Goal: Transaction & Acquisition: Purchase product/service

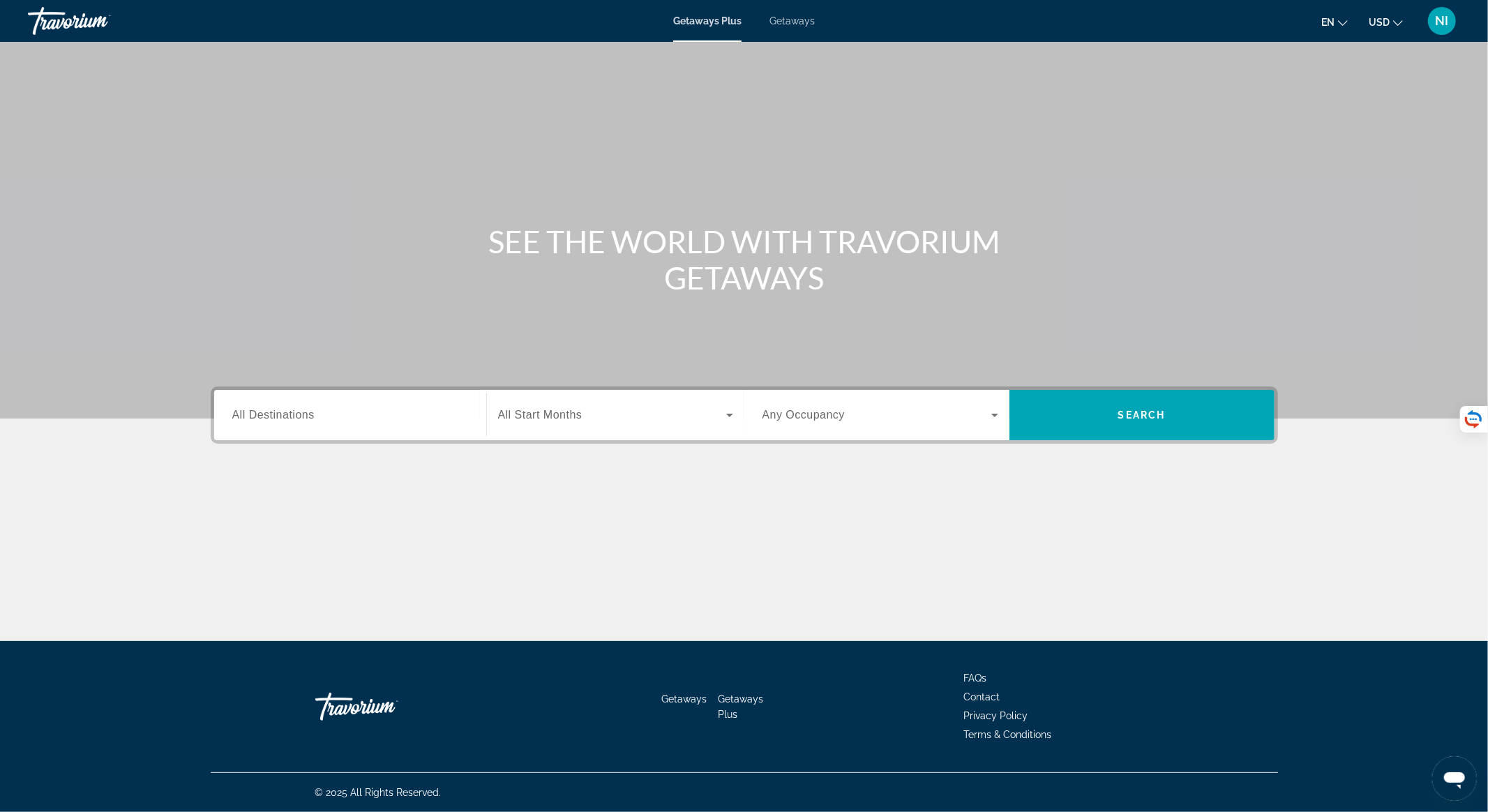
click at [335, 426] on div "Search widget" at bounding box center [350, 416] width 236 height 40
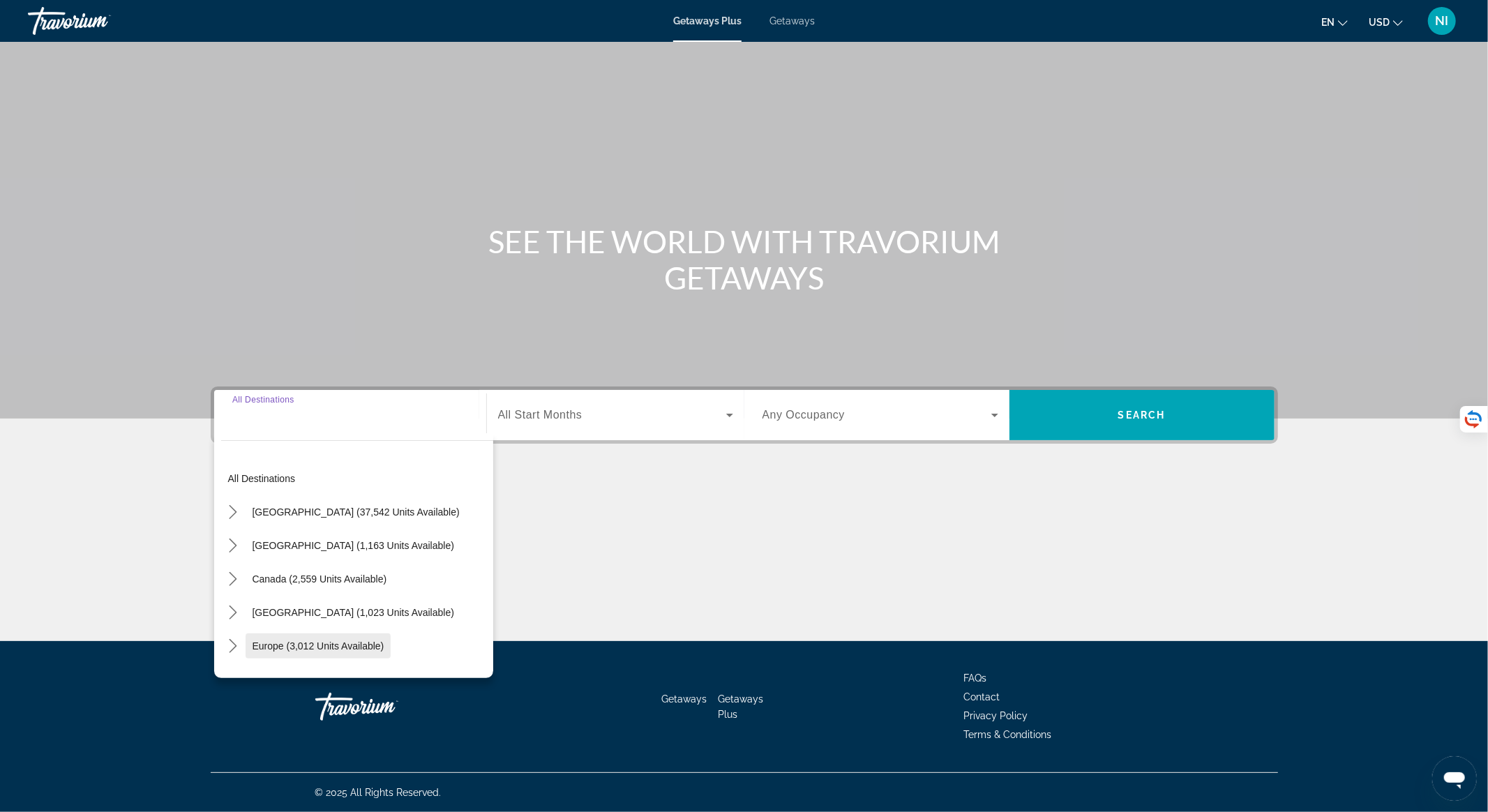
click at [343, 650] on span "Europe (3,012 units available)" at bounding box center [318, 646] width 132 height 11
type input "**********"
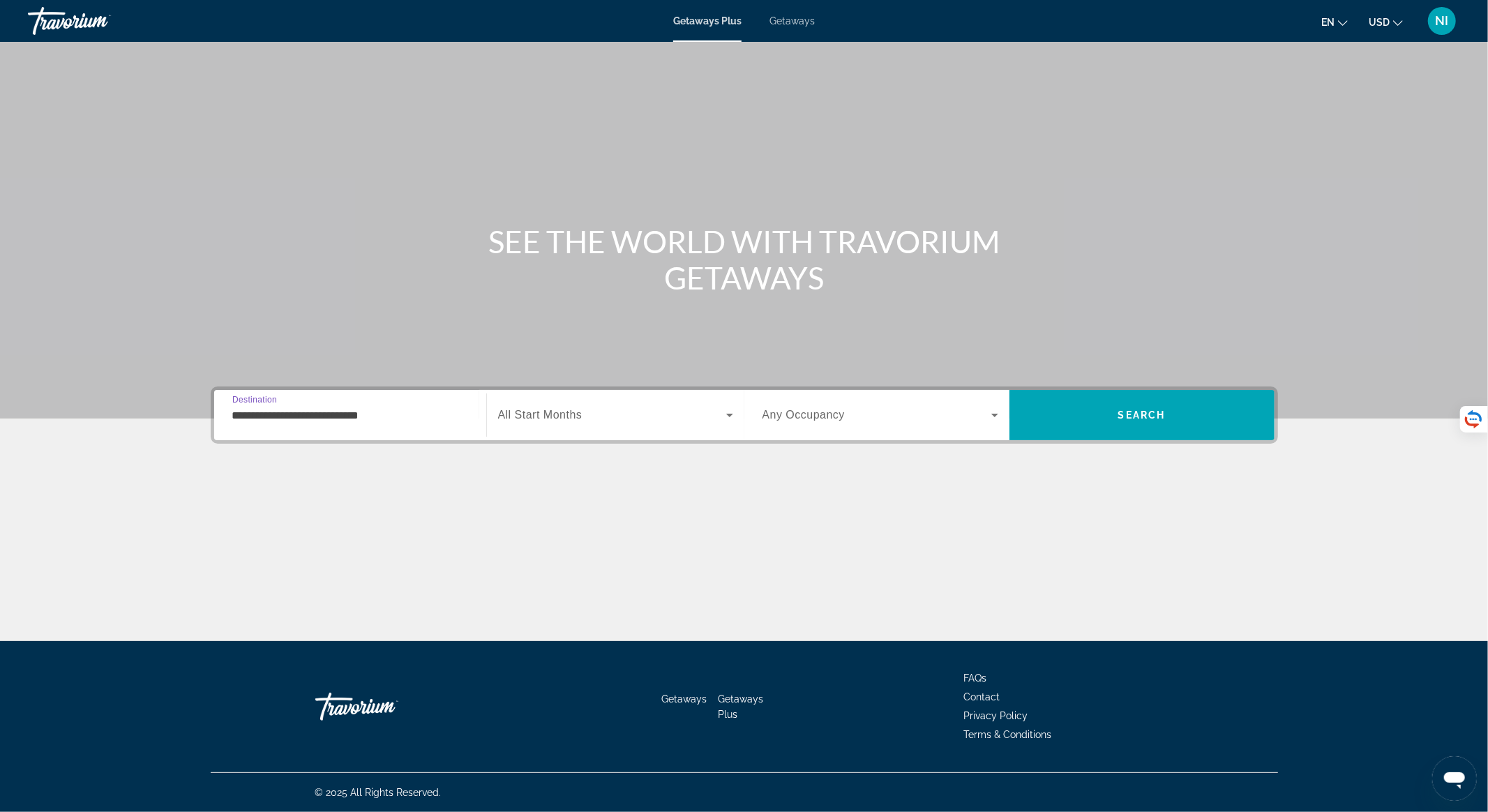
click at [316, 415] on input "**********" at bounding box center [350, 416] width 236 height 17
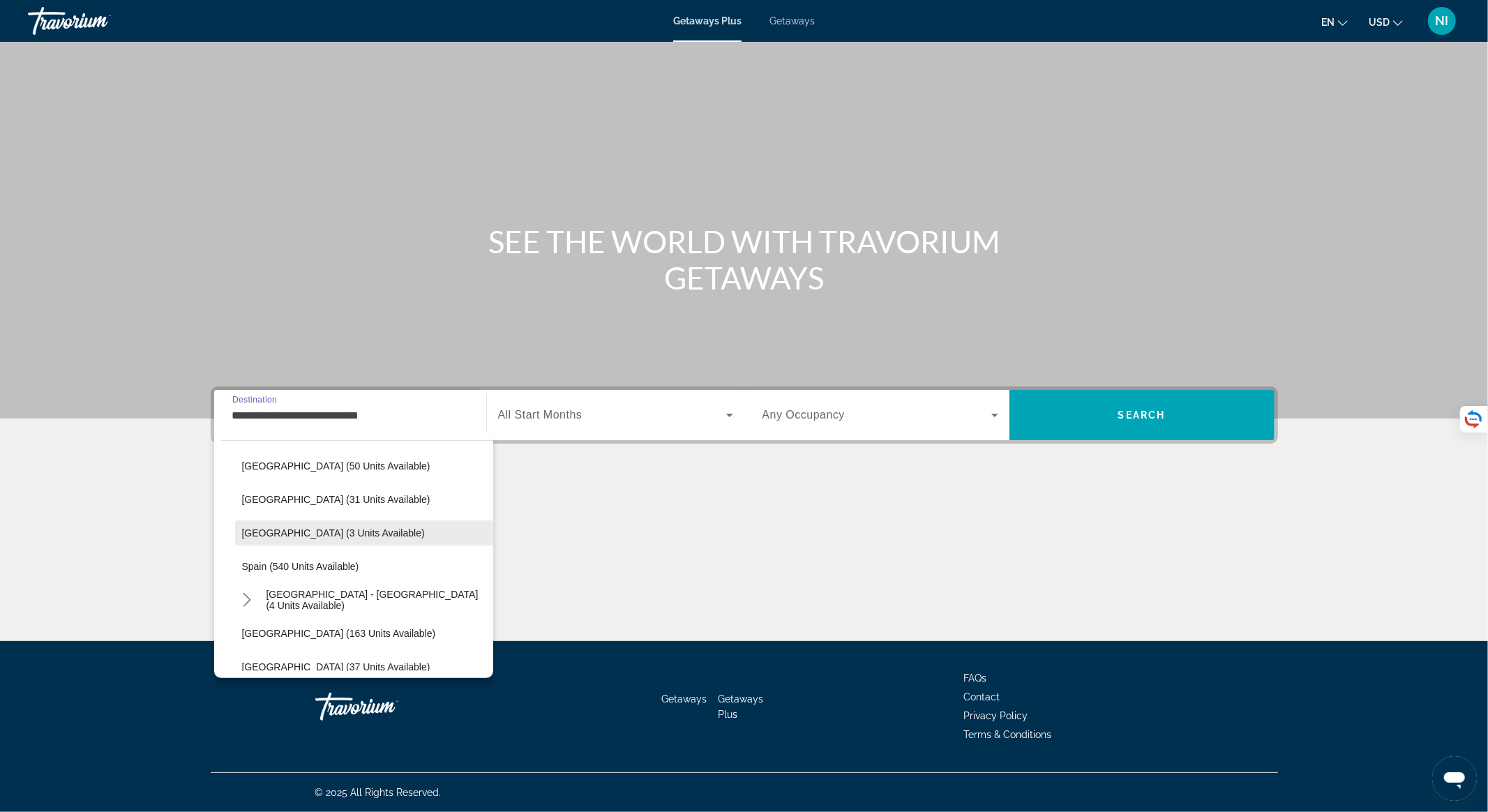
scroll to position [827, 0]
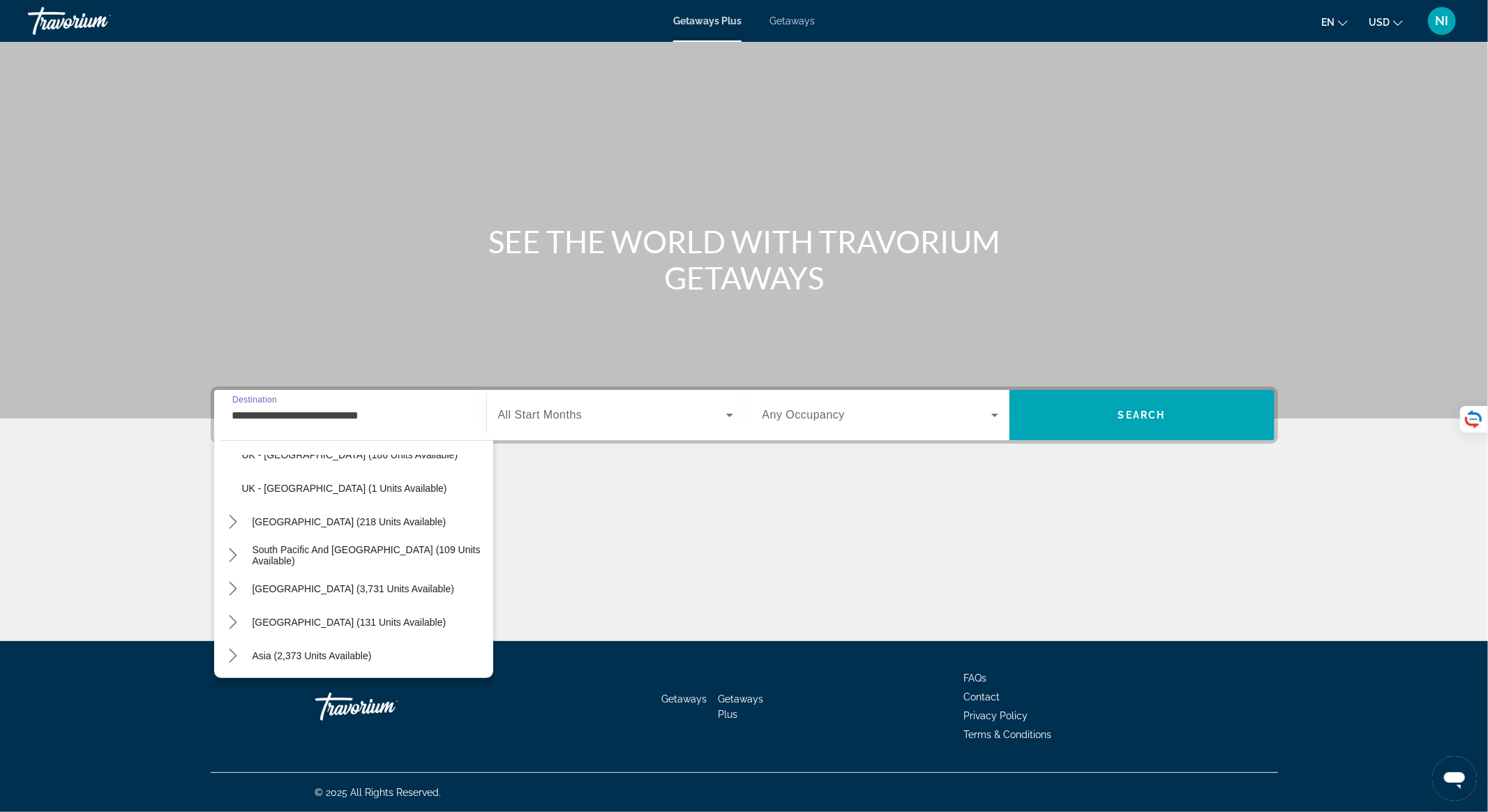
click at [793, 30] on div "Getaways Plus Getaways en English Español Français Italiano Português русский U…" at bounding box center [744, 21] width 1488 height 36
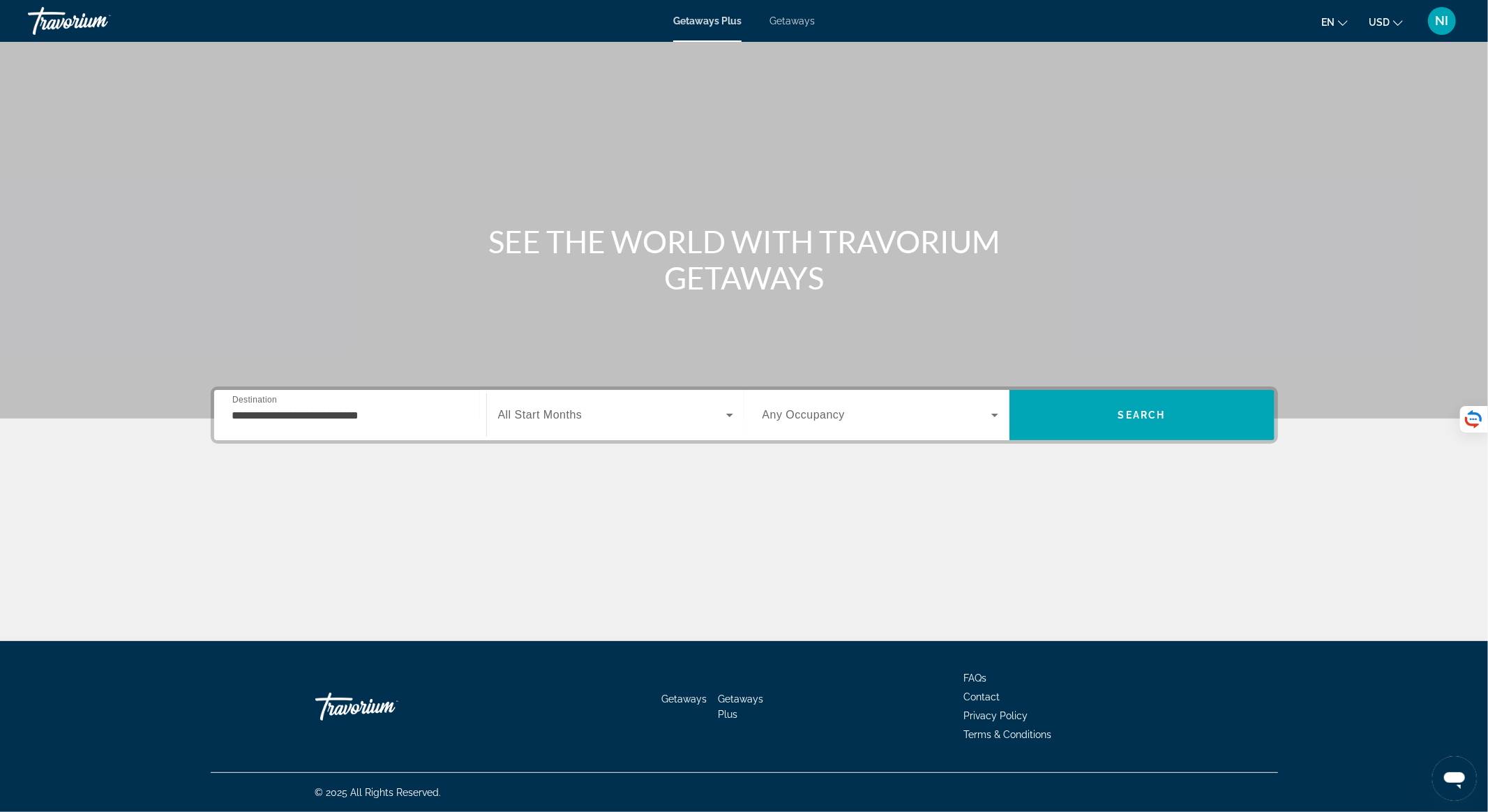
click at [790, 23] on span "Getaways" at bounding box center [791, 21] width 45 height 11
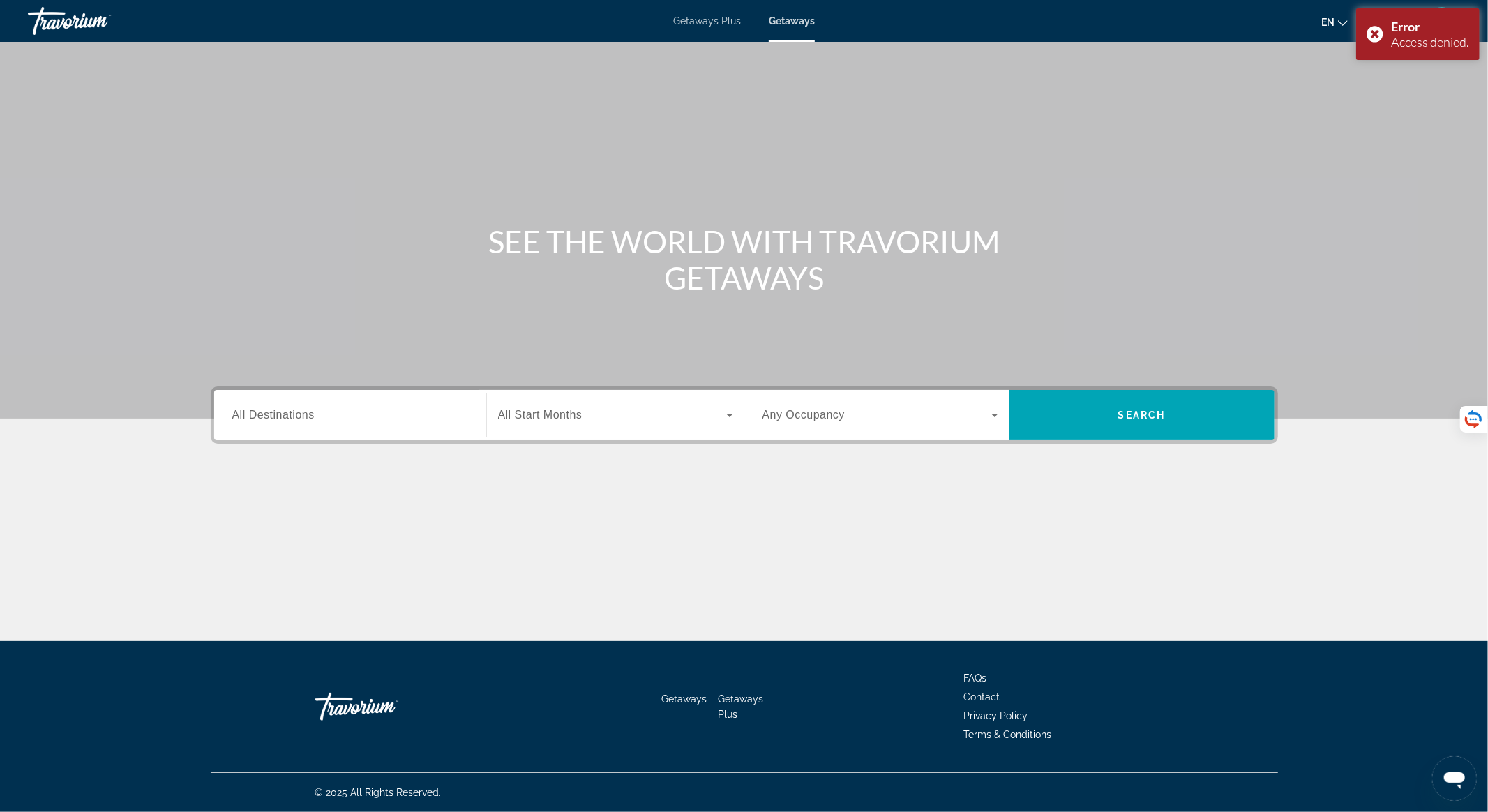
click at [296, 422] on div "Search widget" at bounding box center [350, 416] width 236 height 40
click at [283, 413] on input "Destination All Destinations" at bounding box center [350, 416] width 236 height 17
click at [282, 417] on input "Destination All Destinations" at bounding box center [350, 416] width 236 height 17
click at [325, 518] on div "Main content" at bounding box center [744, 531] width 1067 height 105
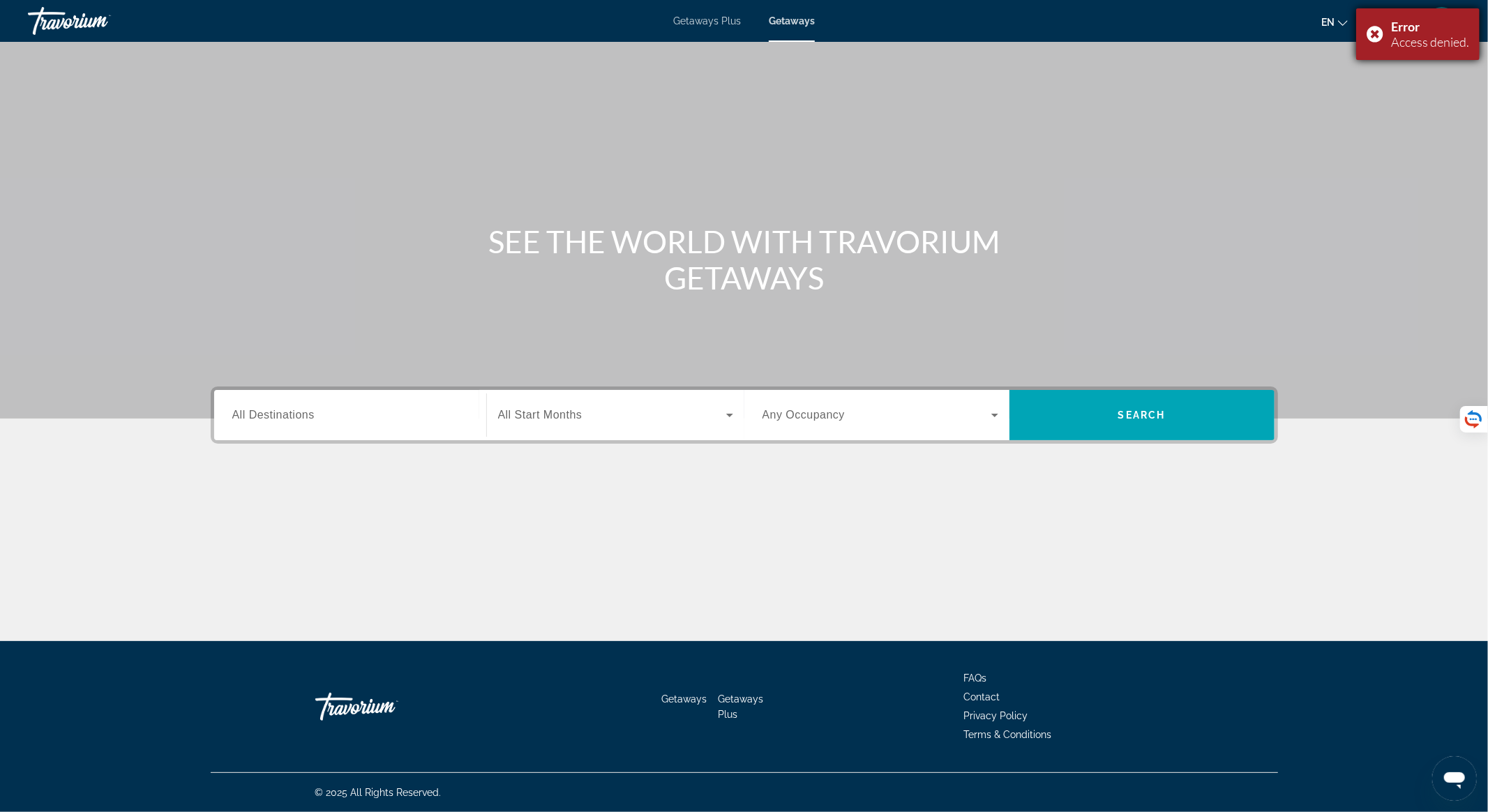
click at [1374, 31] on div "Error Access denied." at bounding box center [1417, 34] width 123 height 52
click at [725, 19] on span "Getaways Plus" at bounding box center [707, 21] width 68 height 11
click at [798, 21] on span "Getaways" at bounding box center [792, 21] width 46 height 11
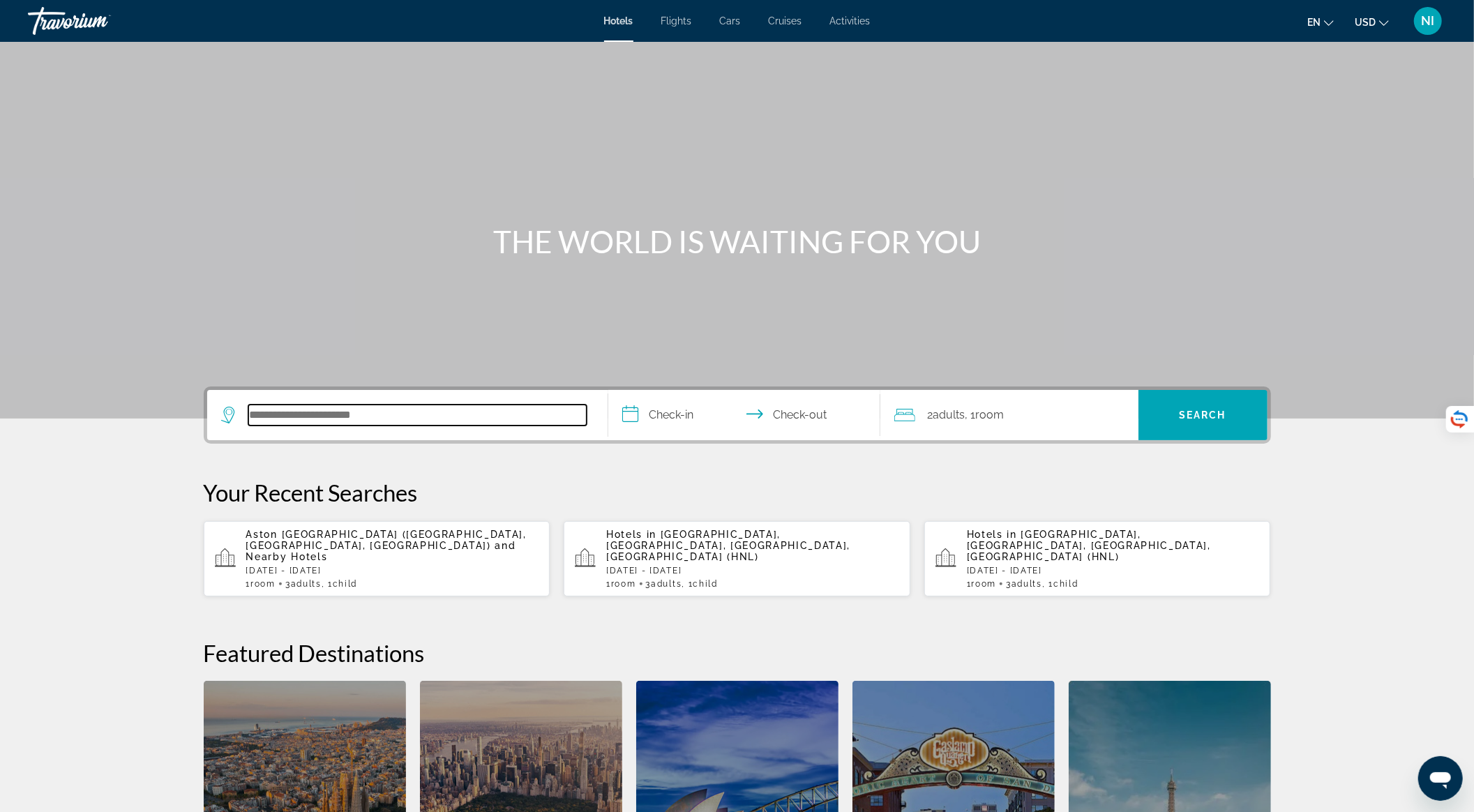
click at [368, 417] on input "Search hotel destination" at bounding box center [417, 415] width 338 height 21
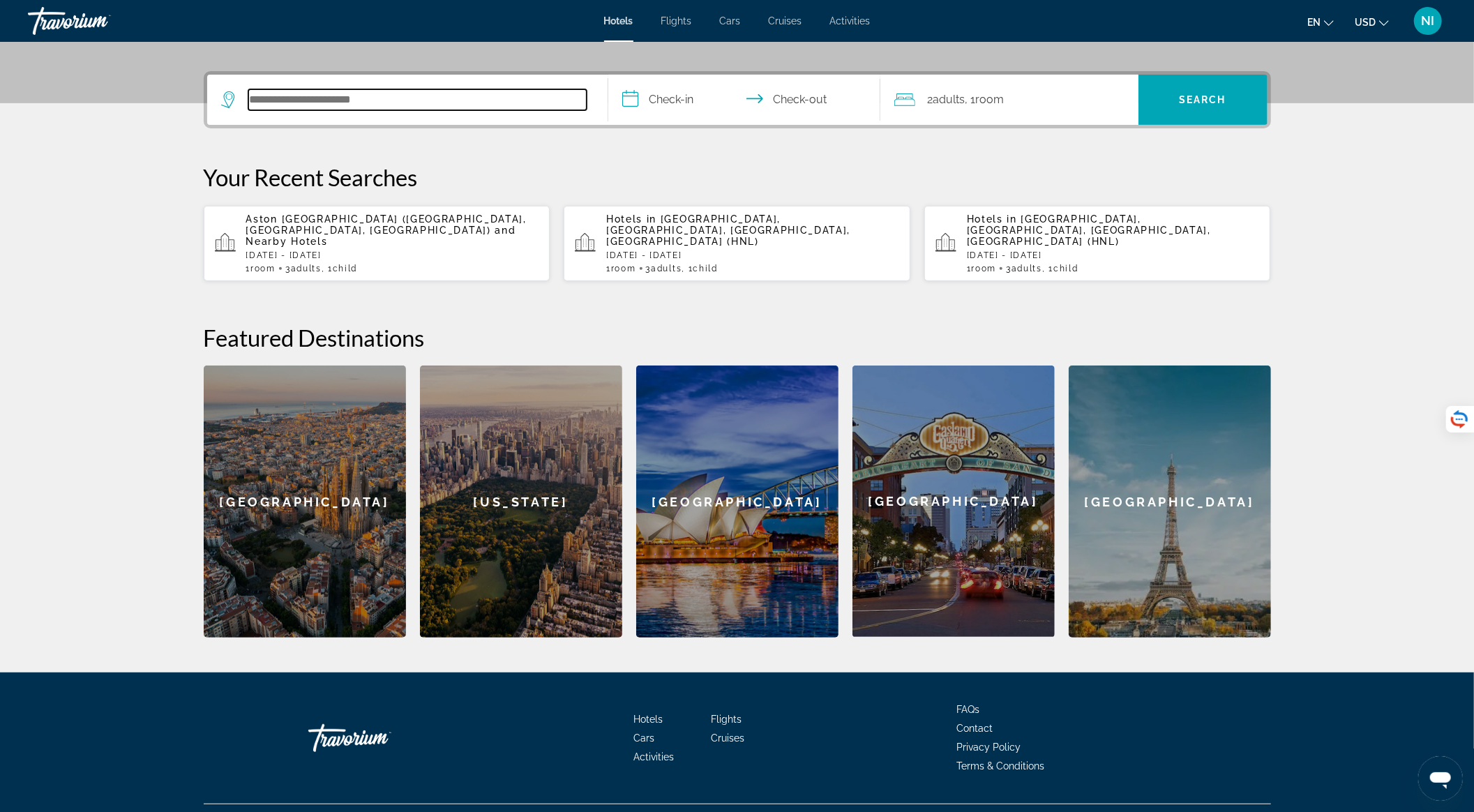
scroll to position [334, 0]
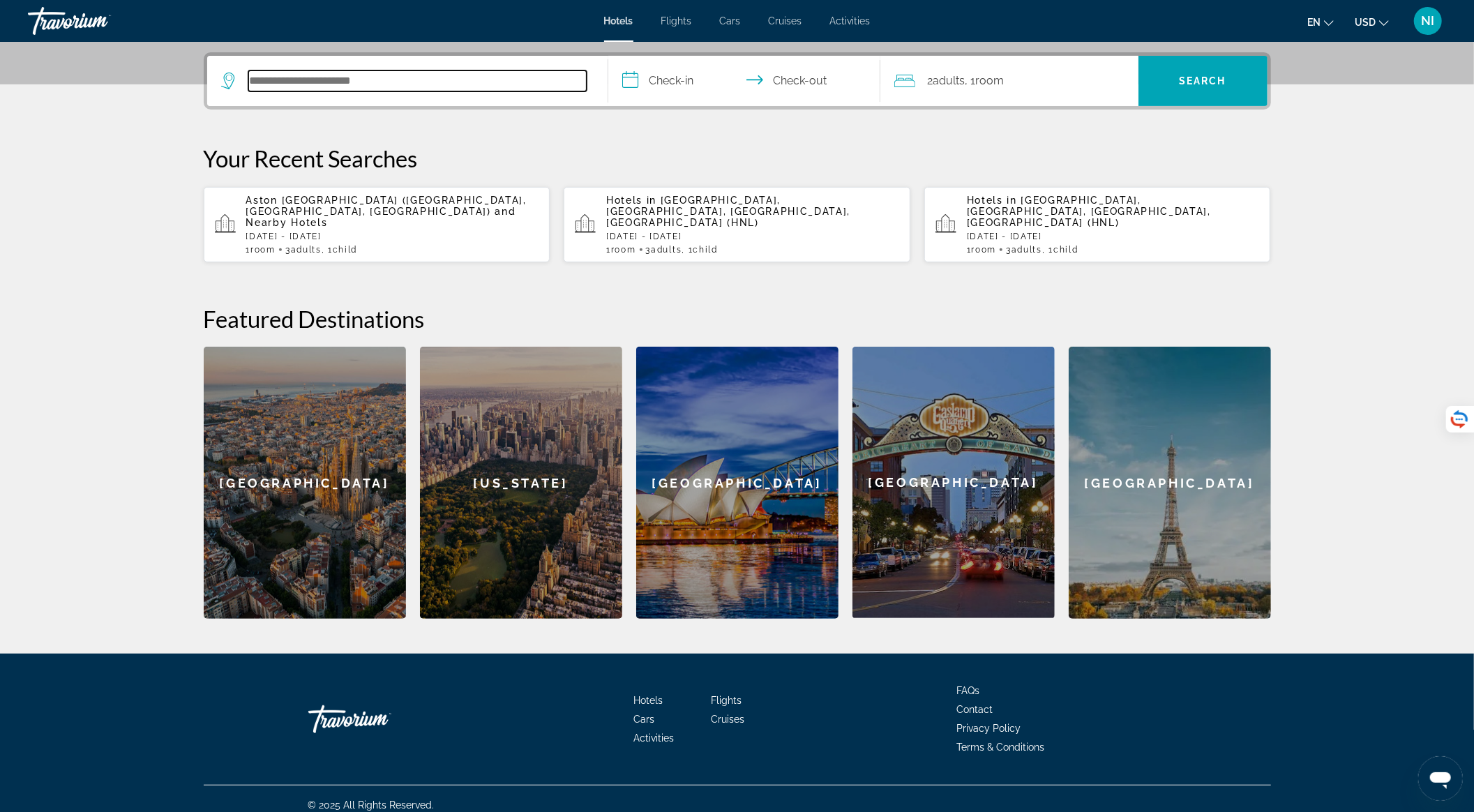
type input "*"
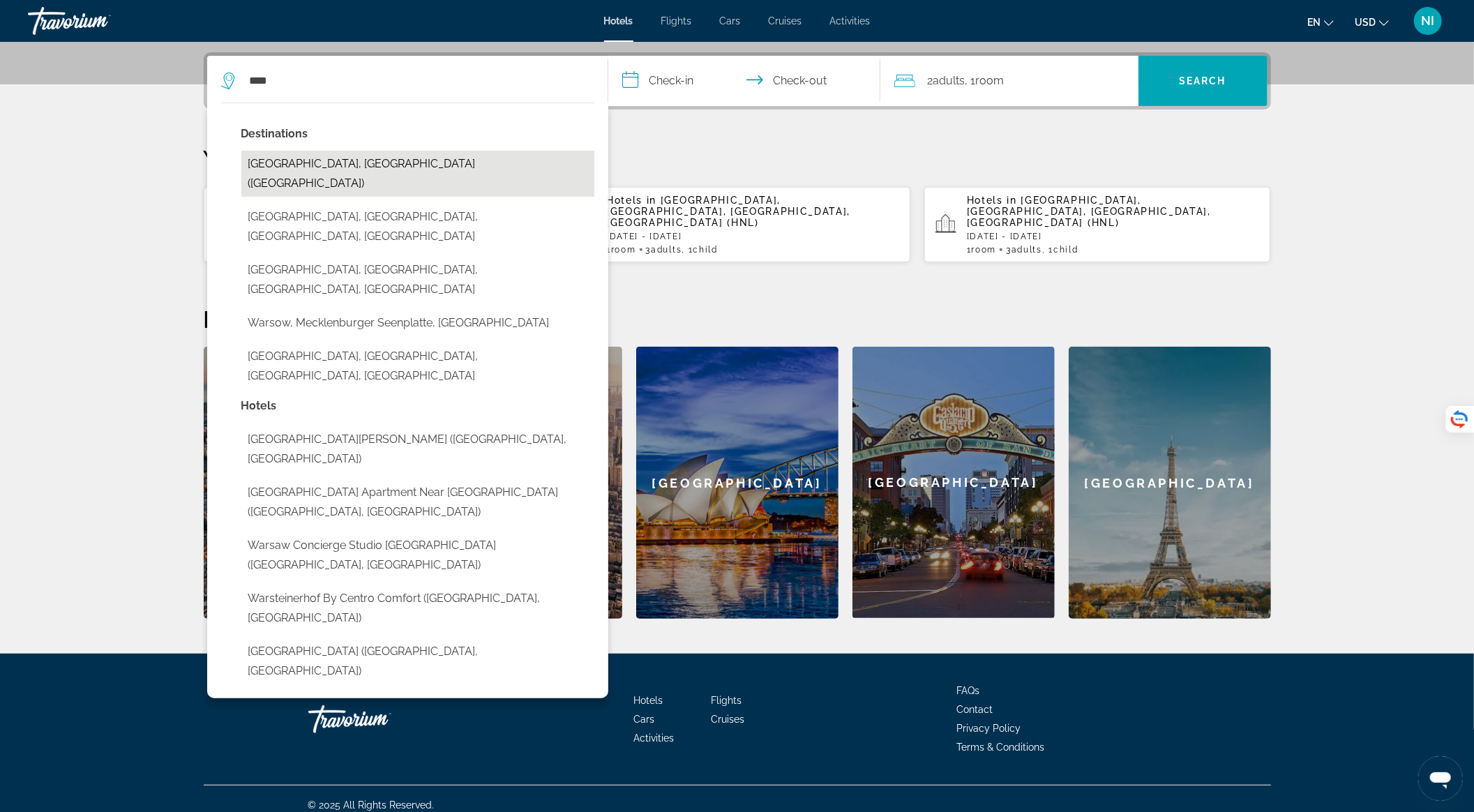
click at [346, 163] on button "[GEOGRAPHIC_DATA], [GEOGRAPHIC_DATA] ([GEOGRAPHIC_DATA])" at bounding box center [417, 174] width 352 height 46
type input "**********"
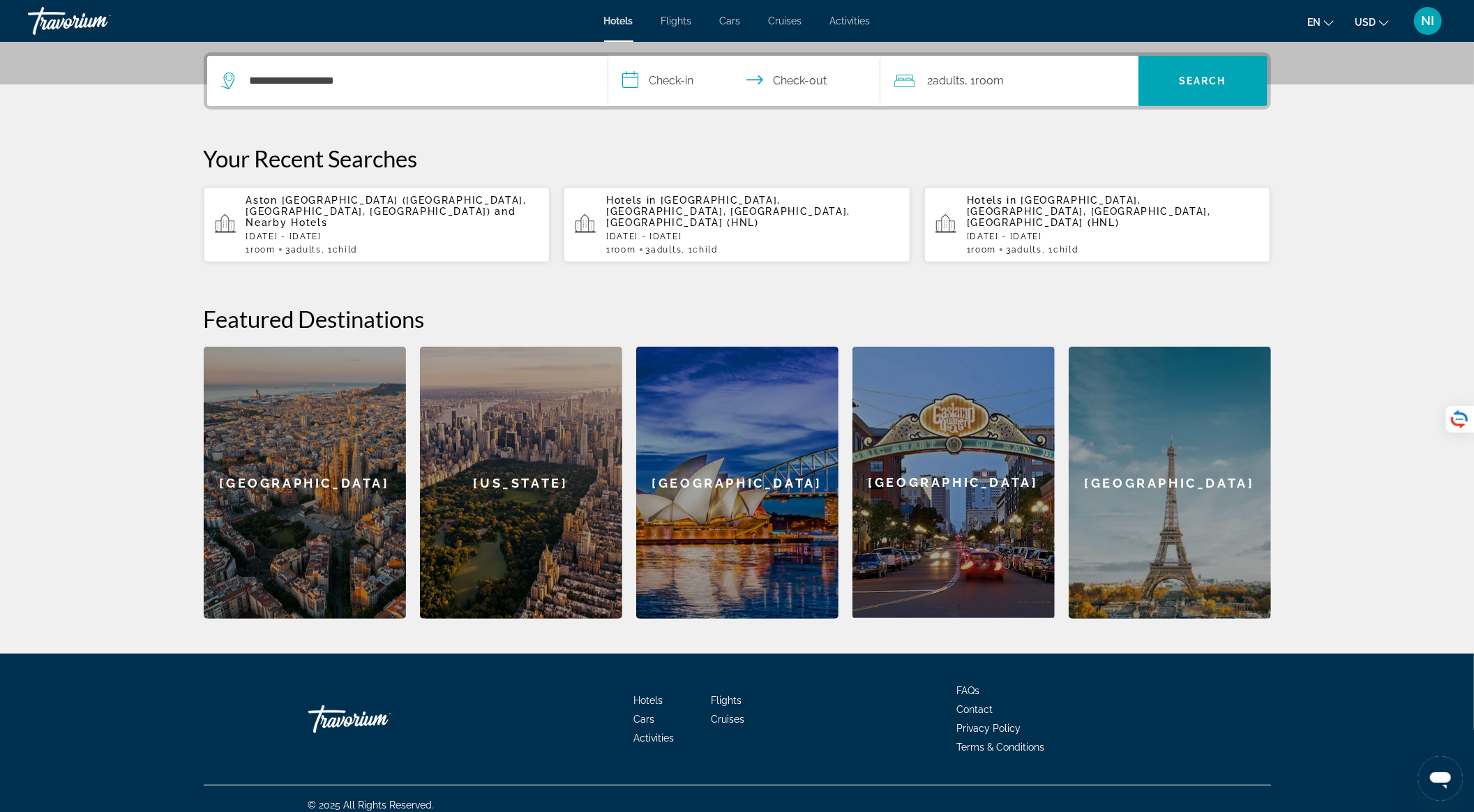
click at [685, 83] on input "**********" at bounding box center [747, 82] width 278 height 54
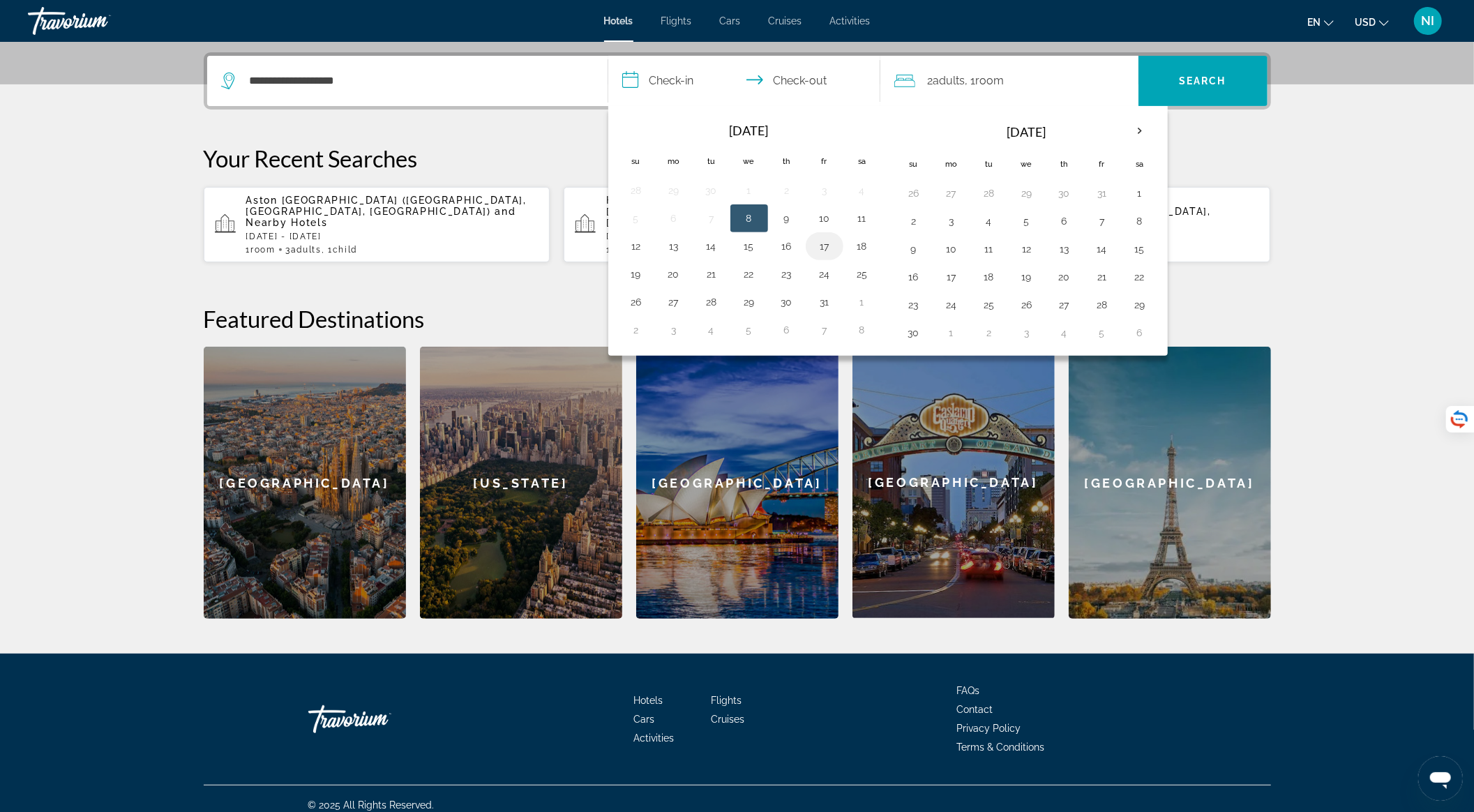
click at [821, 244] on button "17" at bounding box center [823, 246] width 22 height 19
click at [642, 270] on button "19" at bounding box center [635, 274] width 22 height 19
type input "**********"
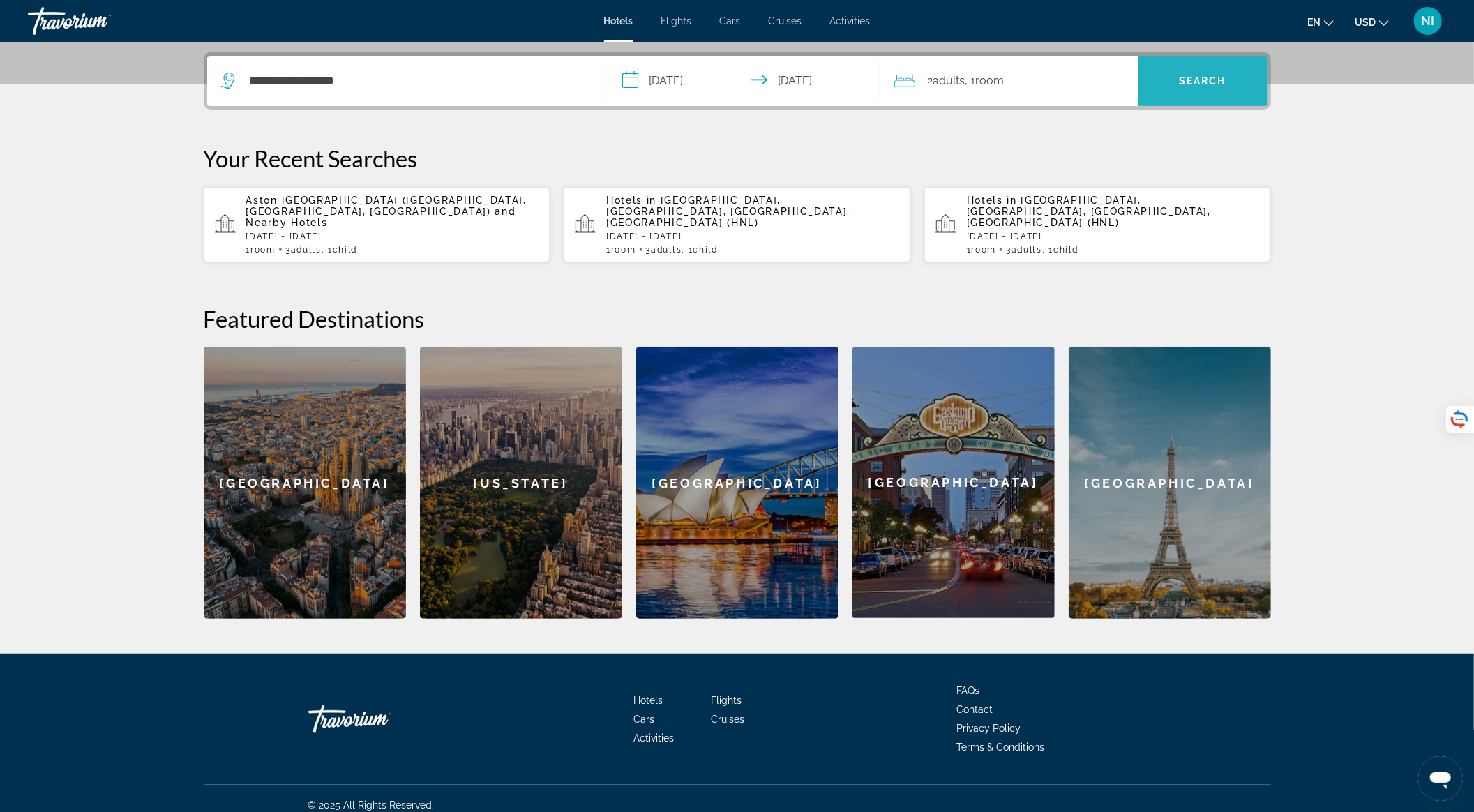
click at [1162, 79] on span "Search" at bounding box center [1203, 80] width 129 height 33
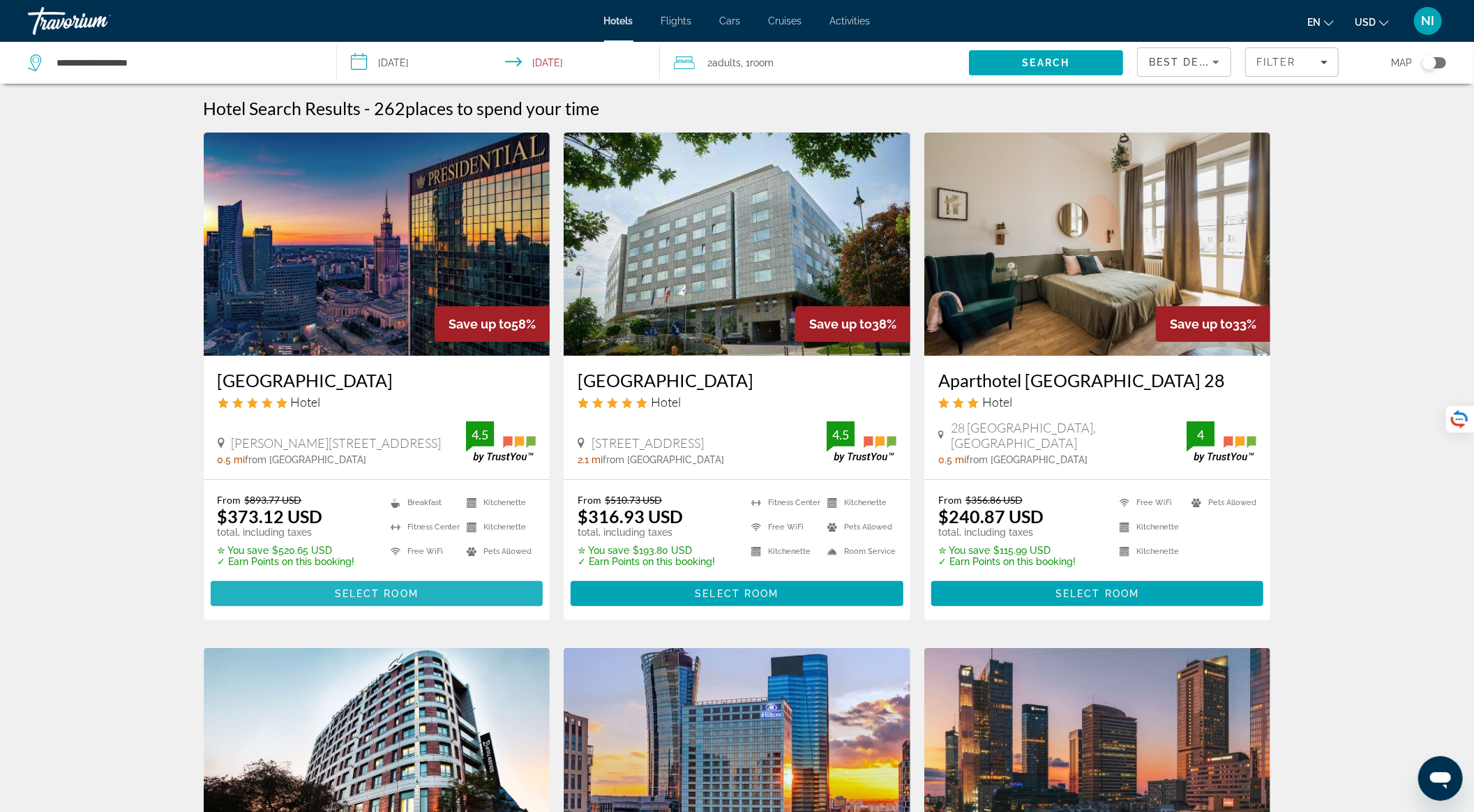
click at [433, 598] on span "Main content" at bounding box center [376, 593] width 332 height 33
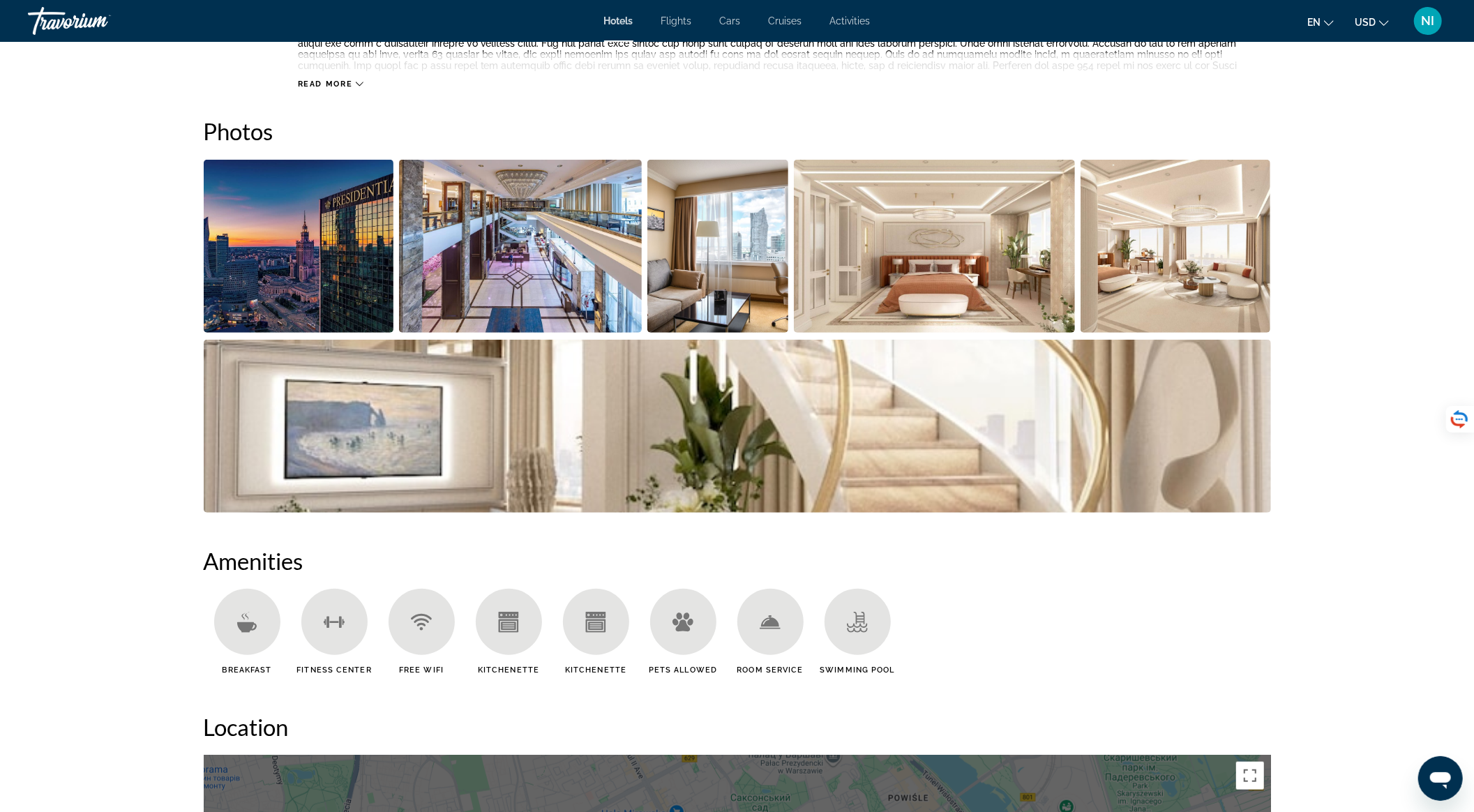
scroll to position [185, 0]
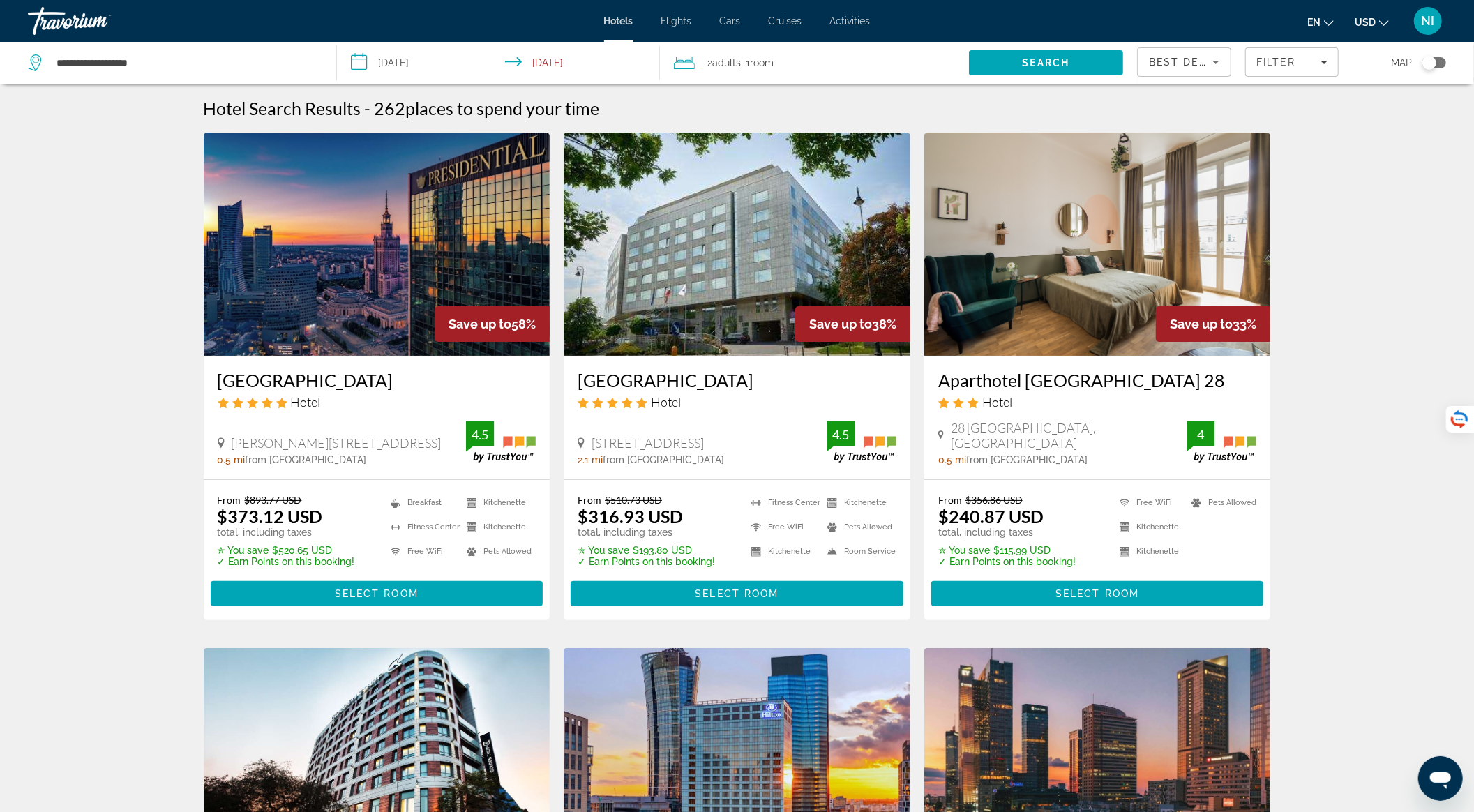
drag, startPoint x: 212, startPoint y: 378, endPoint x: 477, endPoint y: 388, distance: 265.2
click at [477, 388] on div "[GEOGRAPHIC_DATA] Hotel [PERSON_NAME][STREET_ADDRESS] 0.5 mi from [GEOGRAPHIC_D…" at bounding box center [376, 417] width 347 height 123
copy h3 "[GEOGRAPHIC_DATA]"
click at [769, 52] on div "2 Adult Adults , 1 Room rooms" at bounding box center [821, 63] width 295 height 42
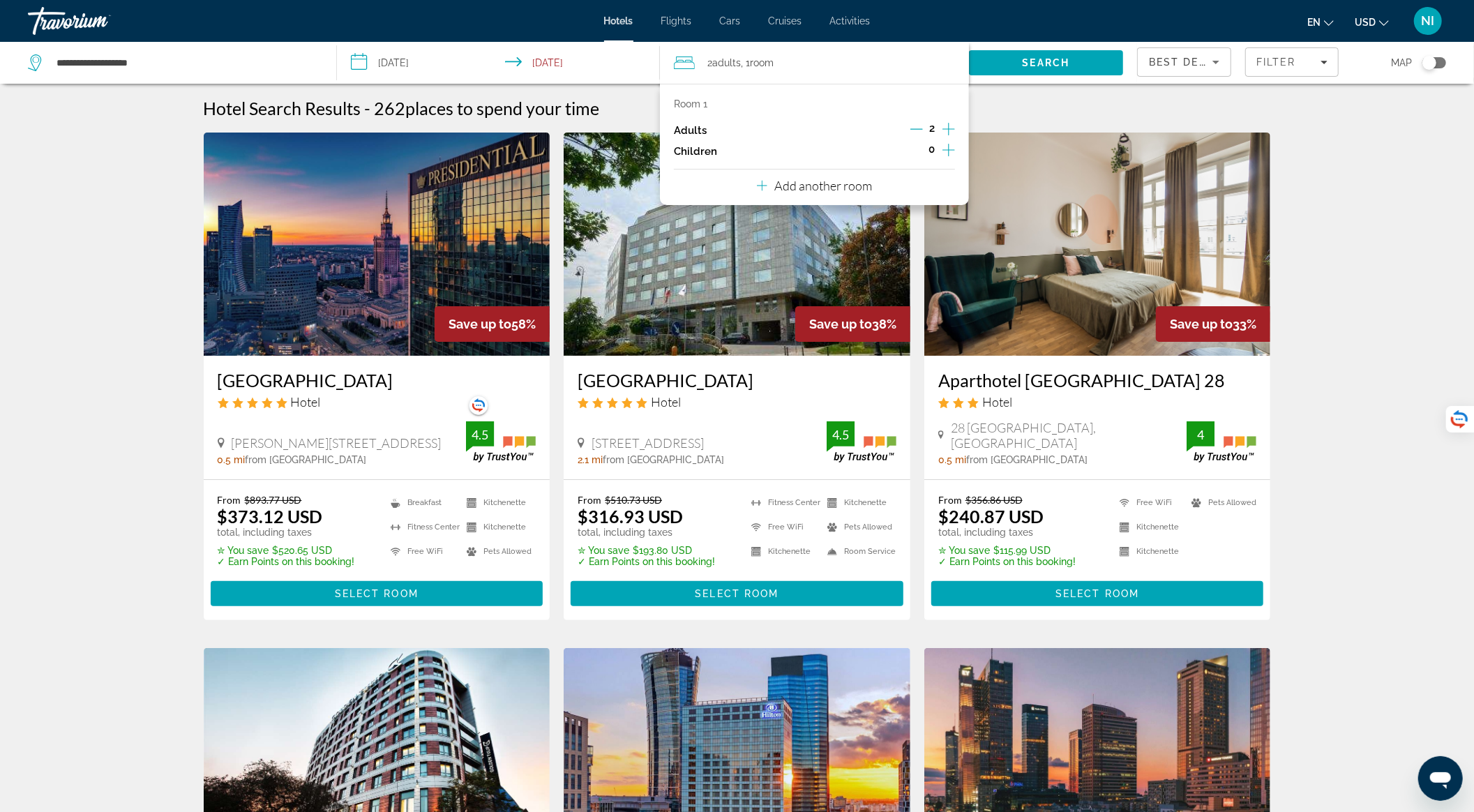
click at [946, 146] on icon "Increment children" at bounding box center [948, 150] width 12 height 17
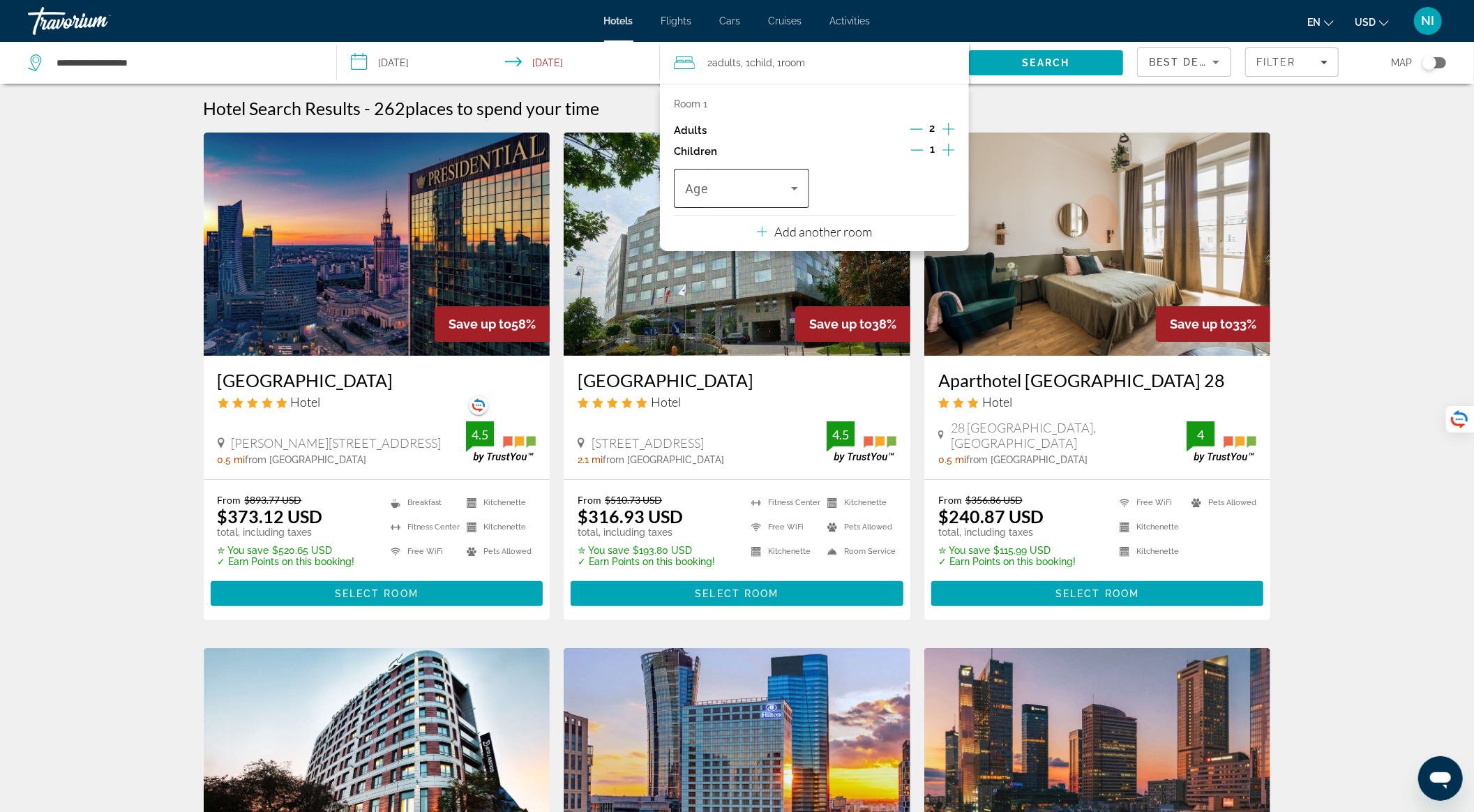
click at [760, 188] on span "Travelers: 2 adults, 1 child" at bounding box center [737, 188] width 106 height 17
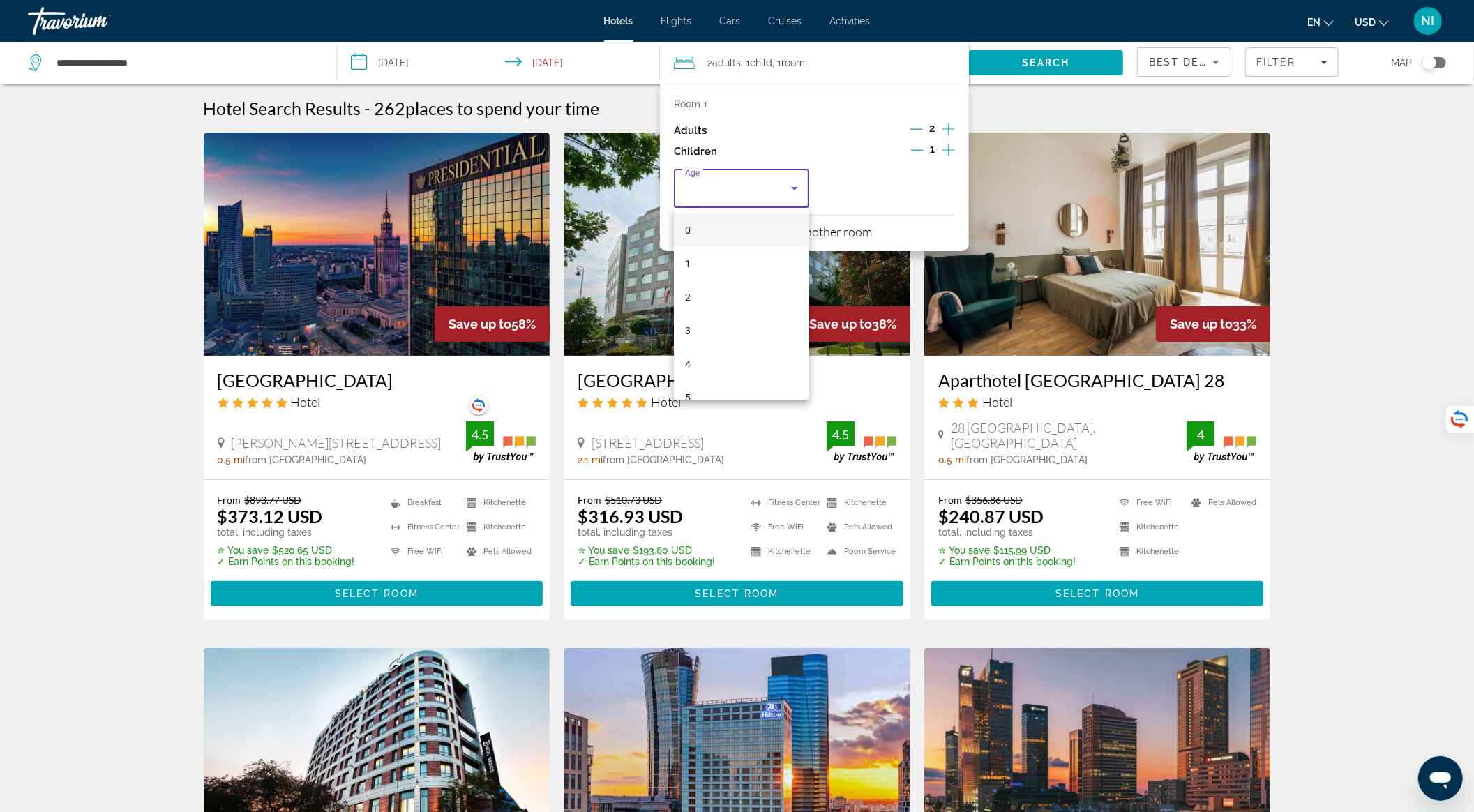
scroll to position [185, 0]
click at [709, 368] on mat-option "10" at bounding box center [741, 379] width 136 height 33
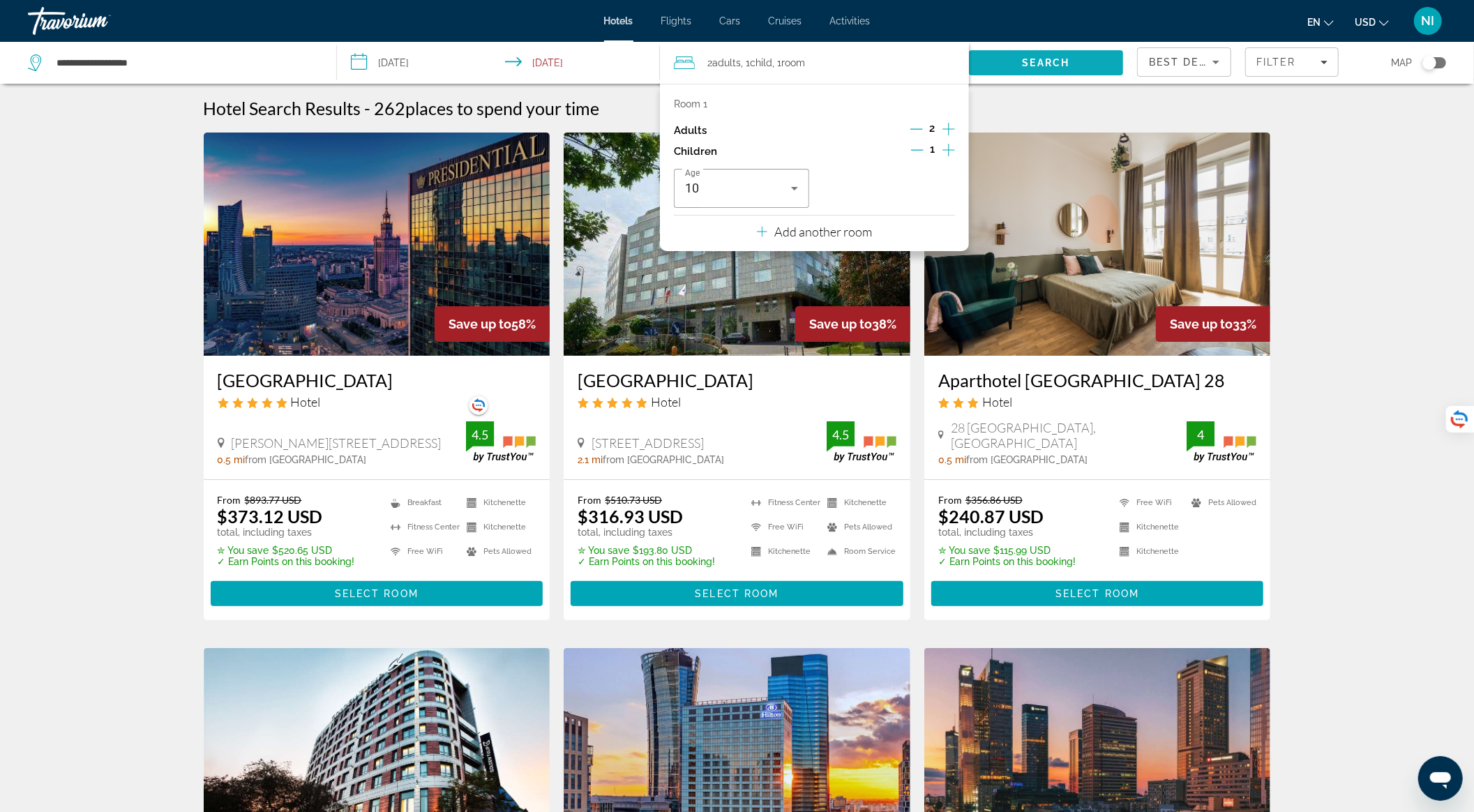
click at [1015, 61] on span "Search" at bounding box center [1045, 62] width 154 height 33
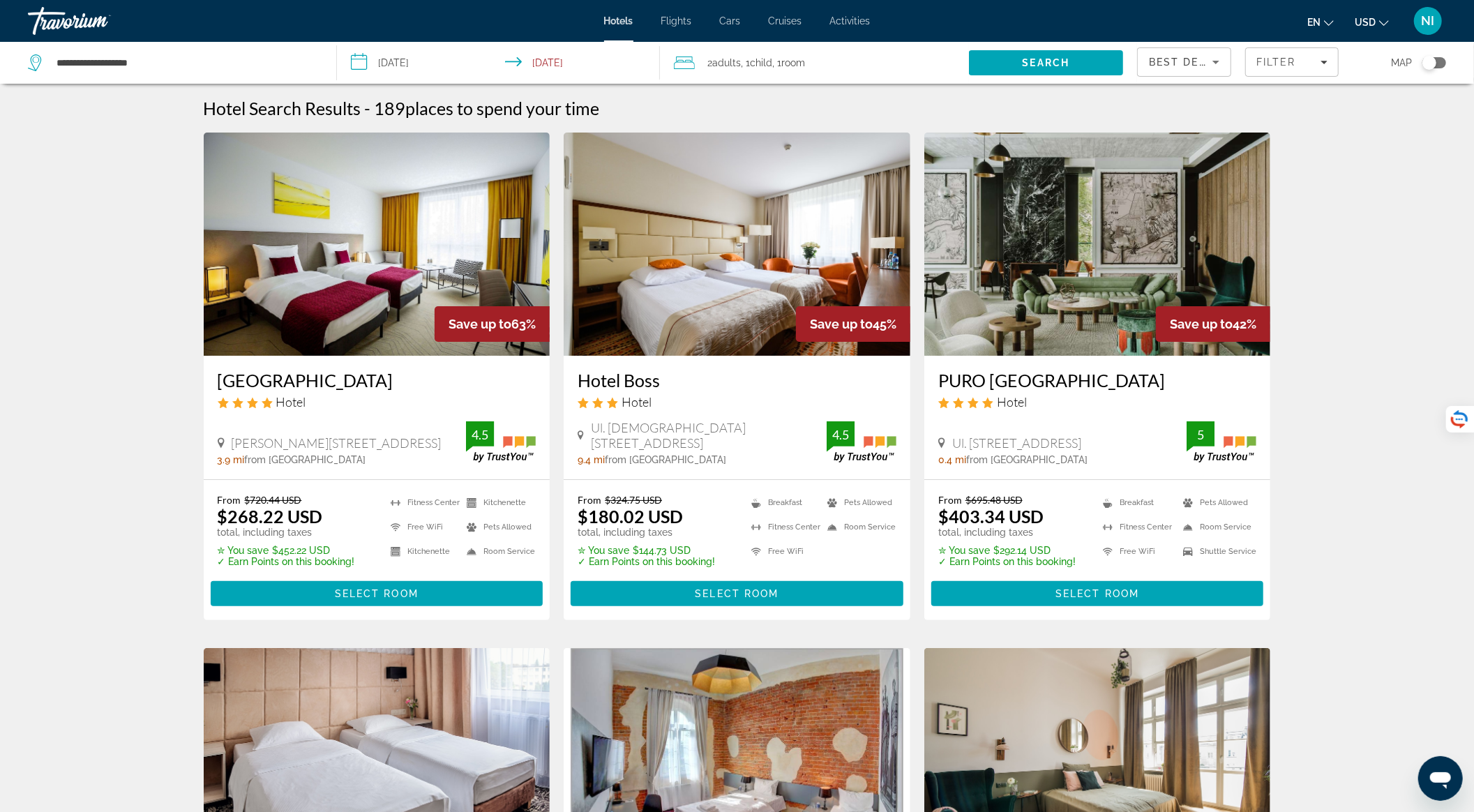
click at [1164, 54] on div "Best Deals" at bounding box center [1180, 62] width 63 height 17
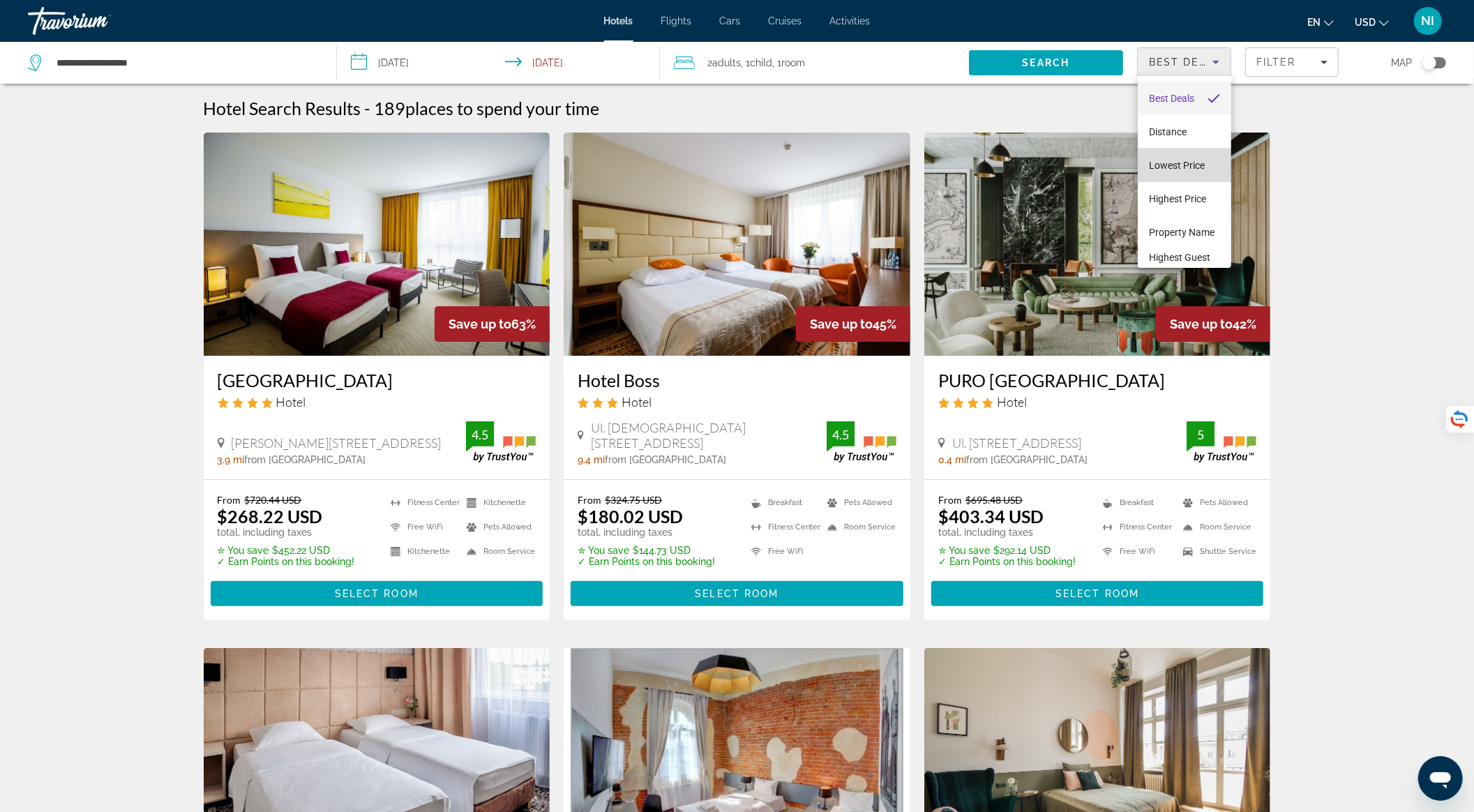
click at [1203, 161] on span "Lowest Price" at bounding box center [1176, 165] width 55 height 11
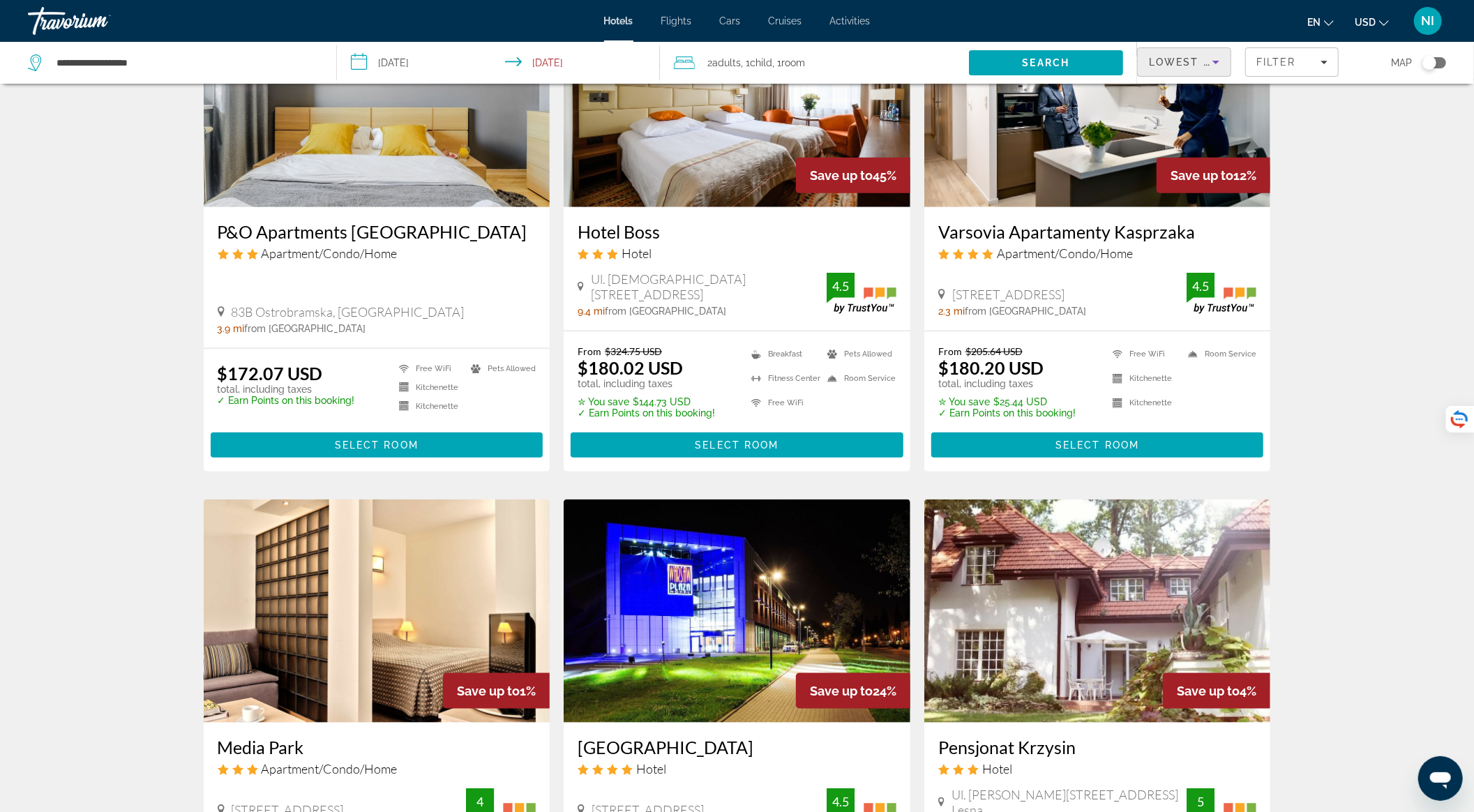
scroll to position [1580, 0]
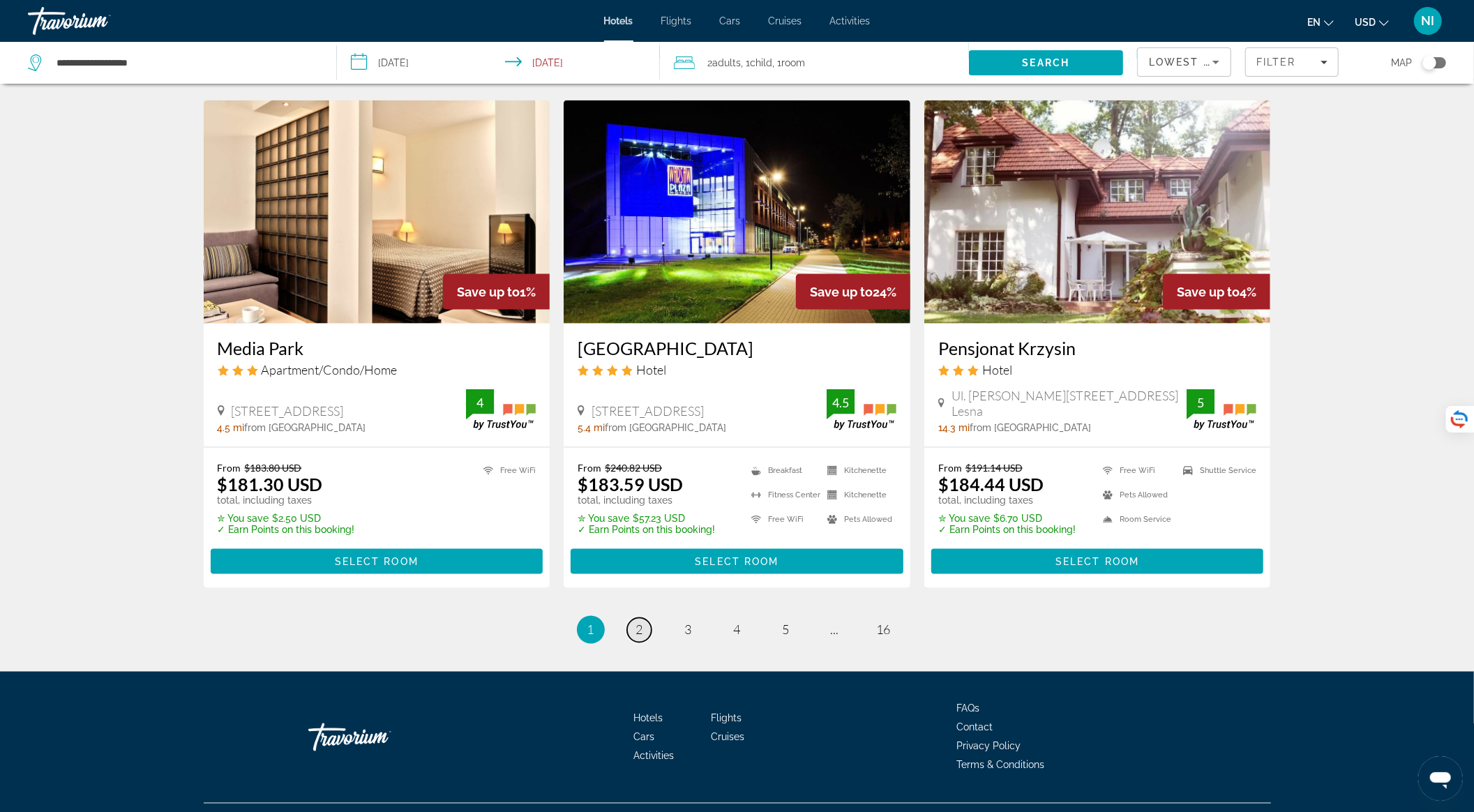
click at [634, 618] on link "page 2" at bounding box center [639, 630] width 25 height 25
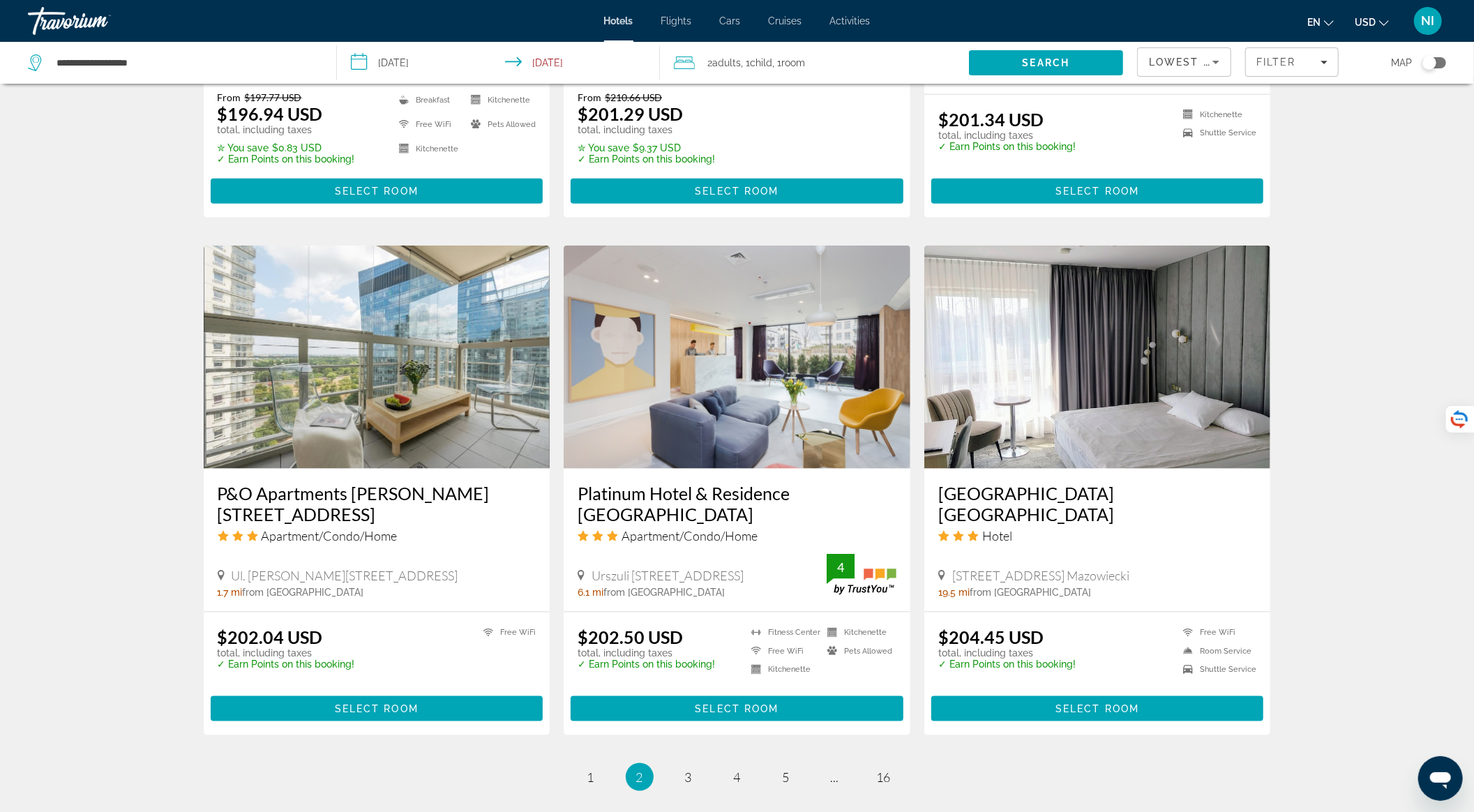
scroll to position [1487, 0]
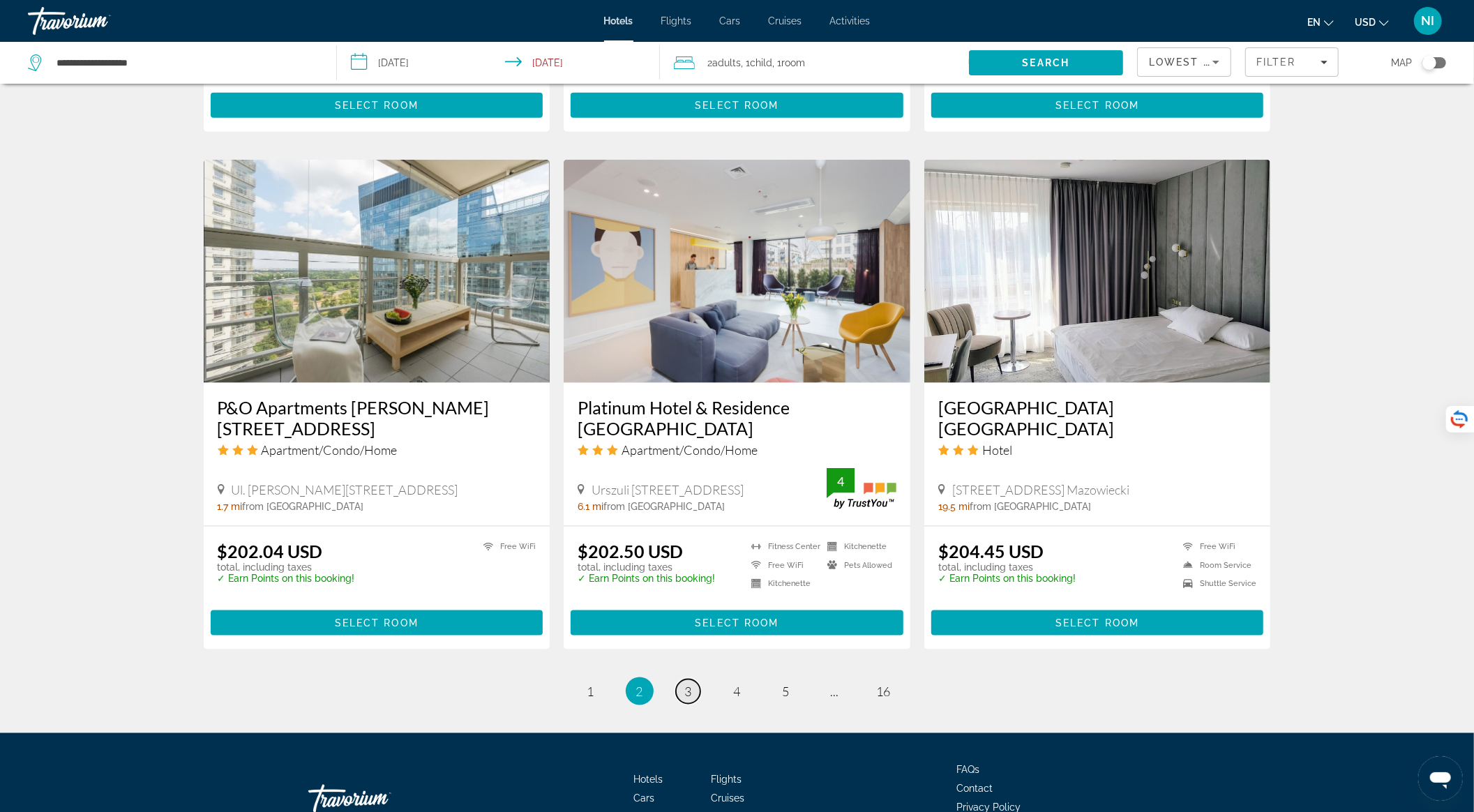
click at [685, 683] on span "3" at bounding box center [688, 691] width 7 height 15
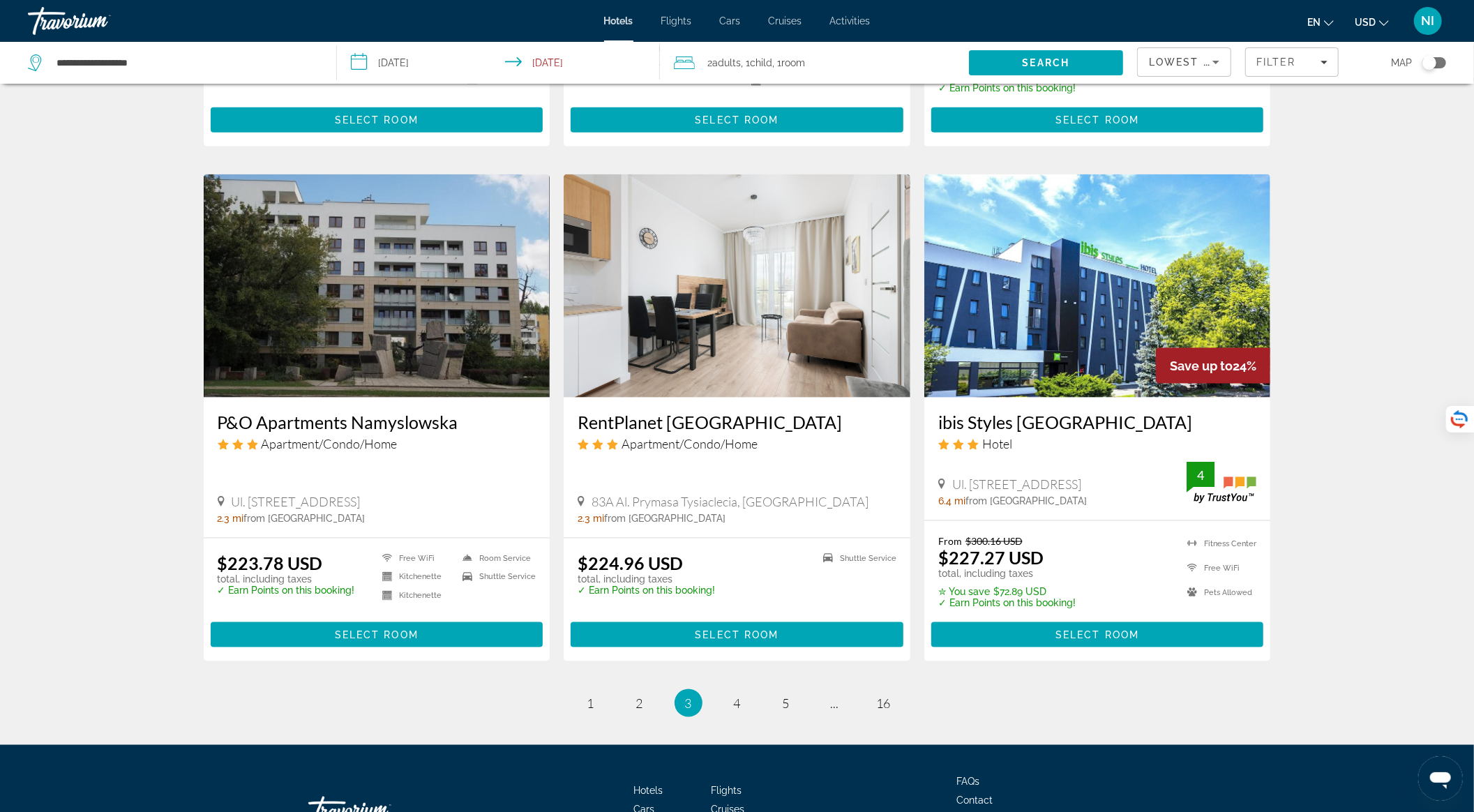
scroll to position [1578, 0]
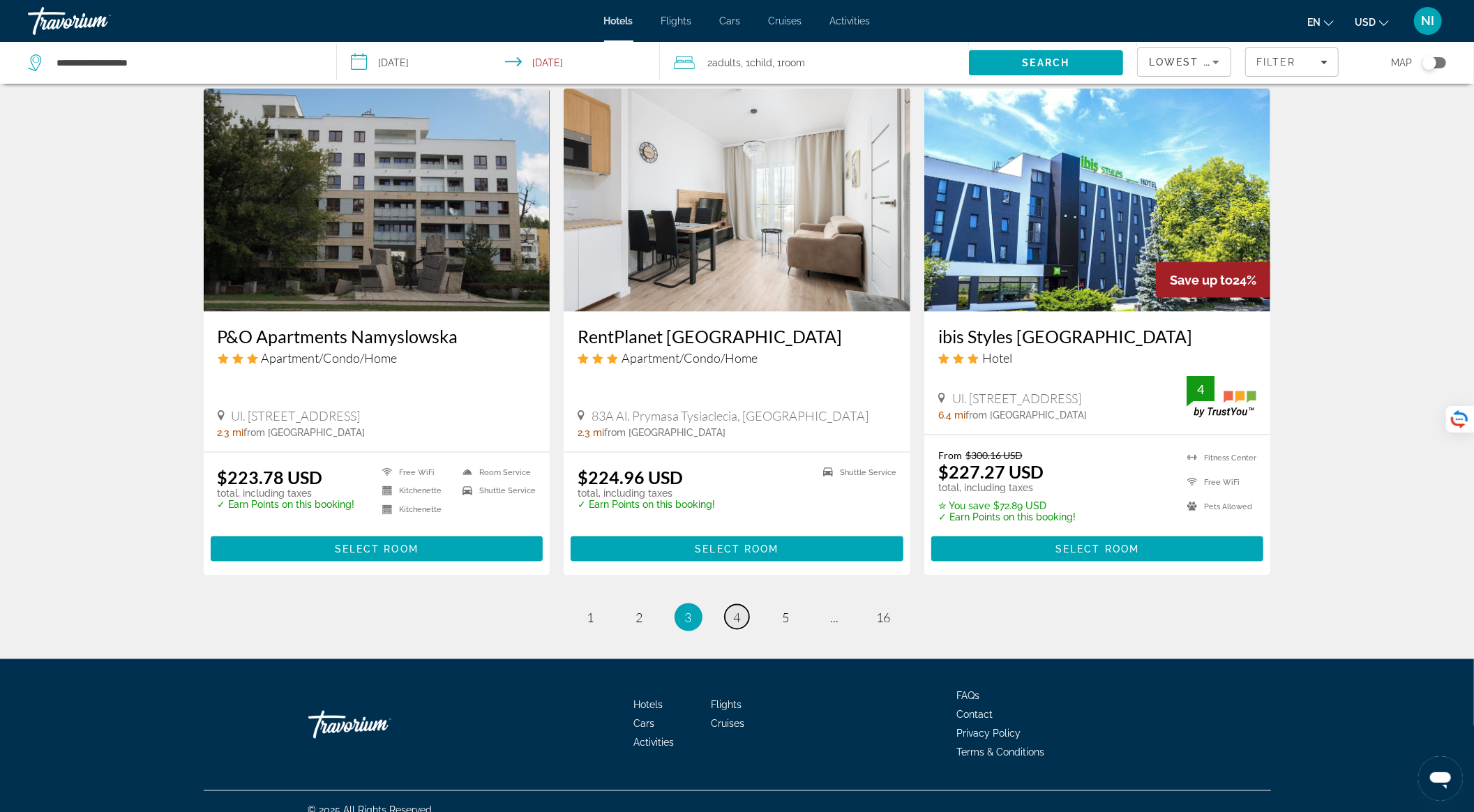
click at [735, 609] on span "4" at bounding box center [737, 617] width 7 height 15
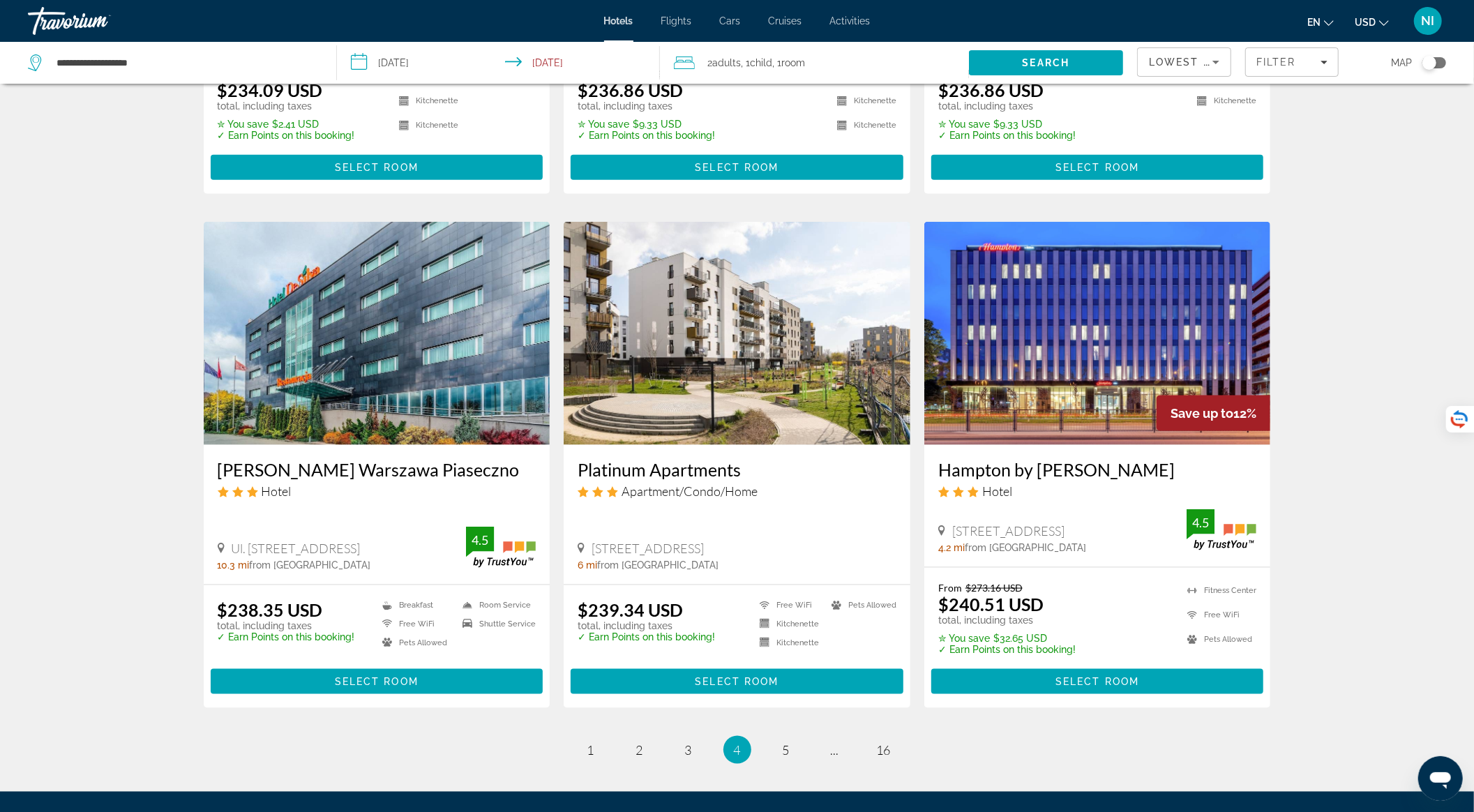
scroll to position [1487, 0]
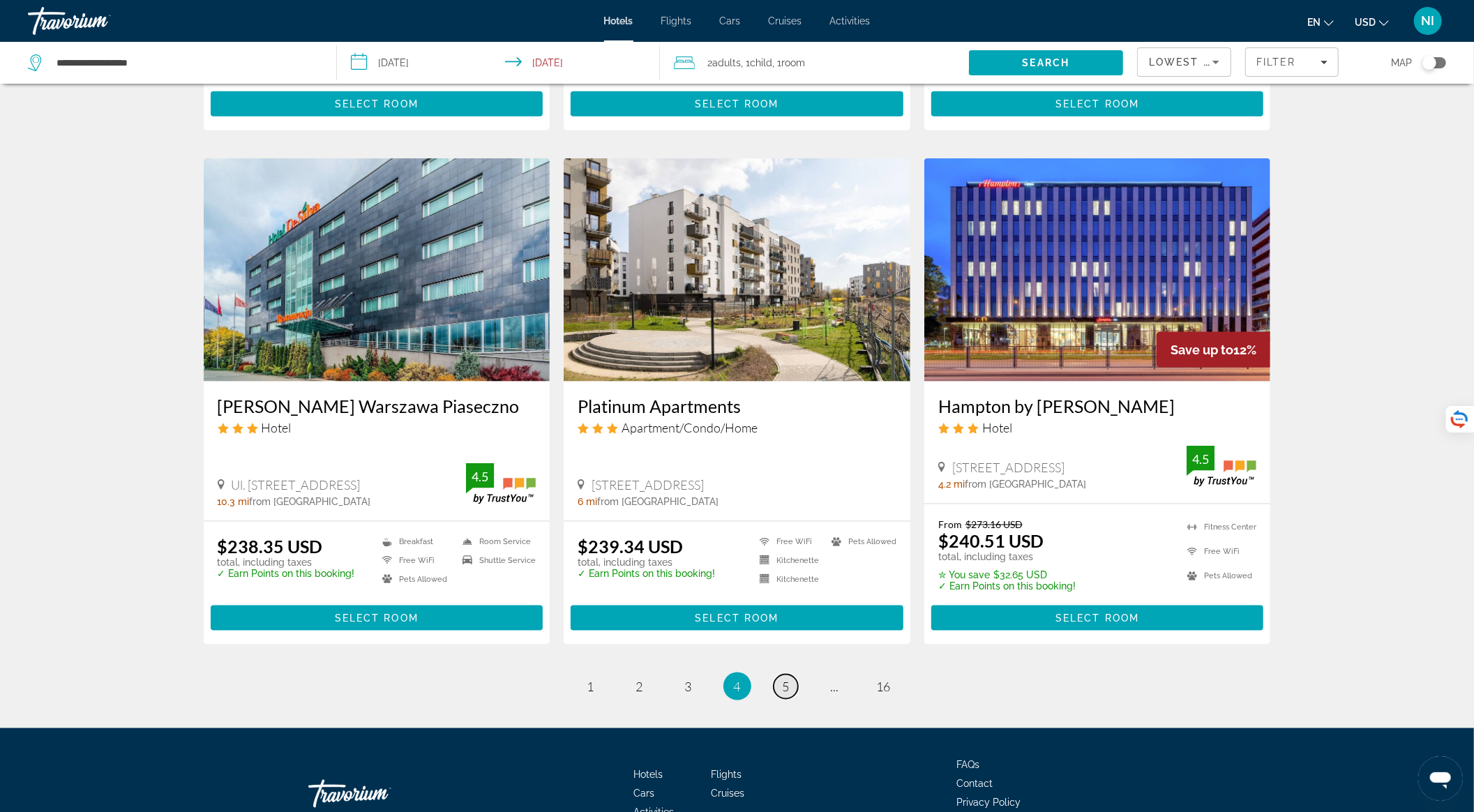
click at [784, 685] on span "5" at bounding box center [785, 686] width 7 height 15
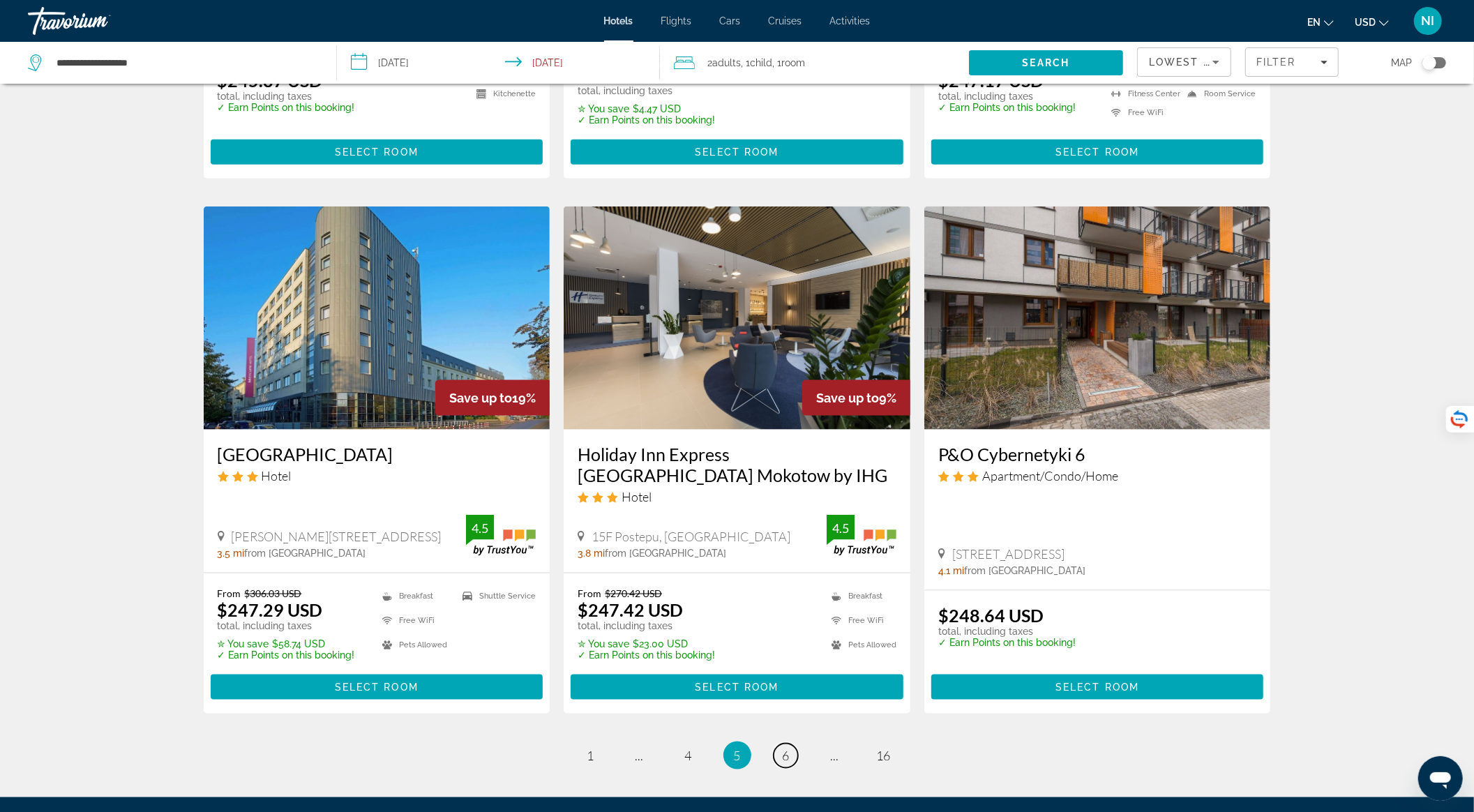
scroll to position [1564, 0]
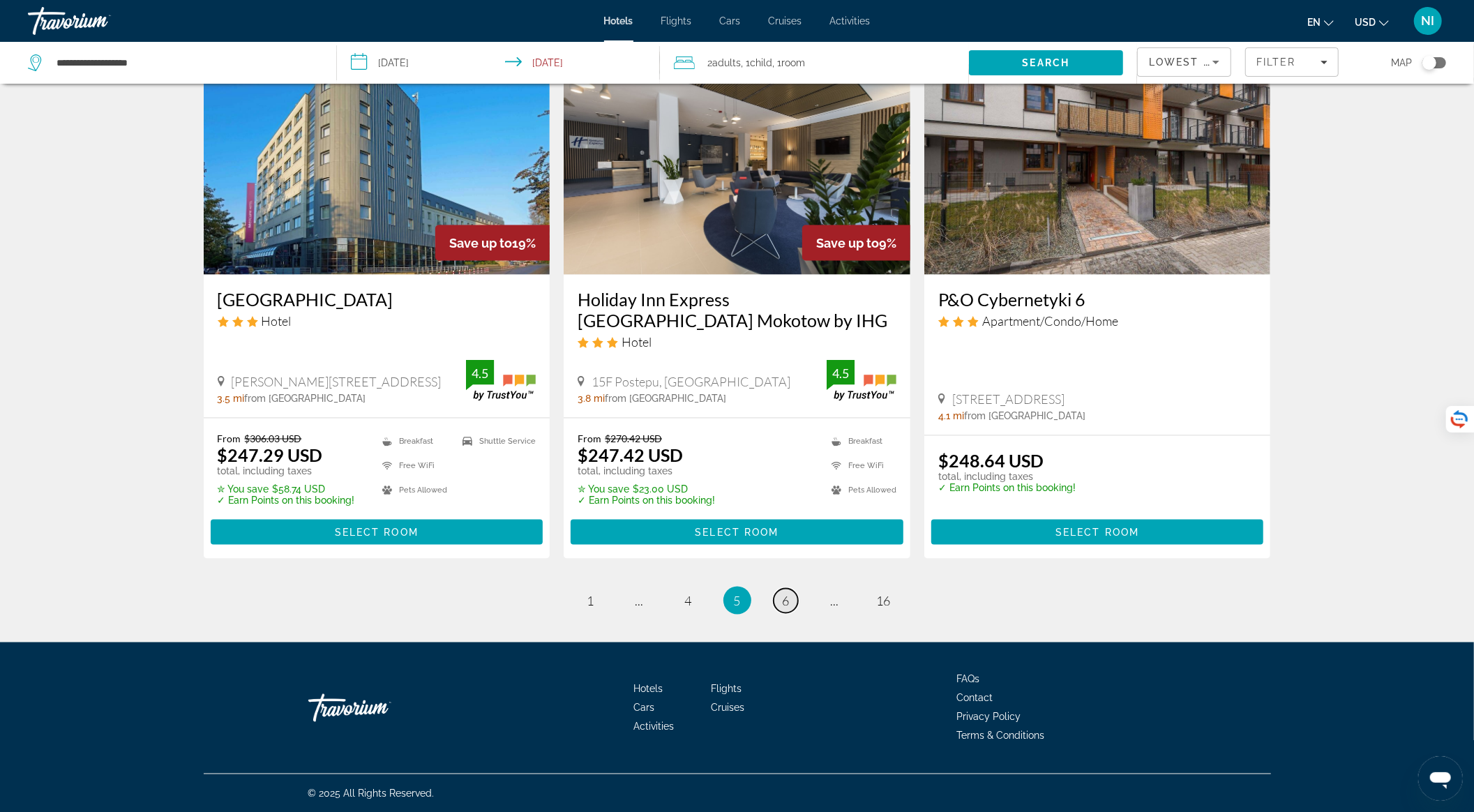
click at [780, 595] on link "page 6" at bounding box center [786, 601] width 25 height 25
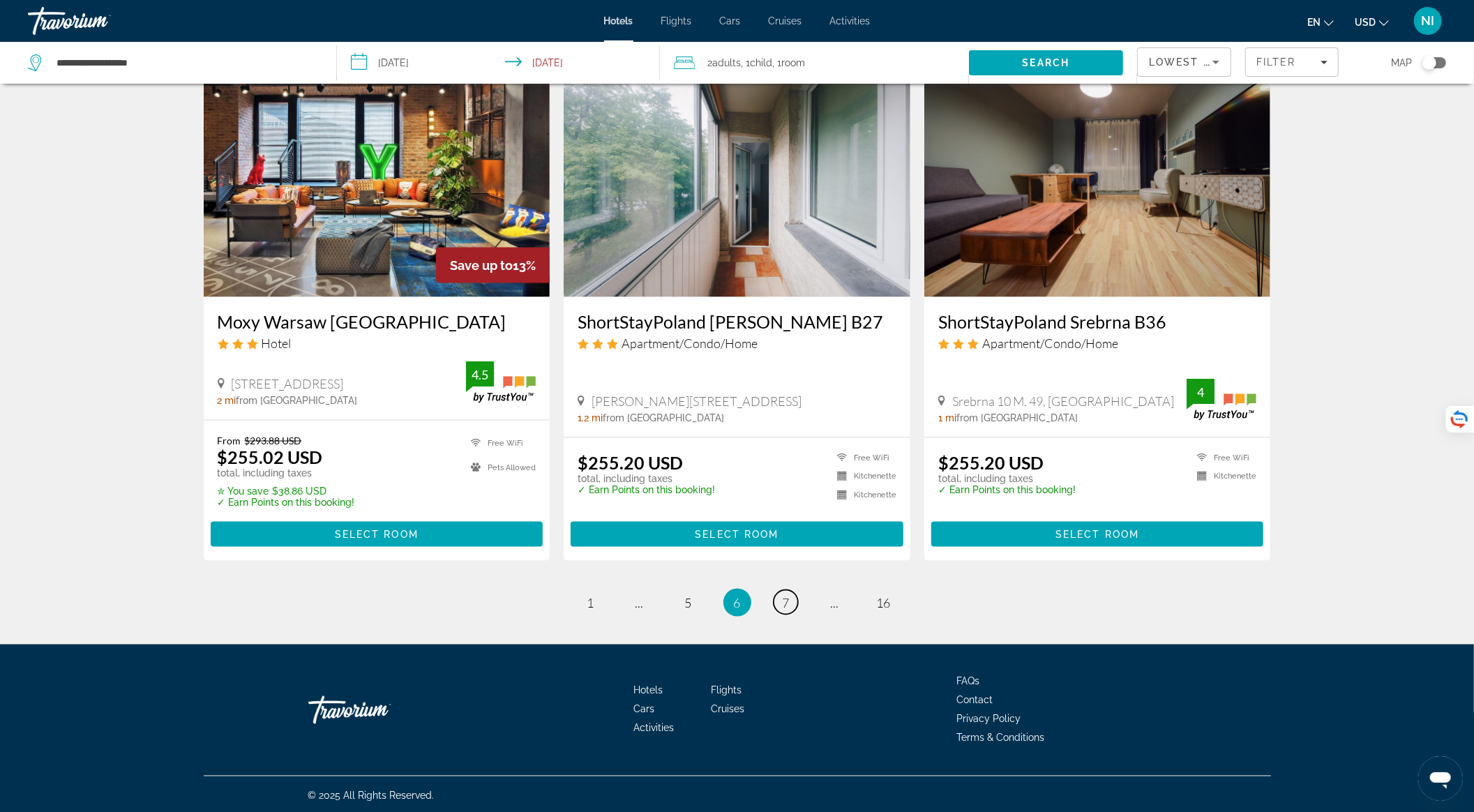
scroll to position [1592, 0]
click at [787, 598] on span "7" at bounding box center [785, 602] width 7 height 15
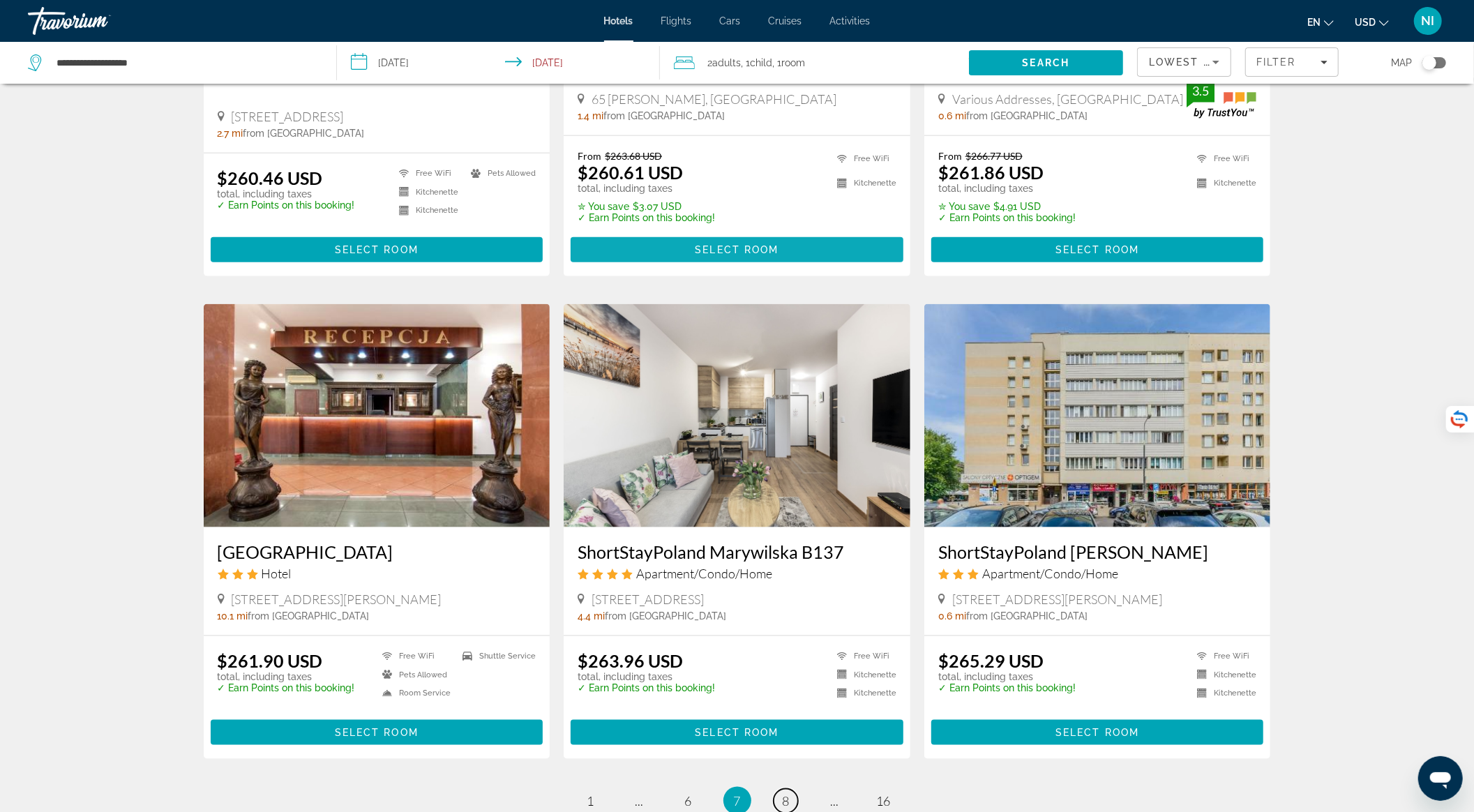
scroll to position [1395, 0]
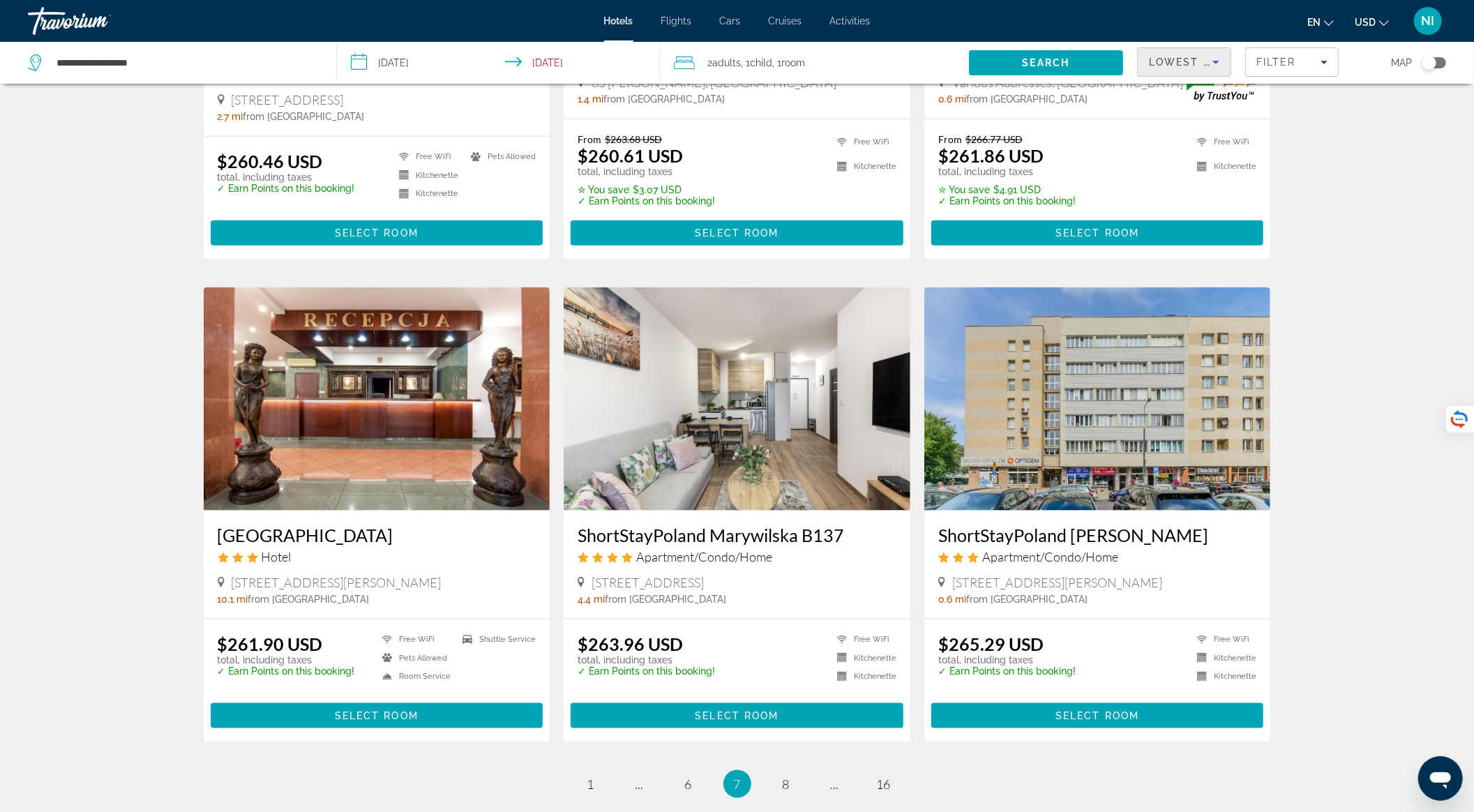
click at [1198, 67] on div "Lowest Price" at bounding box center [1180, 62] width 63 height 17
click at [1183, 103] on span "Best Deals" at bounding box center [1170, 98] width 45 height 11
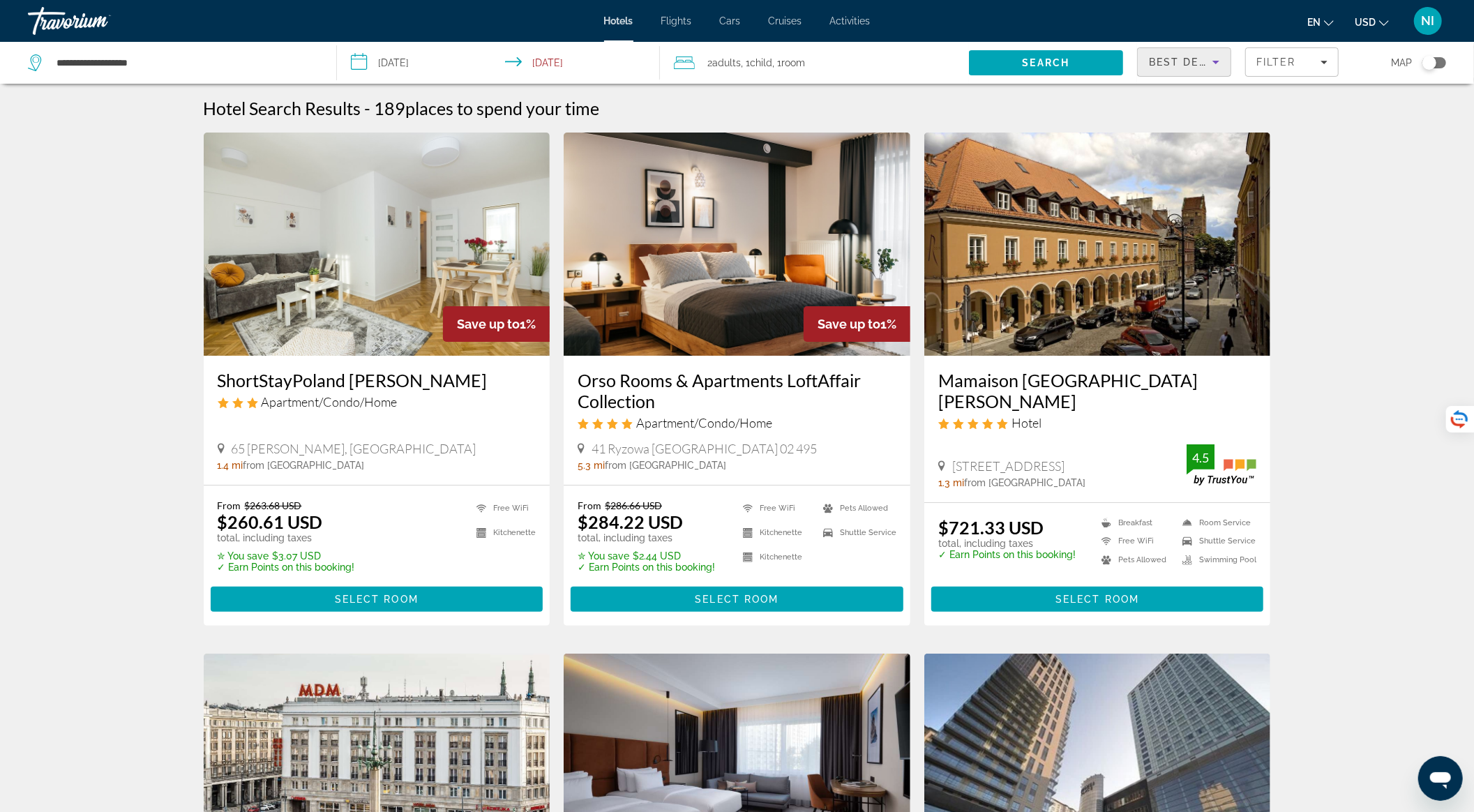
drag, startPoint x: 1068, startPoint y: 57, endPoint x: 1071, endPoint y: 64, distance: 7.6
click at [1068, 62] on span "Search" at bounding box center [1046, 63] width 48 height 11
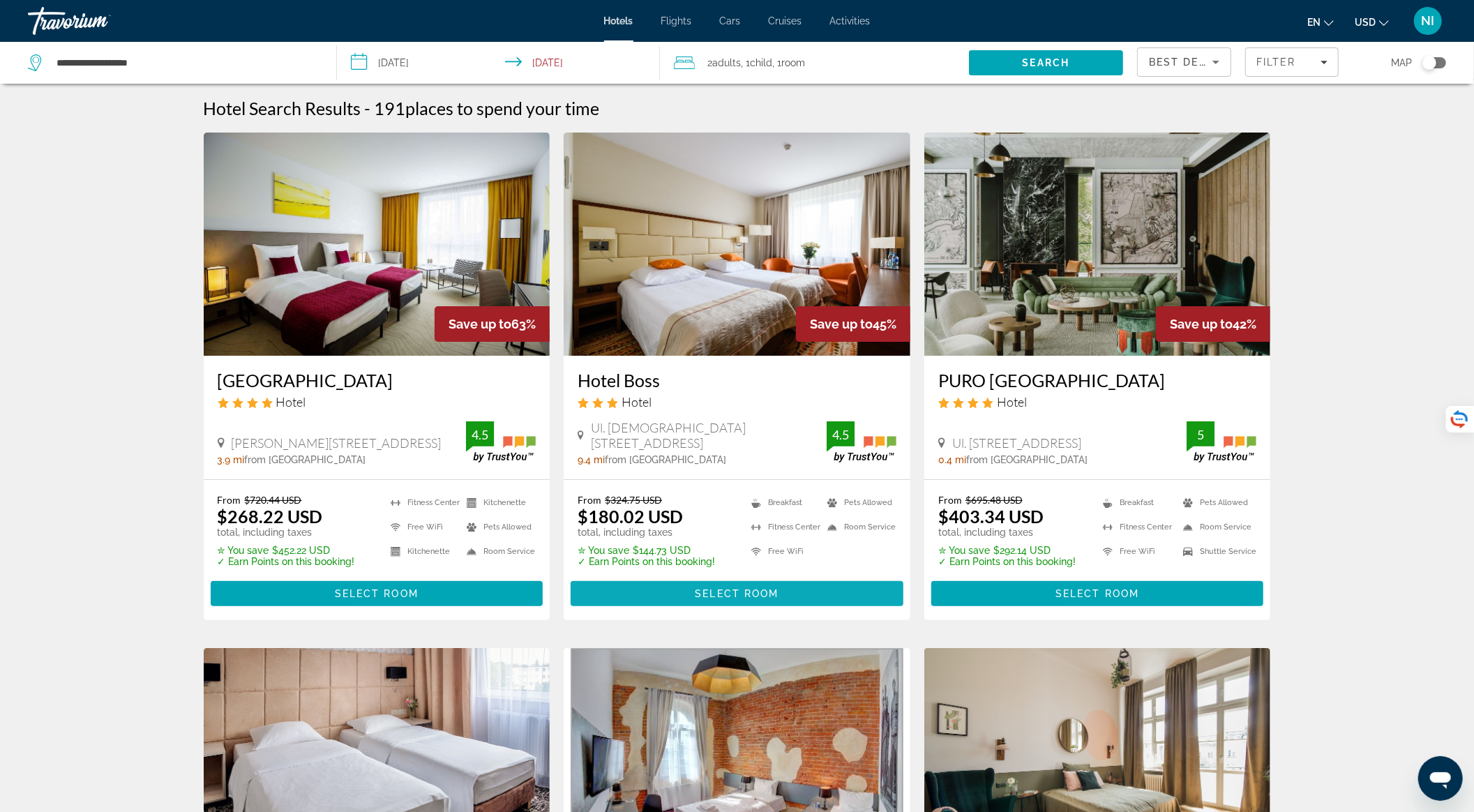
click at [717, 593] on span "Select Room" at bounding box center [737, 593] width 84 height 11
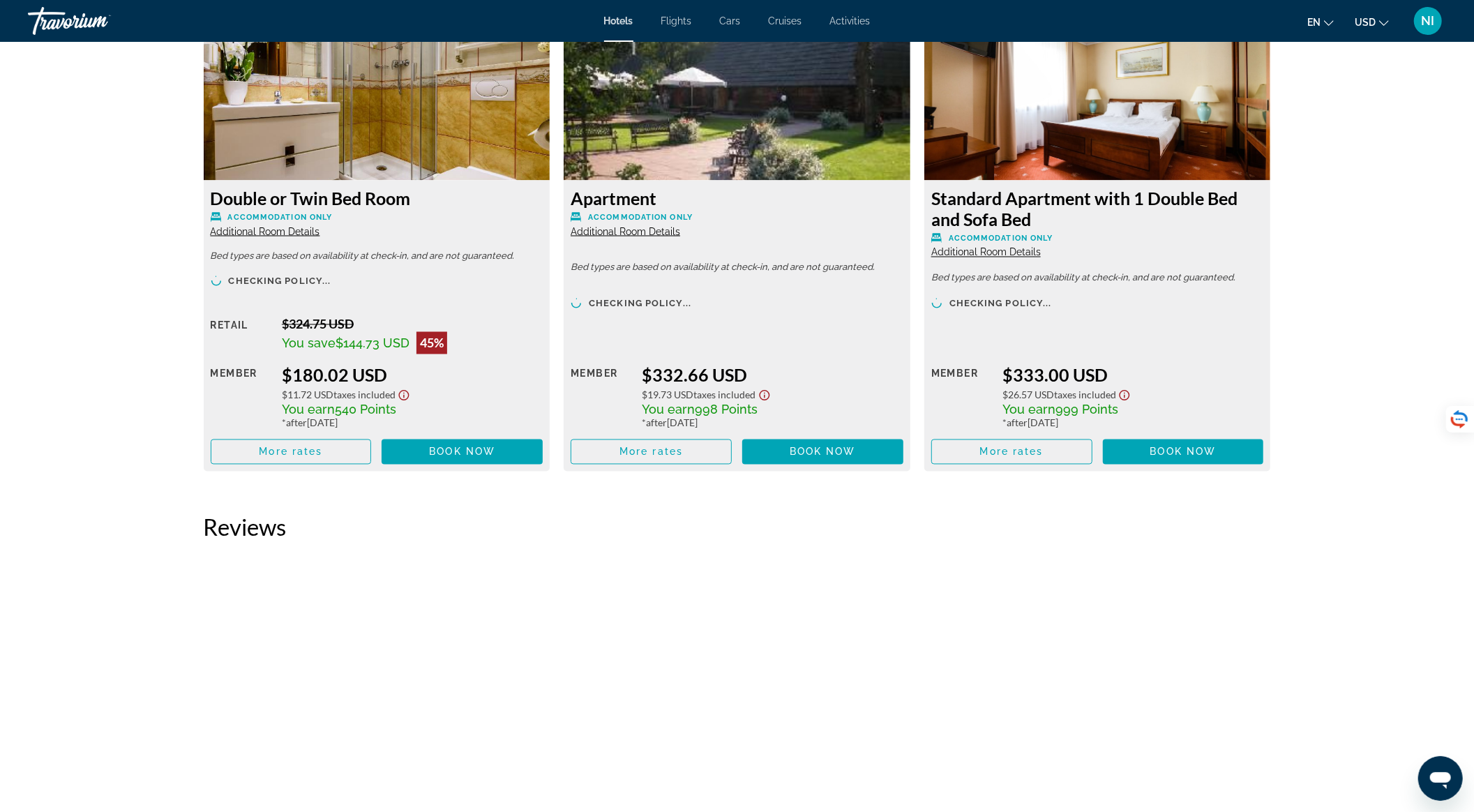
scroll to position [2045, 0]
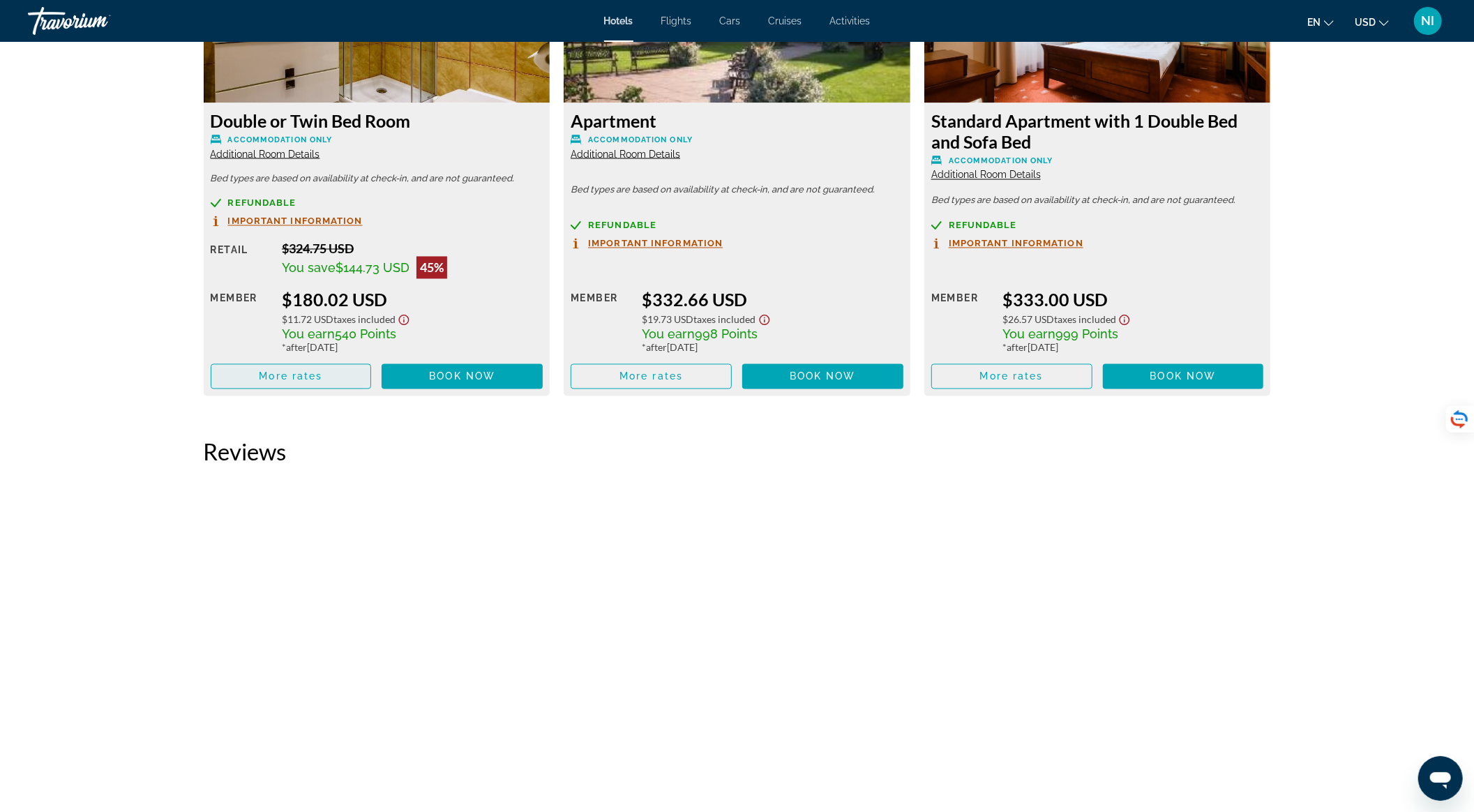
click at [318, 375] on span "More rates" at bounding box center [290, 376] width 63 height 11
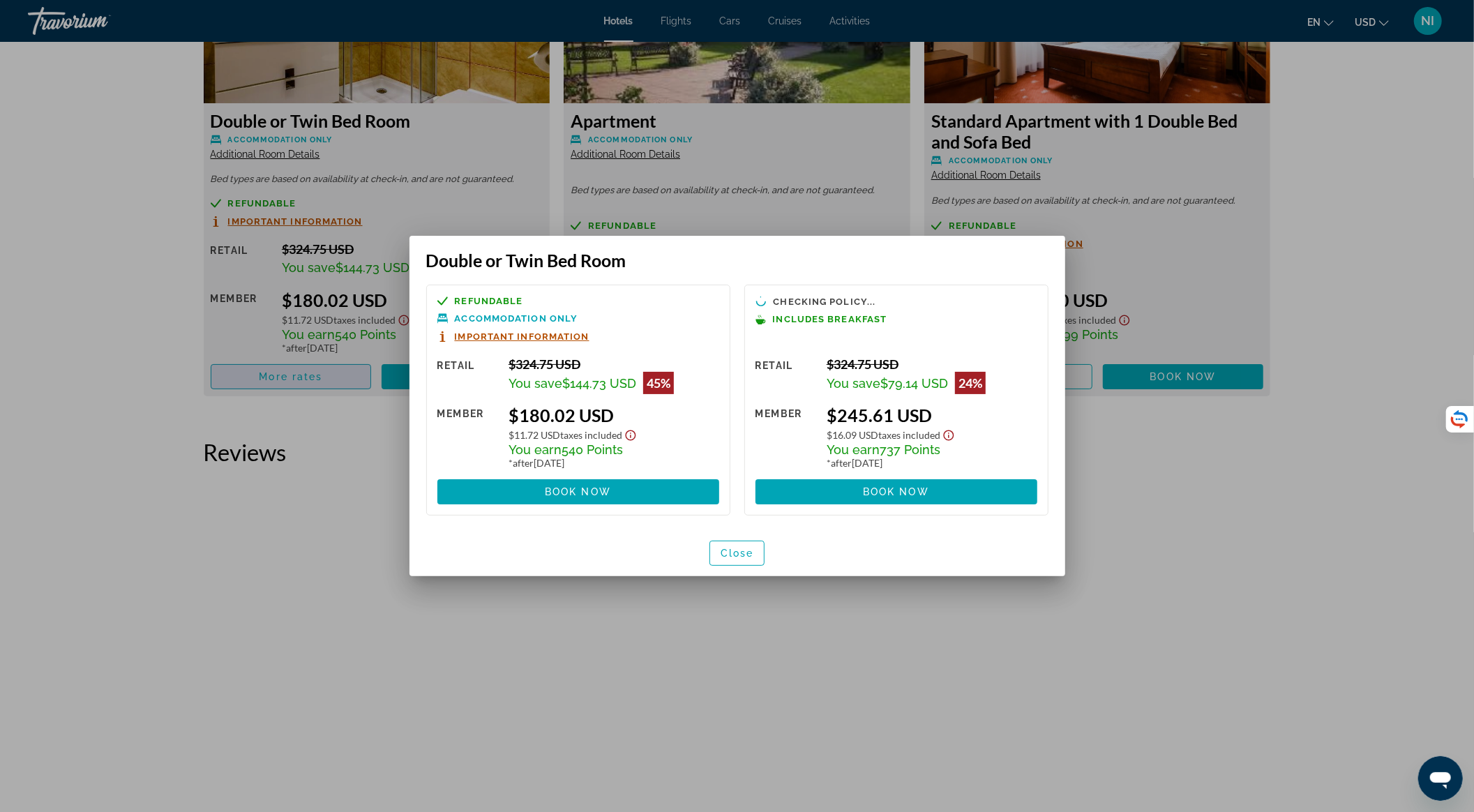
scroll to position [0, 0]
click at [745, 554] on span "Close" at bounding box center [737, 553] width 33 height 11
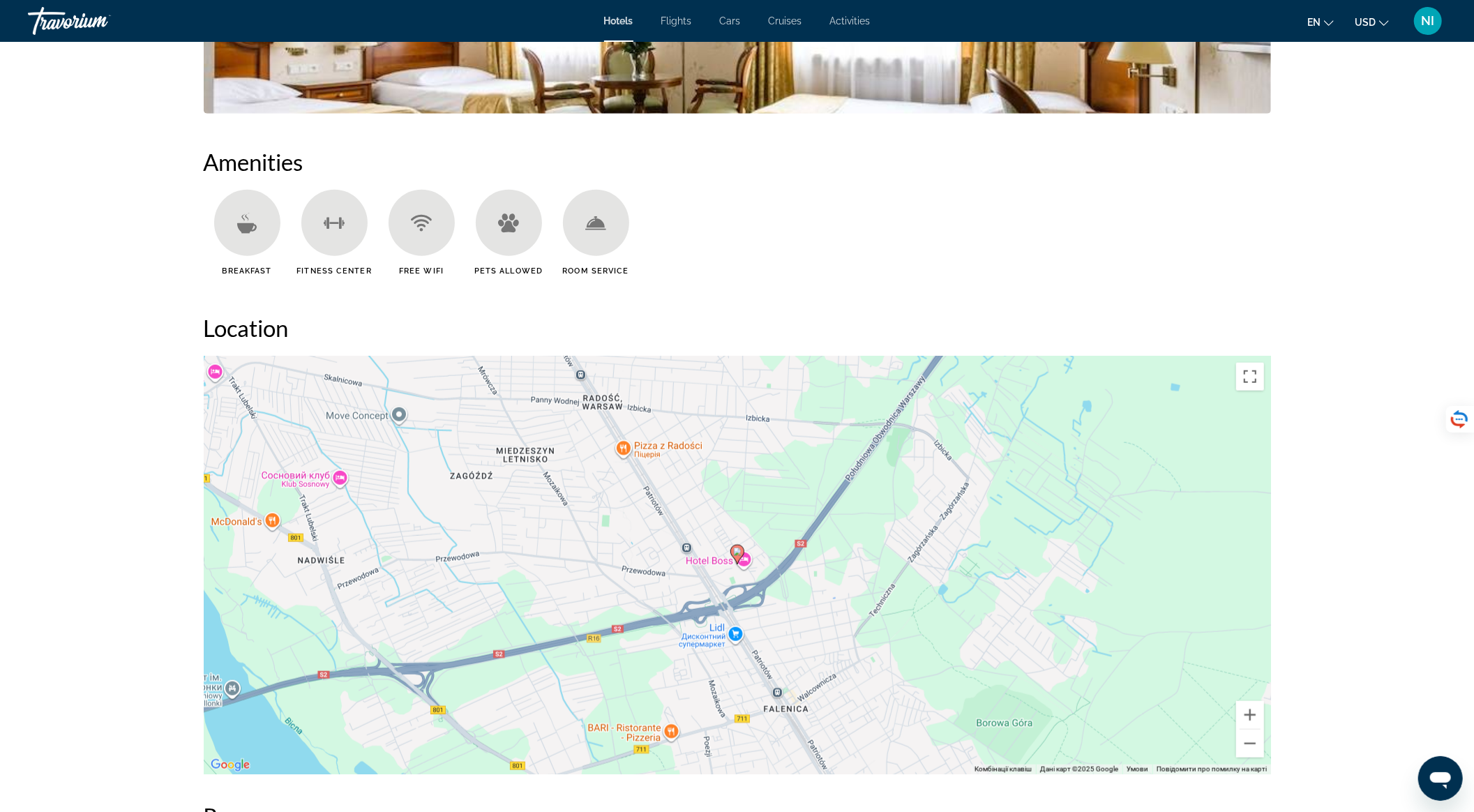
scroll to position [1022, 0]
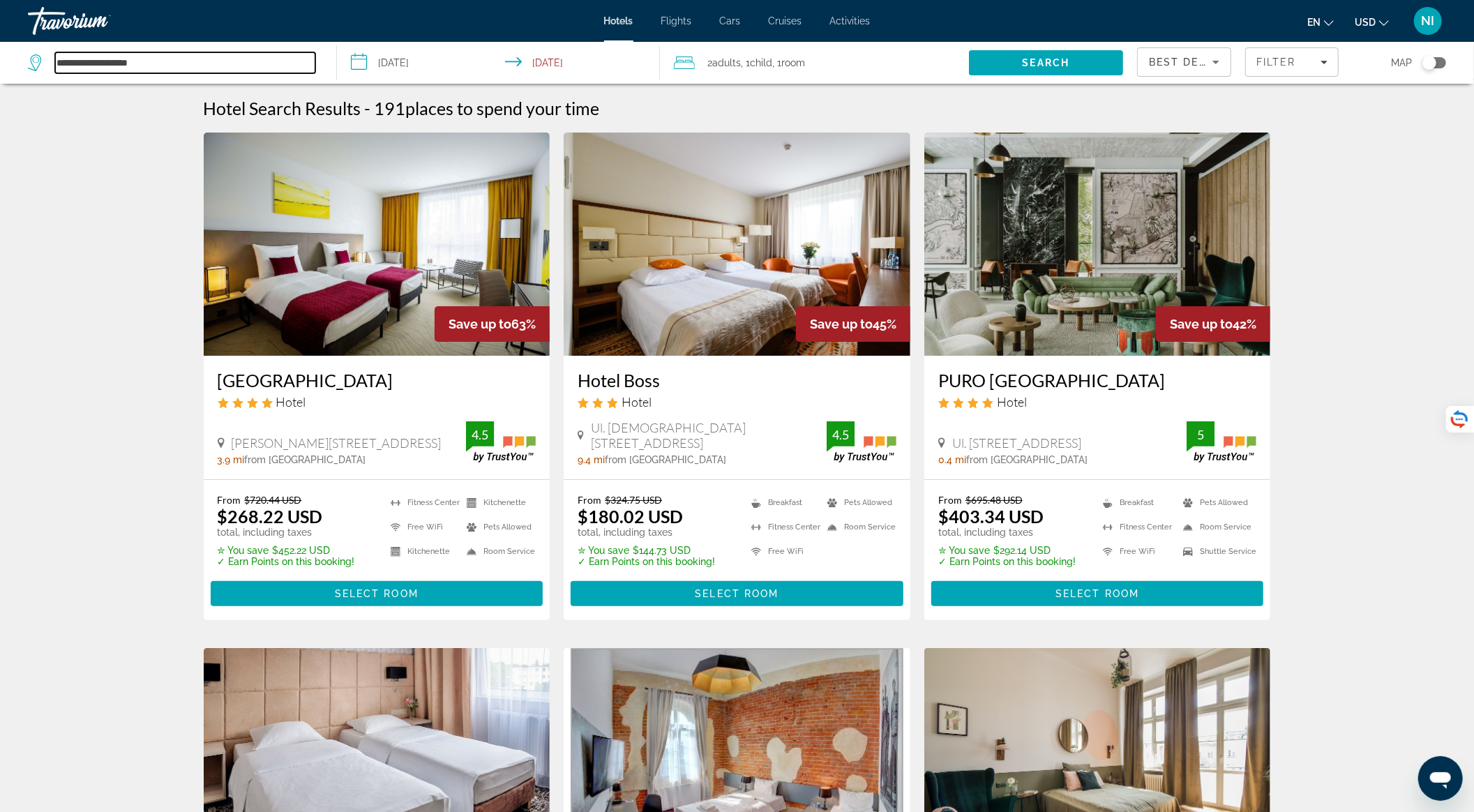
drag, startPoint x: 184, startPoint y: 72, endPoint x: 41, endPoint y: 76, distance: 143.1
click at [41, 76] on div "**********" at bounding box center [175, 63] width 294 height 42
paste input "**********"
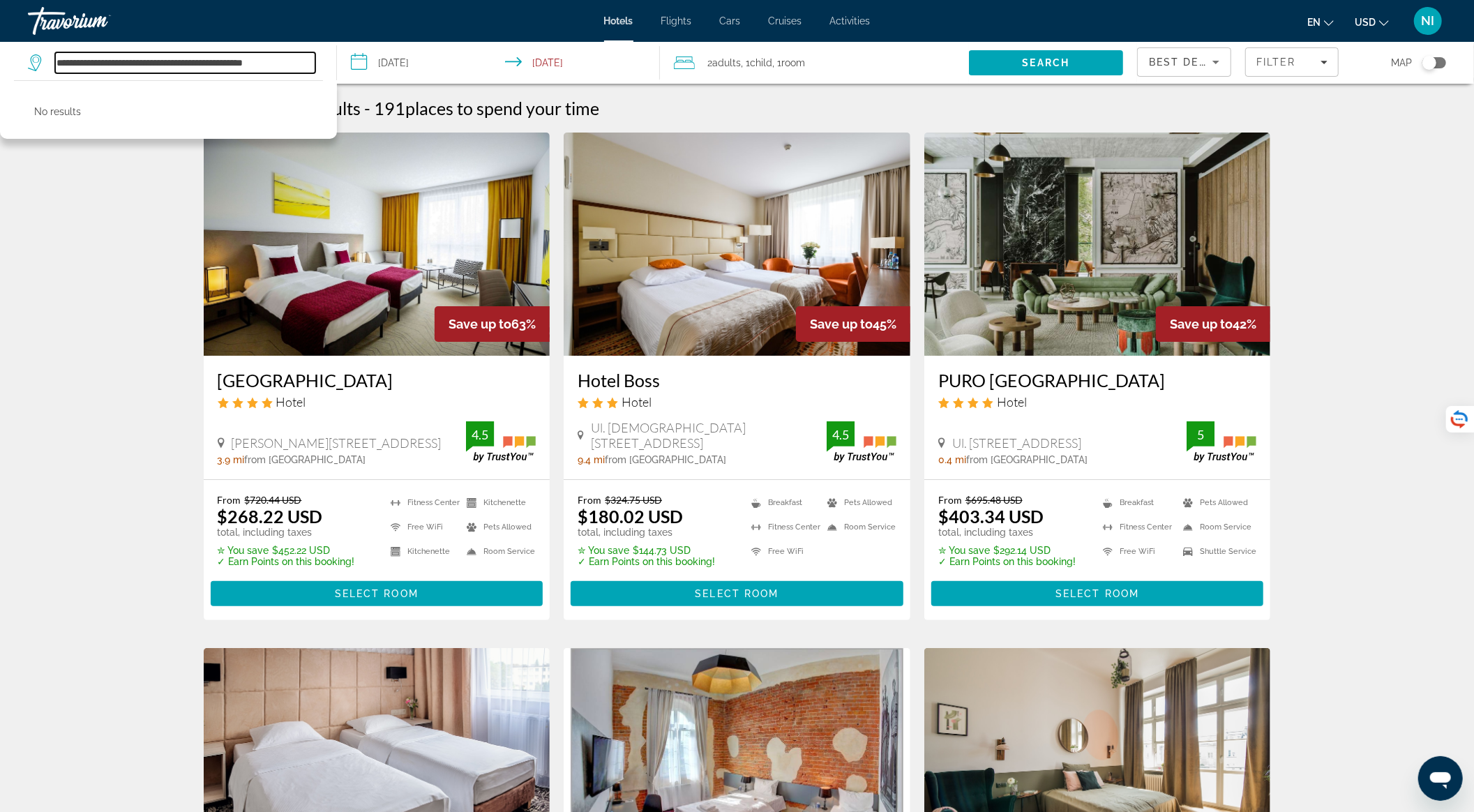
click at [311, 58] on input "**********" at bounding box center [185, 63] width 260 height 21
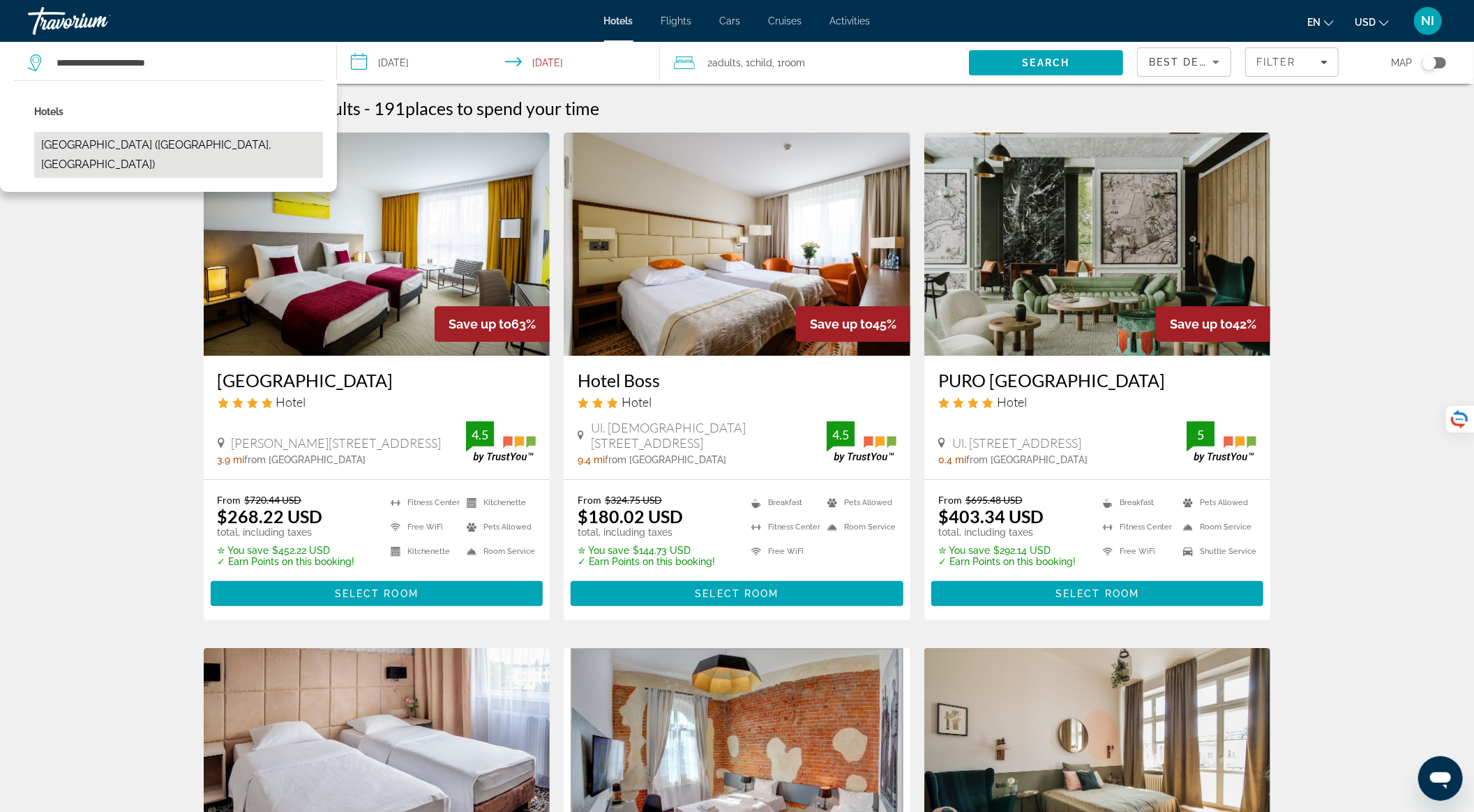
click at [160, 140] on button "[GEOGRAPHIC_DATA] ([GEOGRAPHIC_DATA], [GEOGRAPHIC_DATA])" at bounding box center [179, 155] width 288 height 46
type input "**********"
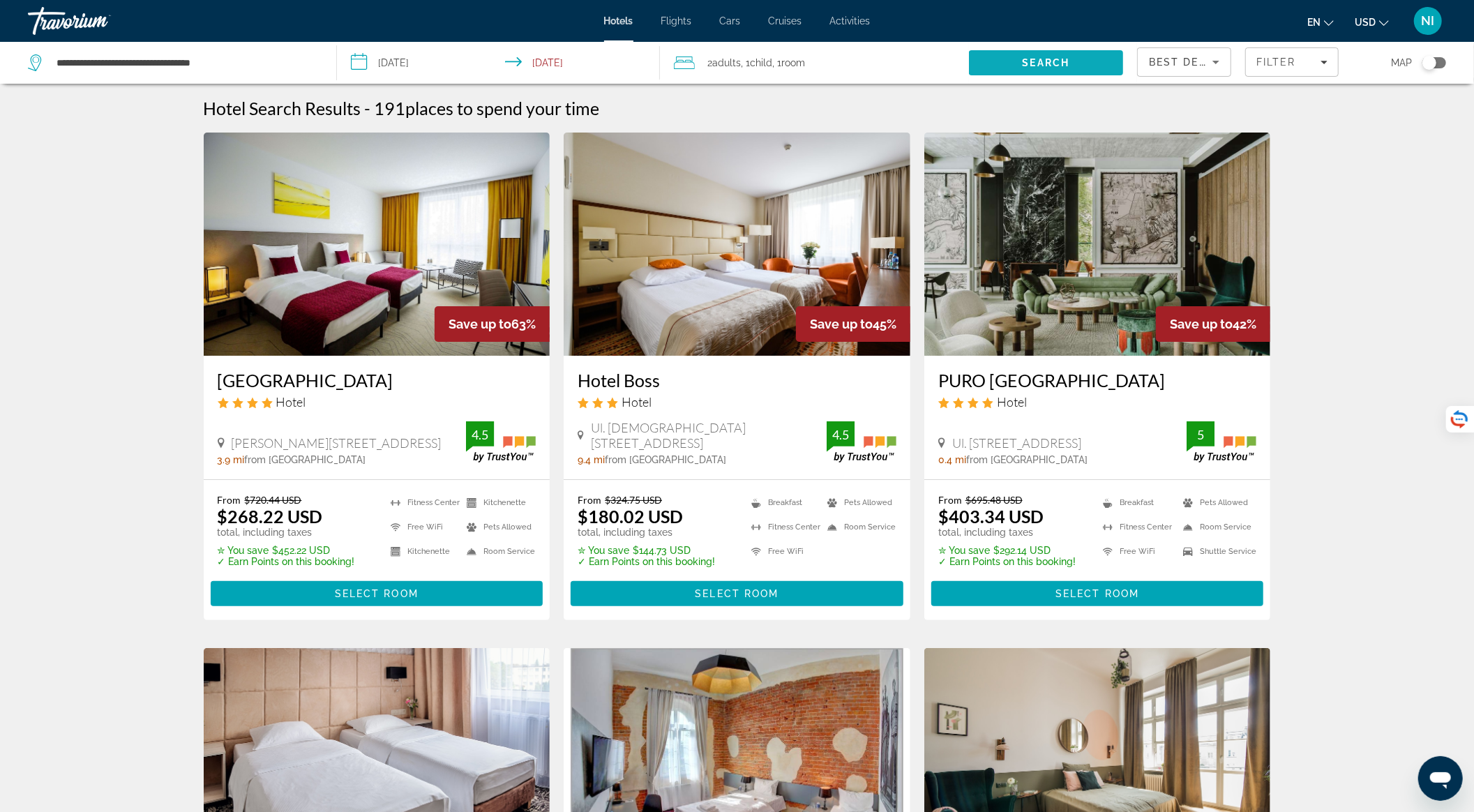
click at [1018, 70] on span "Search" at bounding box center [1045, 62] width 154 height 33
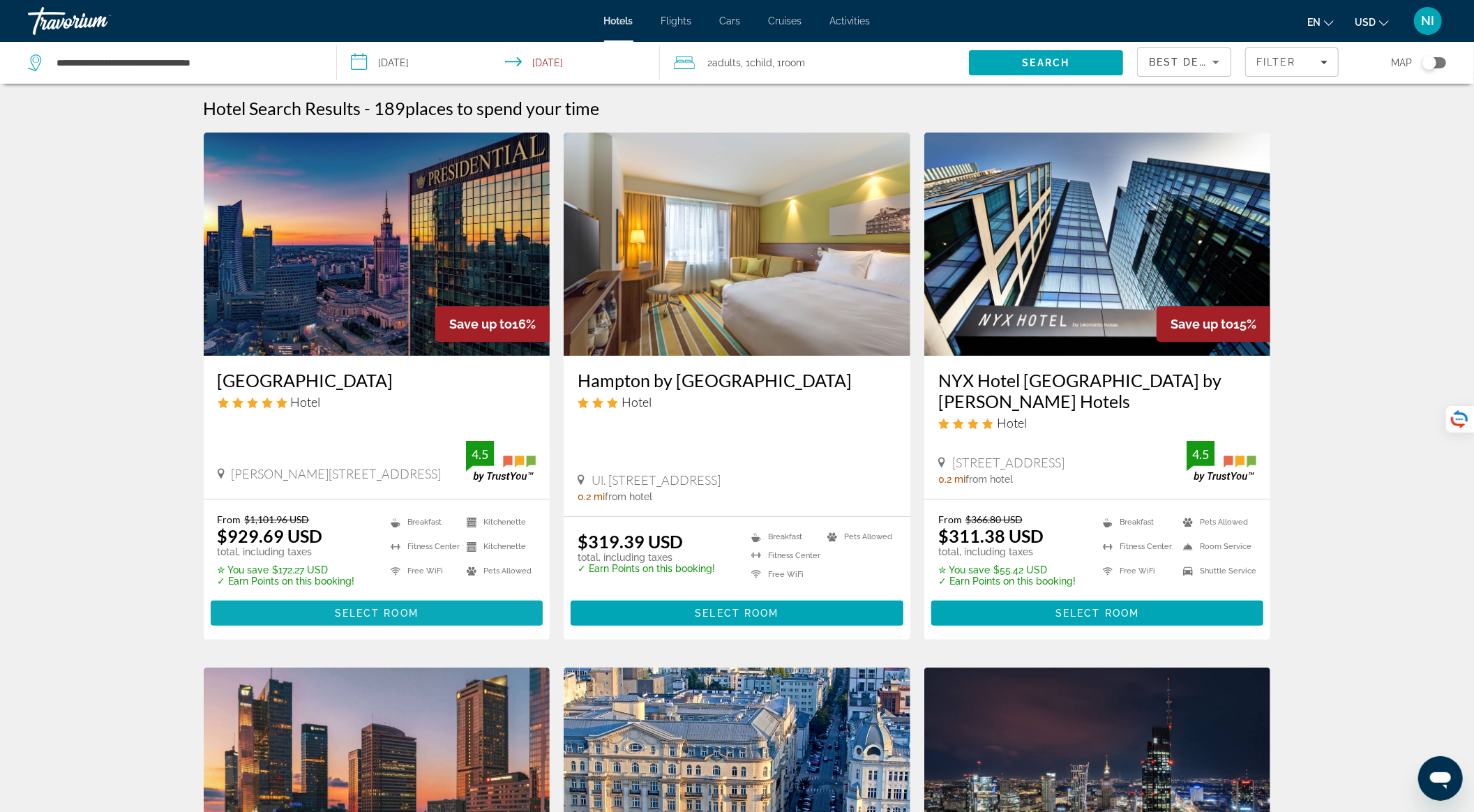
click at [417, 608] on span "Select Room" at bounding box center [376, 613] width 84 height 11
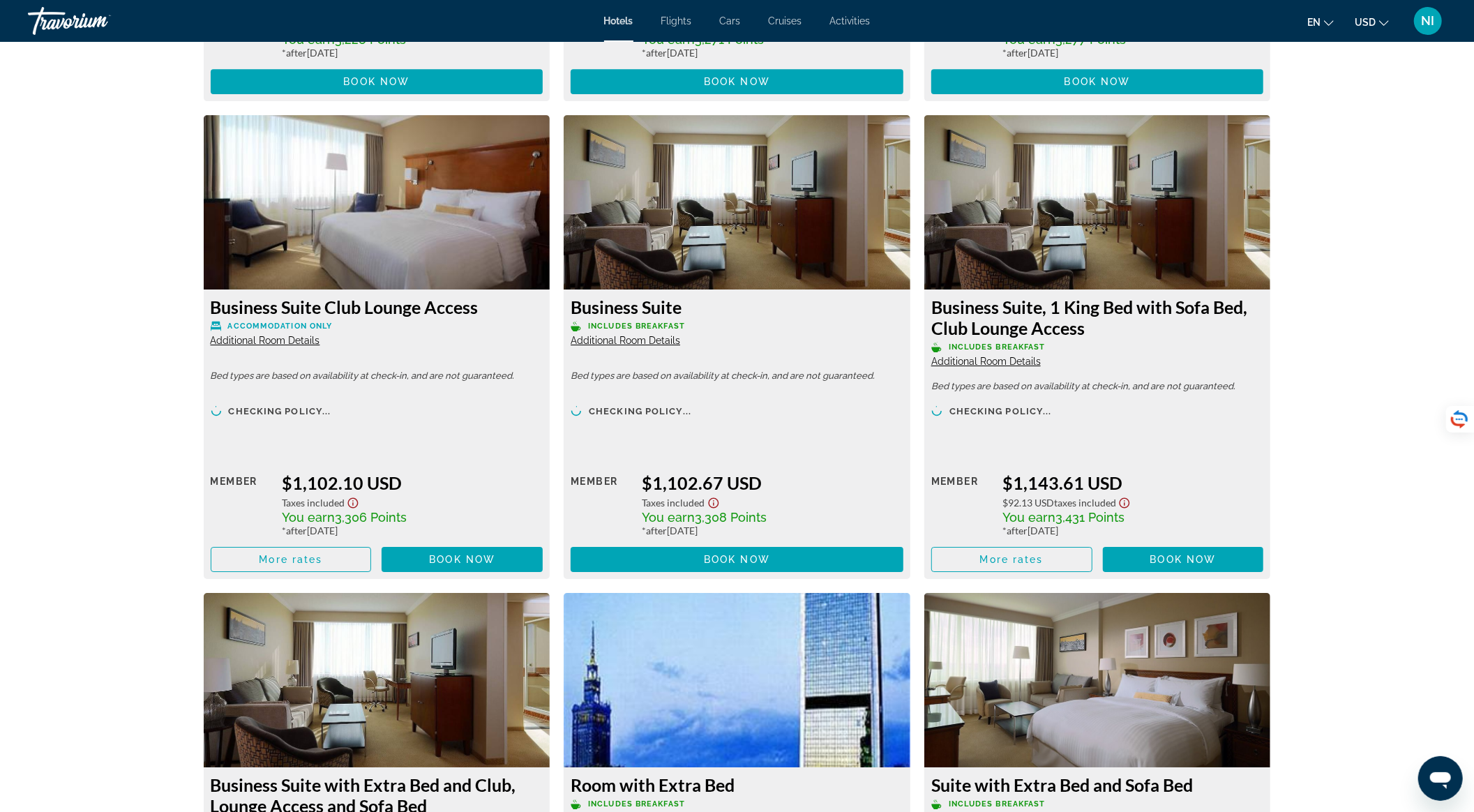
scroll to position [3932, 0]
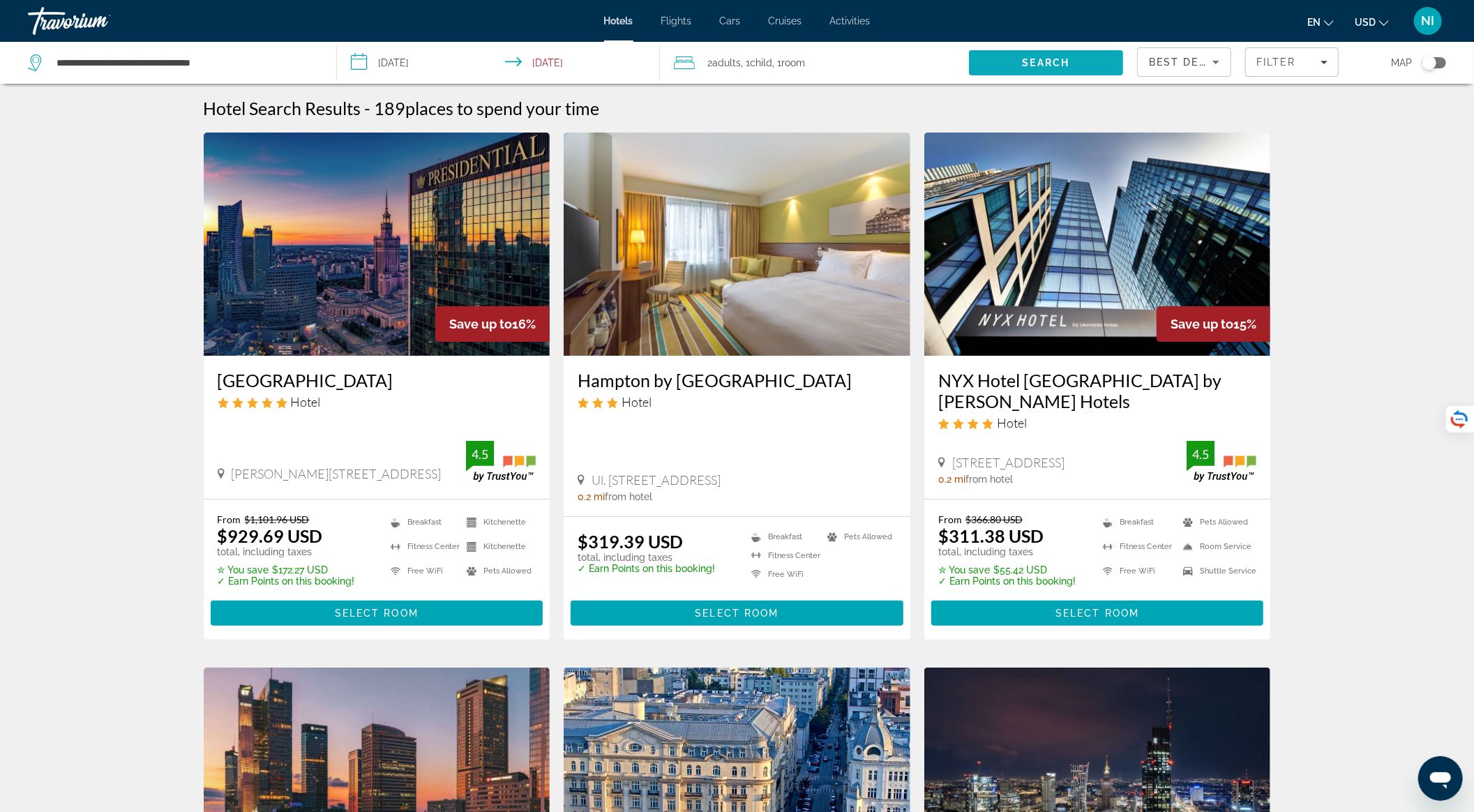
click at [1084, 63] on span "Search" at bounding box center [1045, 62] width 154 height 33
drag, startPoint x: 239, startPoint y: 58, endPoint x: 0, endPoint y: 106, distance: 243.8
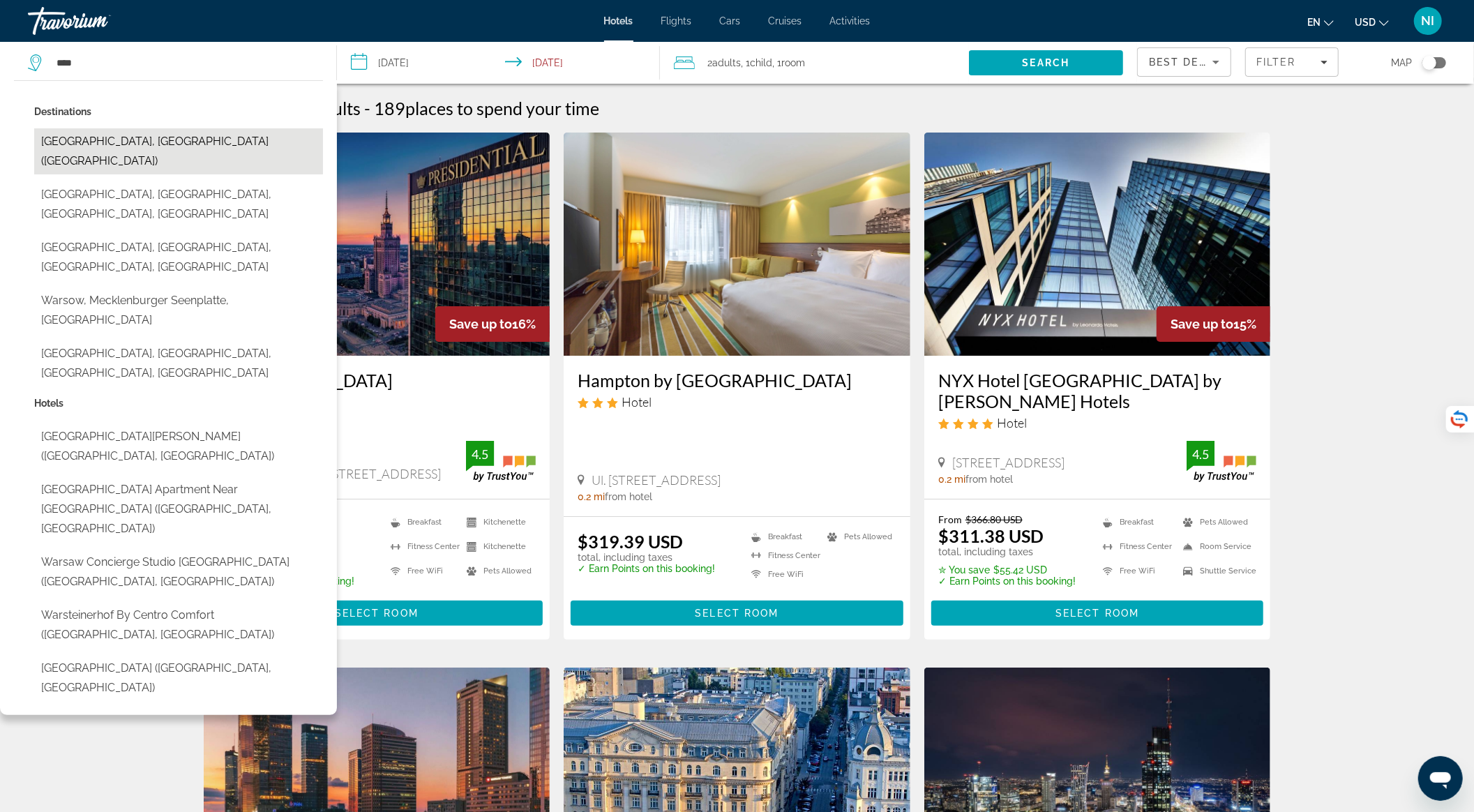
click at [129, 139] on button "[GEOGRAPHIC_DATA], [GEOGRAPHIC_DATA] ([GEOGRAPHIC_DATA])" at bounding box center [179, 151] width 288 height 46
type input "**********"
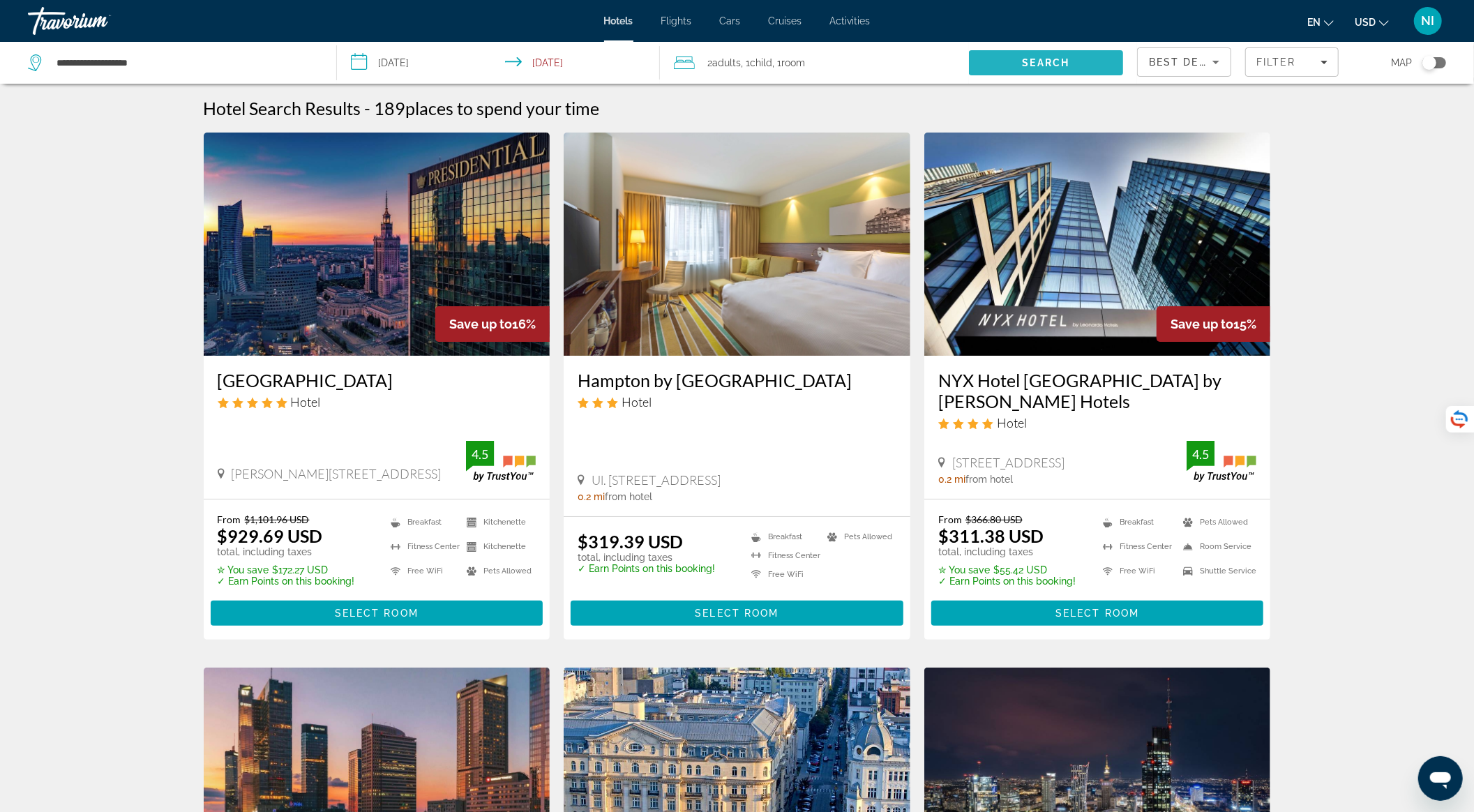
click at [1025, 53] on span "Search" at bounding box center [1045, 62] width 154 height 33
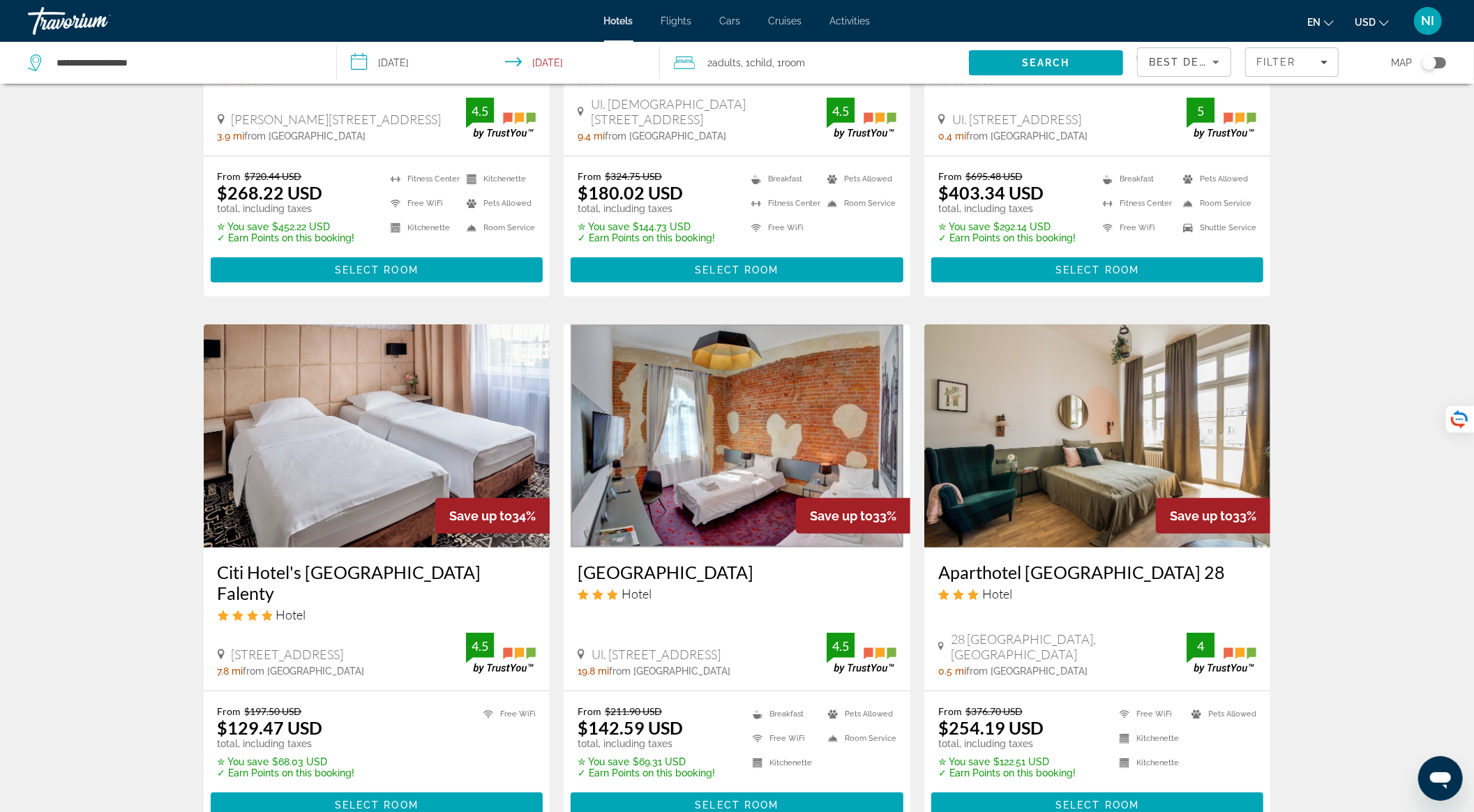
scroll to position [372, 0]
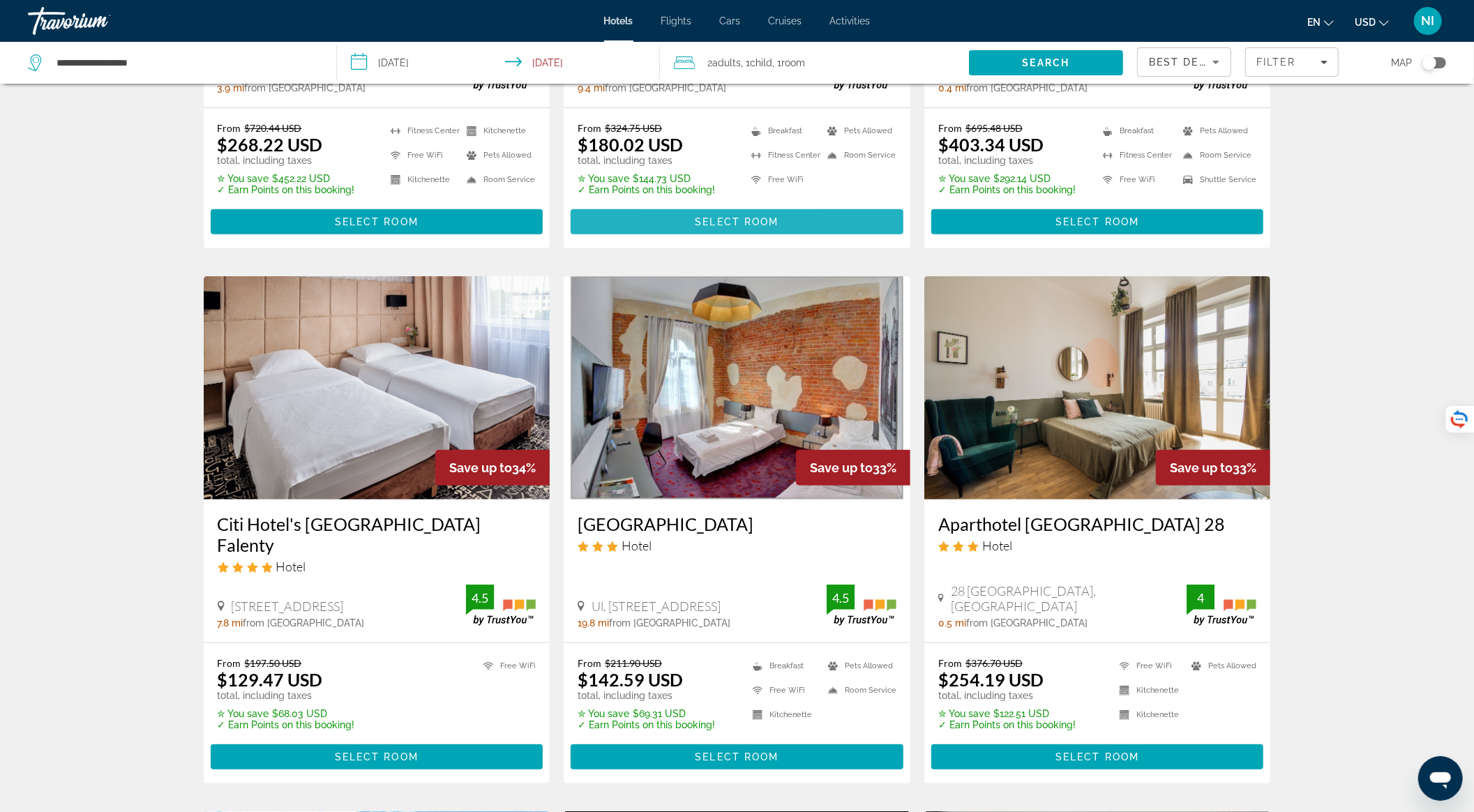
click at [683, 213] on span "Main content" at bounding box center [737, 222] width 332 height 33
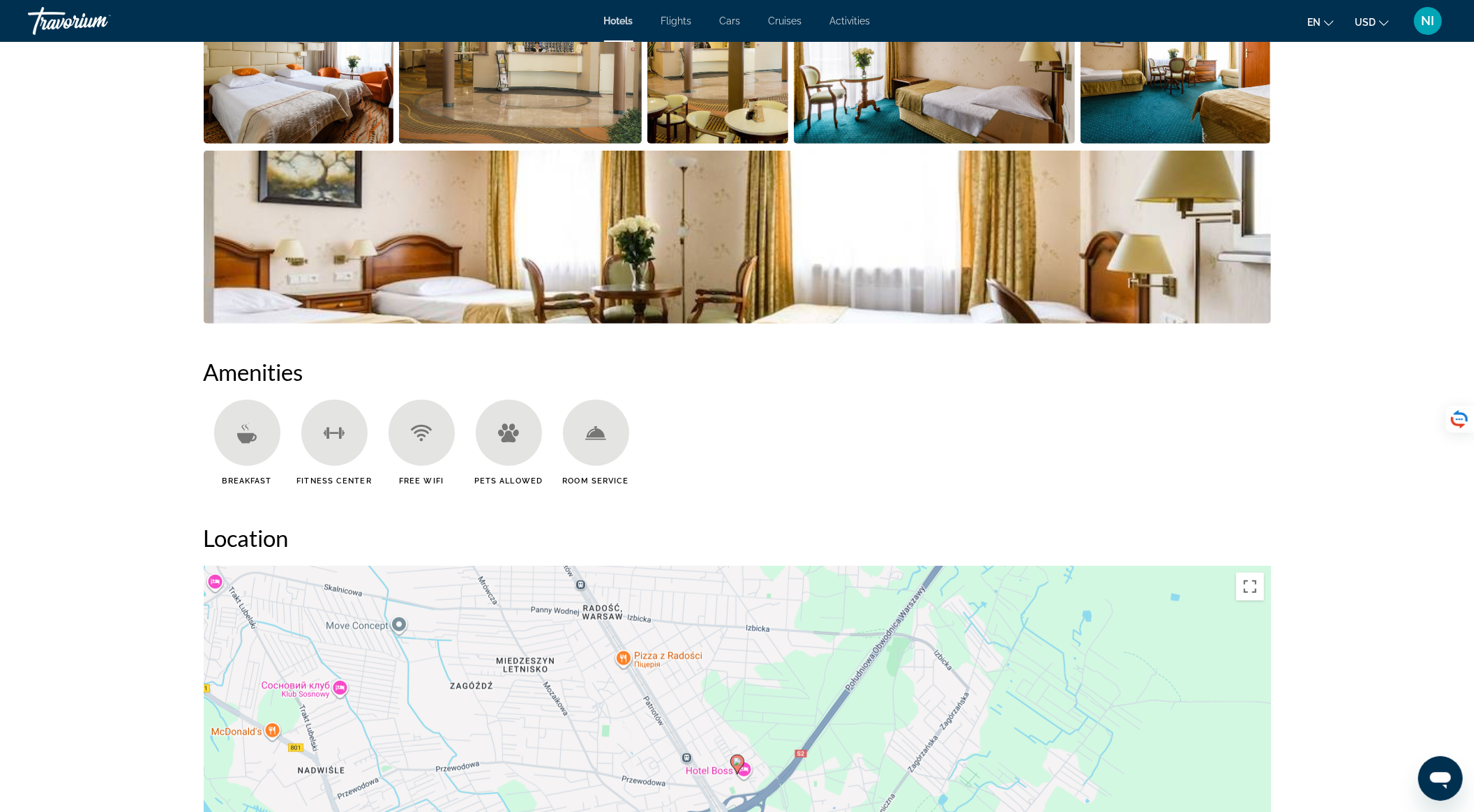
scroll to position [464, 0]
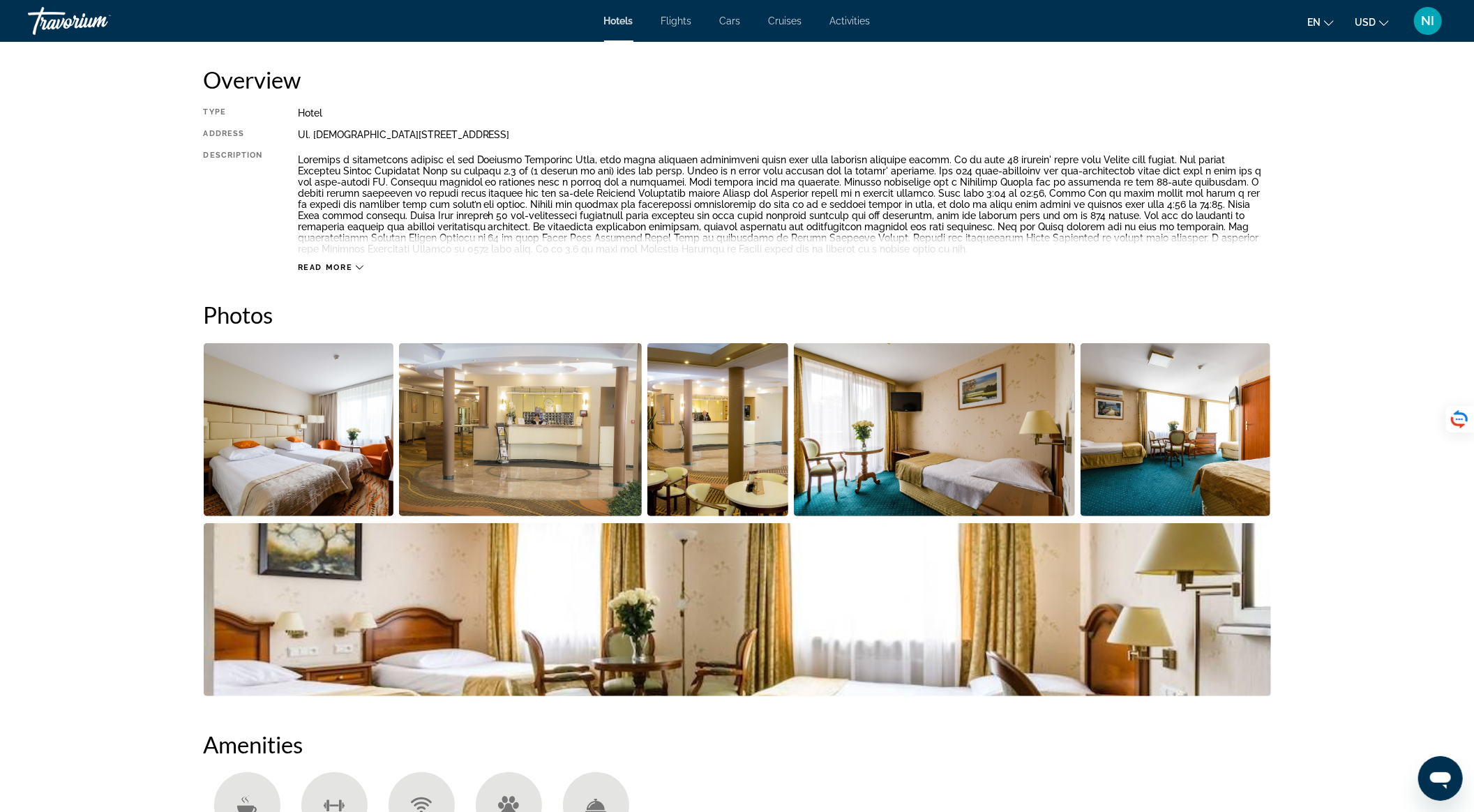
click at [293, 424] on img "Open full-screen image slider" at bounding box center [298, 429] width 190 height 173
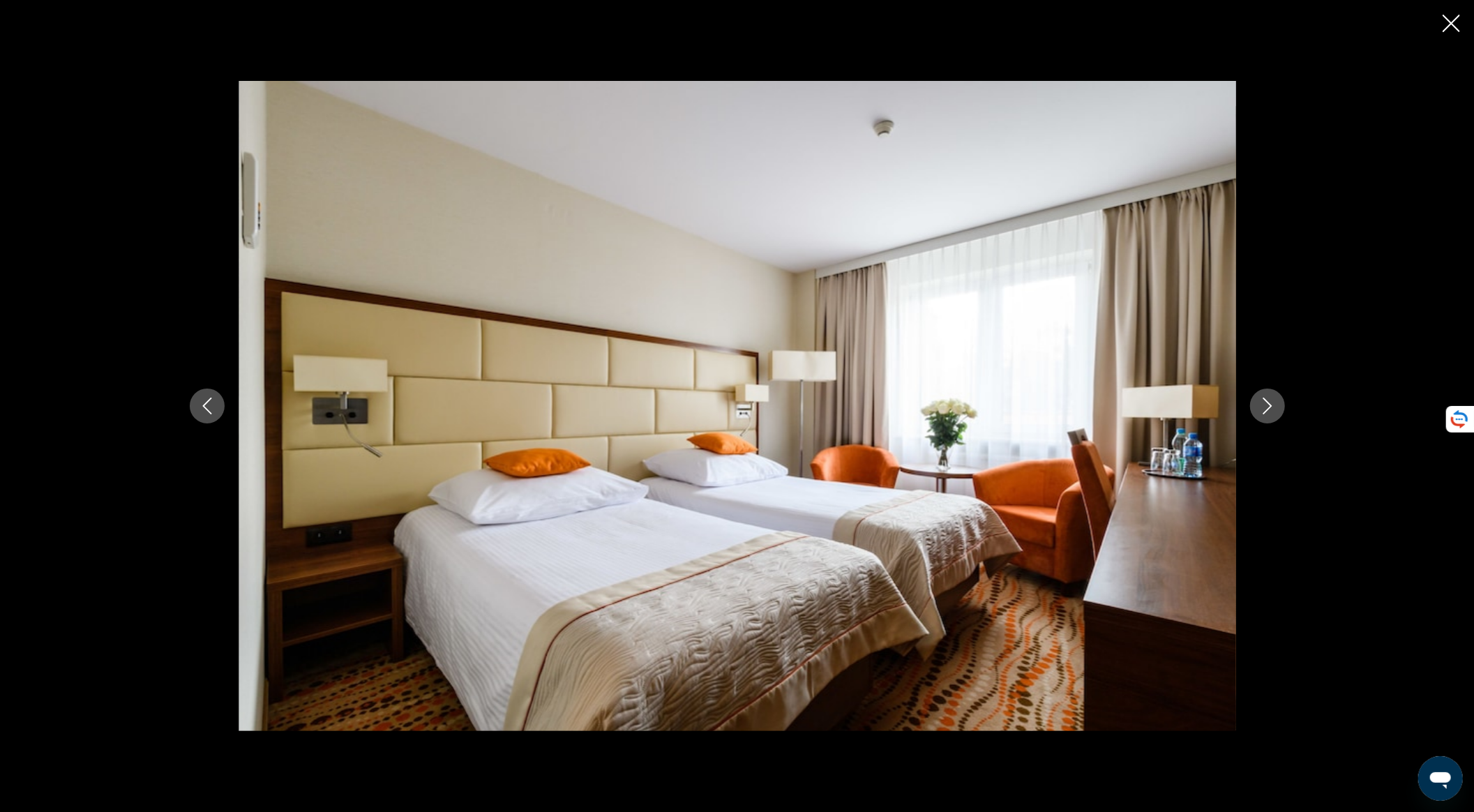
click at [1264, 405] on icon "Next image" at bounding box center [1268, 406] width 17 height 17
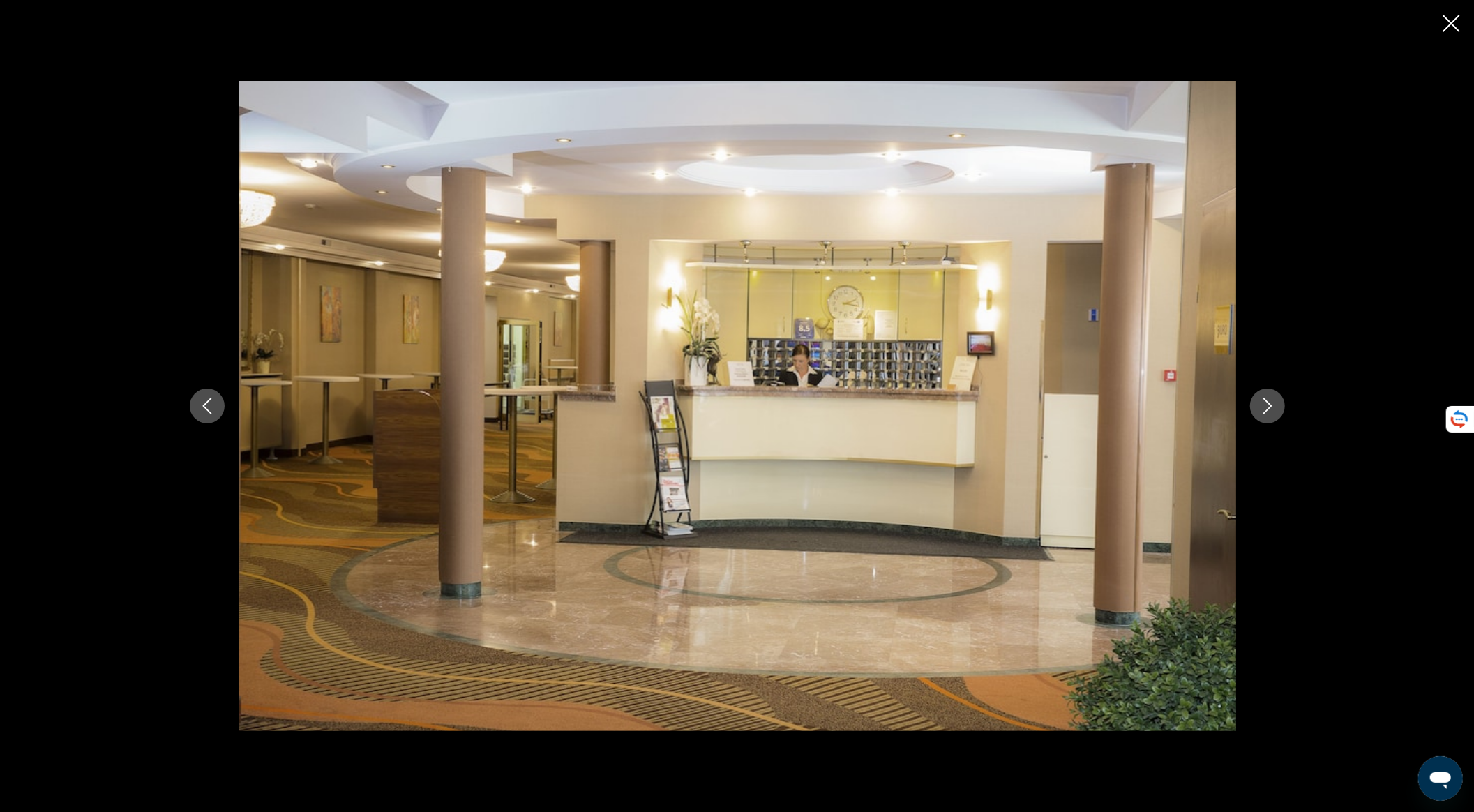
click at [1264, 405] on icon "Next image" at bounding box center [1268, 406] width 17 height 17
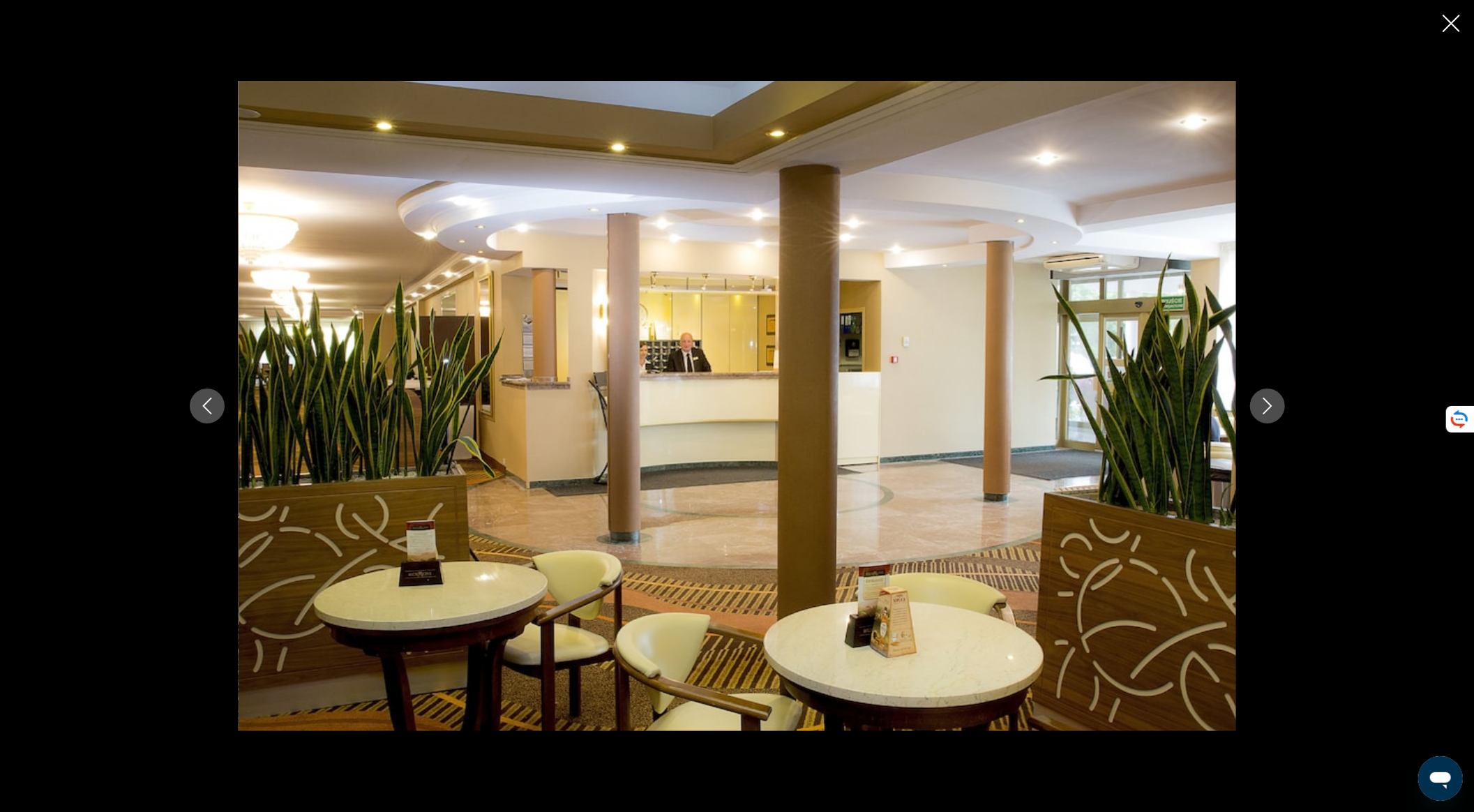
click at [1264, 405] on icon "Next image" at bounding box center [1268, 406] width 17 height 17
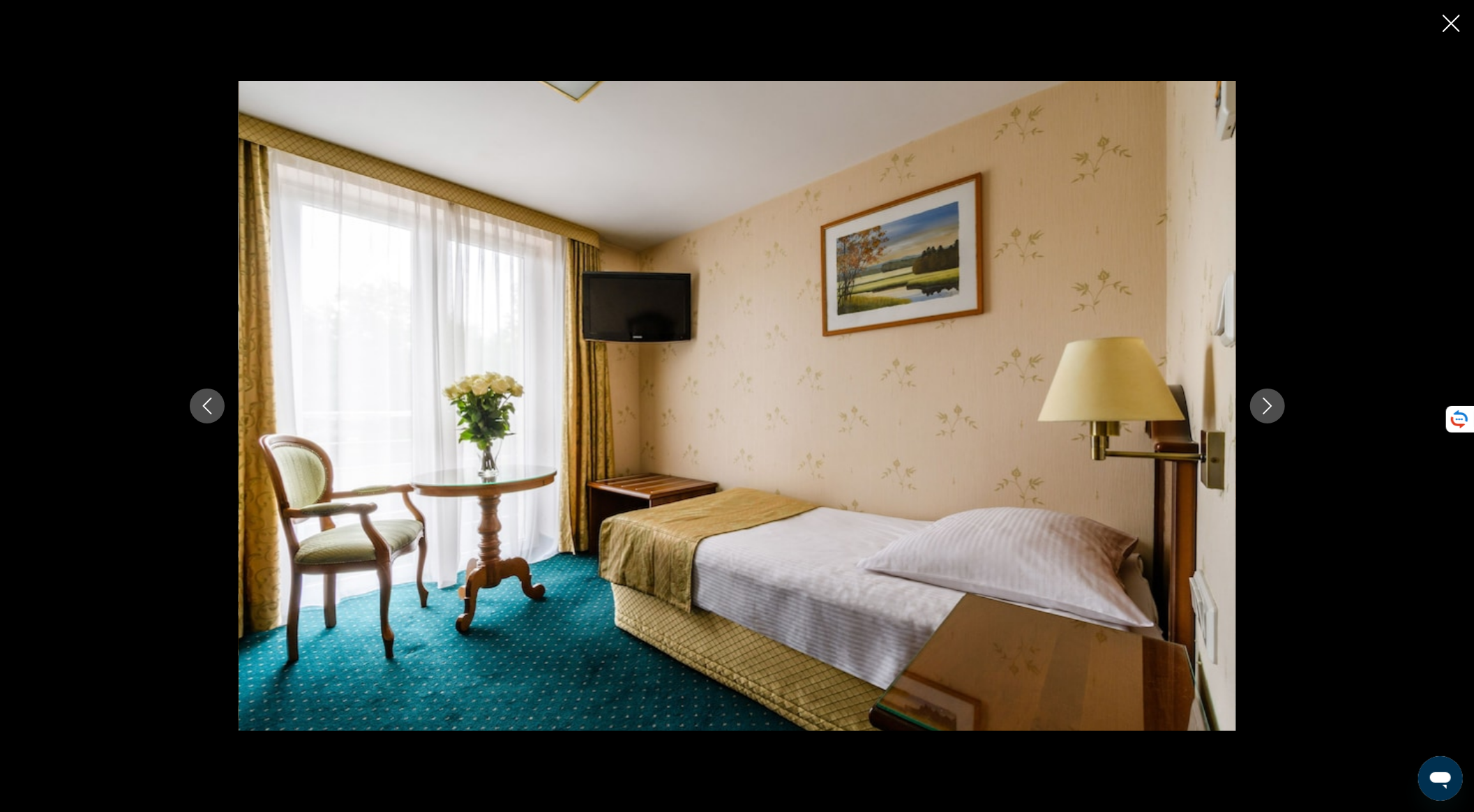
click at [1264, 405] on icon "Next image" at bounding box center [1268, 406] width 17 height 17
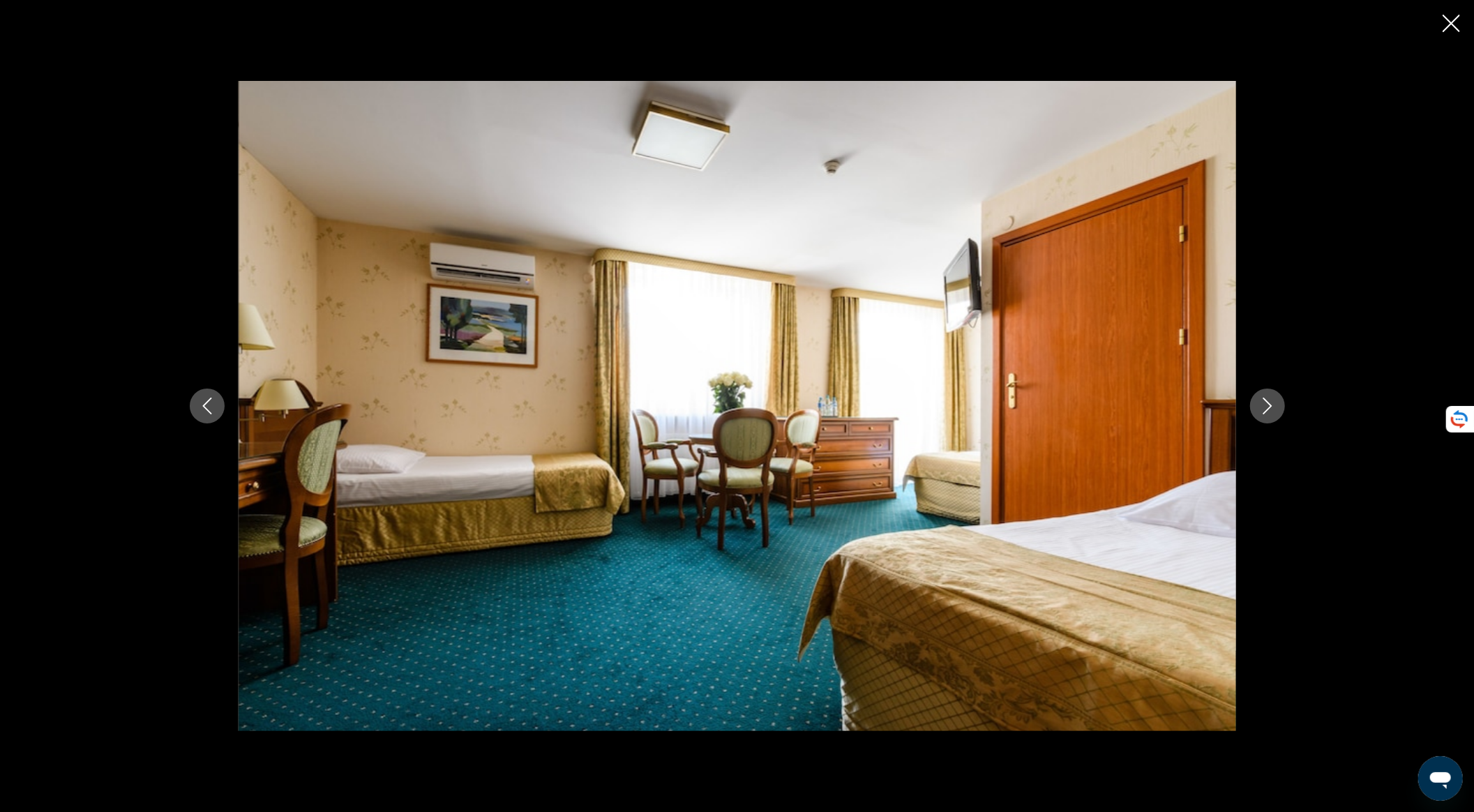
click at [1264, 405] on icon "Next image" at bounding box center [1268, 406] width 17 height 17
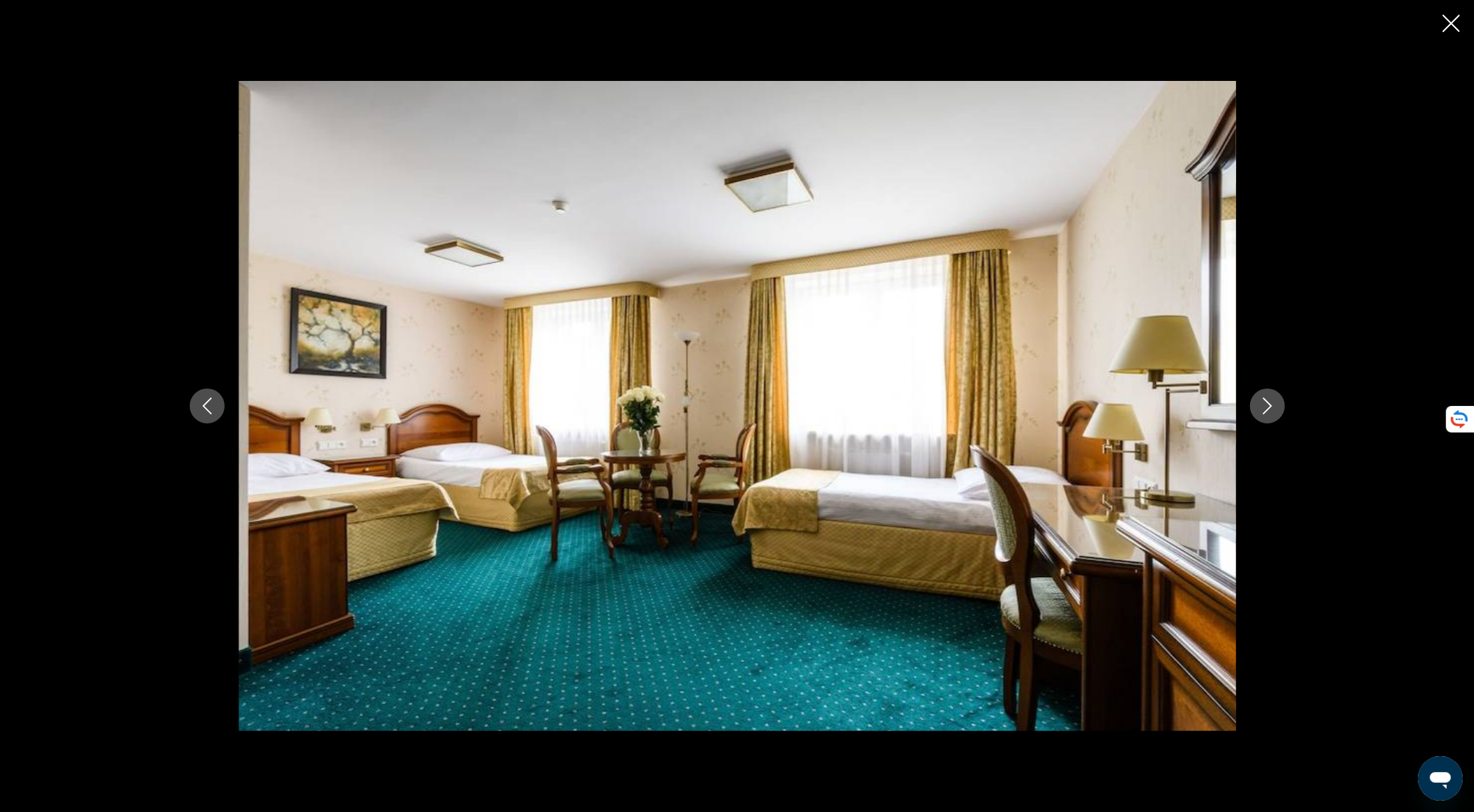
click at [1264, 405] on icon "Next image" at bounding box center [1268, 406] width 17 height 17
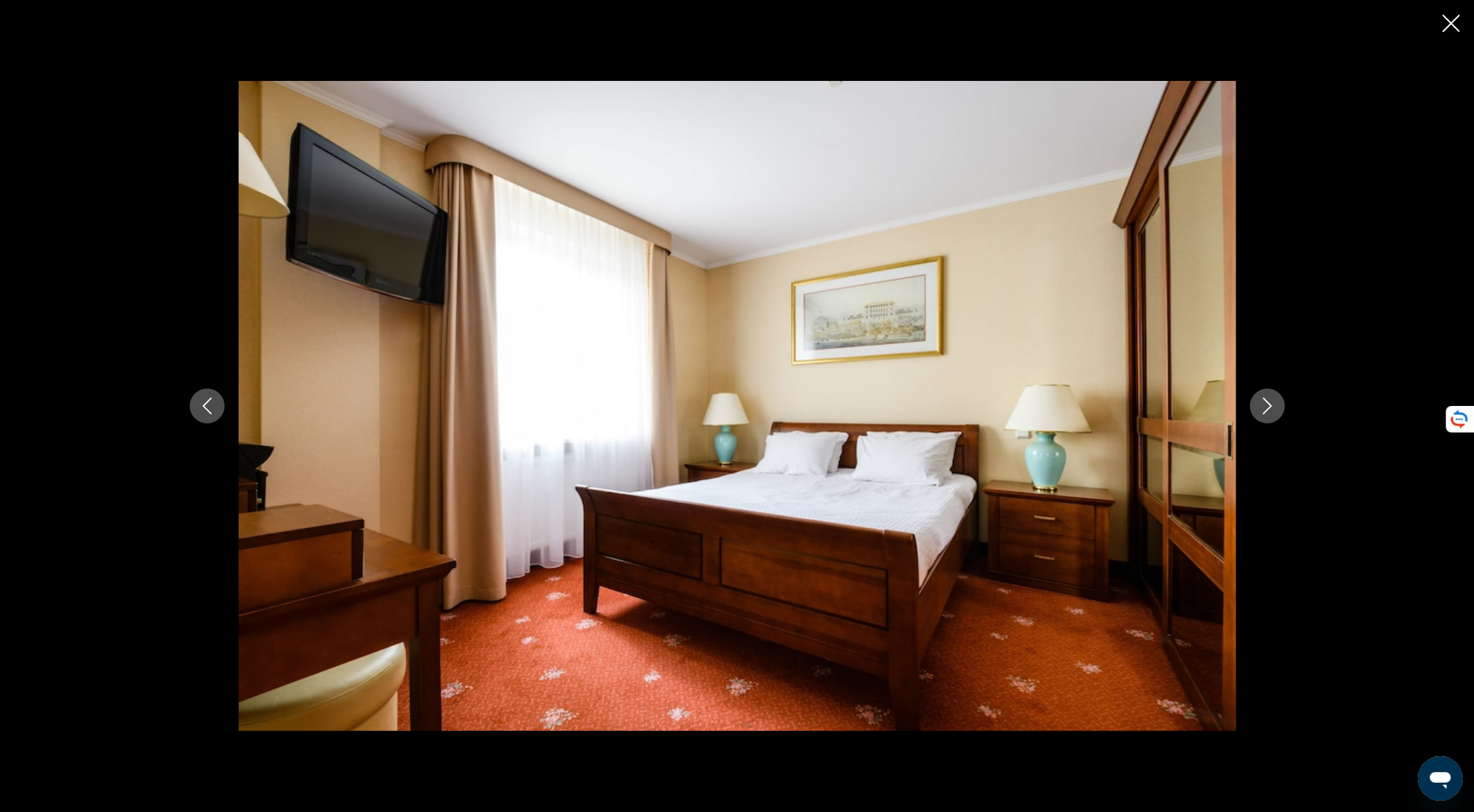
click at [1264, 405] on icon "Next image" at bounding box center [1268, 406] width 17 height 17
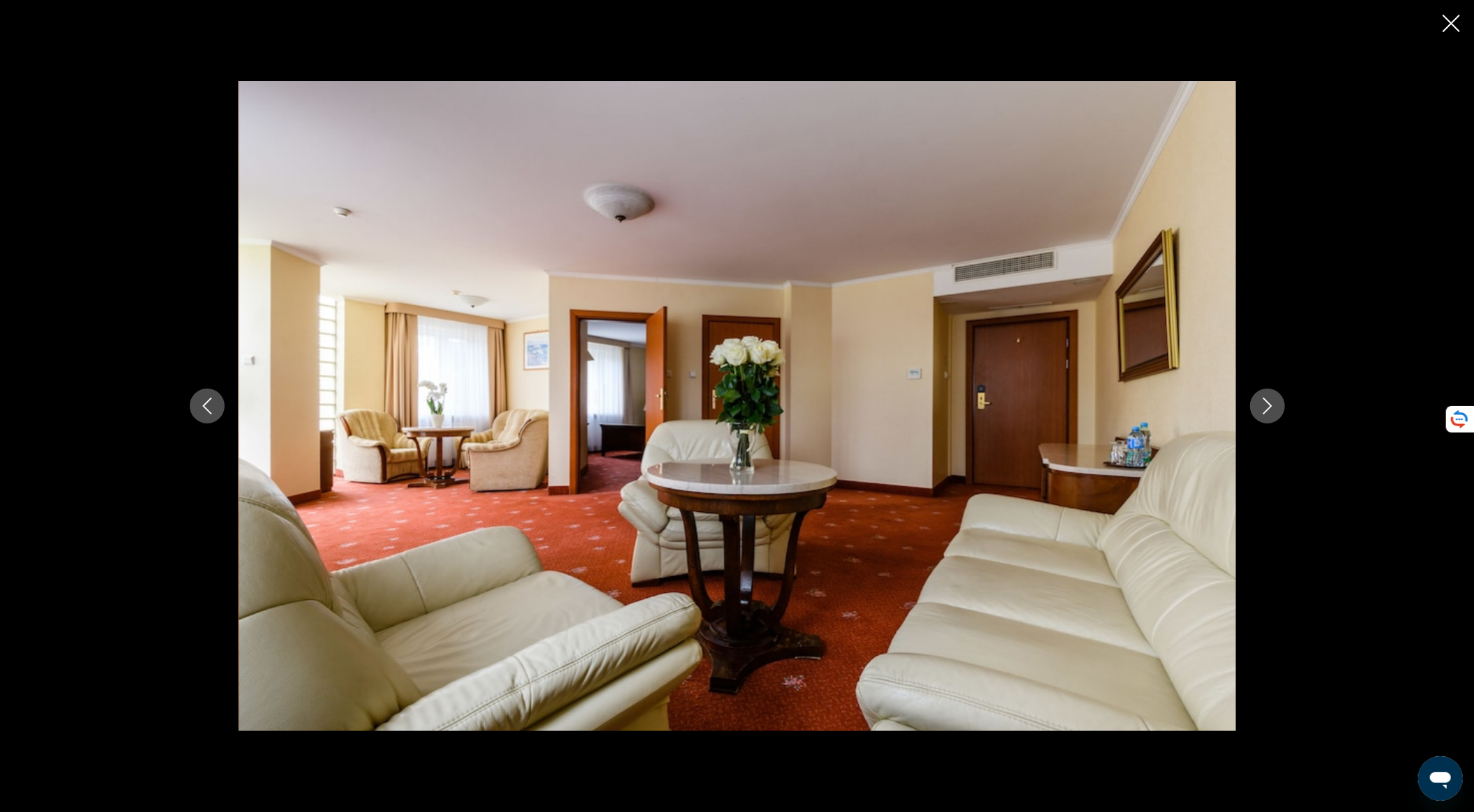
click at [1458, 20] on icon "Close slideshow" at bounding box center [1451, 23] width 17 height 17
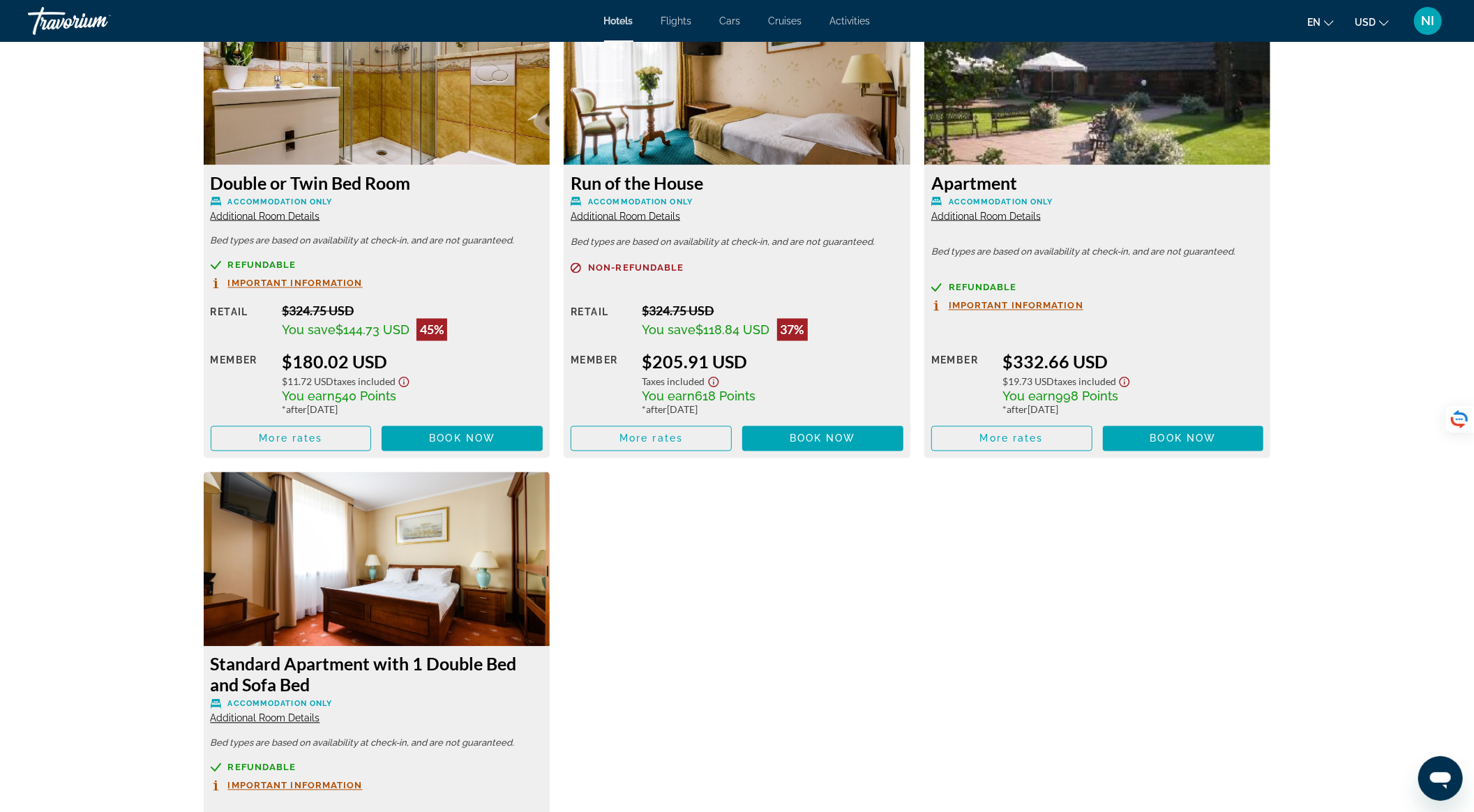
scroll to position [1859, 0]
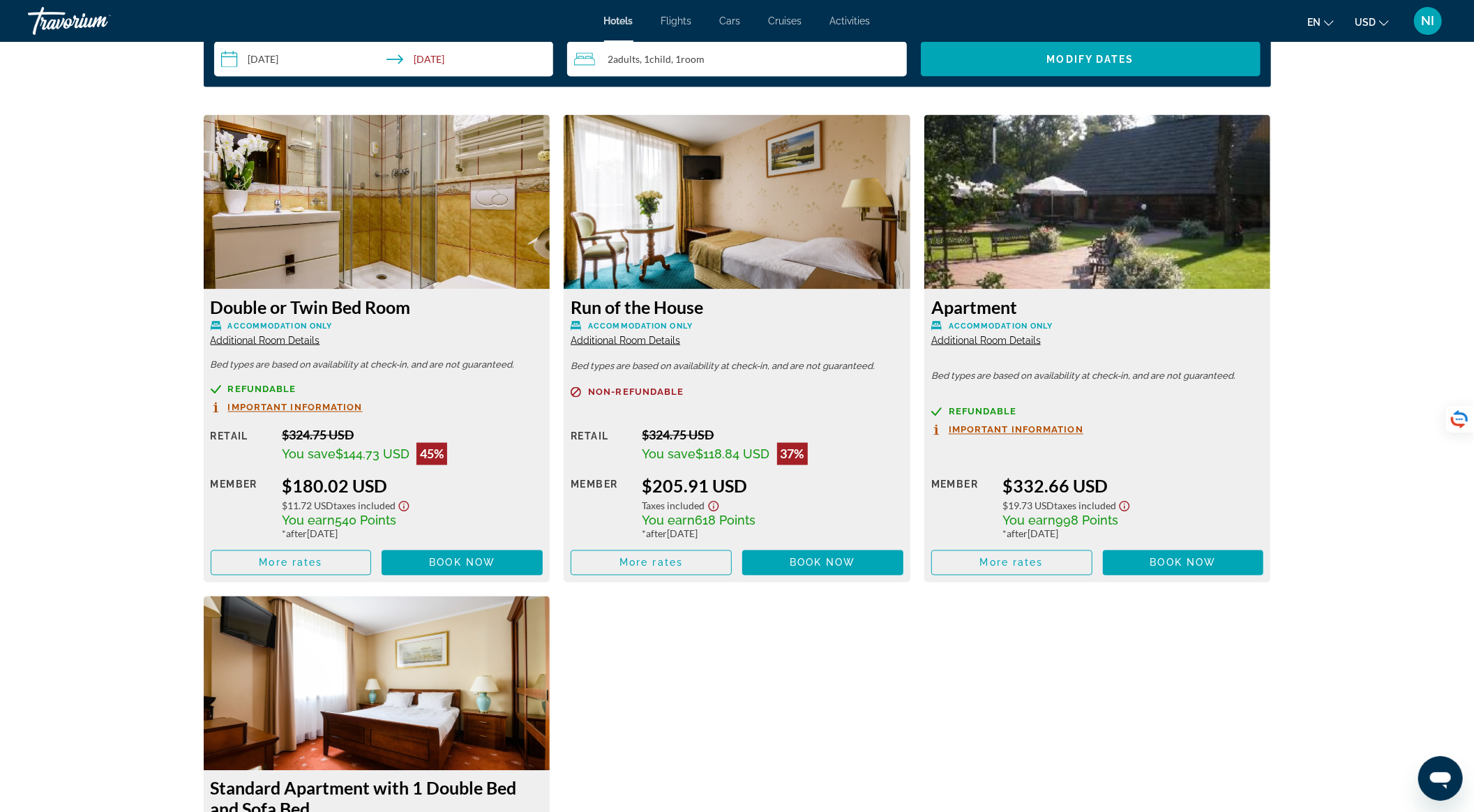
click at [976, 343] on span "Additional Room Details" at bounding box center [986, 340] width 110 height 11
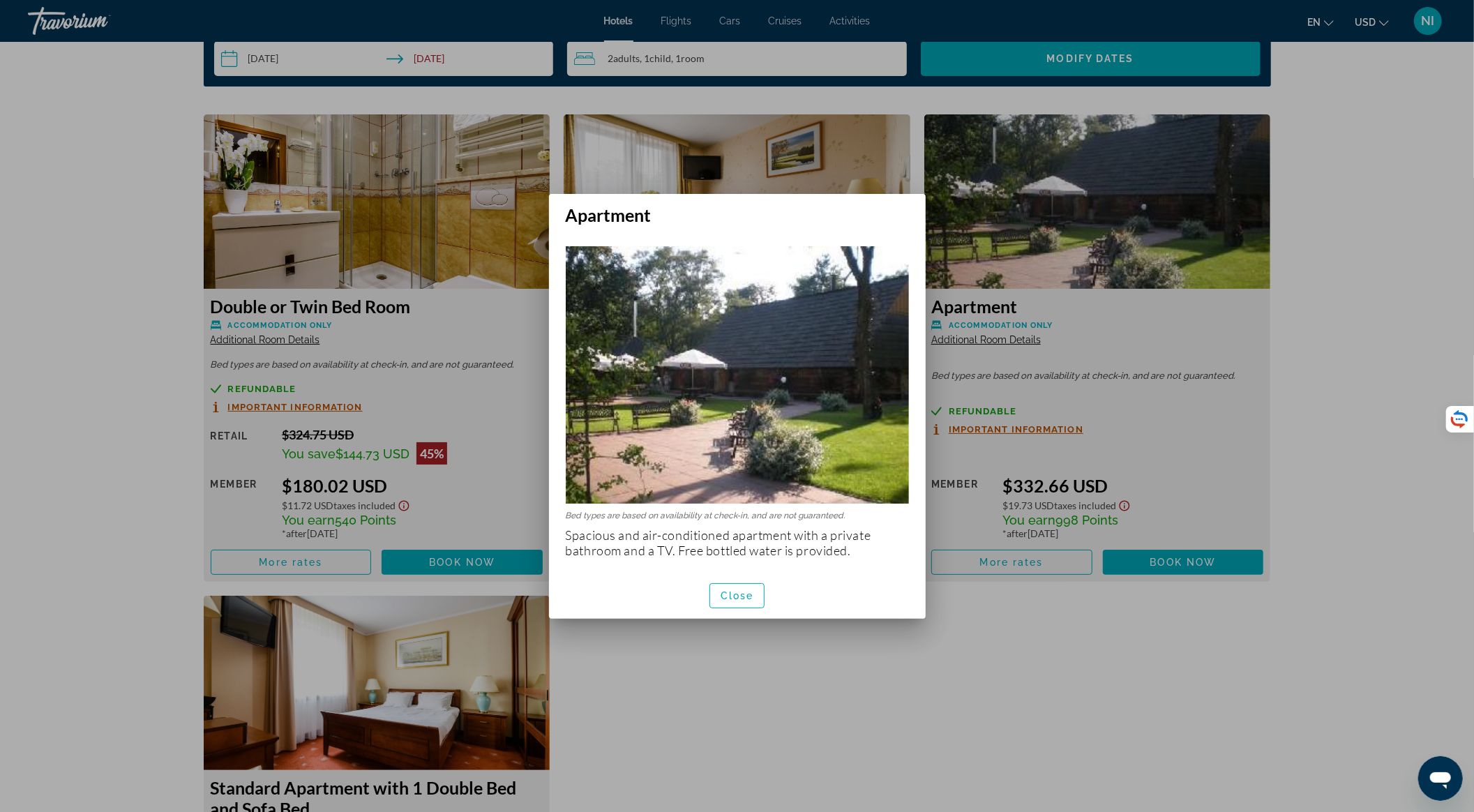
scroll to position [0, 0]
click at [737, 588] on span "button" at bounding box center [737, 595] width 54 height 33
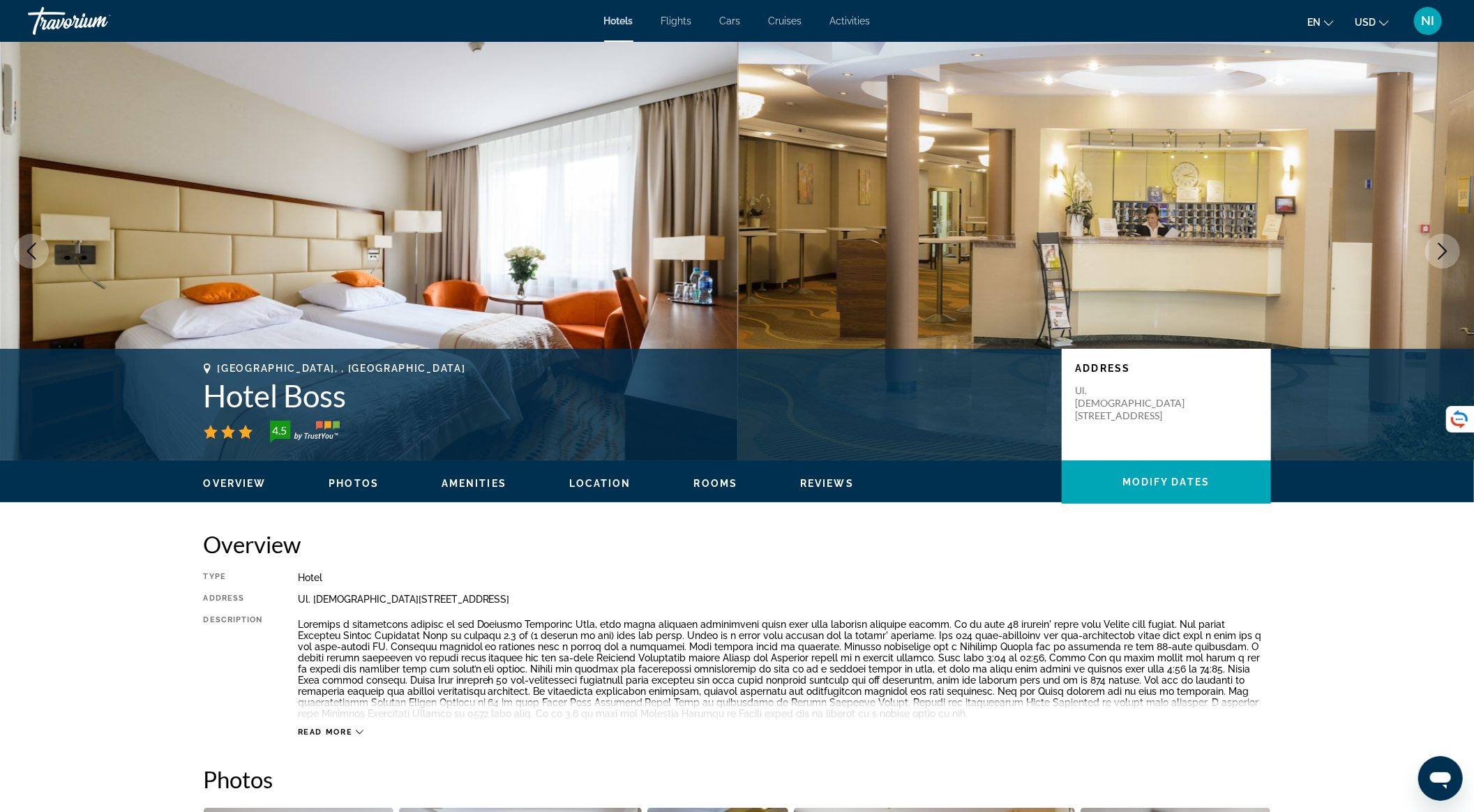
scroll to position [1859, 0]
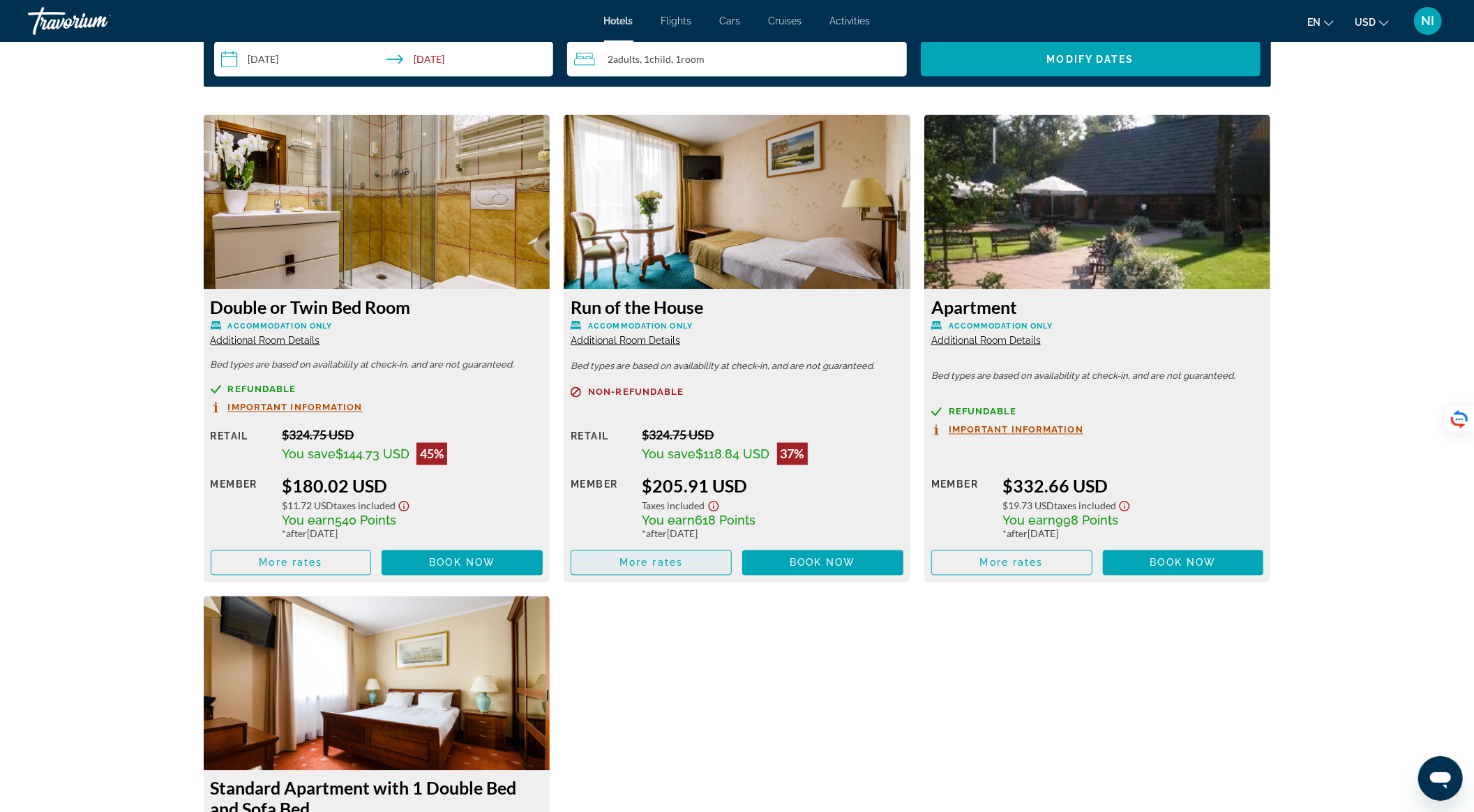
click at [678, 561] on span "More rates" at bounding box center [651, 563] width 63 height 11
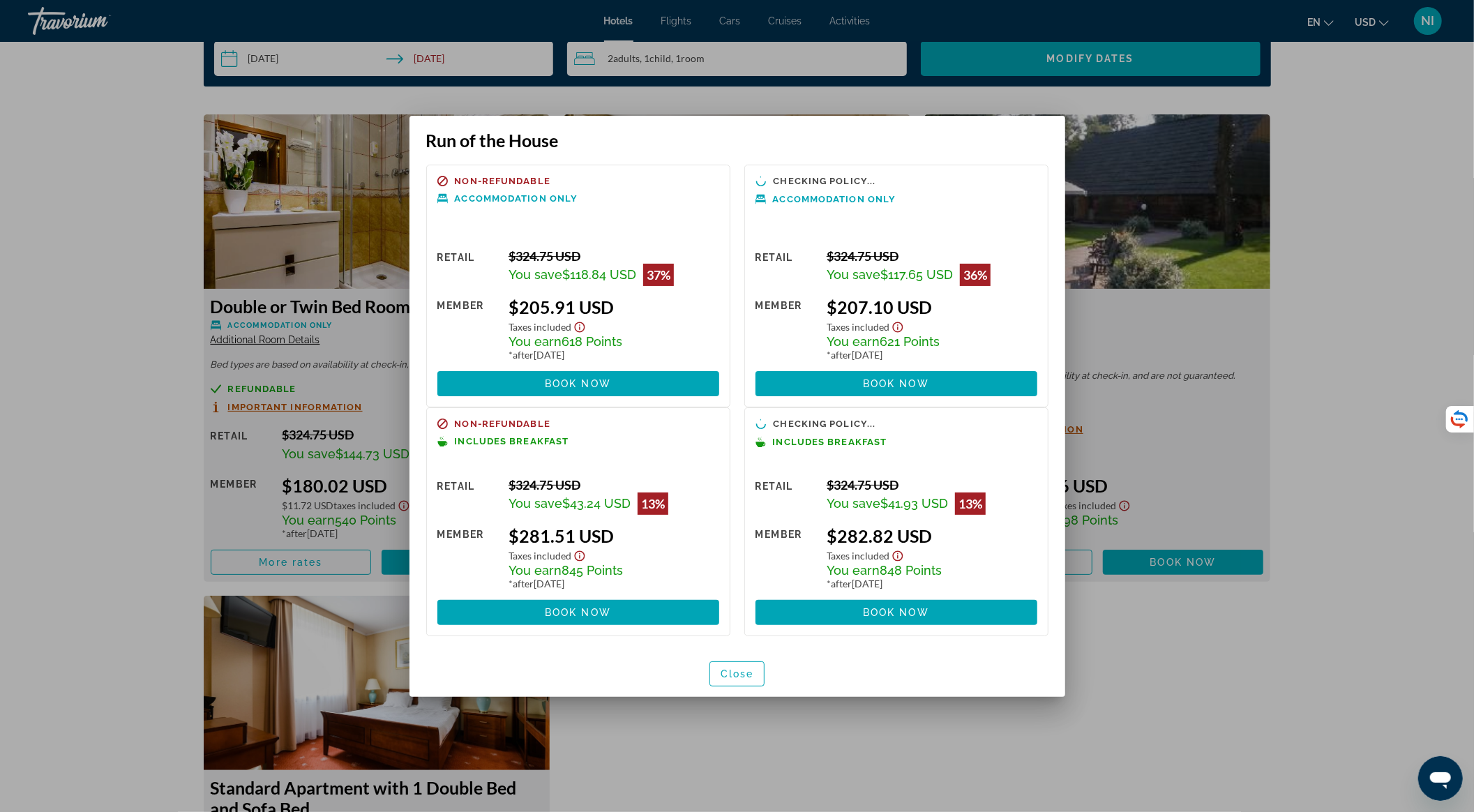
scroll to position [0, 0]
click at [737, 676] on span "Close" at bounding box center [737, 673] width 33 height 11
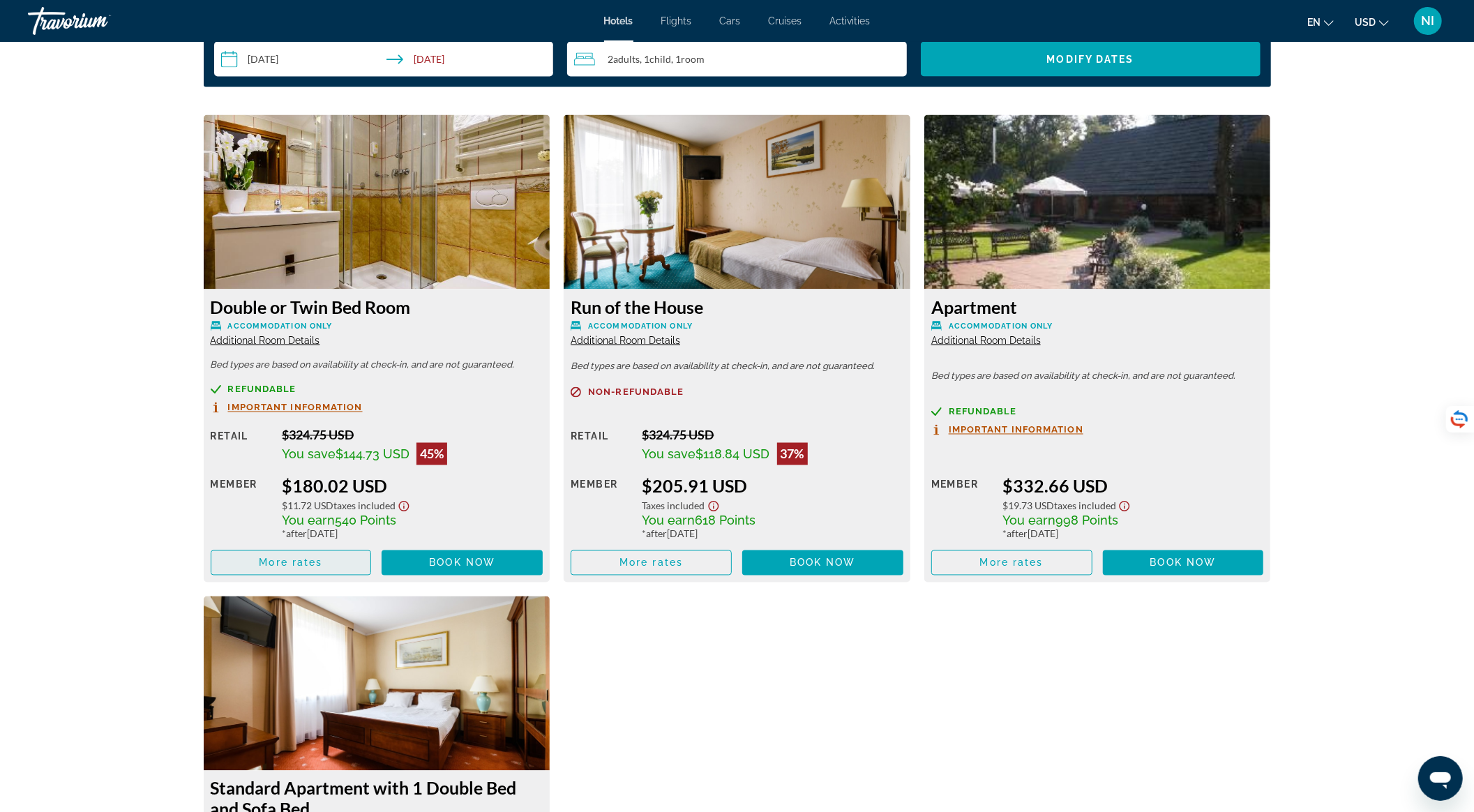
click at [325, 559] on span "Main content" at bounding box center [290, 563] width 160 height 33
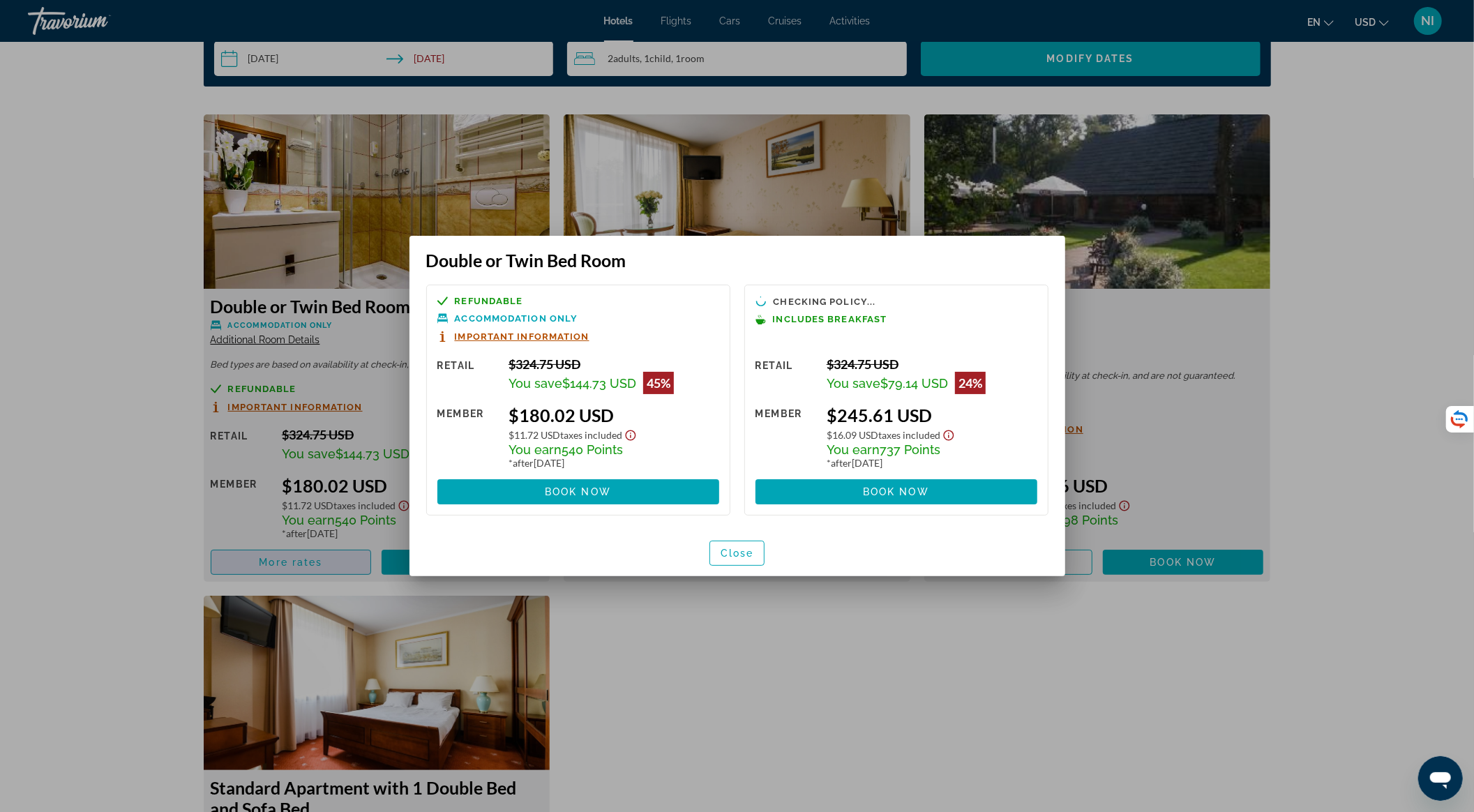
scroll to position [0, 0]
click at [833, 340] on span "Important Information" at bounding box center [840, 336] width 135 height 9
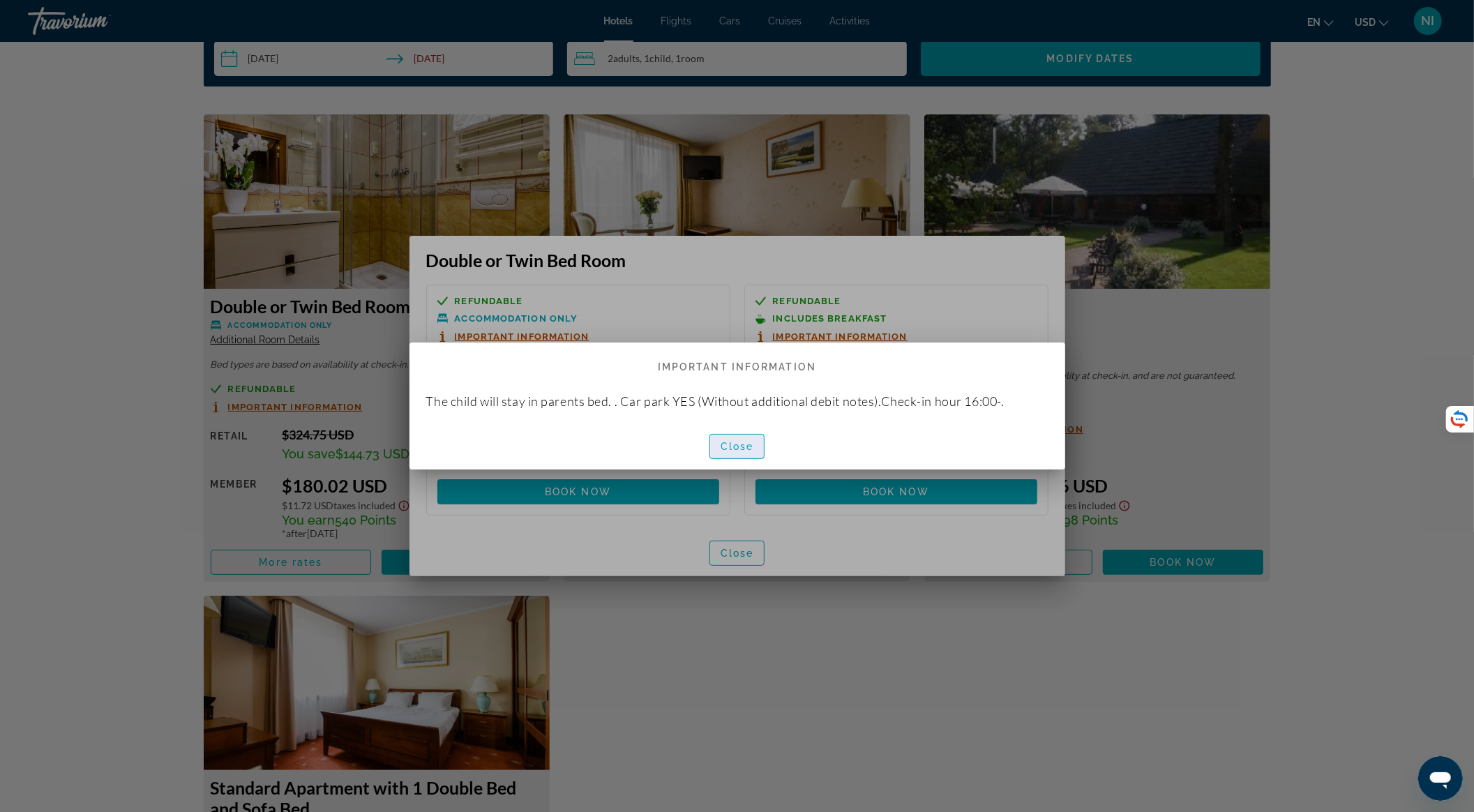
click at [733, 451] on span "Close" at bounding box center [737, 446] width 33 height 11
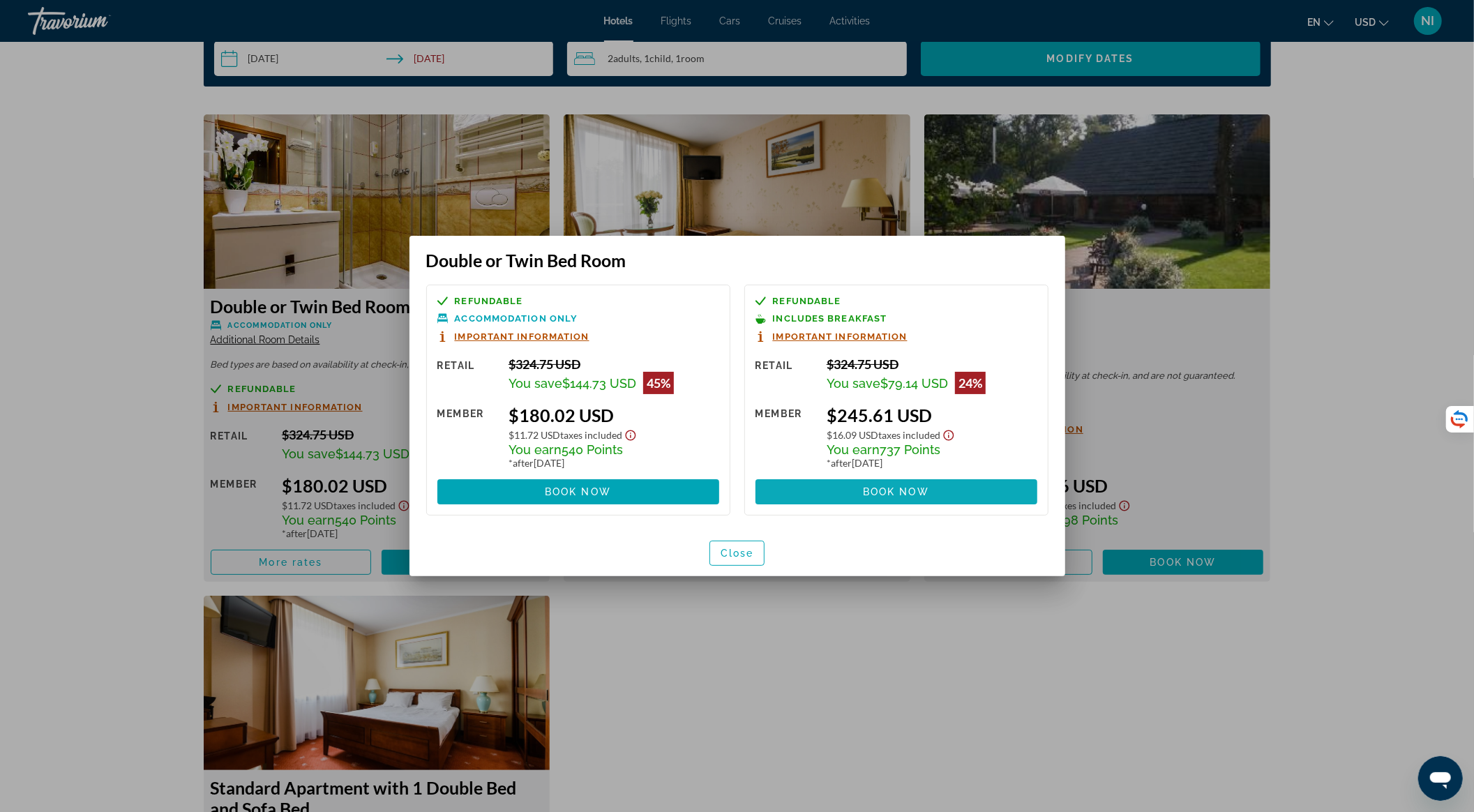
click at [785, 492] on span at bounding box center [896, 491] width 282 height 33
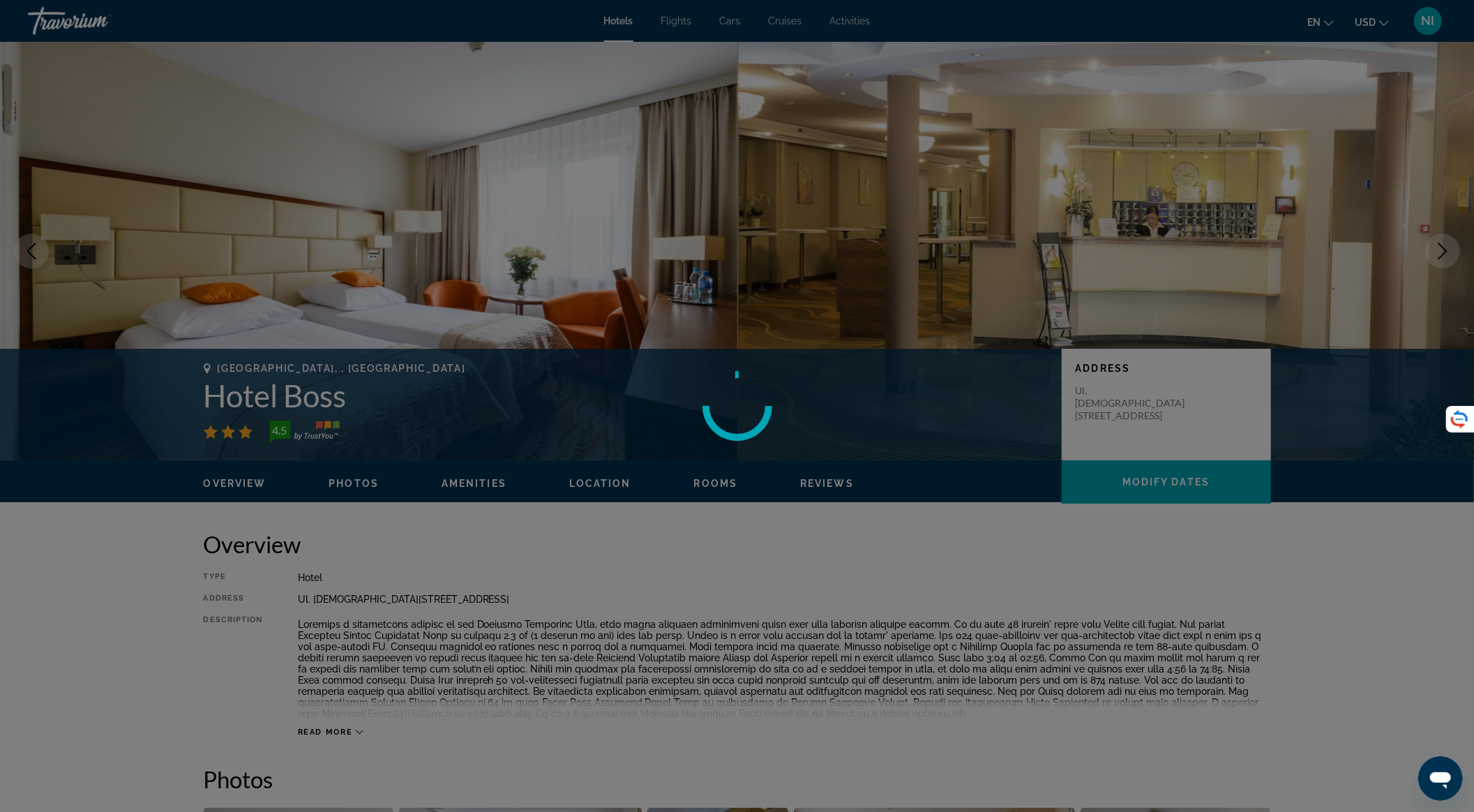
scroll to position [1859, 0]
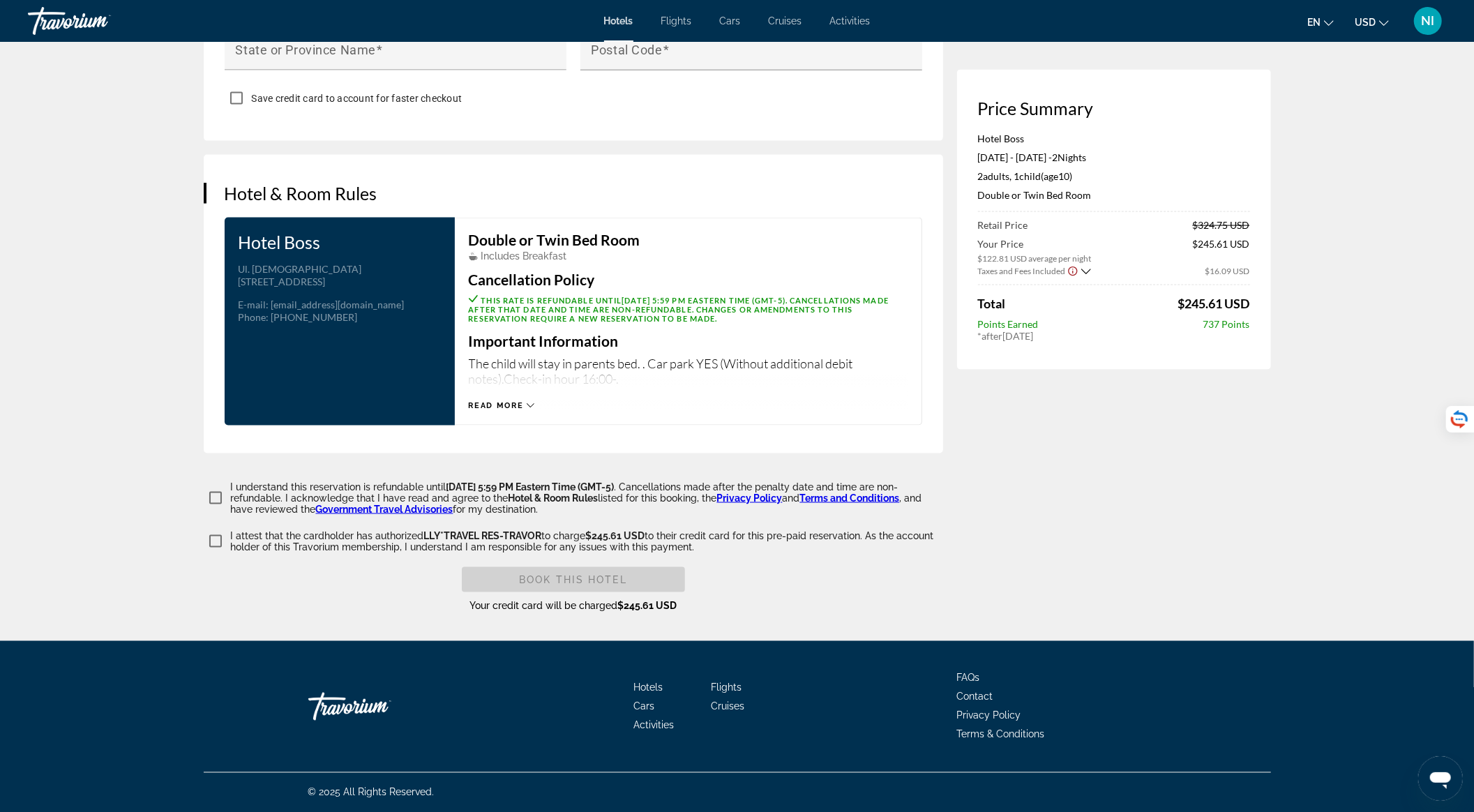
scroll to position [1625, 0]
click at [532, 406] on icon "Main content" at bounding box center [530, 406] width 8 height 4
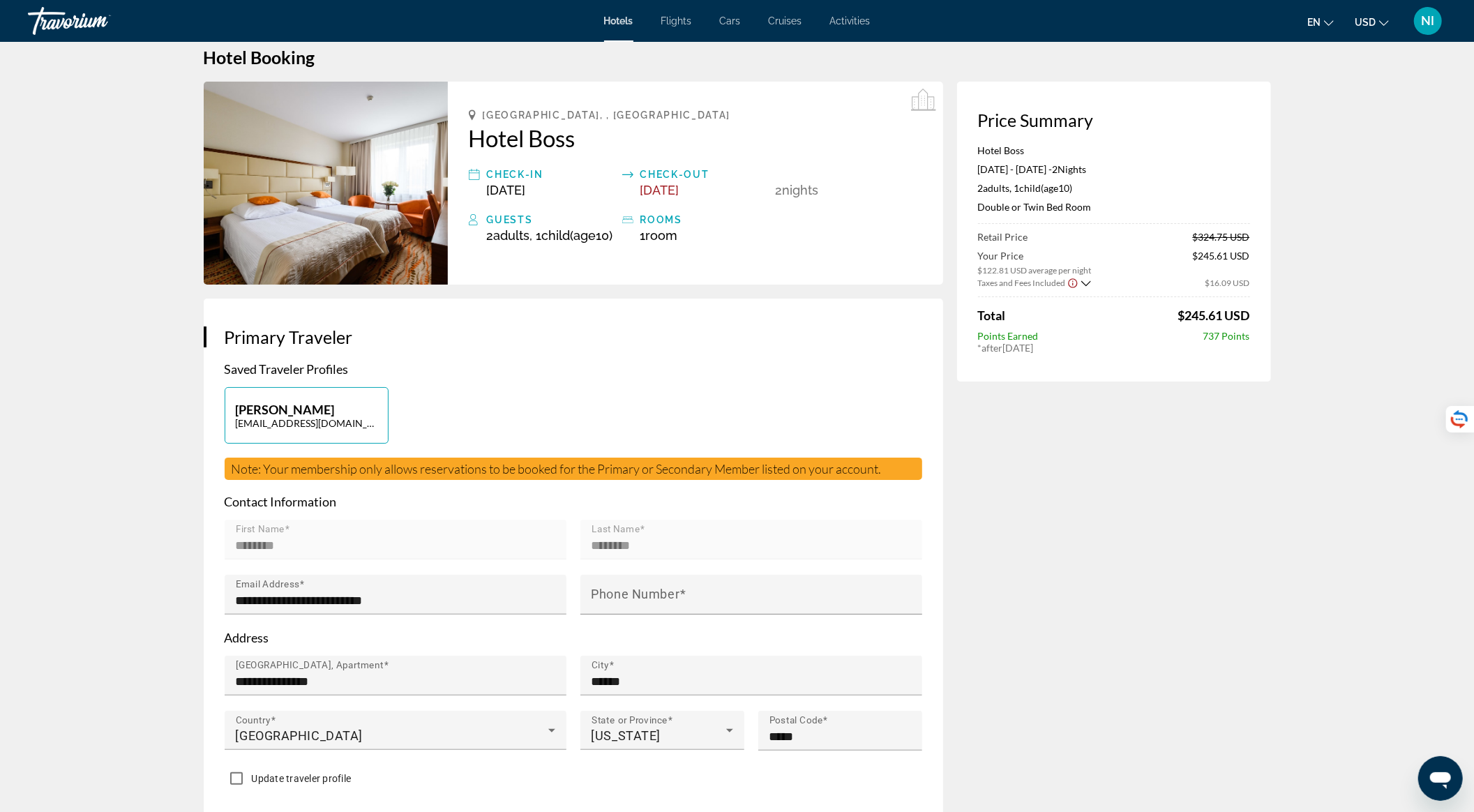
scroll to position [0, 0]
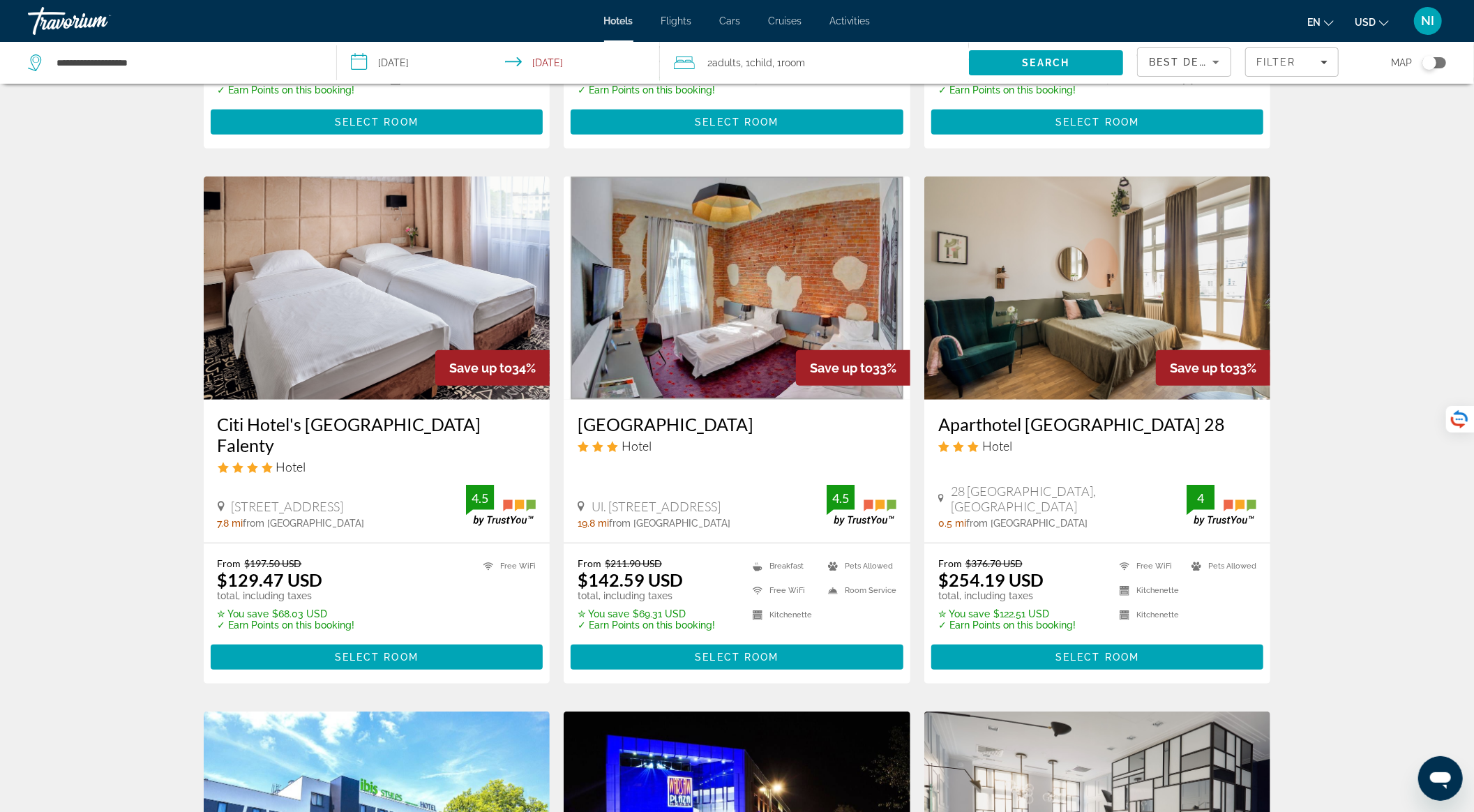
scroll to position [558, 0]
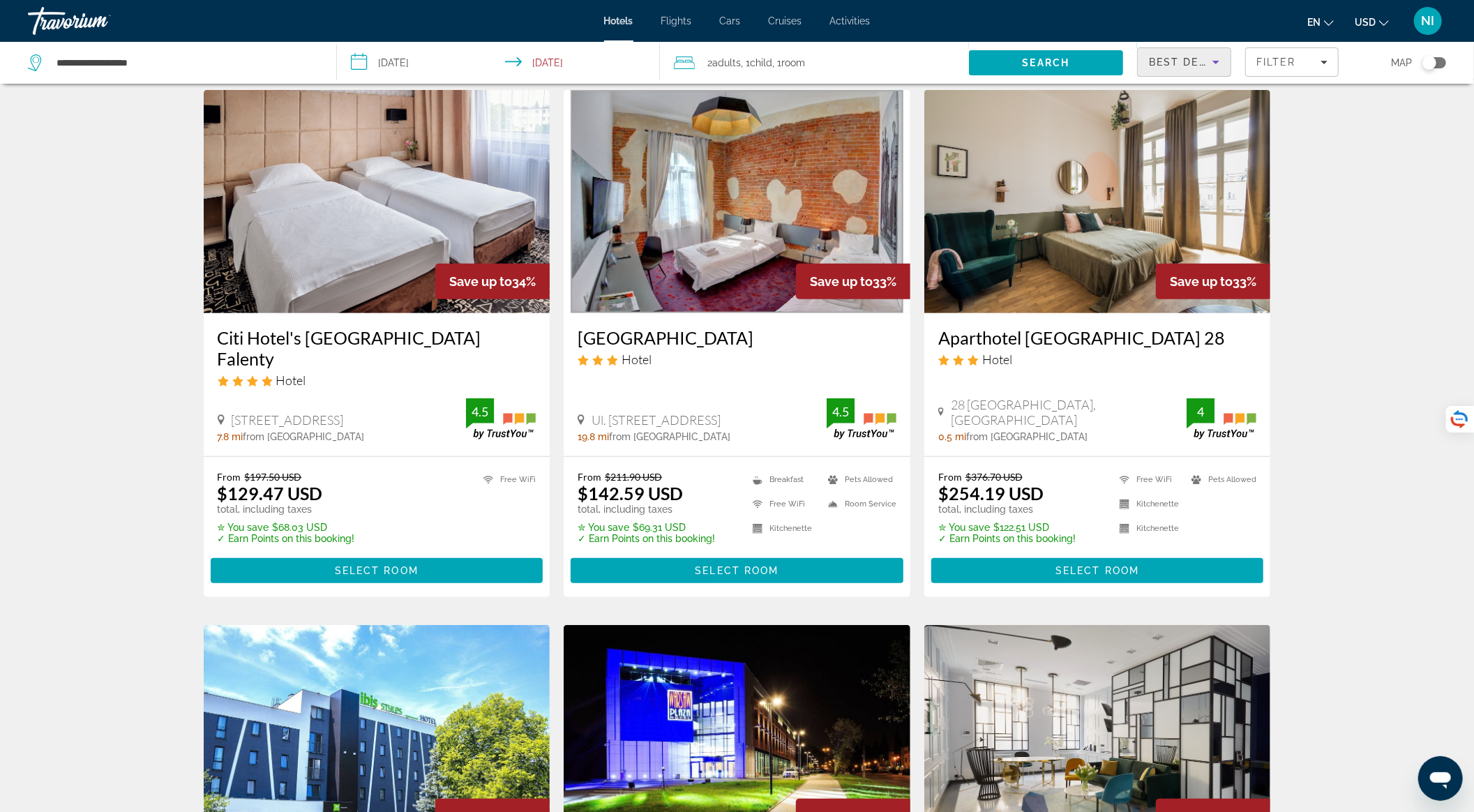
click at [1207, 67] on span "Best Deals" at bounding box center [1185, 62] width 73 height 11
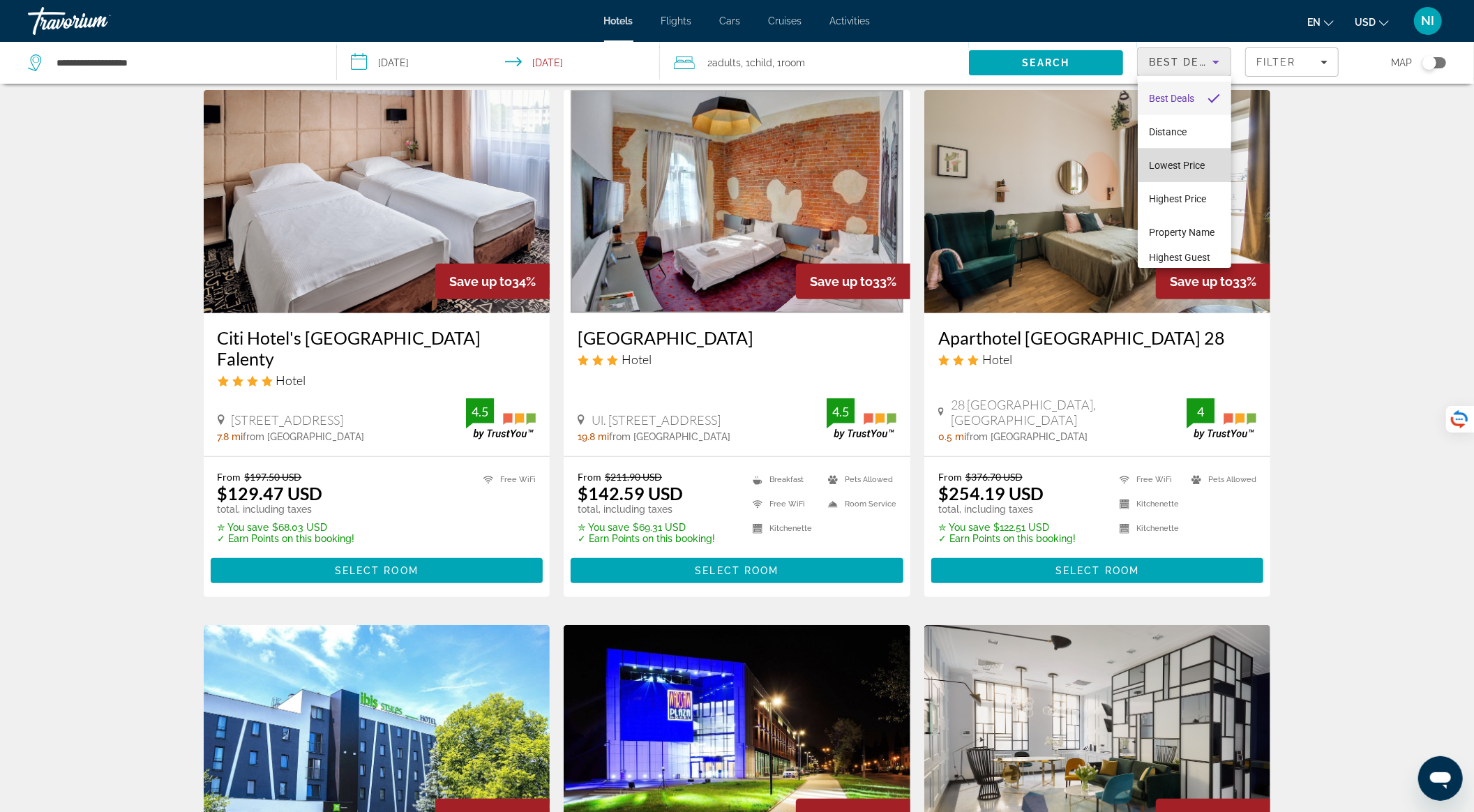
click at [1195, 164] on span "Lowest Price" at bounding box center [1176, 165] width 55 height 11
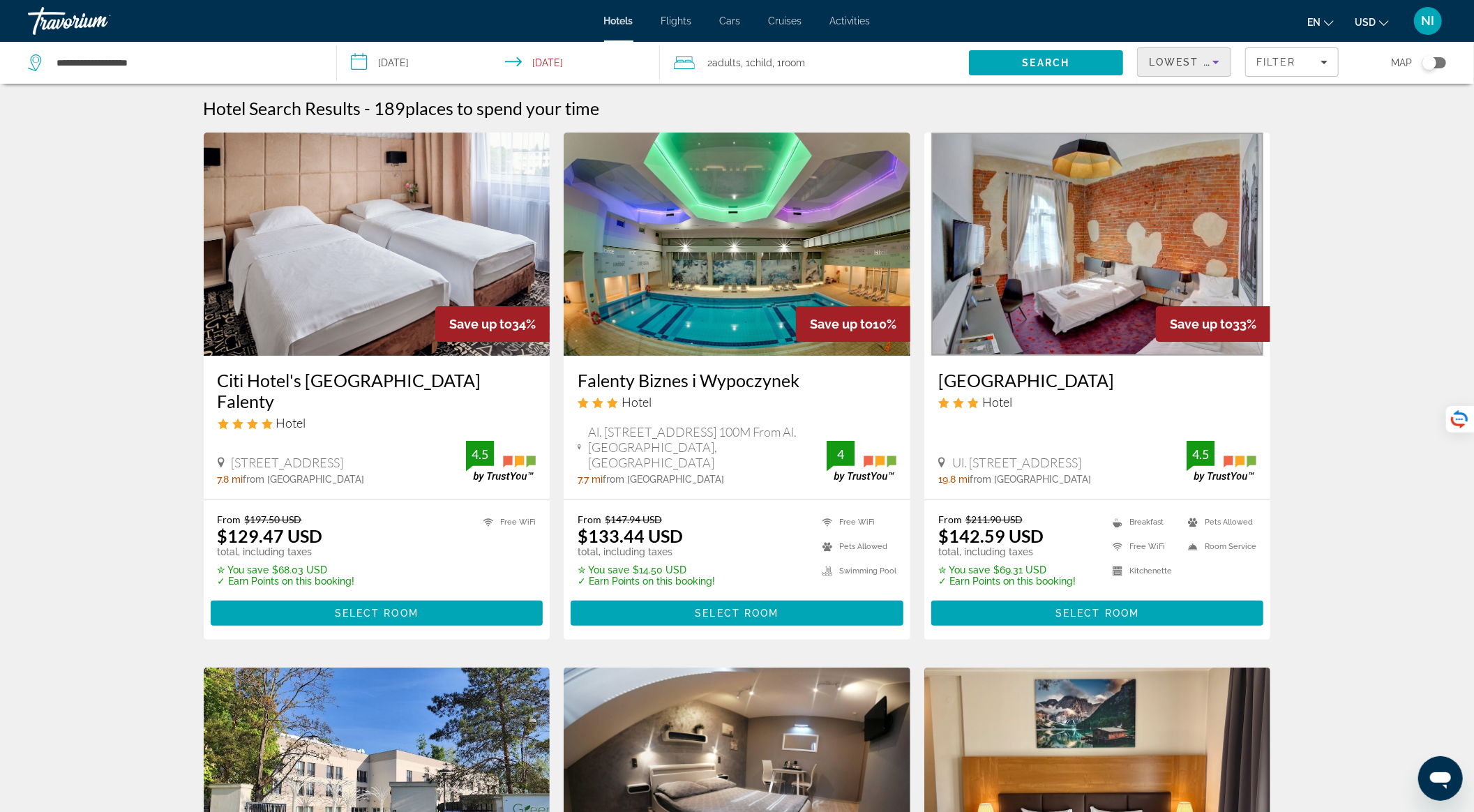
click at [367, 309] on img "Main content" at bounding box center [376, 245] width 347 height 224
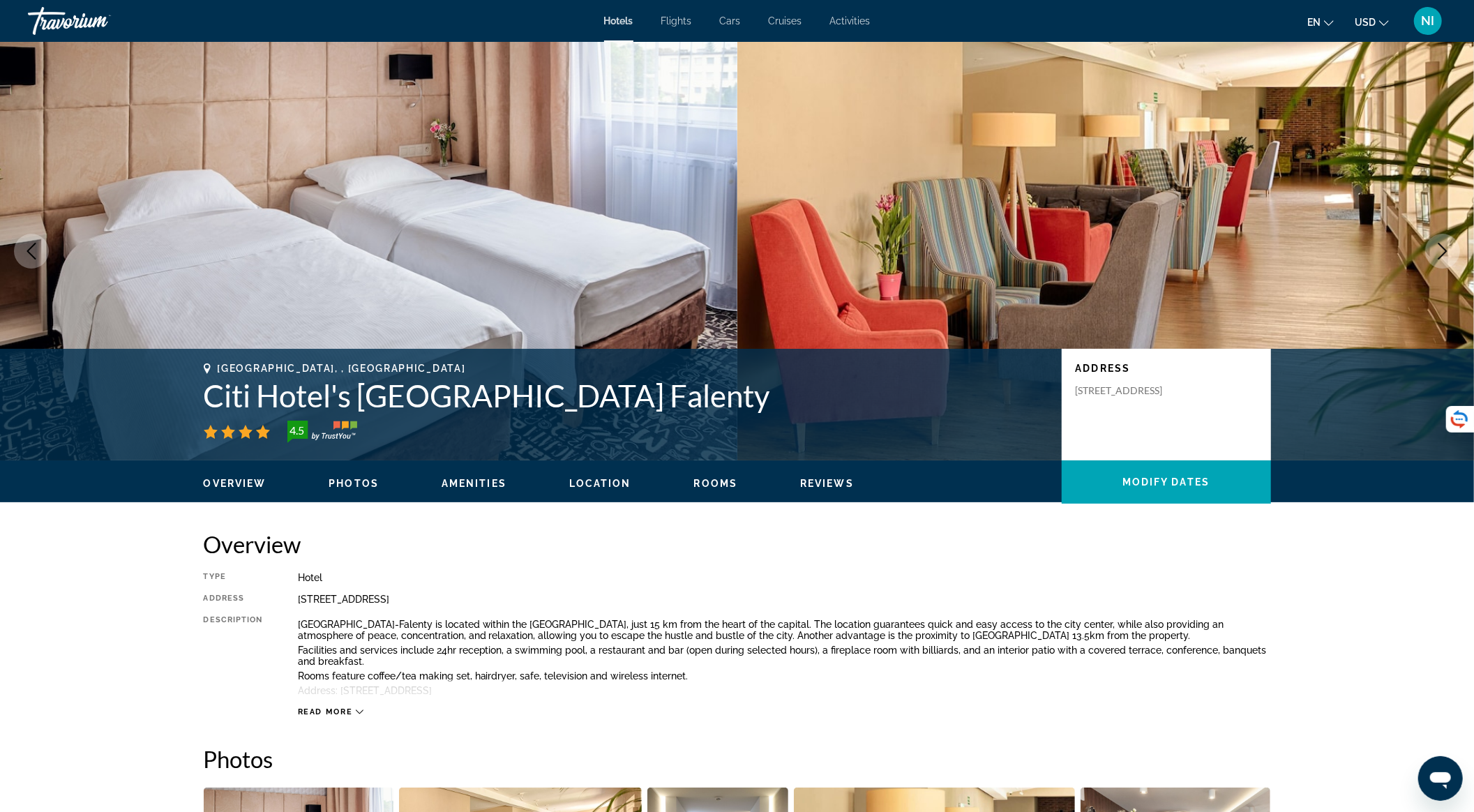
click at [1450, 250] on icon "Next image" at bounding box center [1442, 251] width 17 height 17
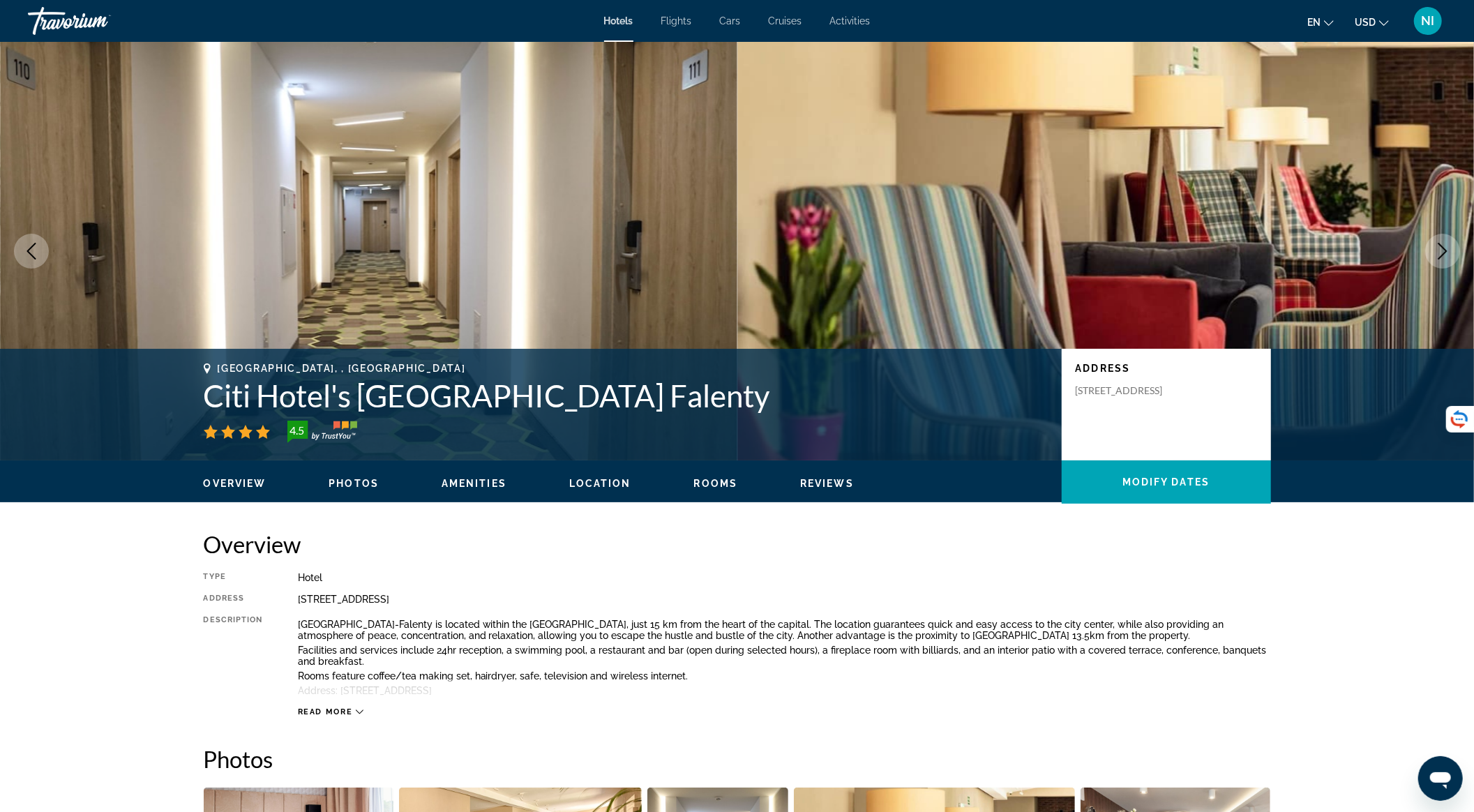
click at [1450, 250] on icon "Next image" at bounding box center [1442, 251] width 17 height 17
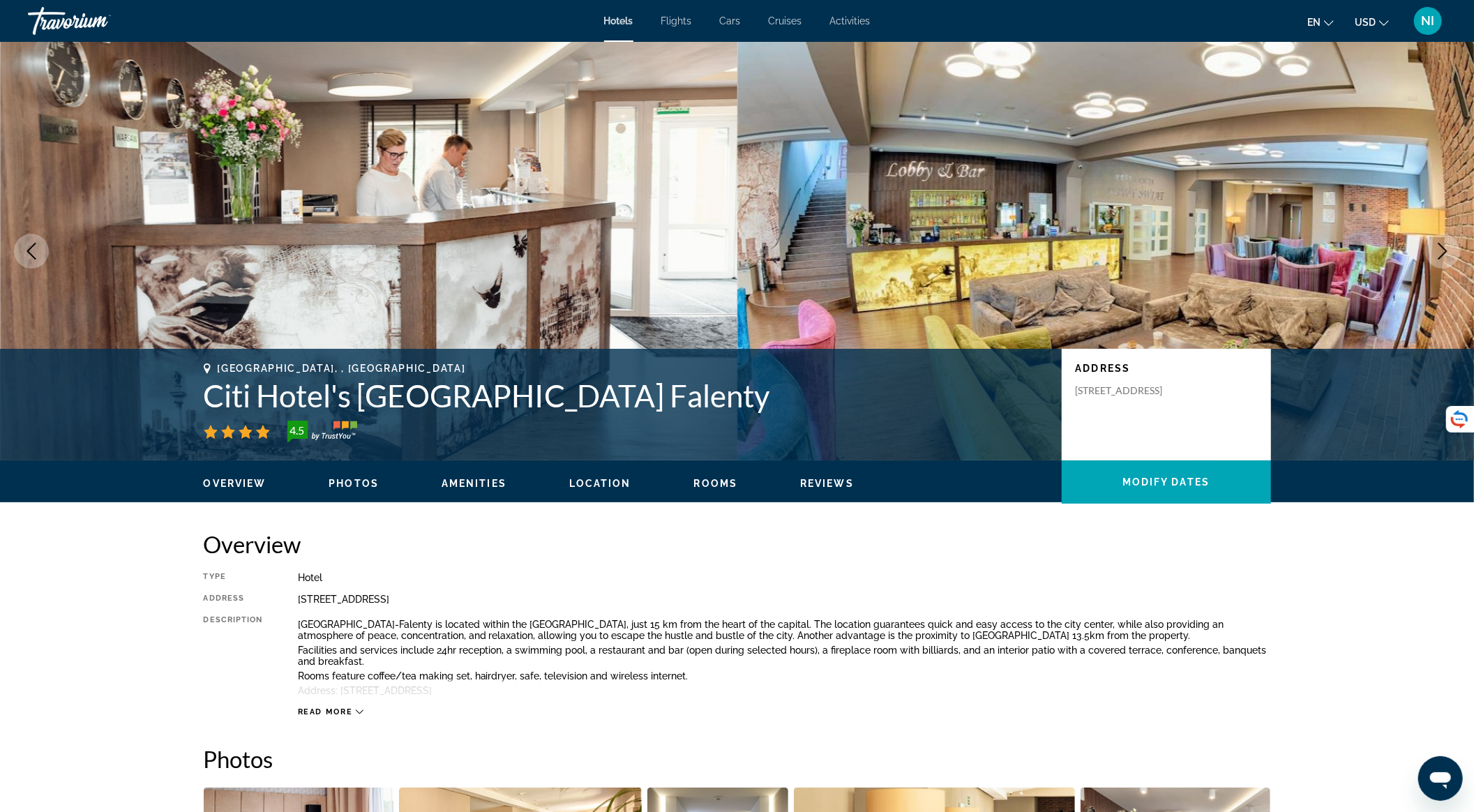
click at [1450, 250] on icon "Next image" at bounding box center [1442, 251] width 17 height 17
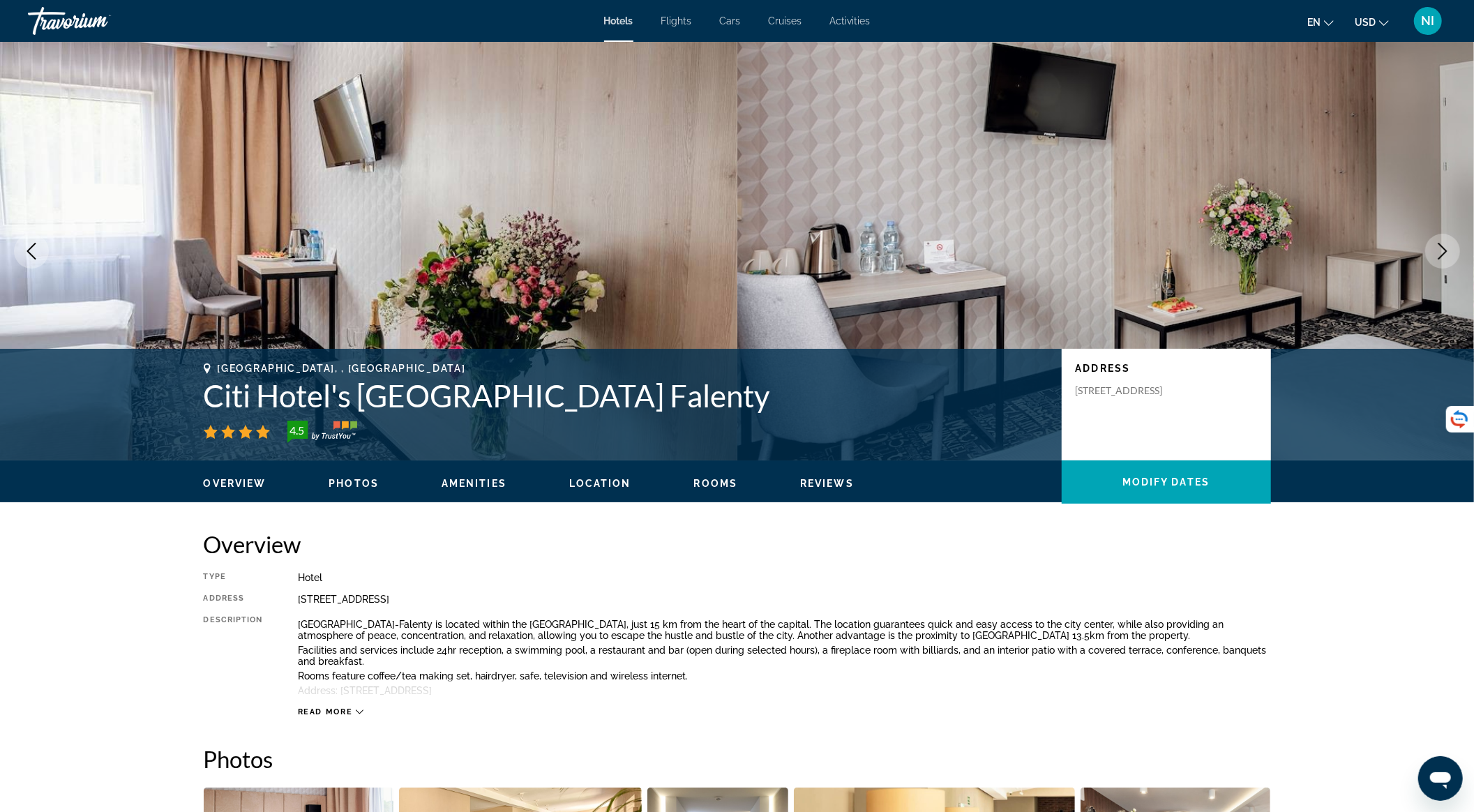
click at [1450, 250] on icon "Next image" at bounding box center [1442, 251] width 17 height 17
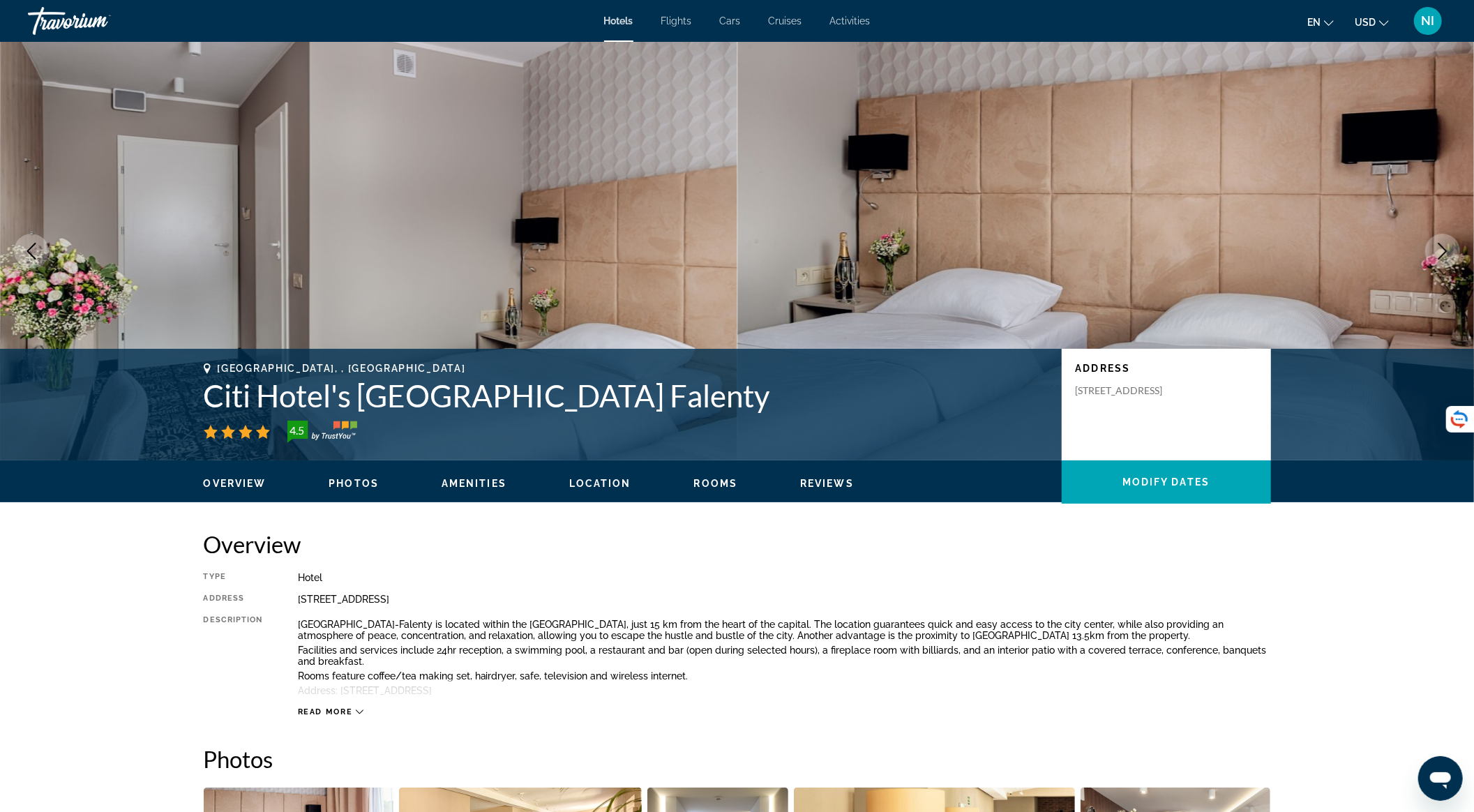
click at [1450, 250] on icon "Next image" at bounding box center [1442, 251] width 17 height 17
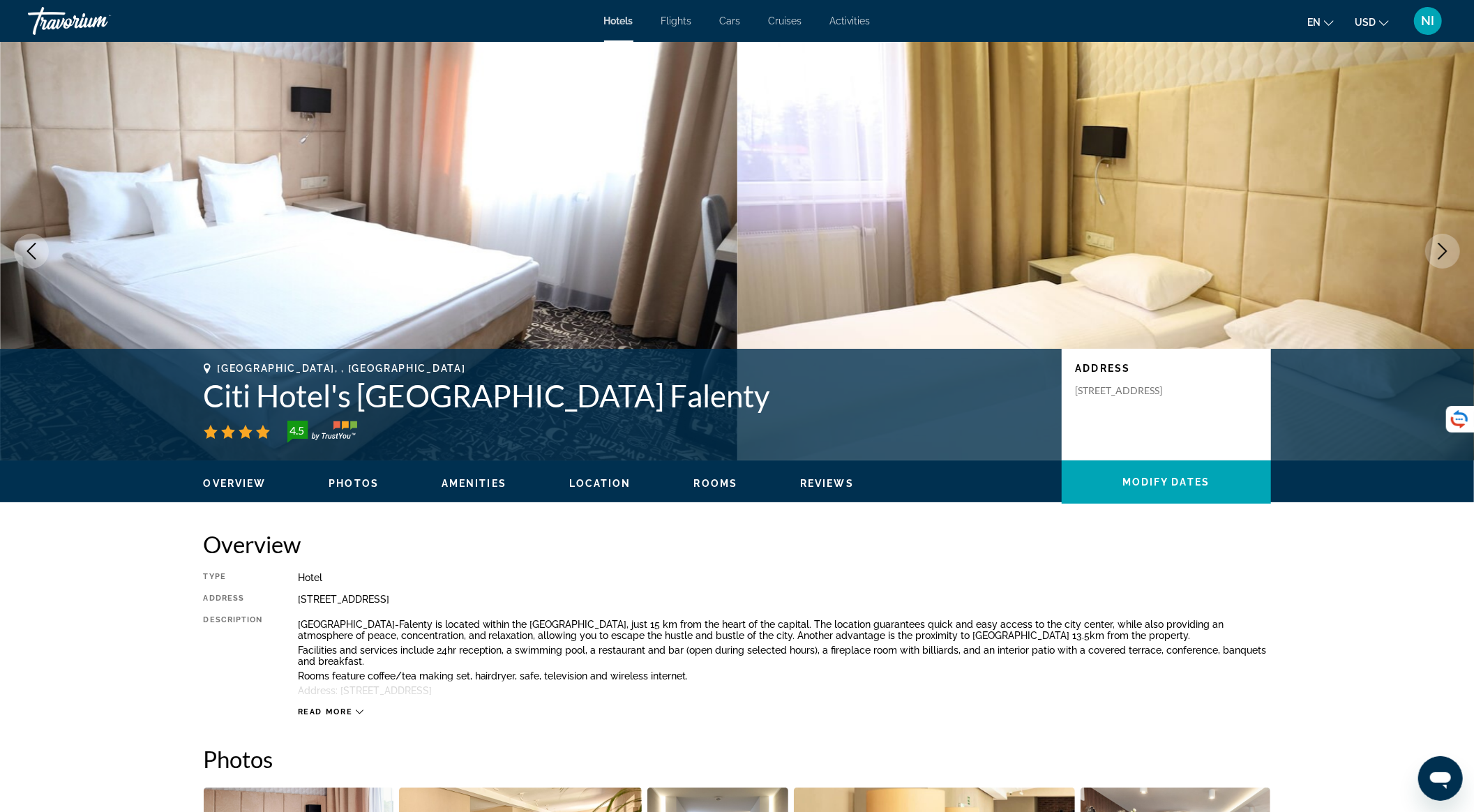
click at [1450, 250] on icon "Next image" at bounding box center [1442, 251] width 17 height 17
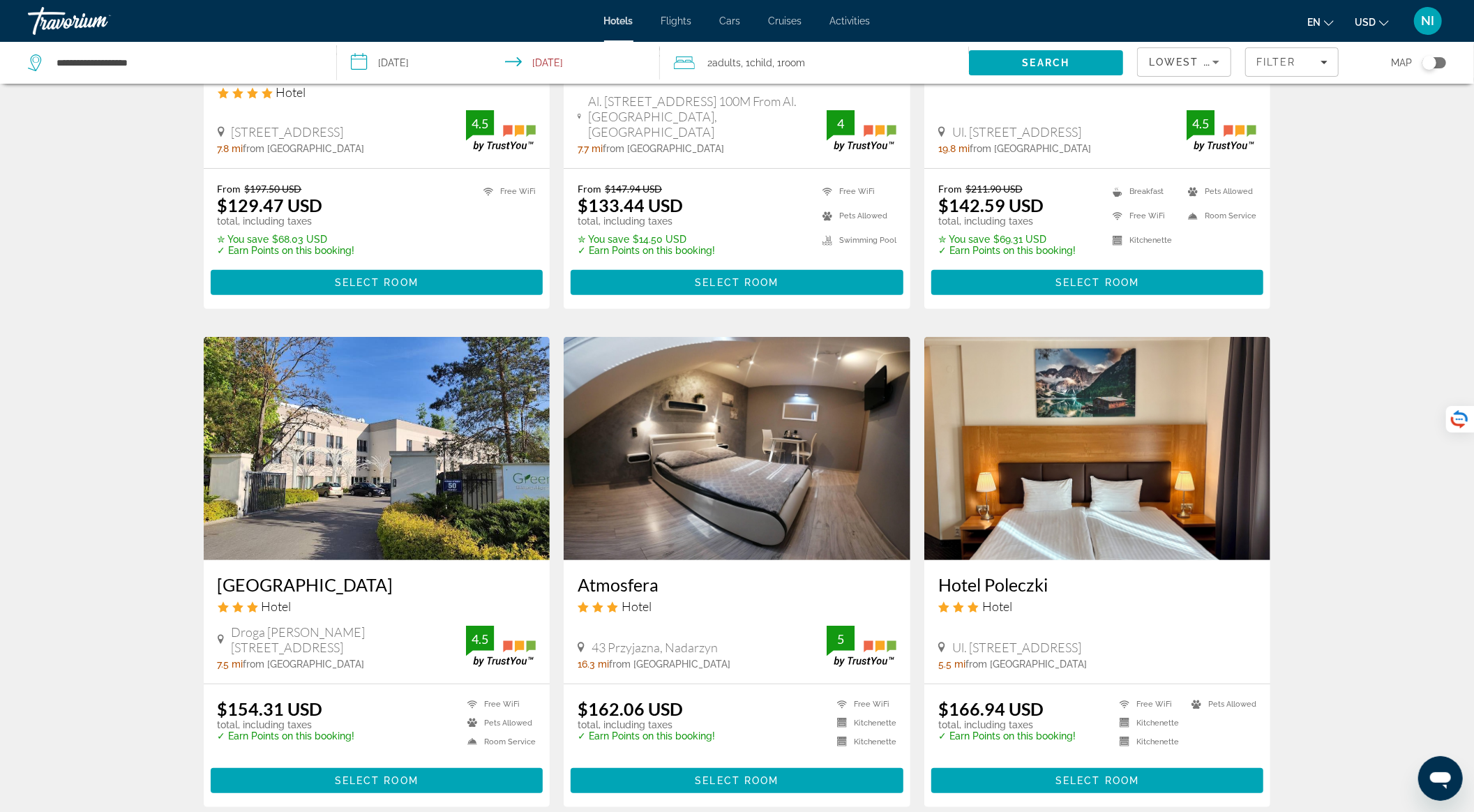
scroll to position [464, 0]
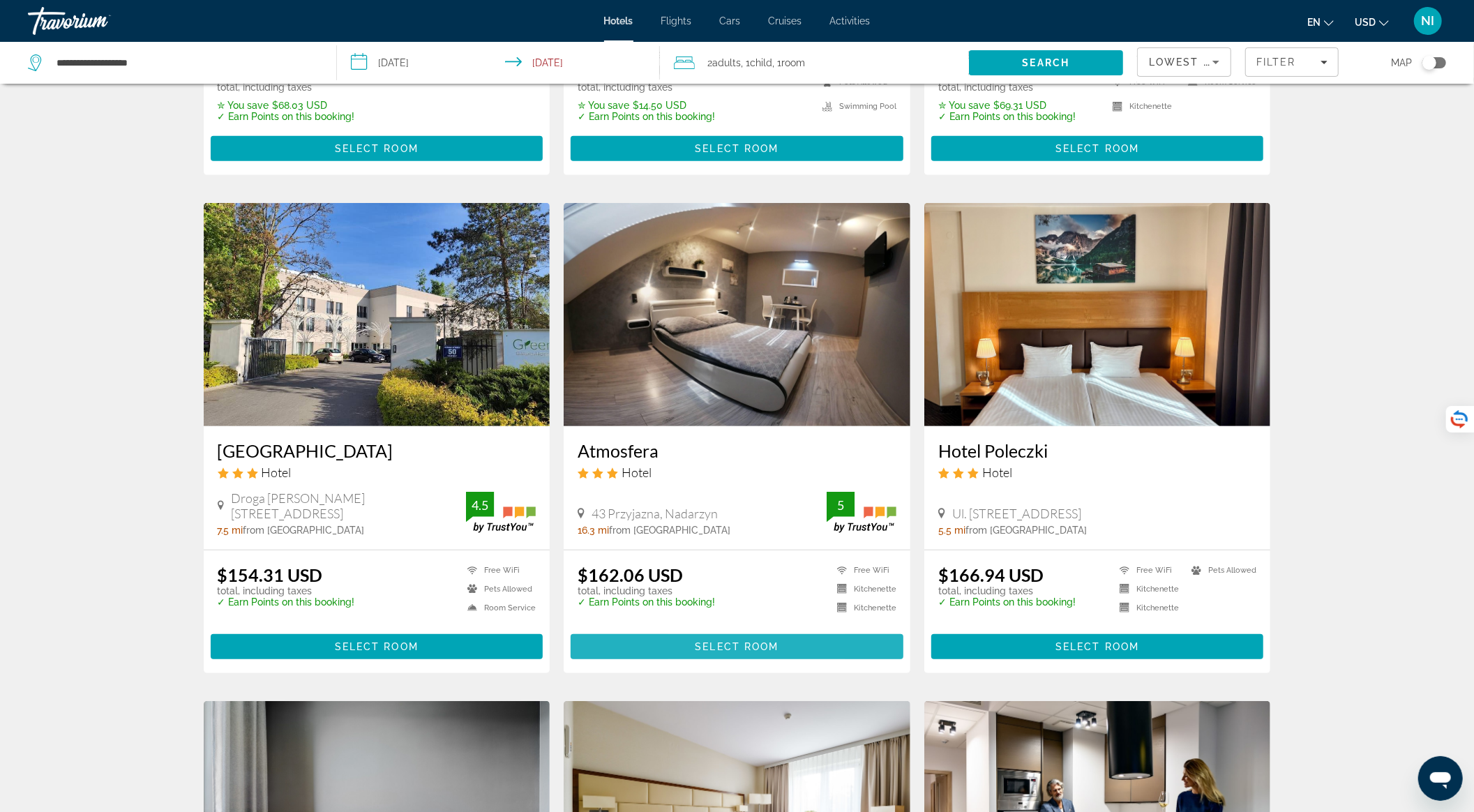
click at [696, 641] on span "Select Room" at bounding box center [737, 647] width 84 height 11
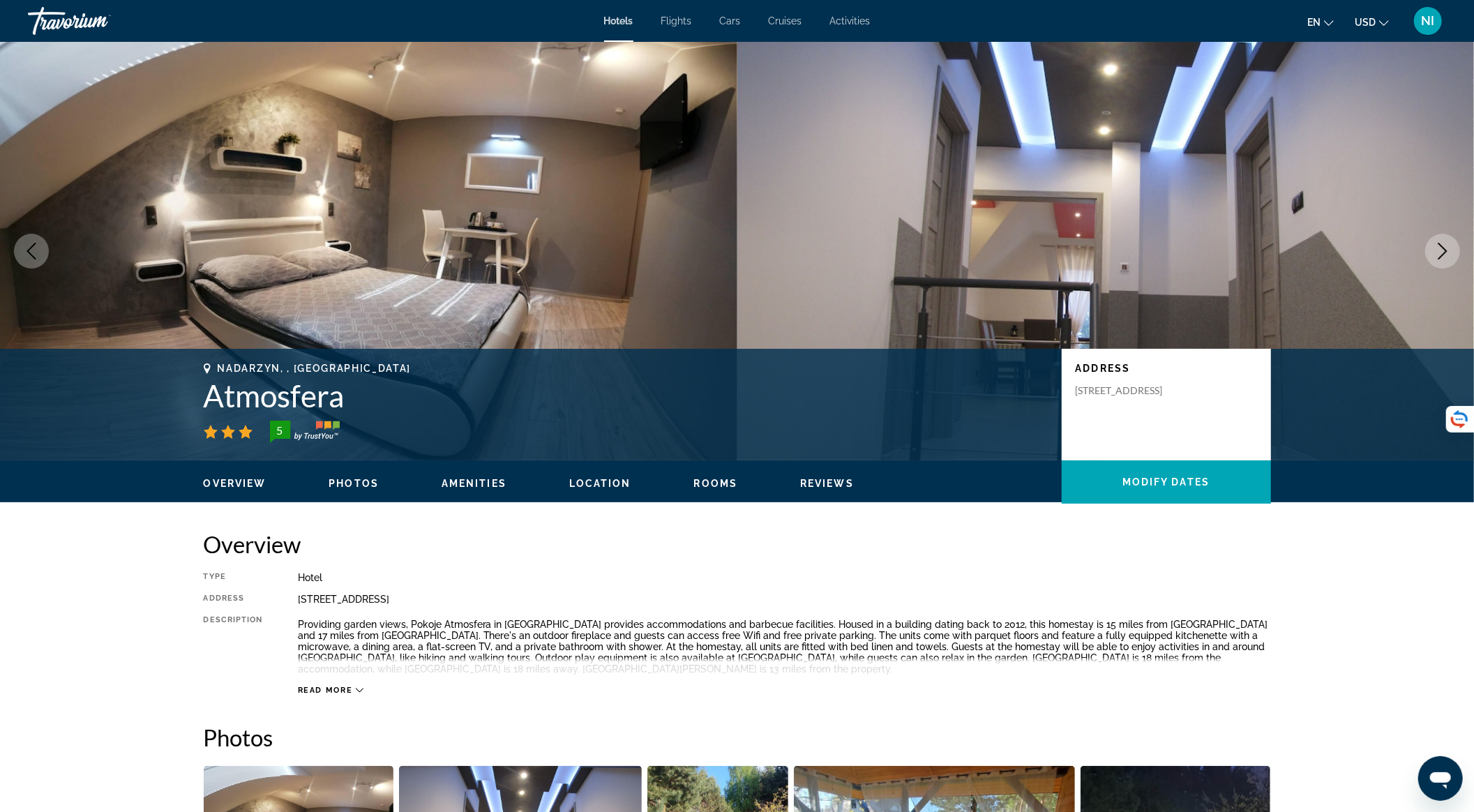
click at [1454, 249] on button "Next image" at bounding box center [1442, 251] width 35 height 35
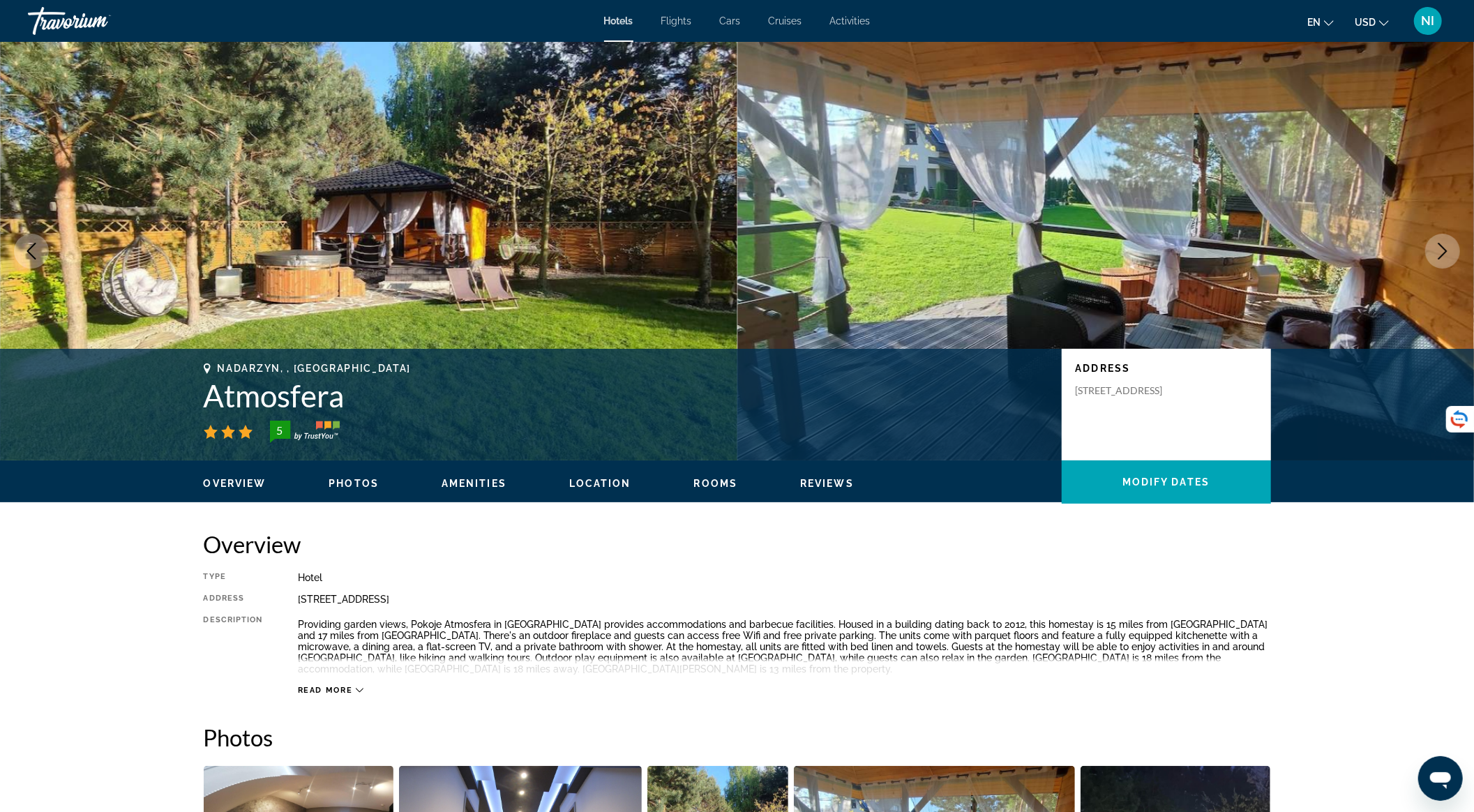
click at [1454, 249] on button "Next image" at bounding box center [1442, 251] width 35 height 35
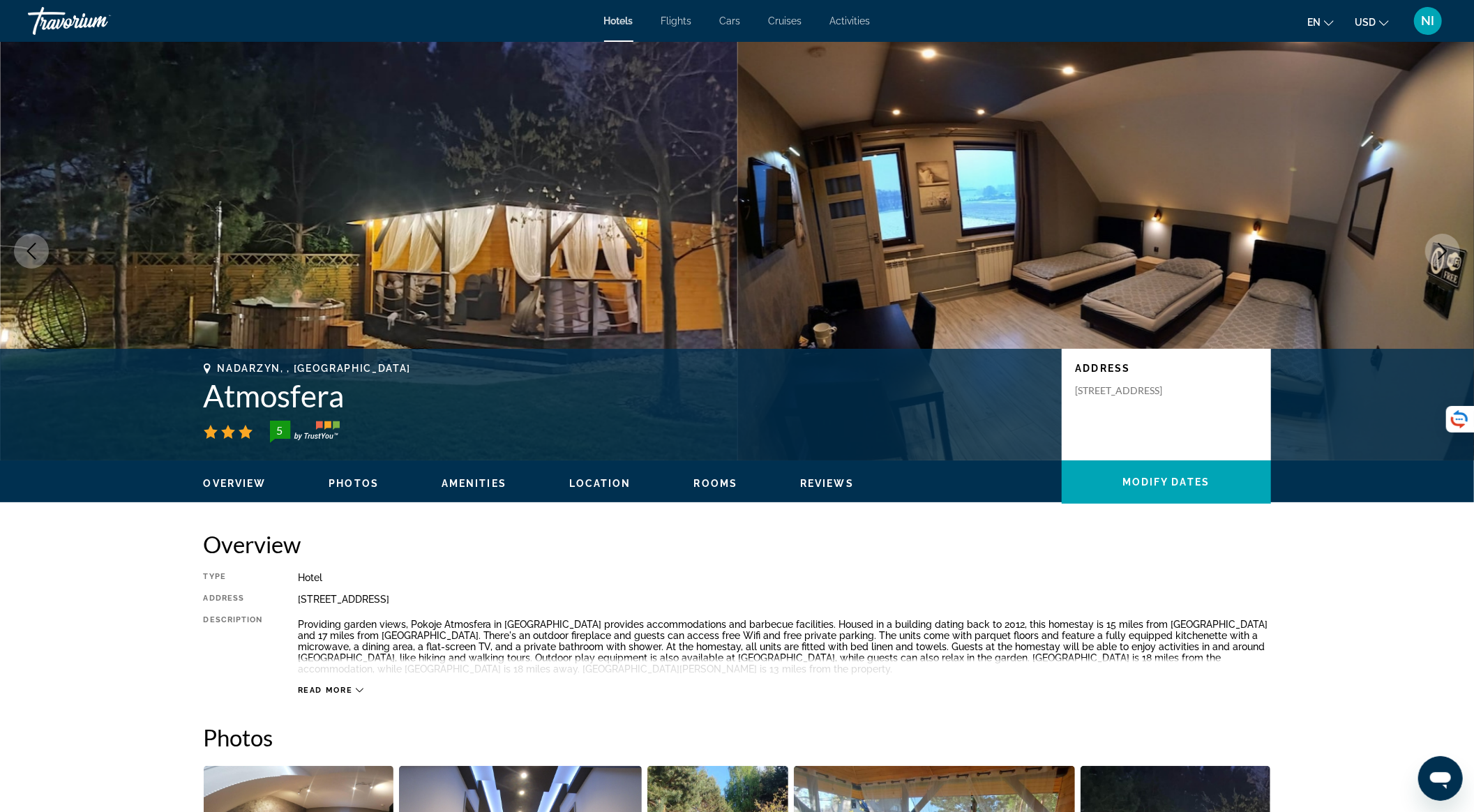
click at [1454, 249] on button "Next image" at bounding box center [1442, 251] width 35 height 35
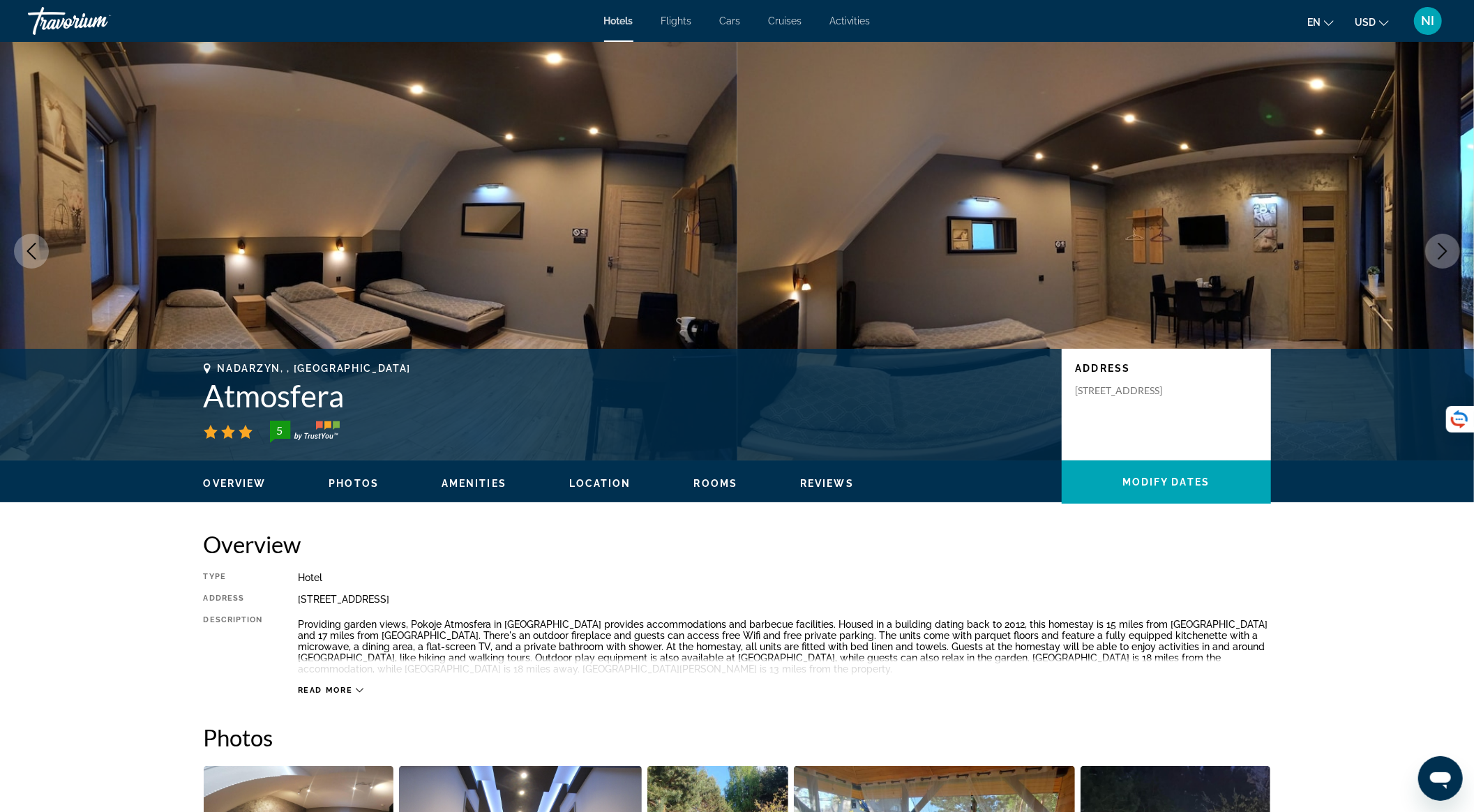
click at [1453, 249] on button "Next image" at bounding box center [1442, 251] width 35 height 35
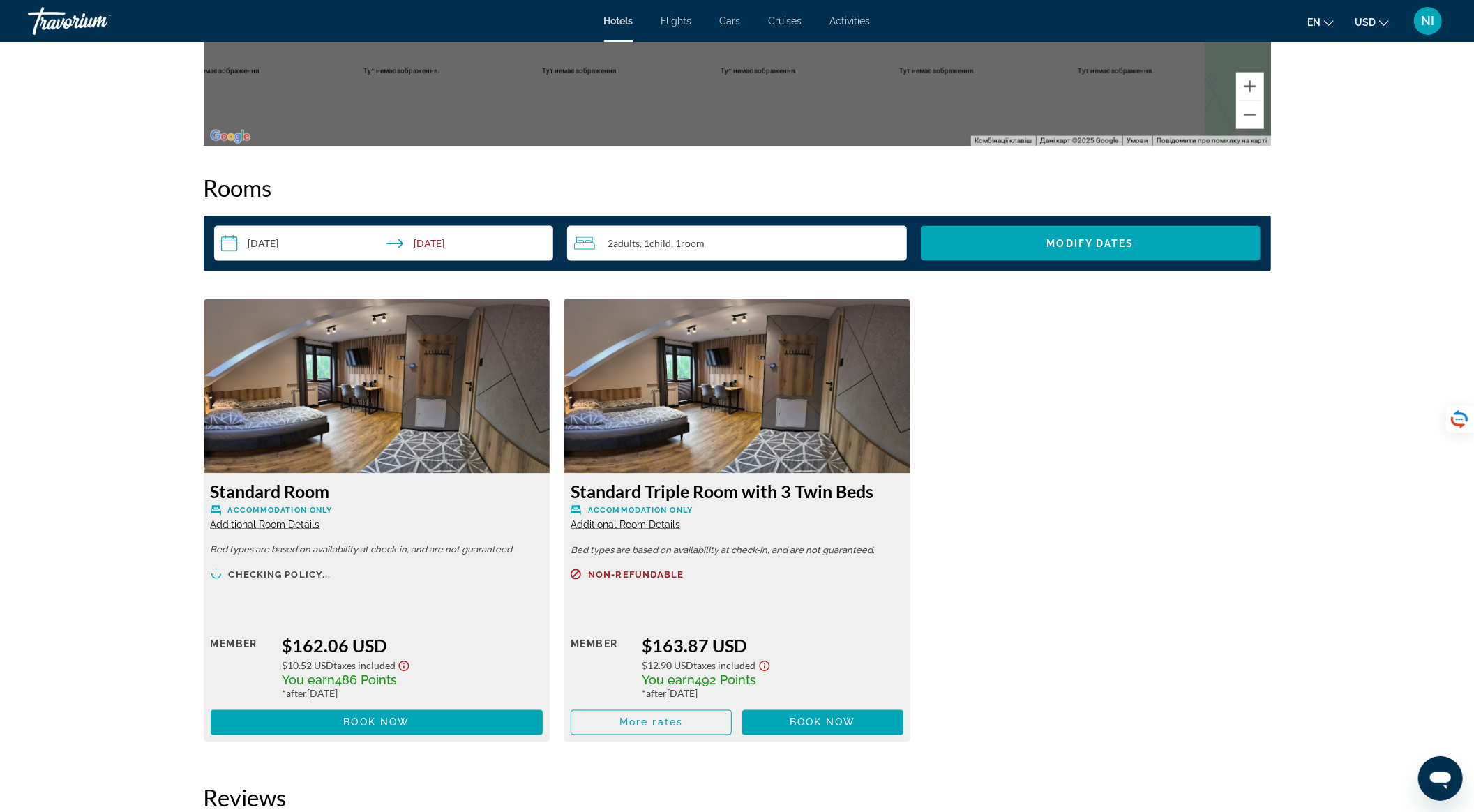
scroll to position [1766, 0]
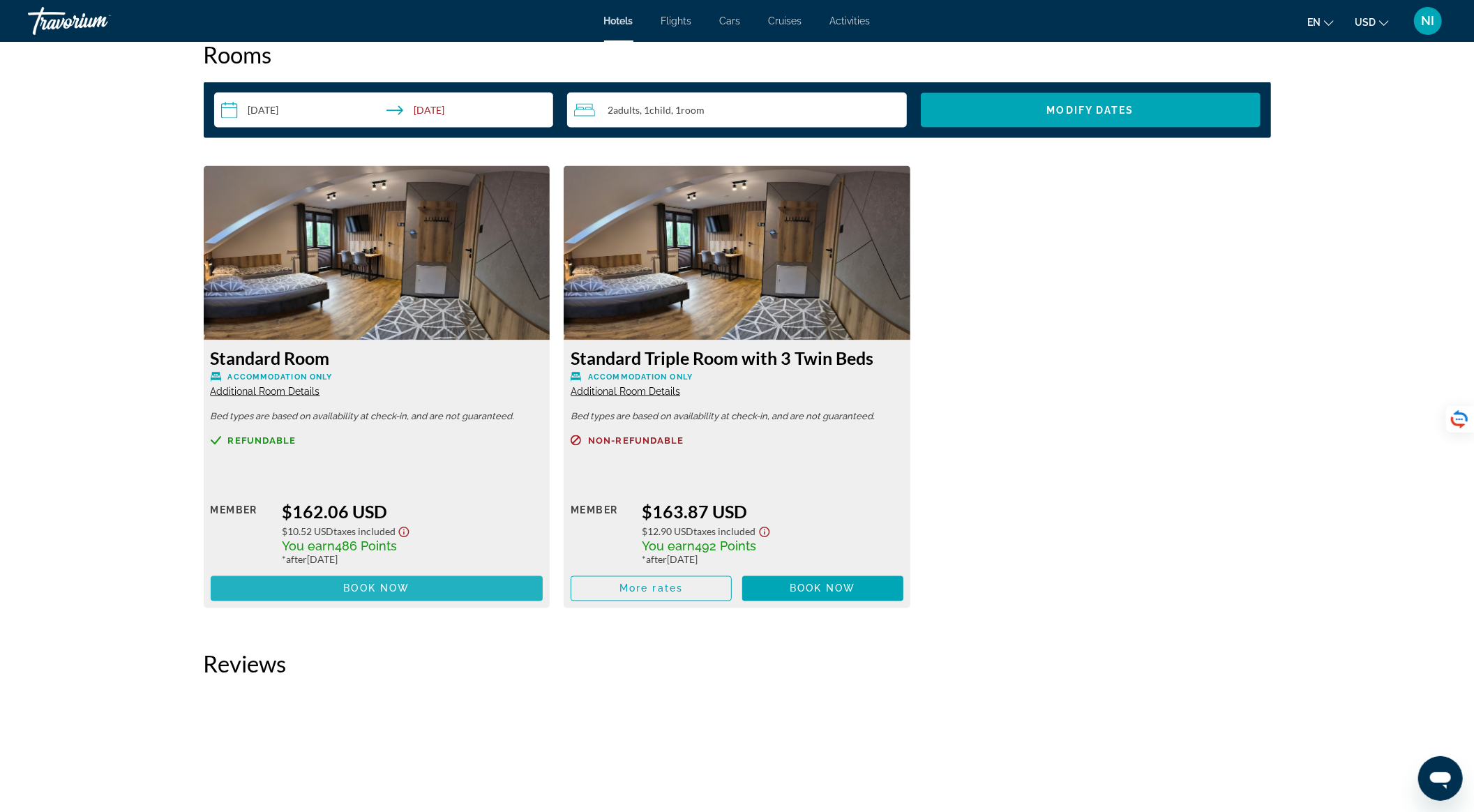
click at [389, 585] on span "Book now" at bounding box center [375, 588] width 66 height 11
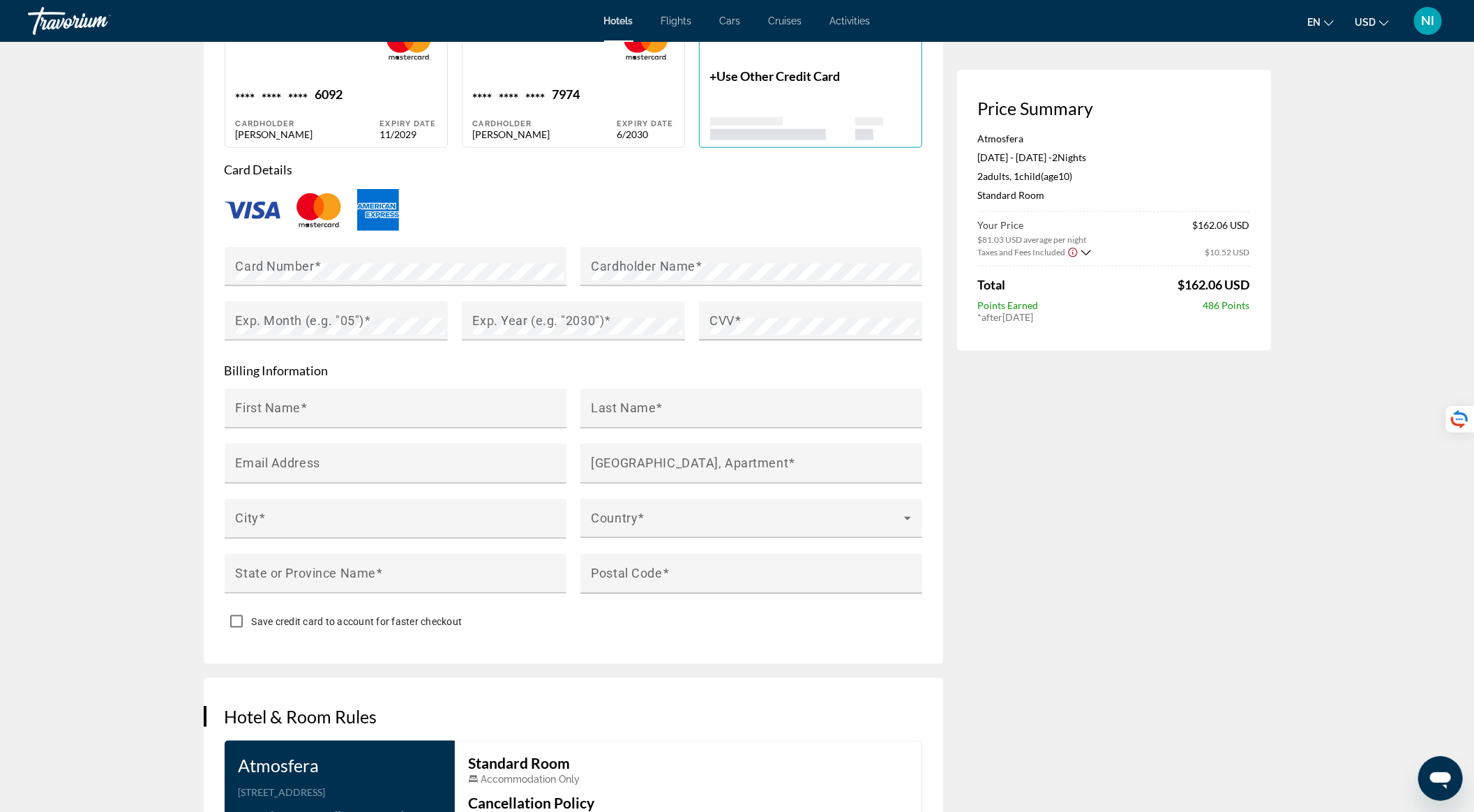
scroll to position [1487, 0]
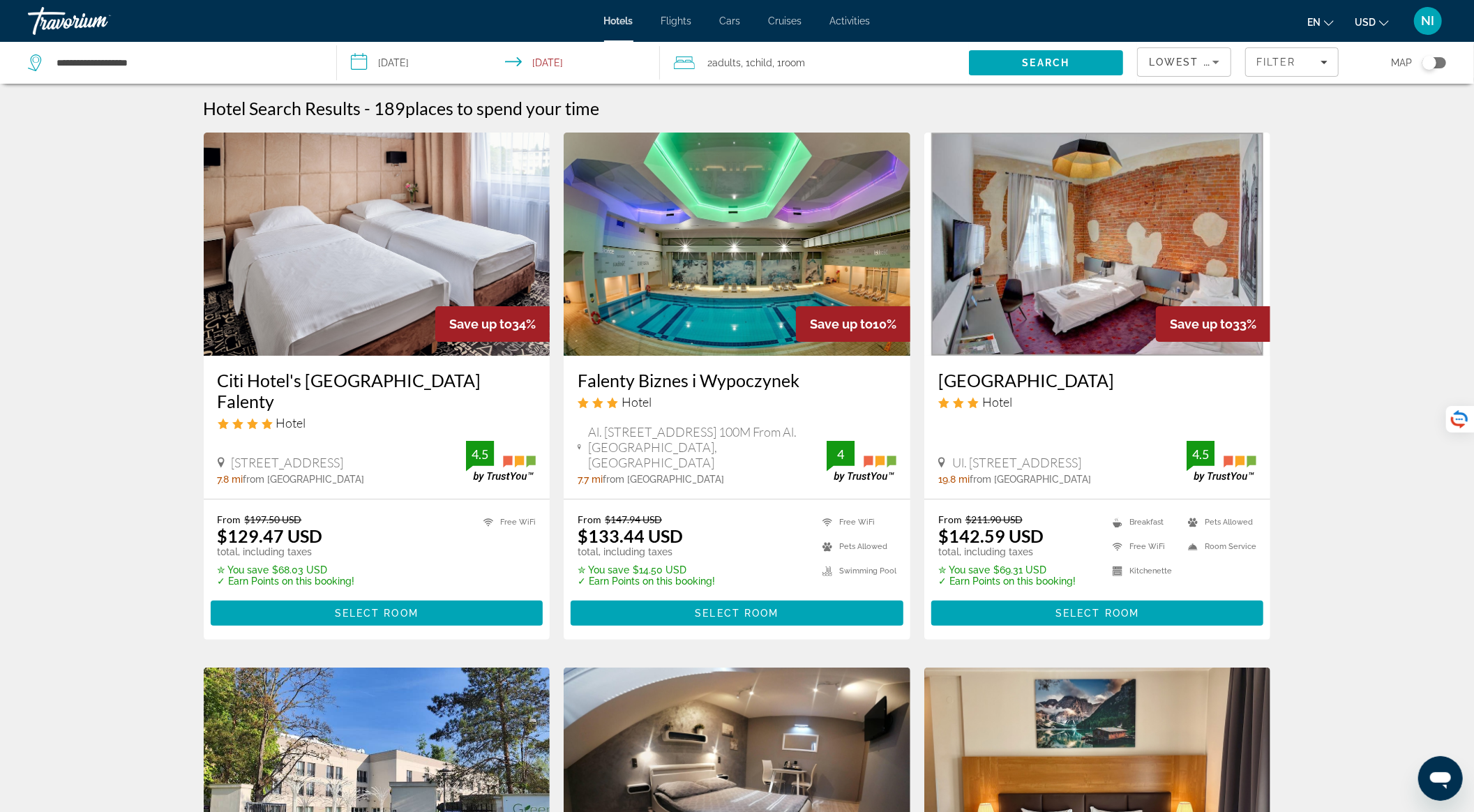
scroll to position [464, 0]
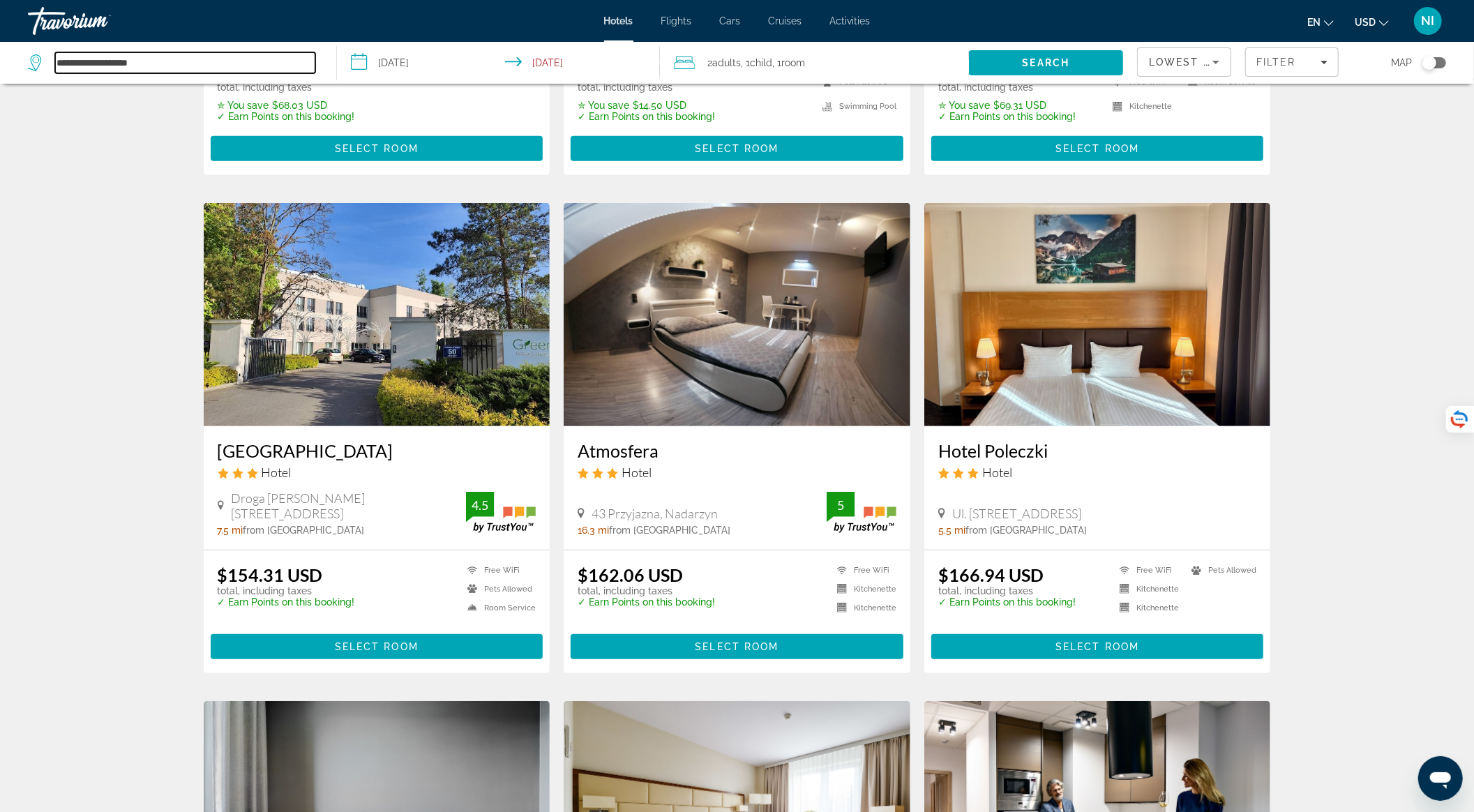
drag, startPoint x: 187, startPoint y: 67, endPoint x: 4, endPoint y: 78, distance: 183.3
click at [4, 78] on app-destination-search "**********" at bounding box center [168, 63] width 337 height 42
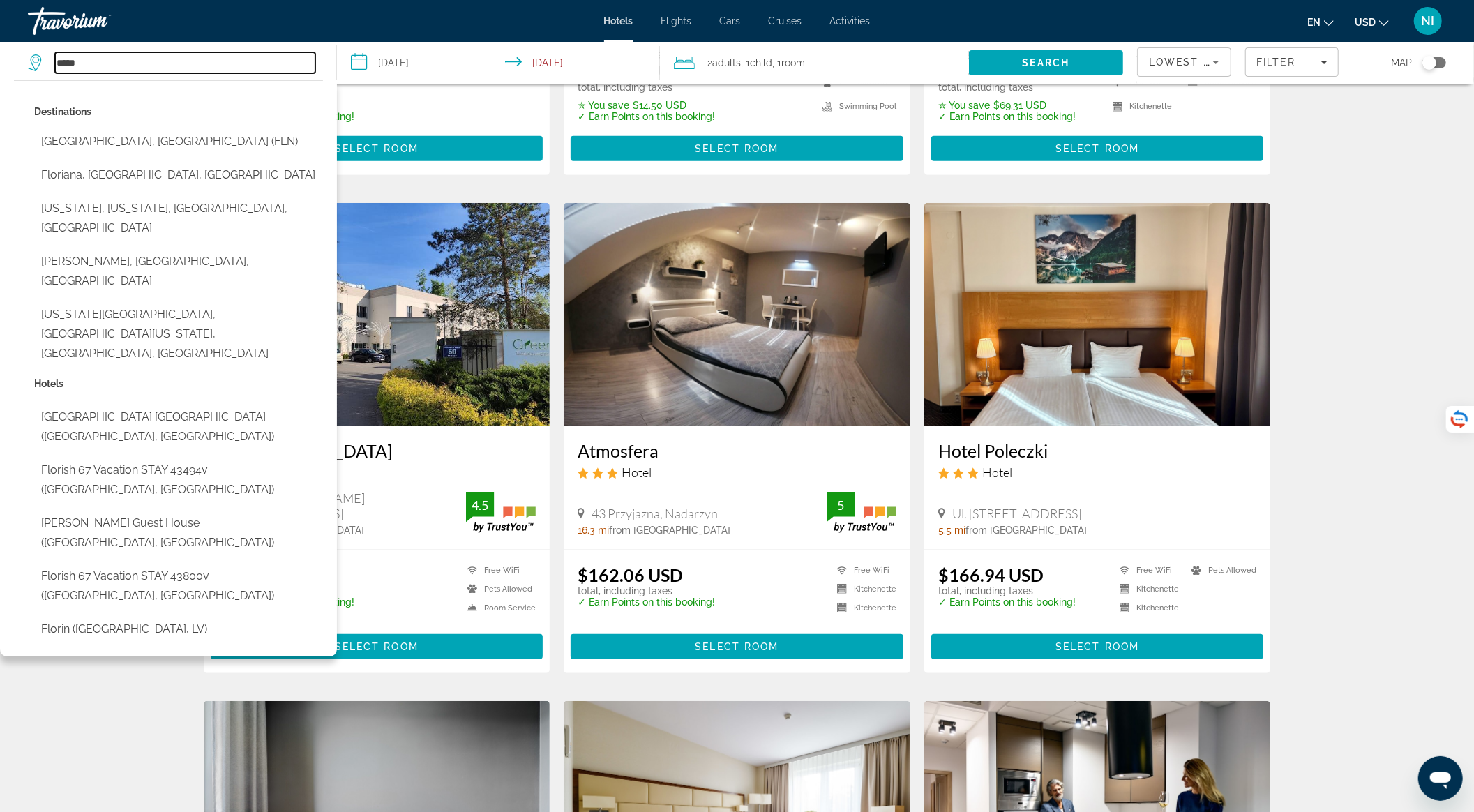
drag, startPoint x: 103, startPoint y: 58, endPoint x: 45, endPoint y: 63, distance: 58.2
click at [45, 63] on div "*****" at bounding box center [171, 63] width 288 height 21
click at [92, 61] on input "*****" at bounding box center [185, 63] width 260 height 21
type input "*******"
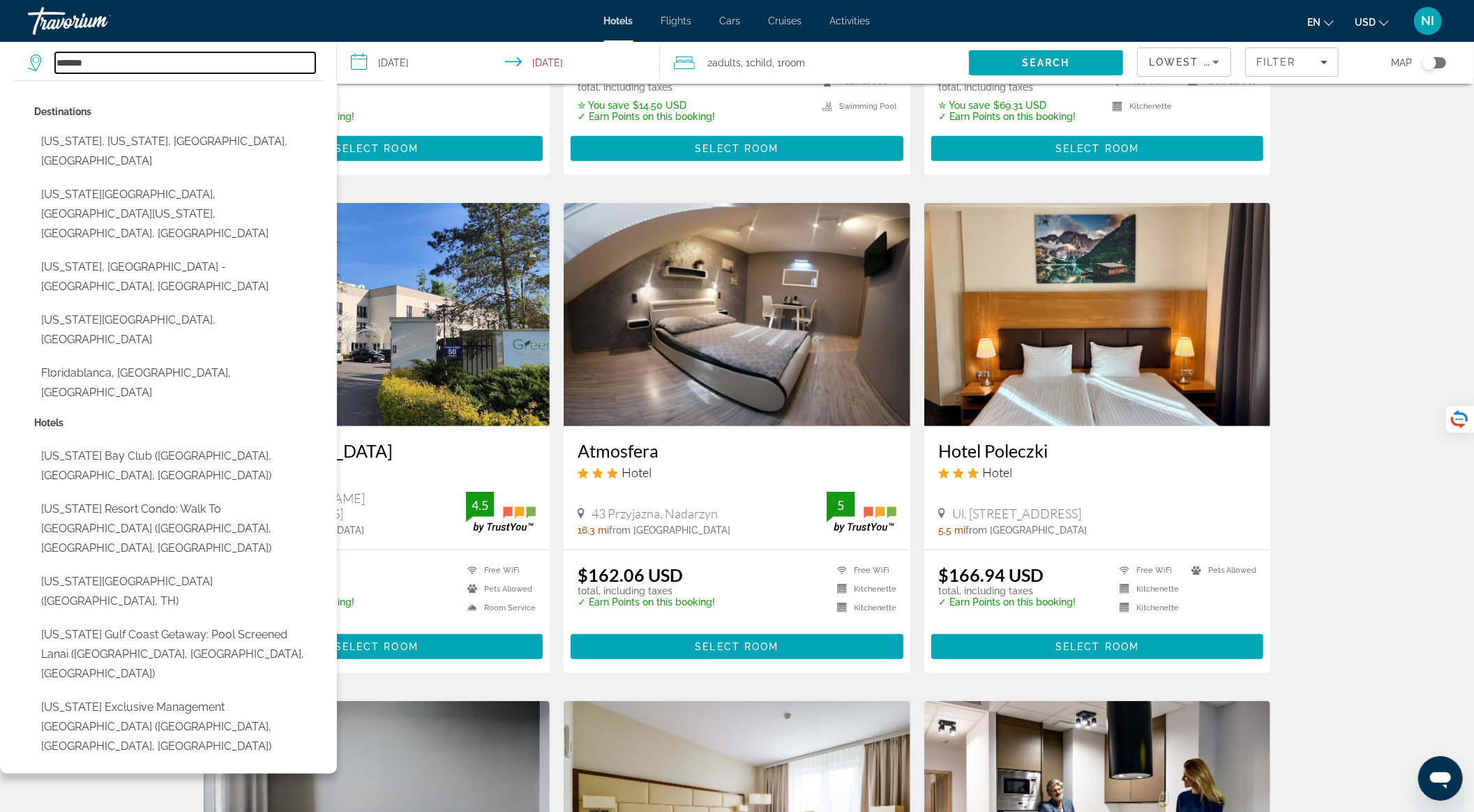
drag, startPoint x: 130, startPoint y: 61, endPoint x: 48, endPoint y: 61, distance: 82.0
click at [48, 61] on div "*******" at bounding box center [171, 63] width 288 height 21
click at [159, 70] on input "Search hotel destination" at bounding box center [185, 63] width 260 height 21
type input "*"
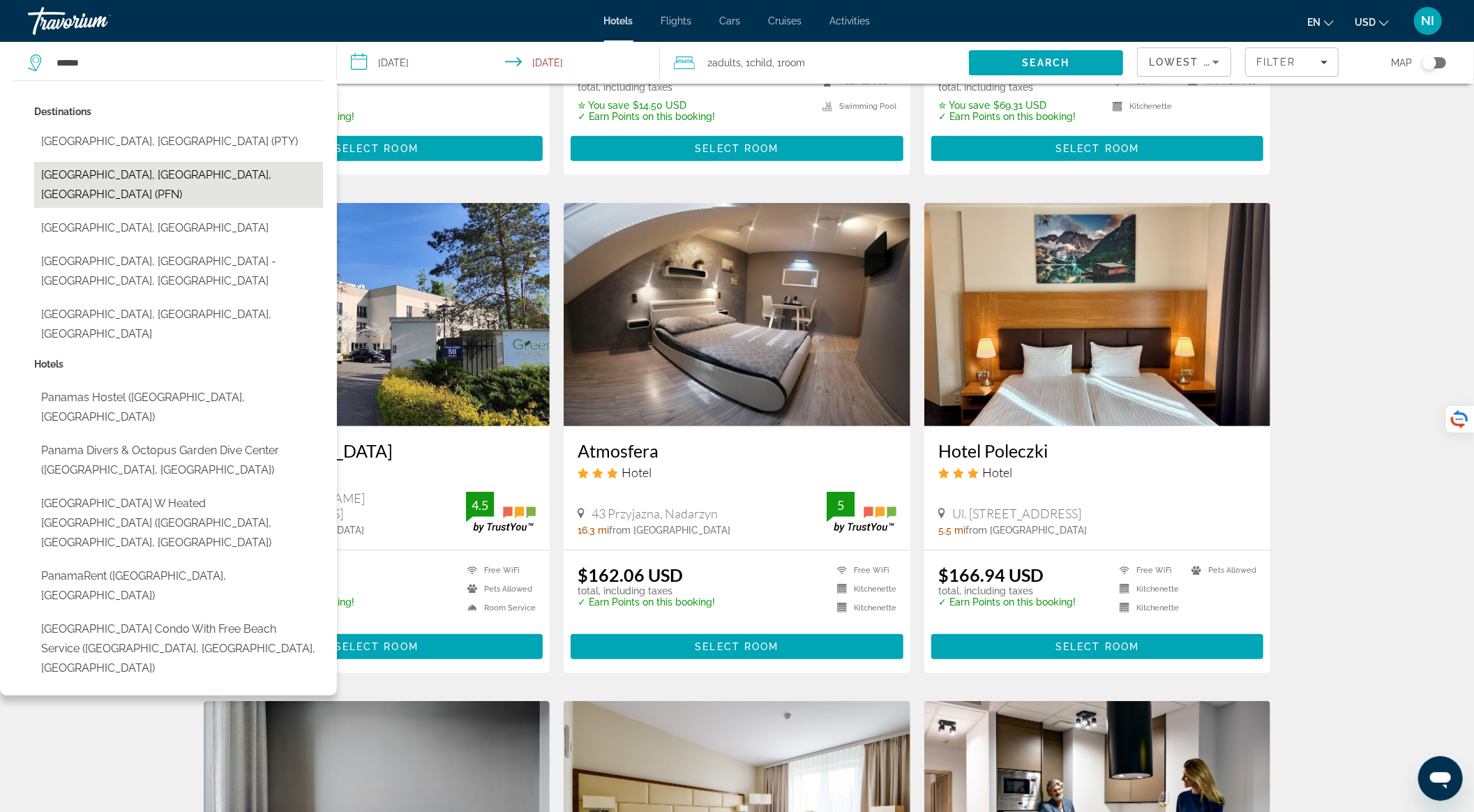
click at [187, 169] on button "[GEOGRAPHIC_DATA], [GEOGRAPHIC_DATA], [GEOGRAPHIC_DATA] (PFN)" at bounding box center [179, 184] width 288 height 46
type input "**********"
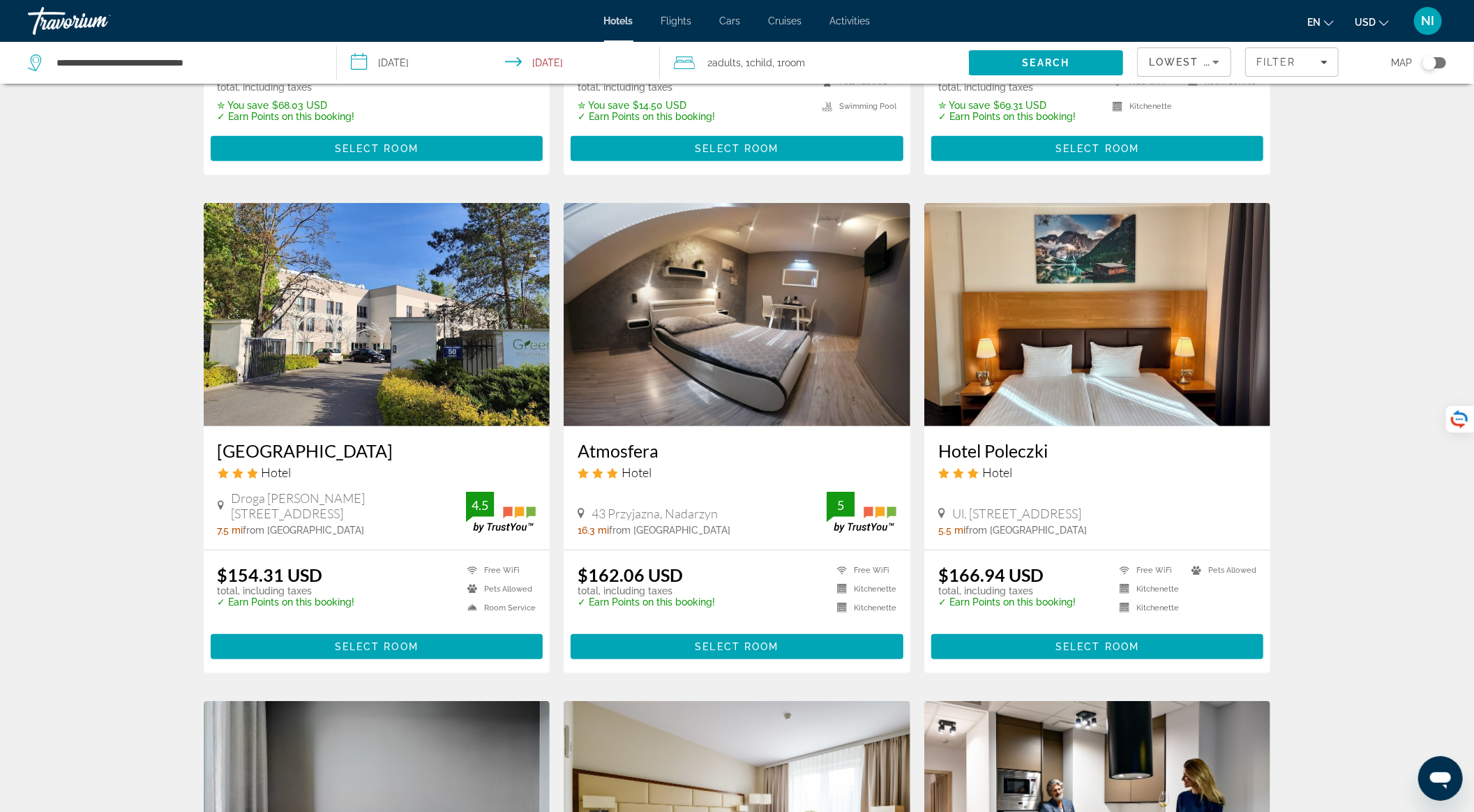
click at [402, 62] on input "**********" at bounding box center [502, 65] width 329 height 46
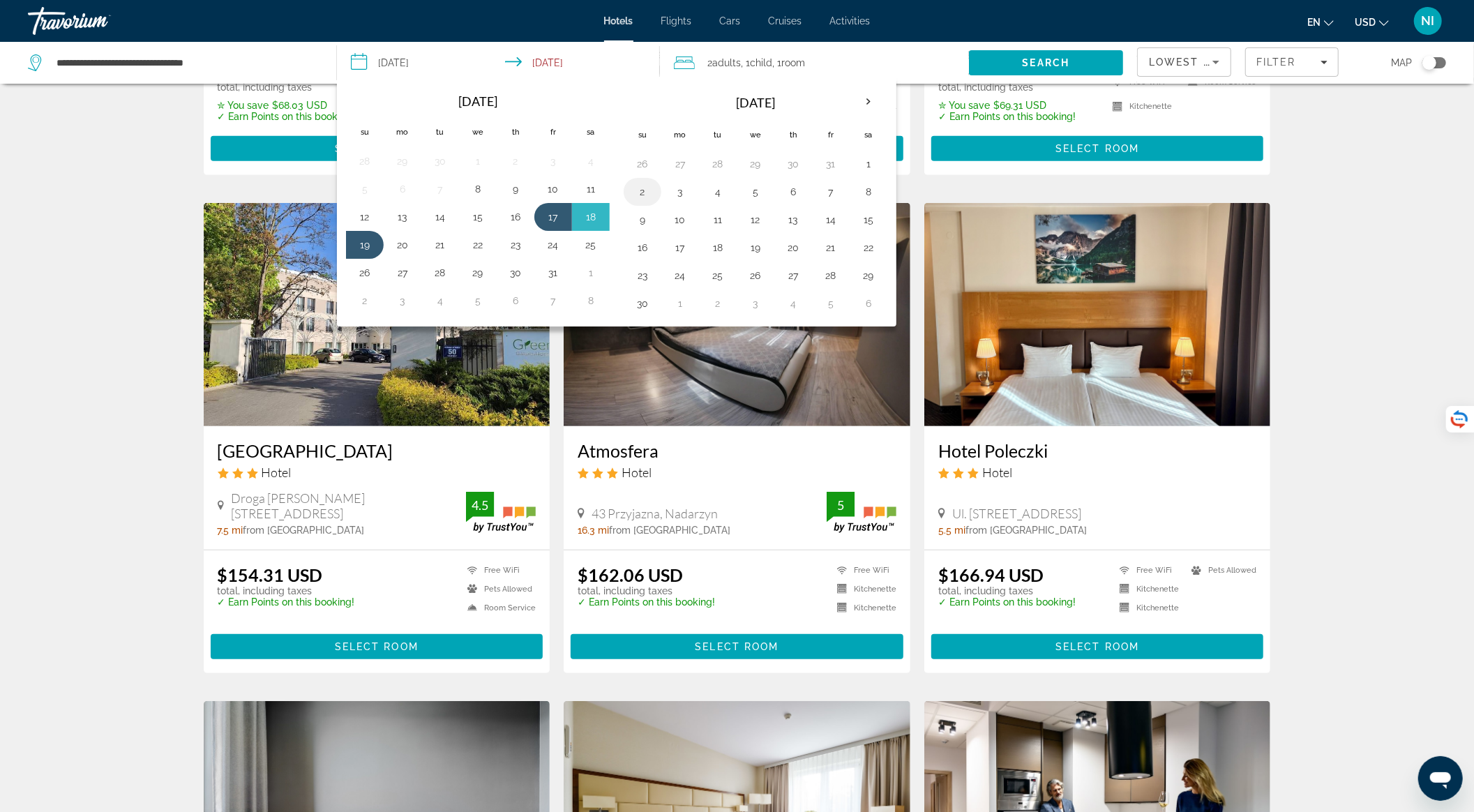
click at [637, 193] on button "2" at bounding box center [642, 192] width 22 height 19
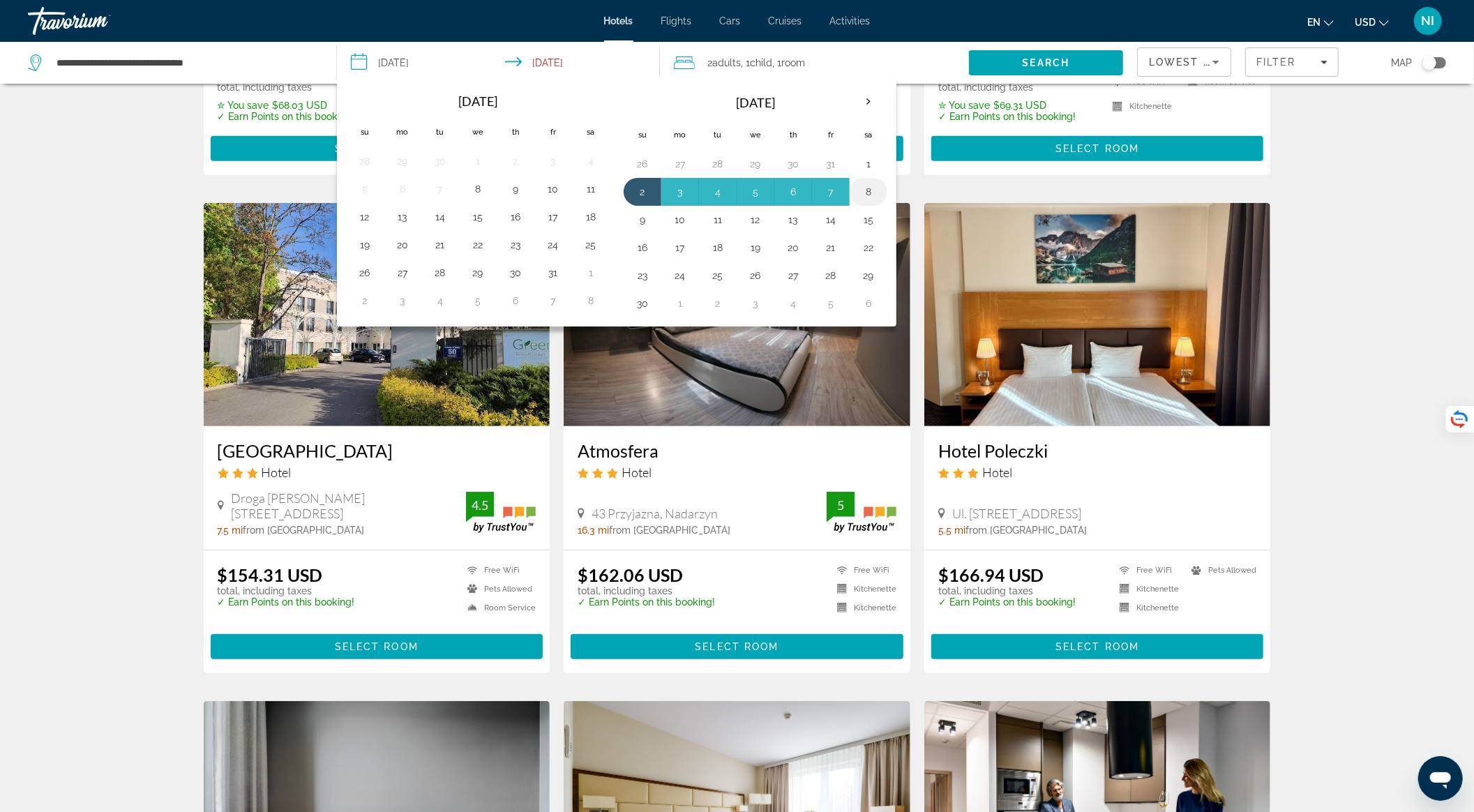
click at [876, 185] on td "8" at bounding box center [867, 191] width 37 height 28
click at [862, 193] on button "8" at bounding box center [867, 192] width 22 height 19
type input "**********"
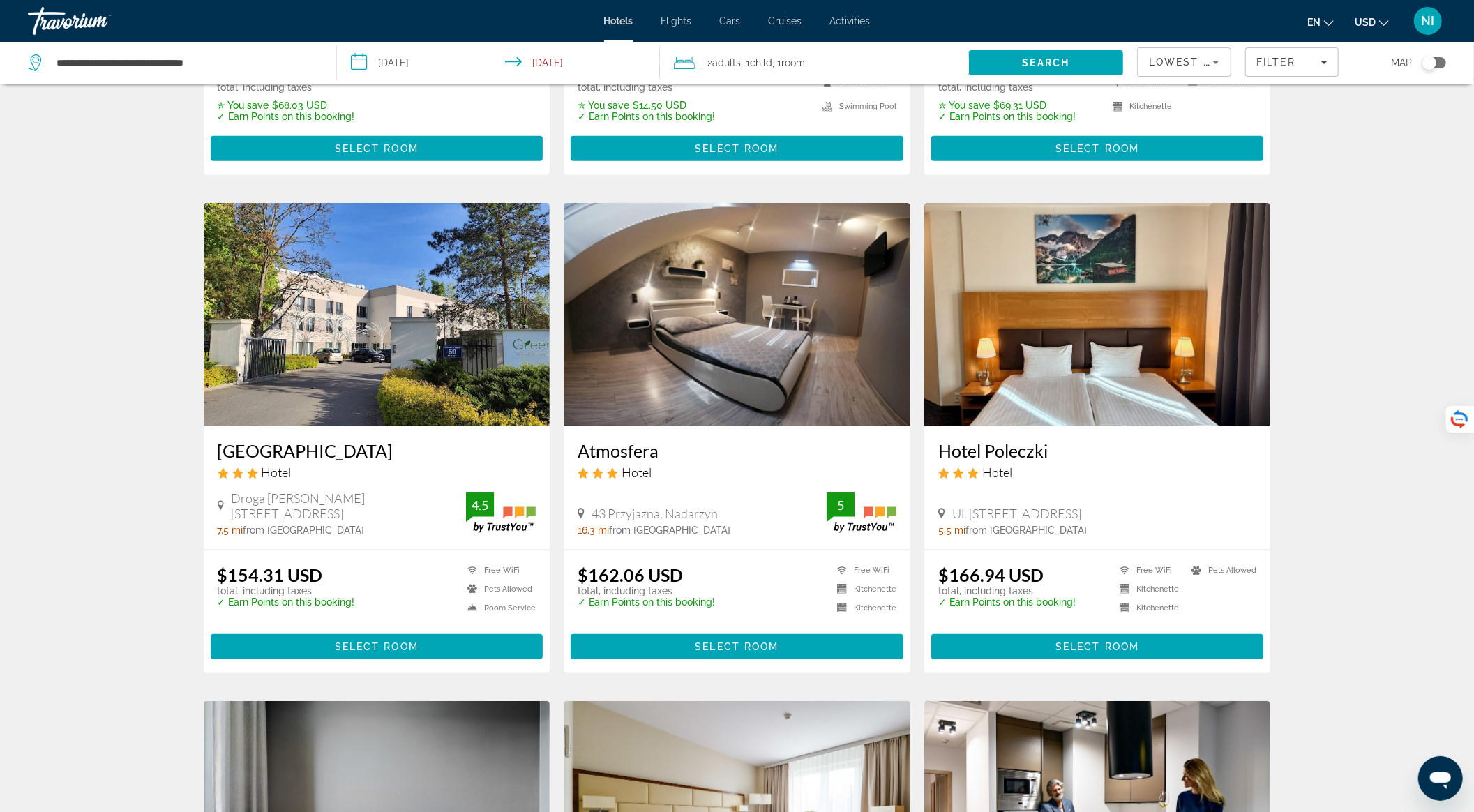
click at [799, 66] on span "Room" at bounding box center [793, 63] width 24 height 11
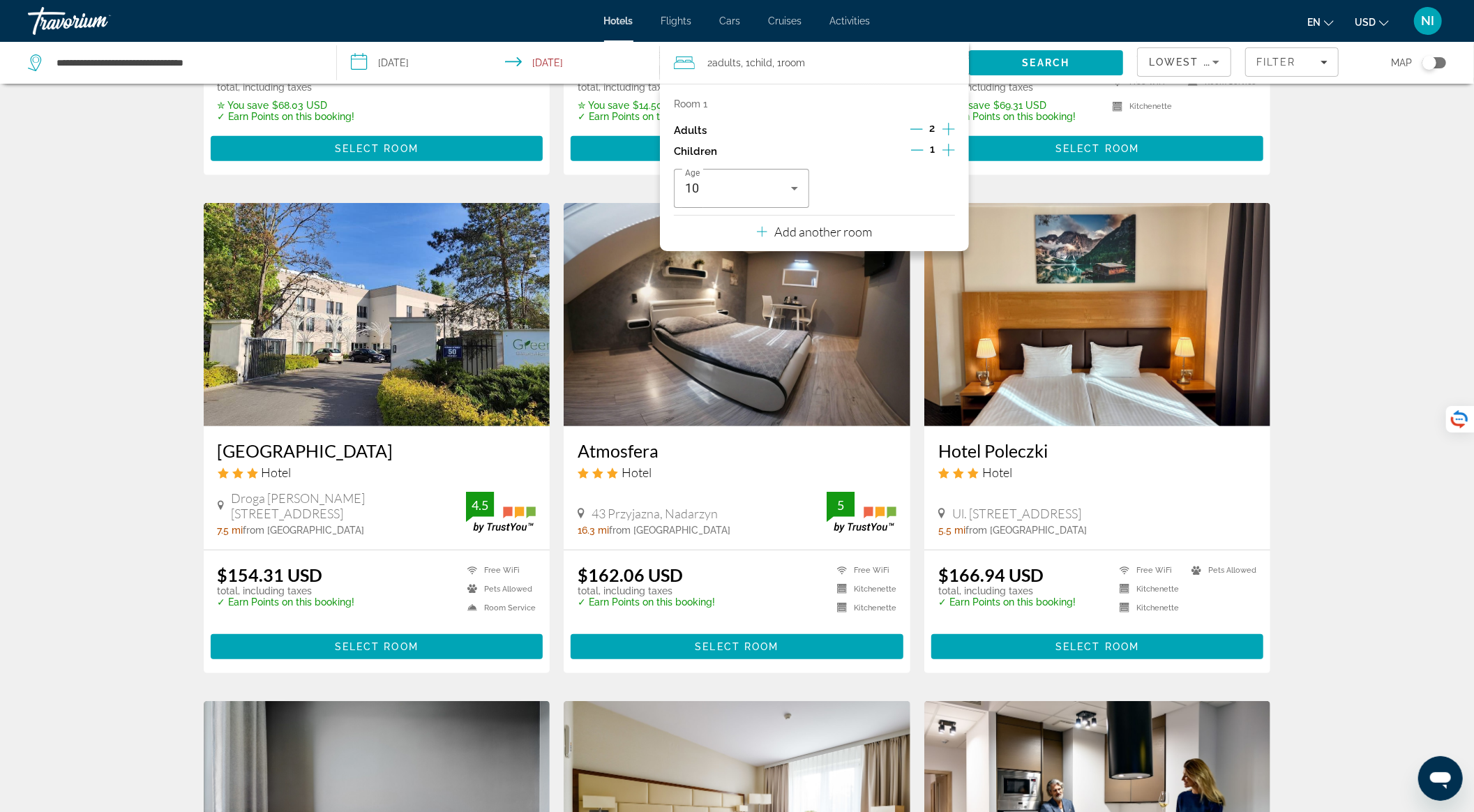
click at [948, 141] on icon "Increment children" at bounding box center [948, 150] width 12 height 17
click at [787, 184] on icon "Travelers: 2 adults, 2 children" at bounding box center [795, 188] width 17 height 17
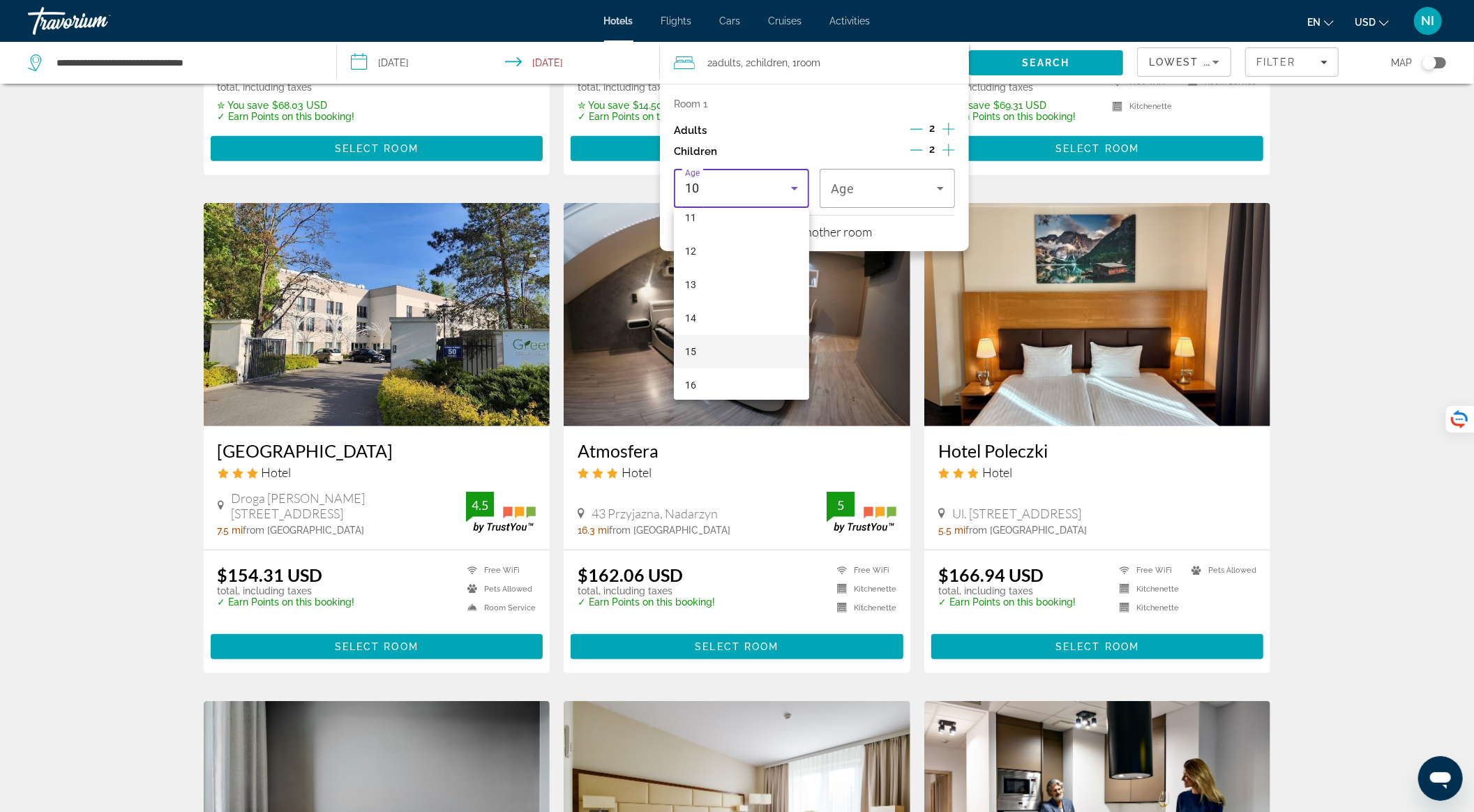
scroll to position [421, 0]
click at [700, 271] on mat-option "14" at bounding box center [741, 277] width 136 height 33
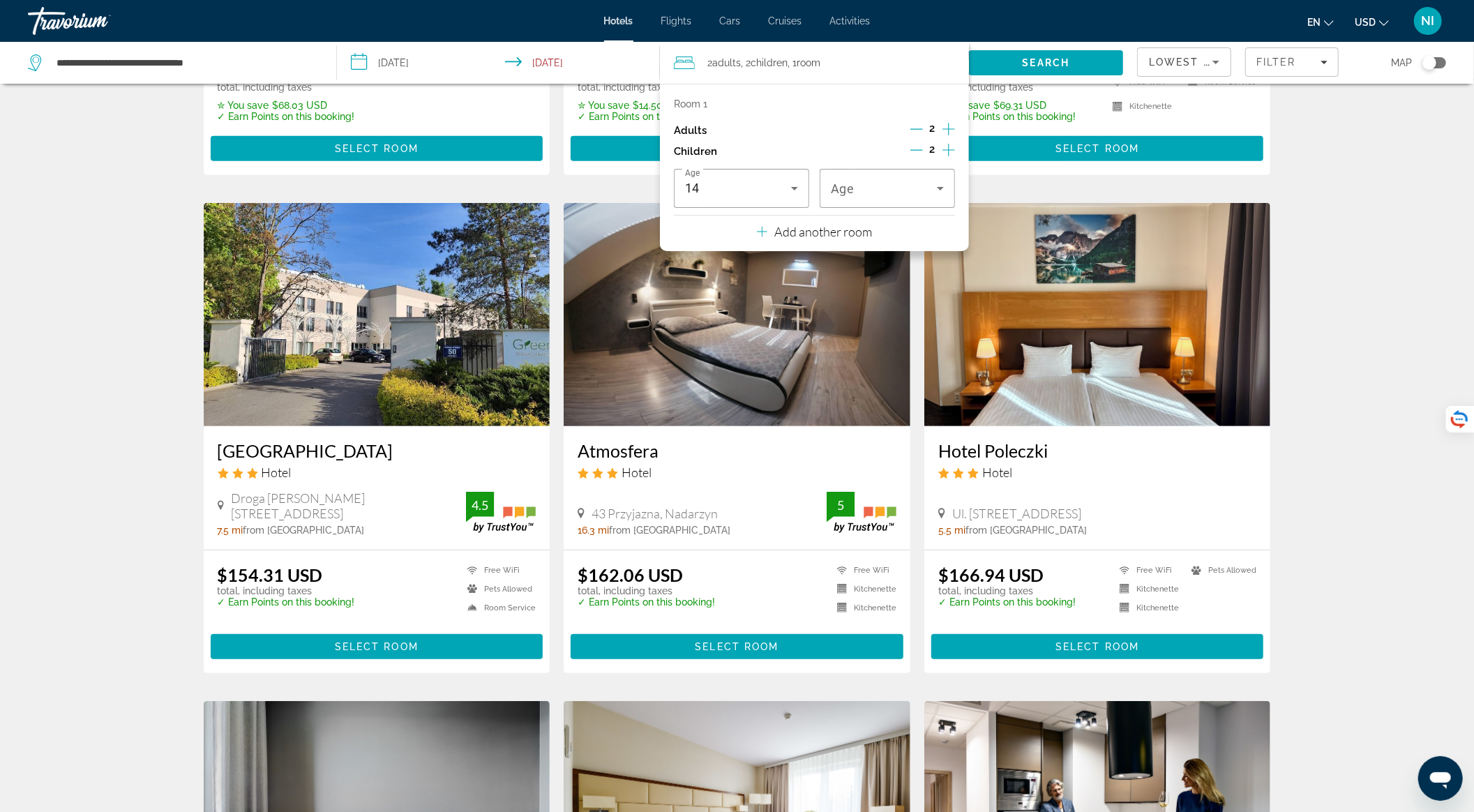
click at [950, 146] on icon "Increment children" at bounding box center [948, 150] width 12 height 17
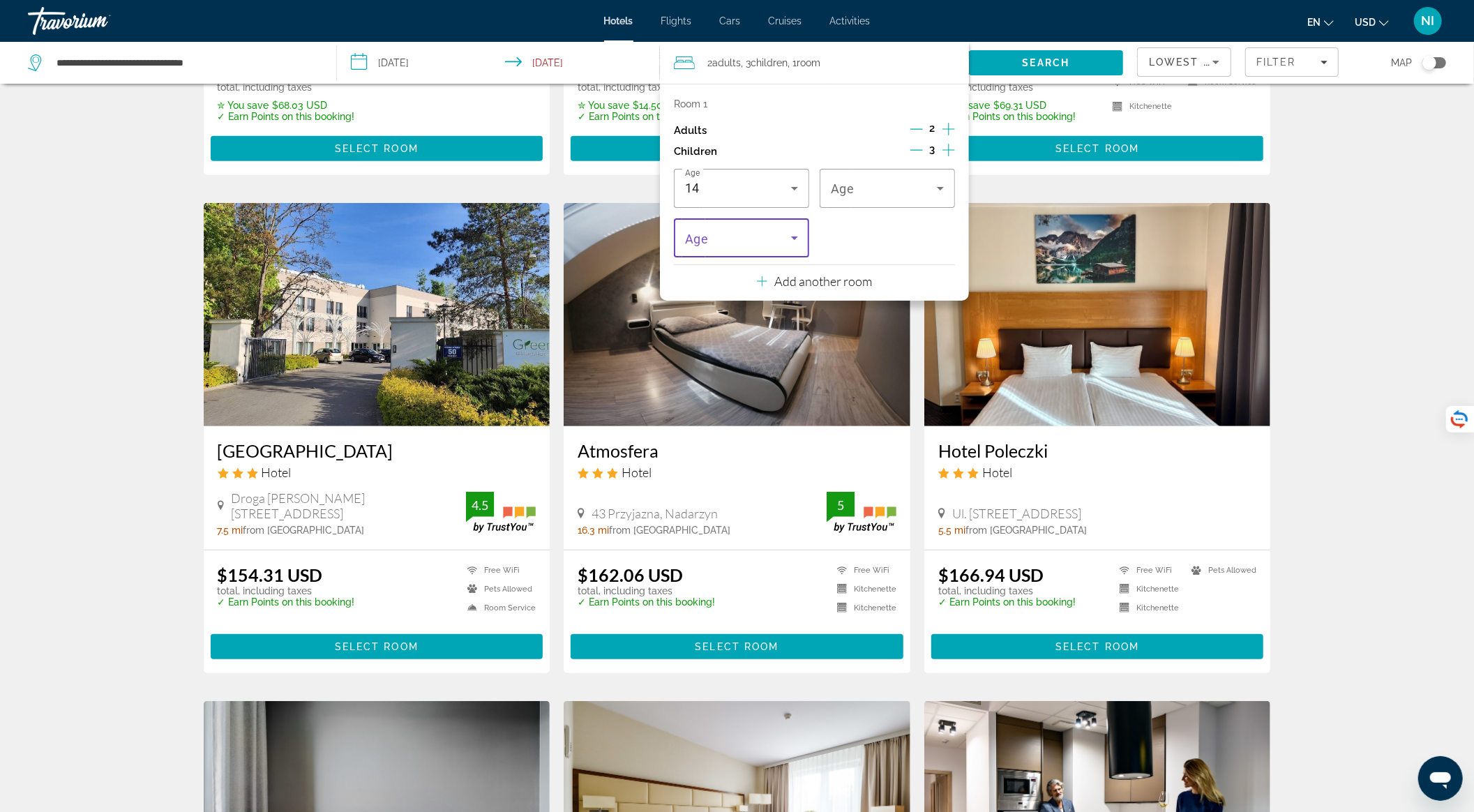
click at [794, 237] on icon "Travelers: 2 adults, 3 children" at bounding box center [794, 239] width 7 height 4
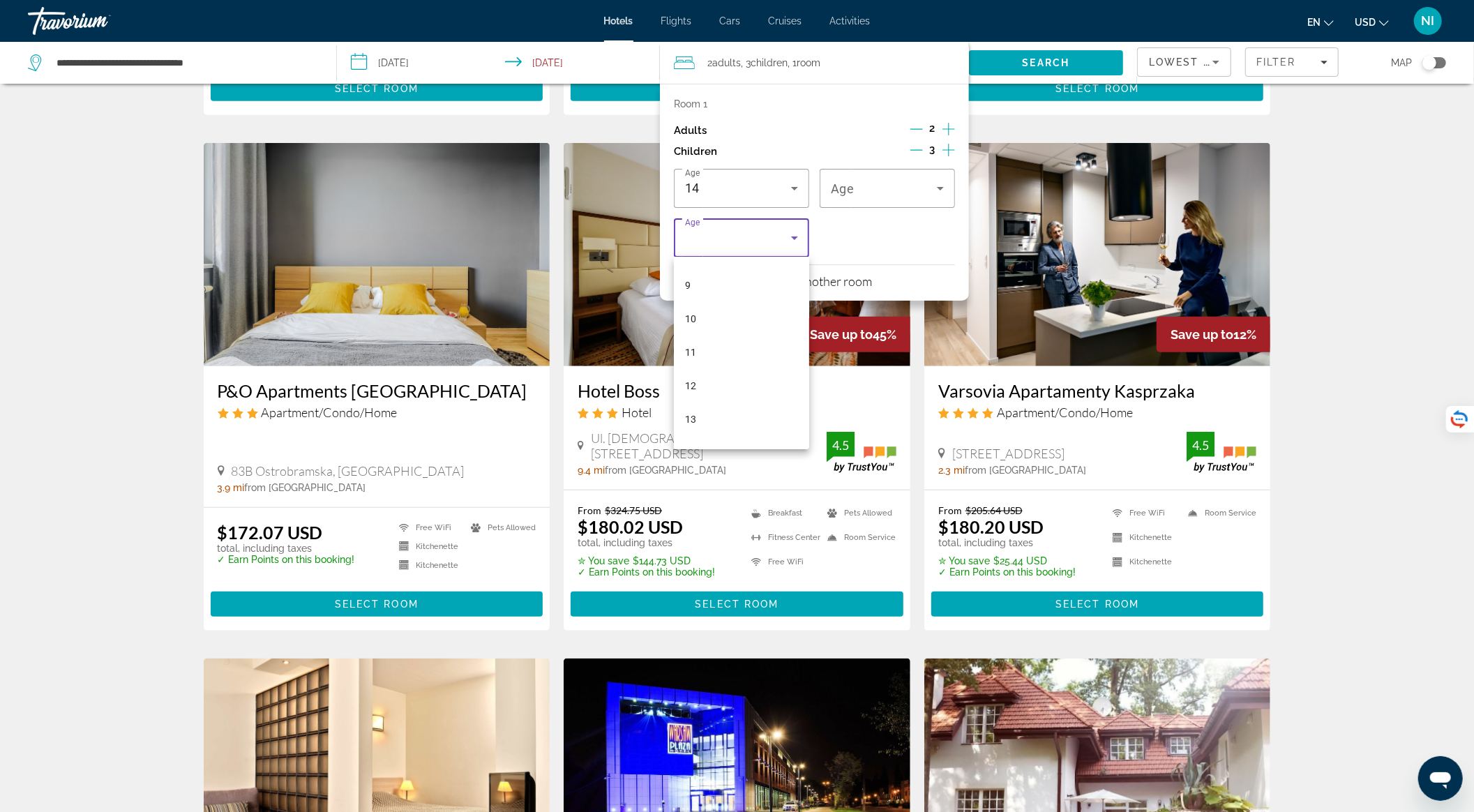
scroll to position [310, 0]
click at [743, 395] on mat-option "13" at bounding box center [741, 405] width 136 height 33
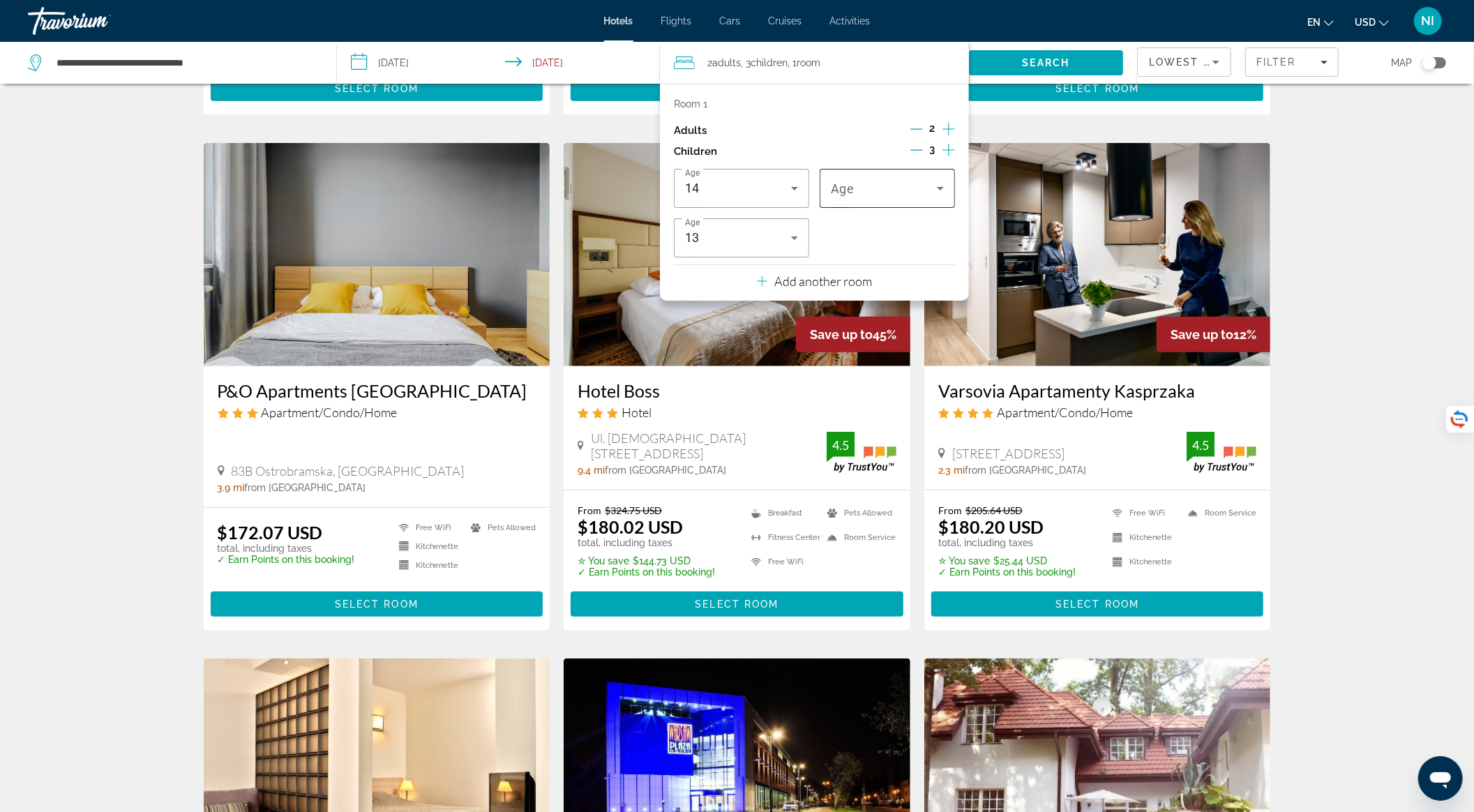
click at [880, 184] on span "Travelers: 2 adults, 3 children" at bounding box center [884, 188] width 106 height 17
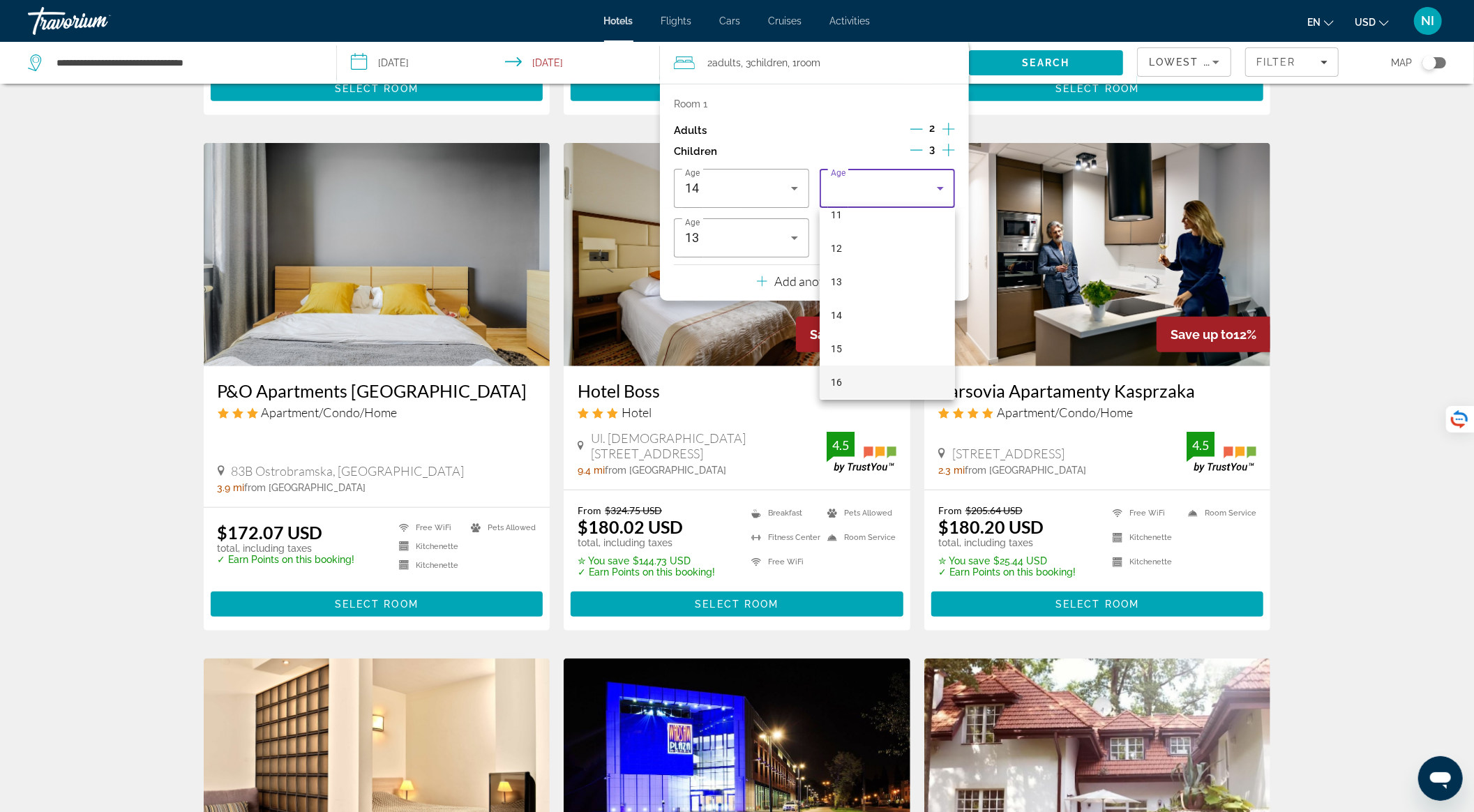
scroll to position [421, 0]
click at [862, 337] on mat-option "16" at bounding box center [887, 344] width 136 height 33
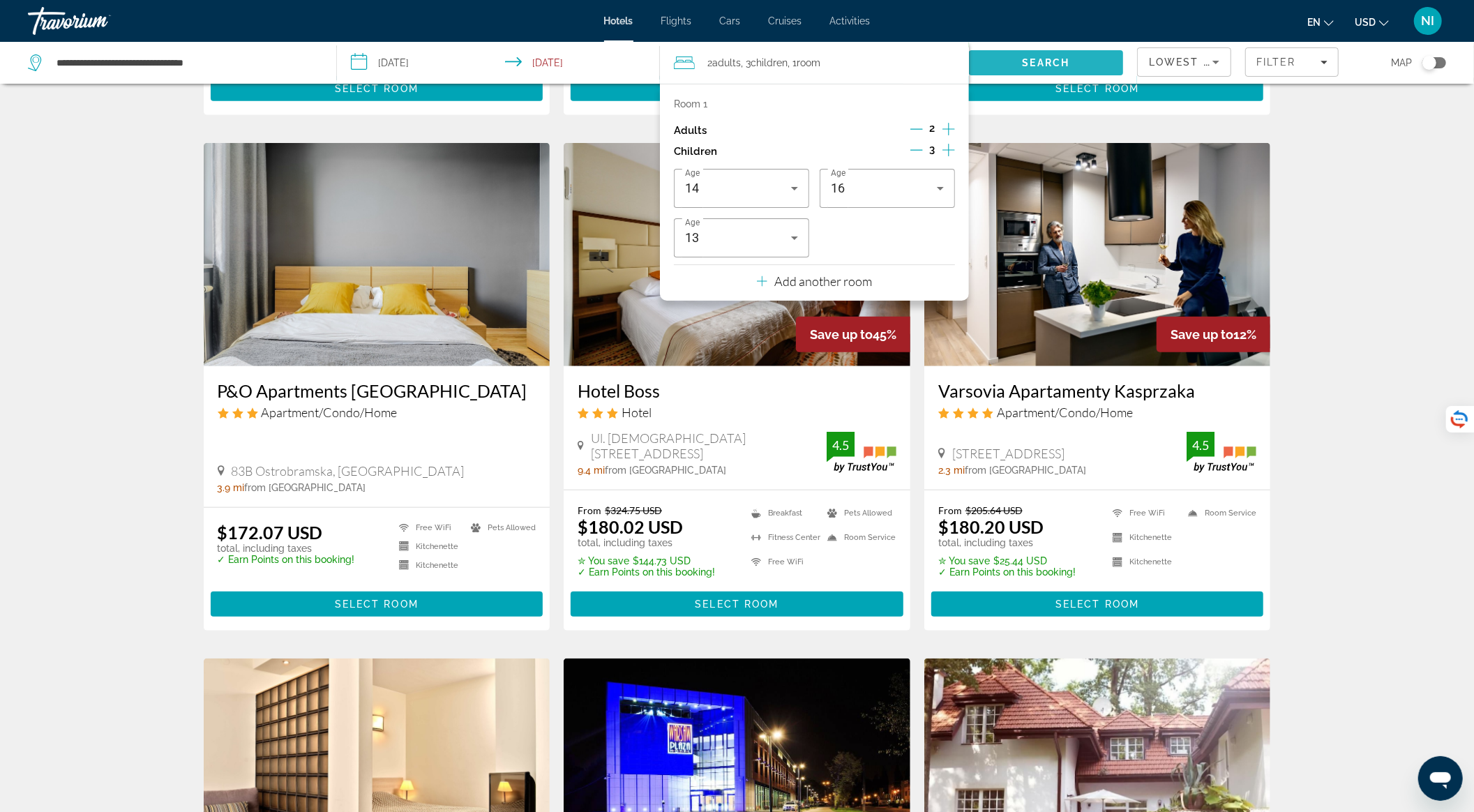
click at [1020, 55] on span "Search" at bounding box center [1045, 62] width 154 height 33
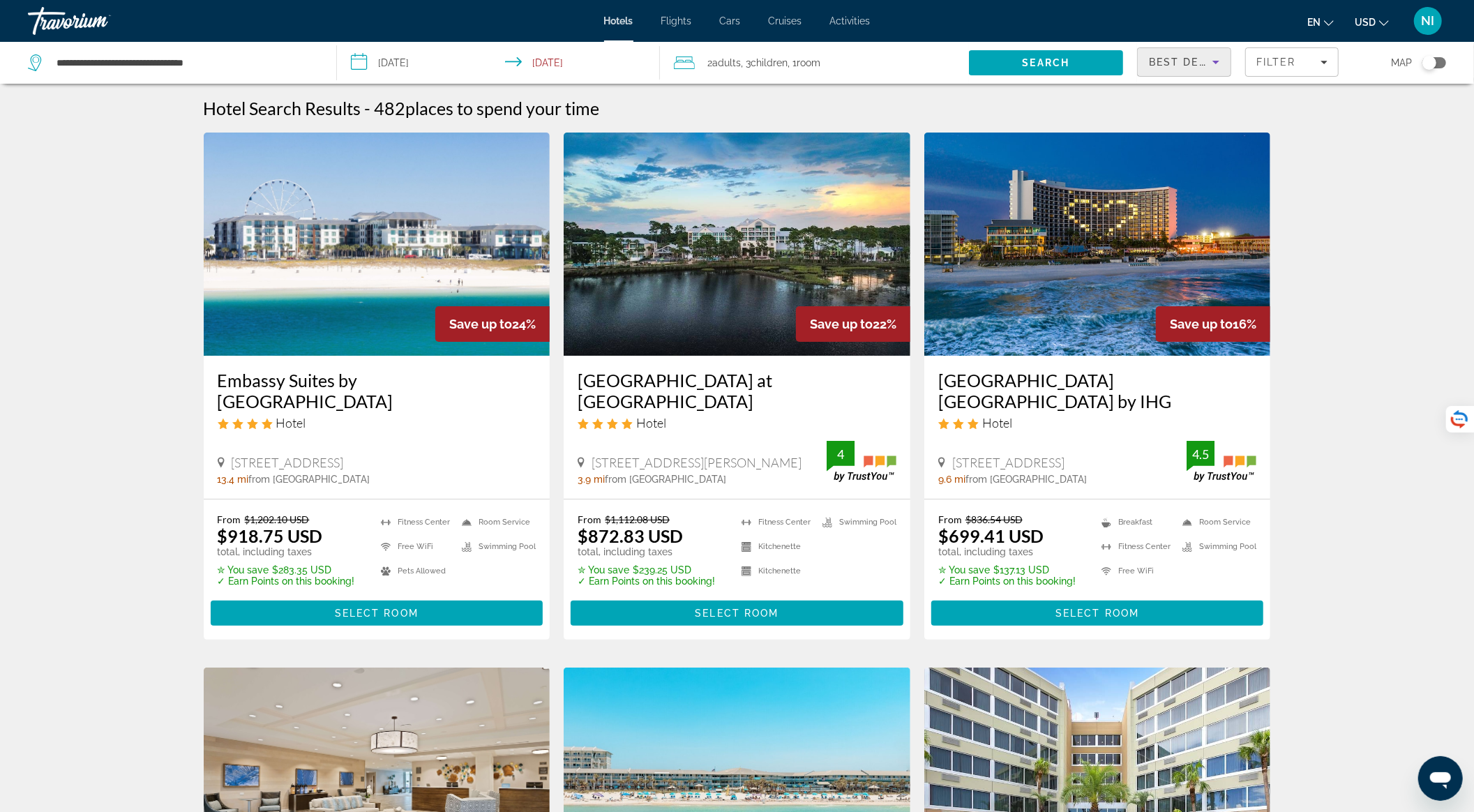
click at [1200, 56] on span "Best Deals" at bounding box center [1185, 62] width 73 height 11
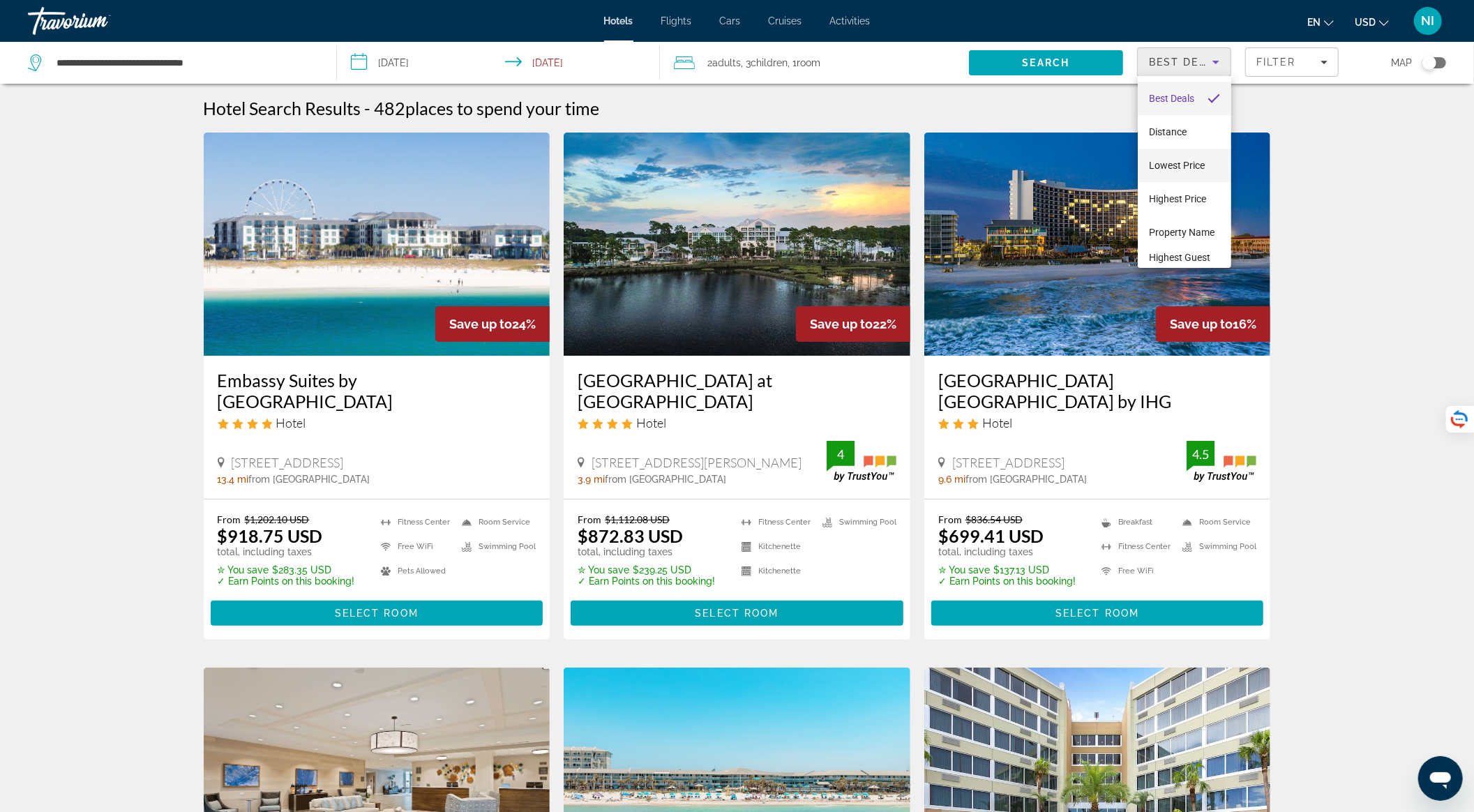
click at [1176, 166] on span "Lowest Price" at bounding box center [1176, 165] width 55 height 11
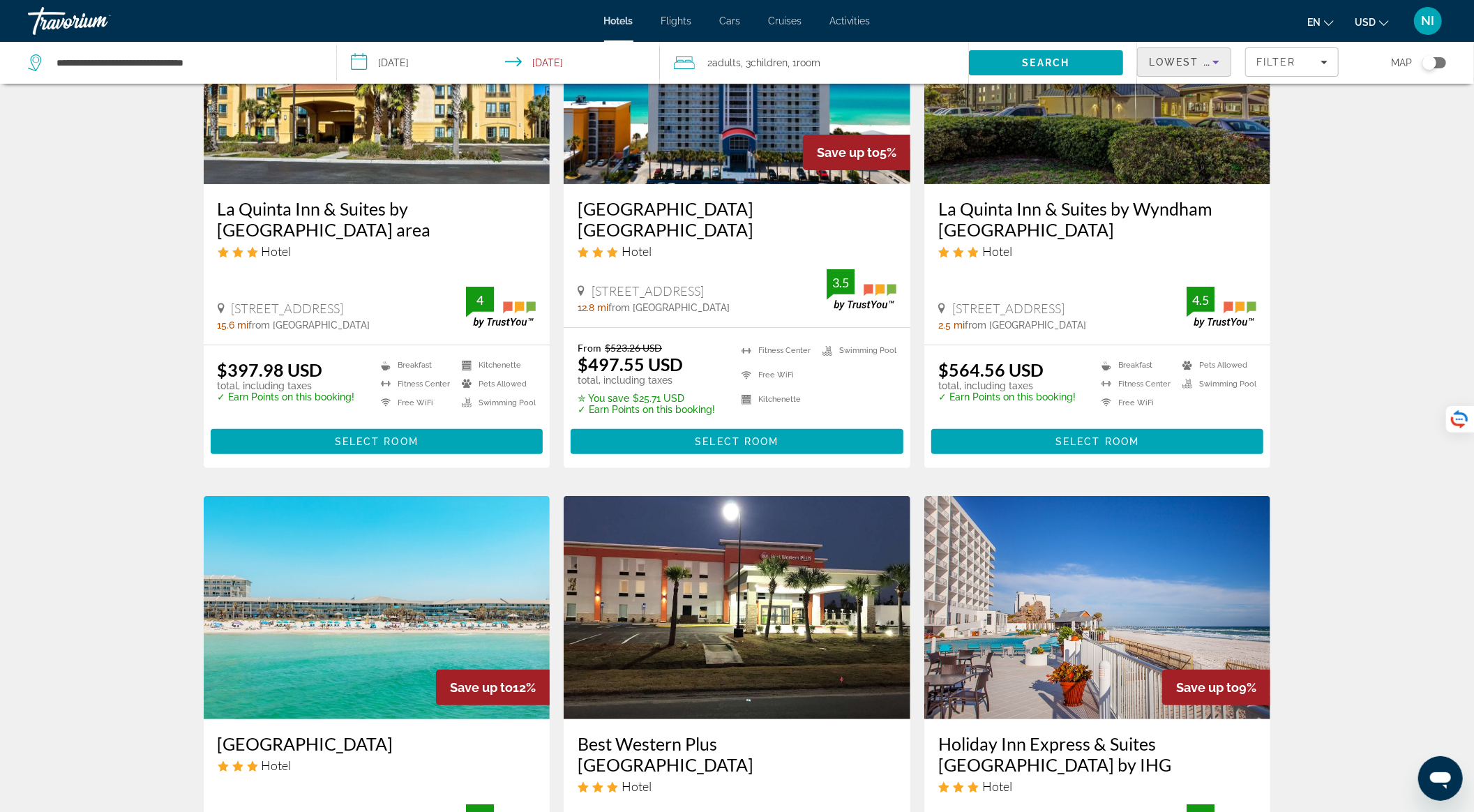
scroll to position [185, 0]
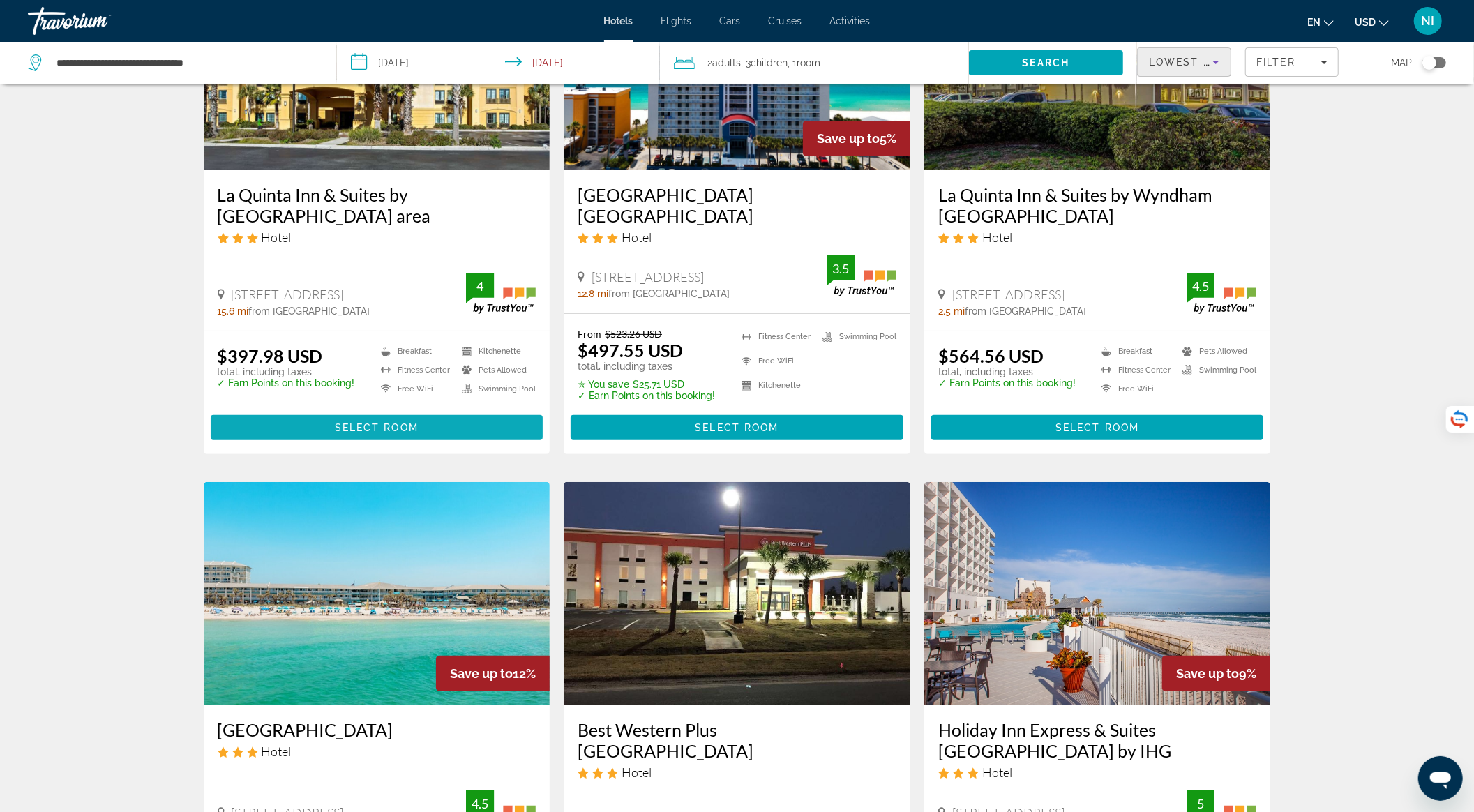
click at [431, 435] on span "Main content" at bounding box center [376, 427] width 332 height 33
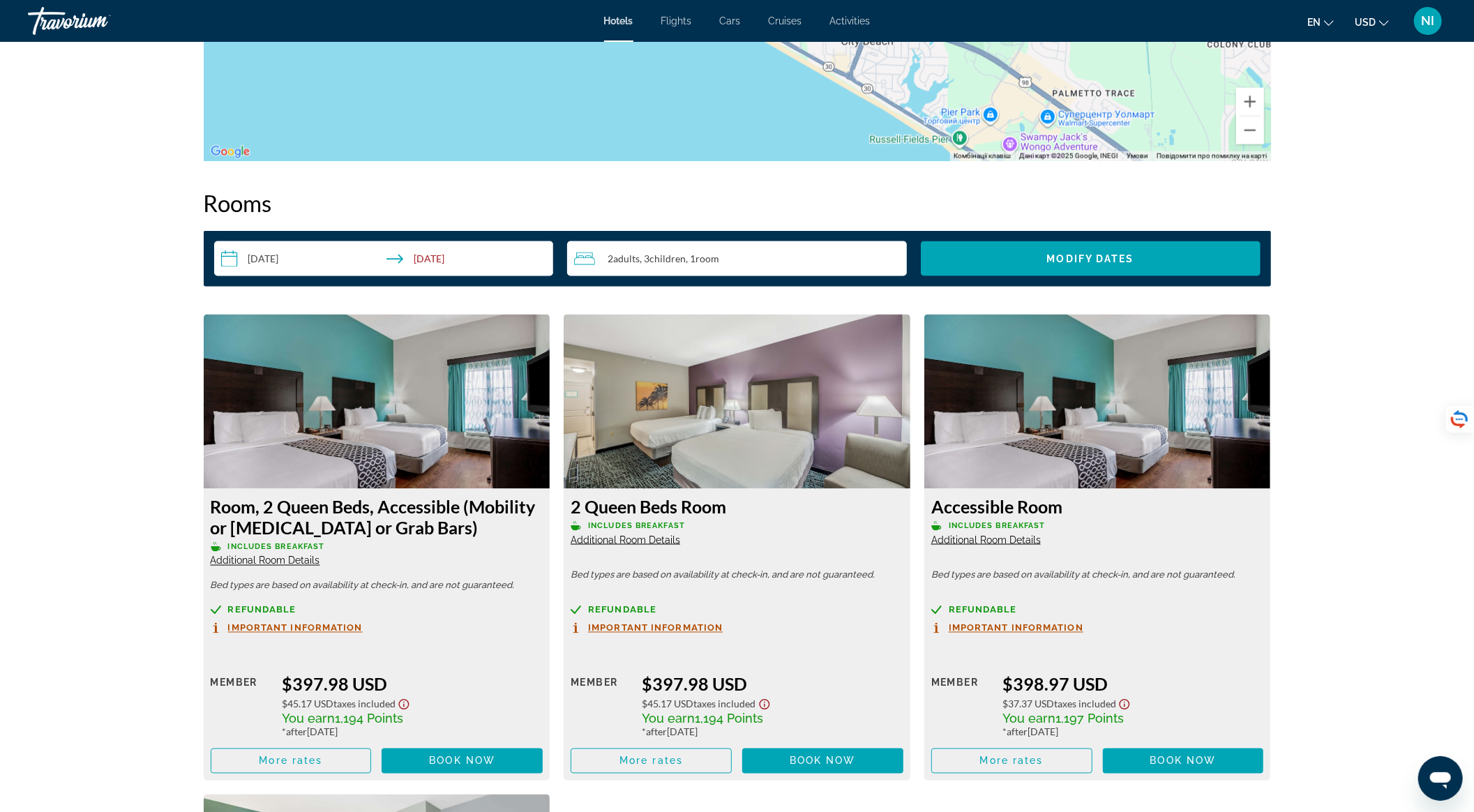
scroll to position [1699, 0]
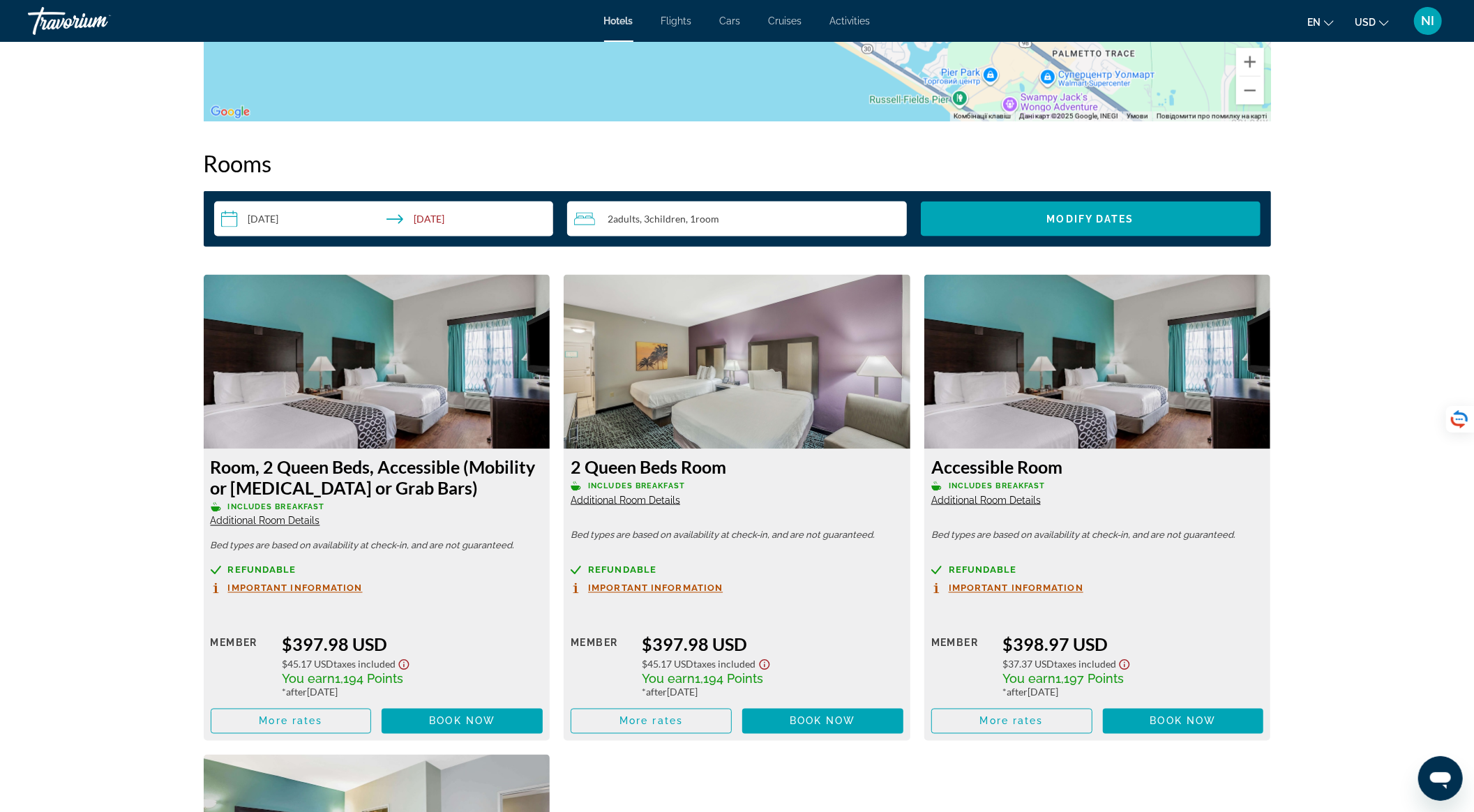
click at [658, 496] on span "Additional Room Details" at bounding box center [625, 501] width 110 height 11
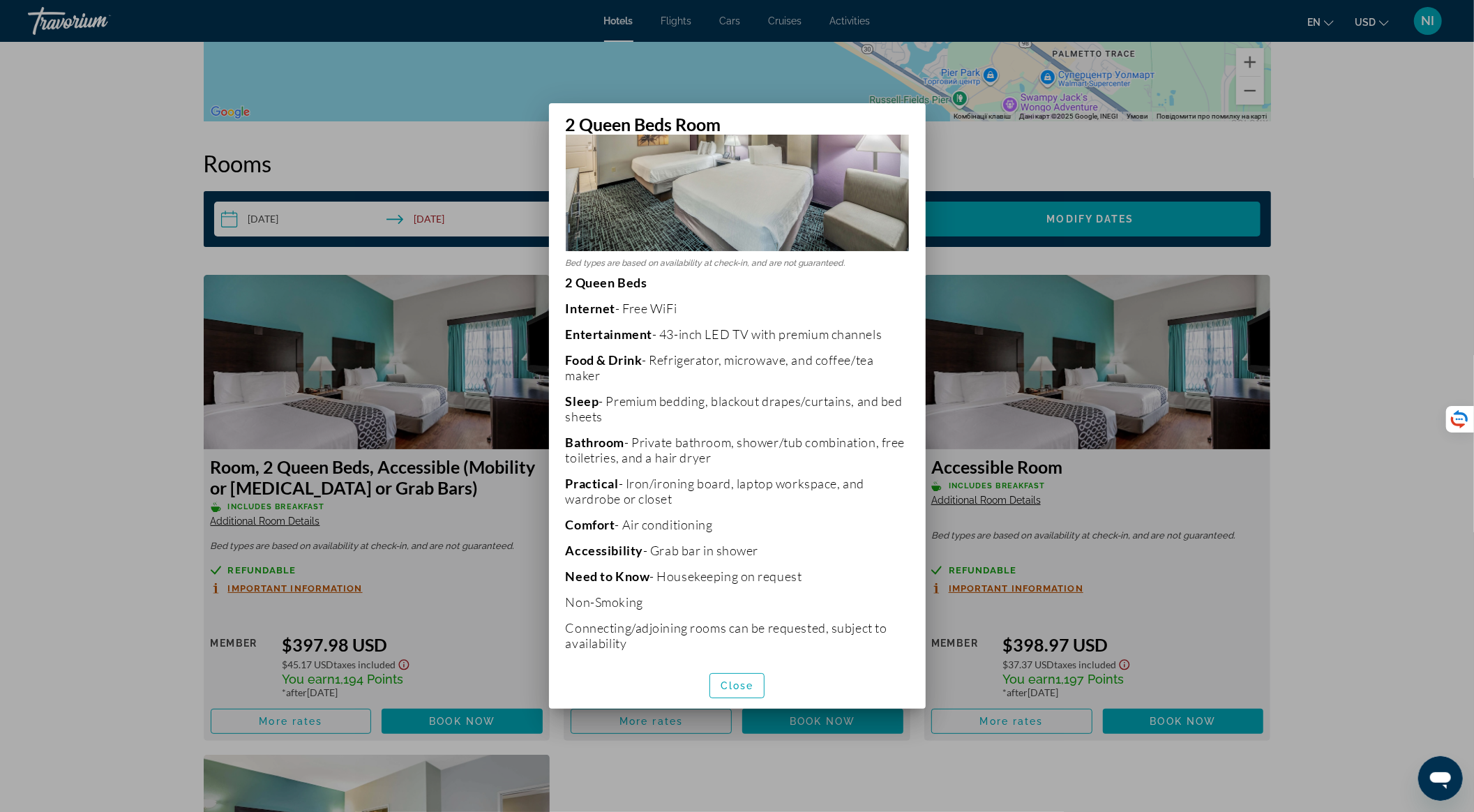
scroll to position [137, 0]
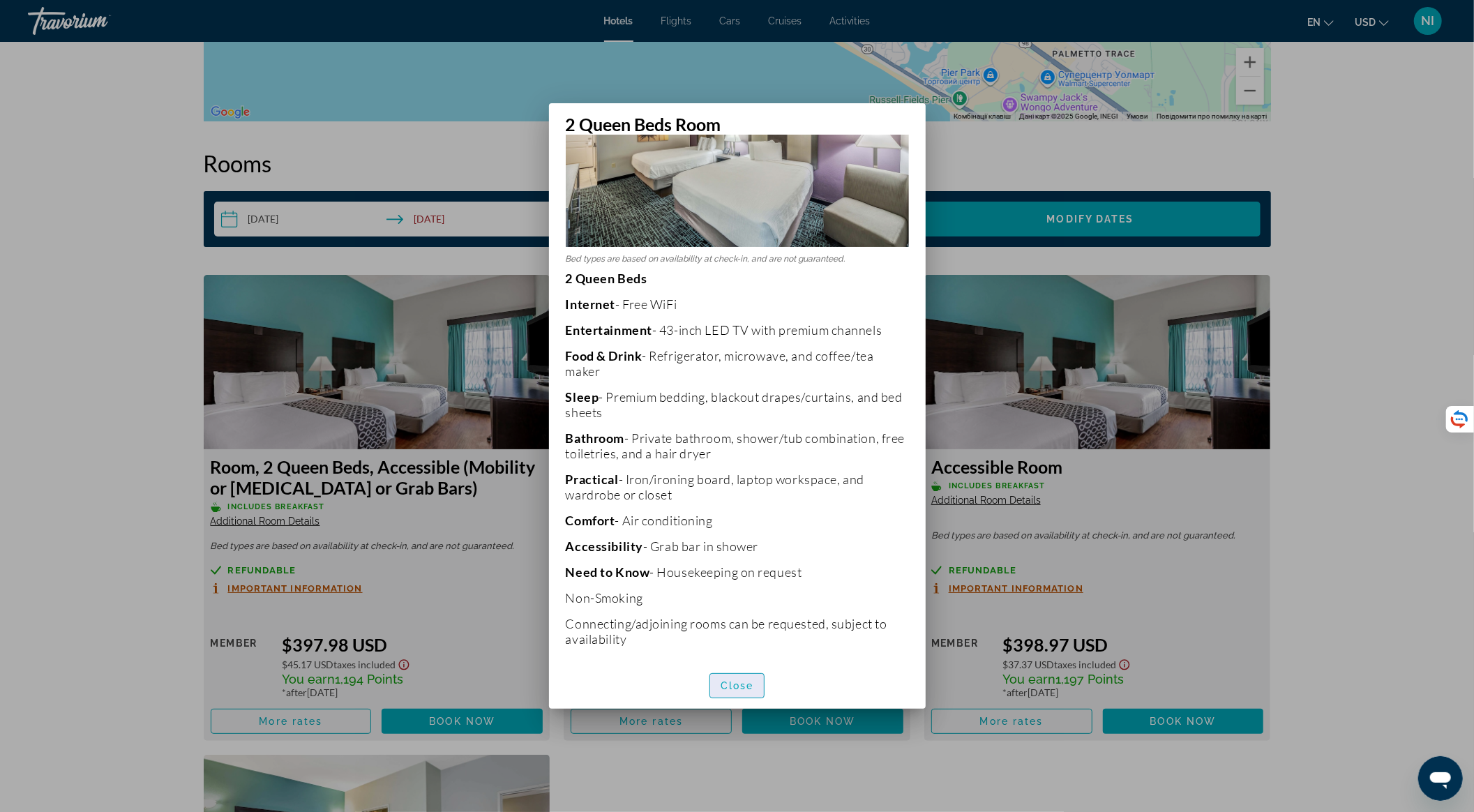
click at [741, 686] on span "Close" at bounding box center [737, 686] width 33 height 11
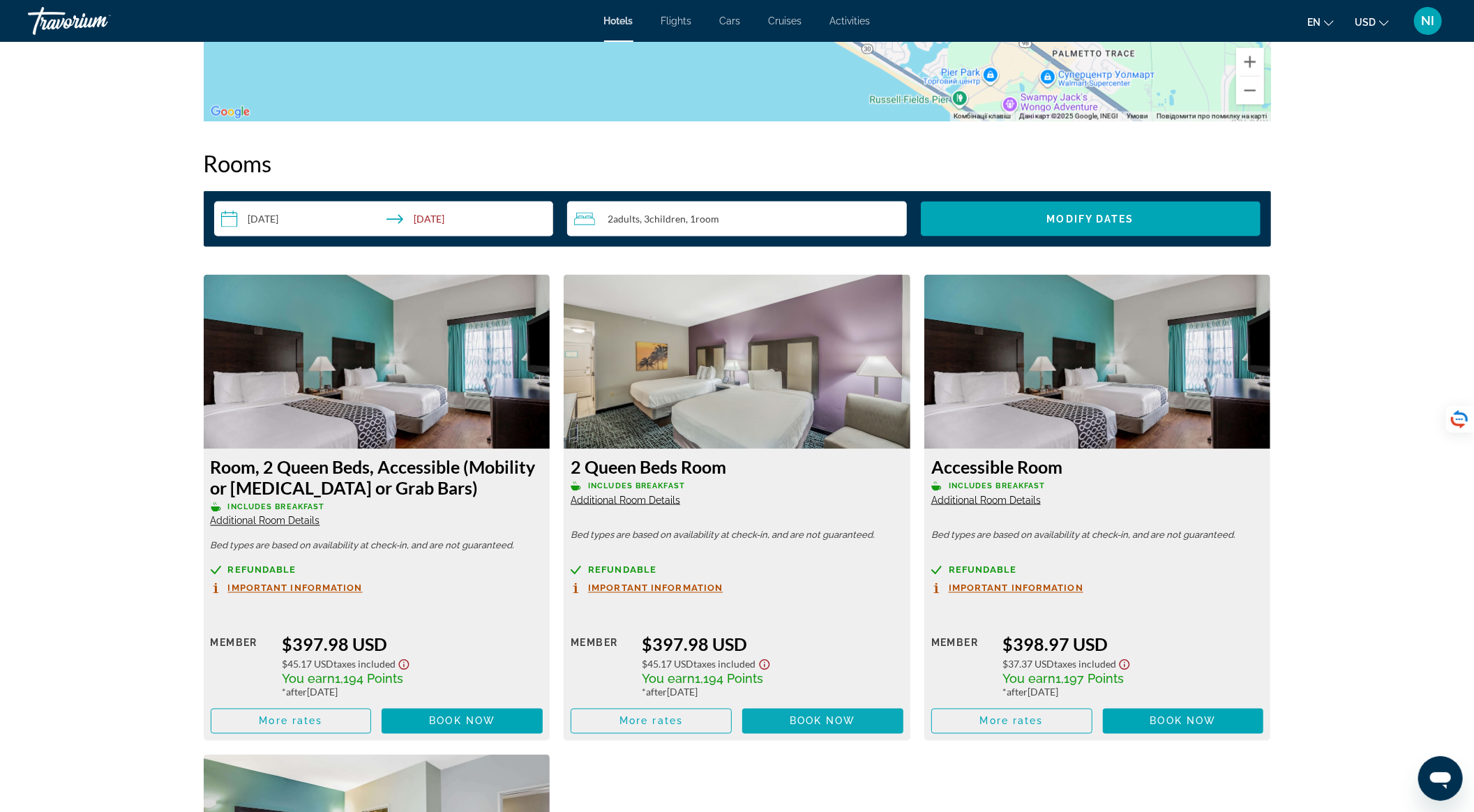
click at [758, 716] on span "Main content" at bounding box center [822, 720] width 161 height 33
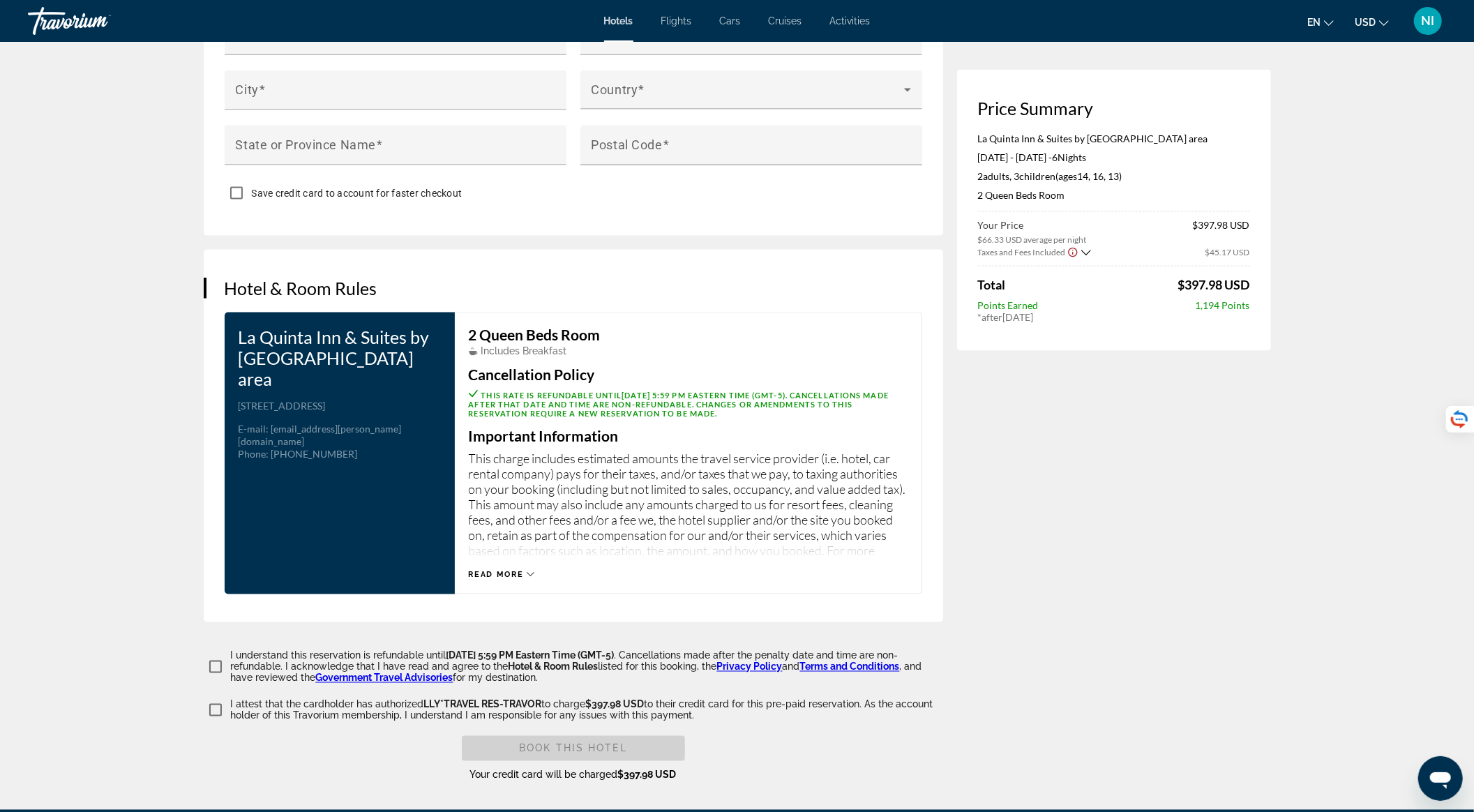
scroll to position [1674, 0]
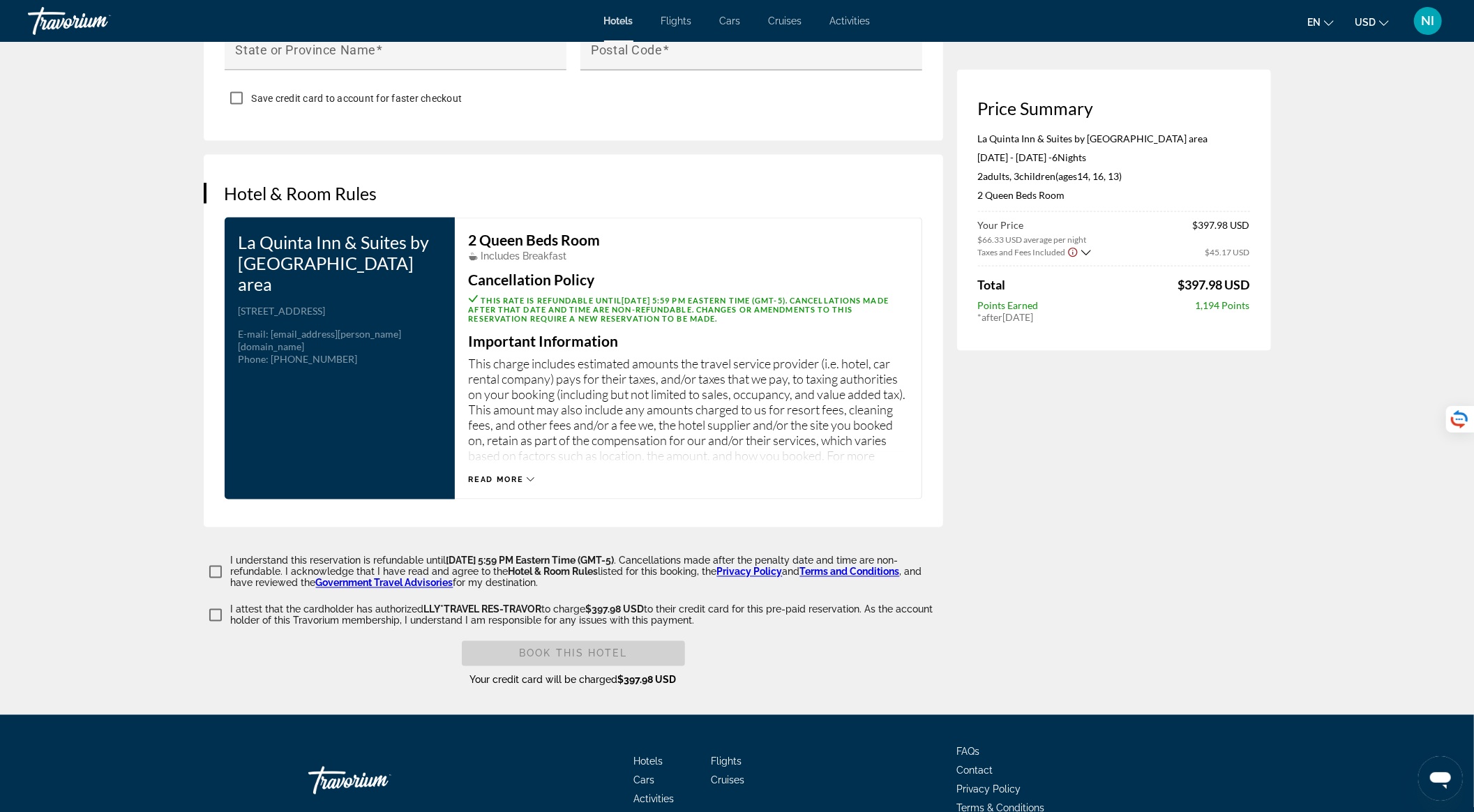
click at [521, 475] on span "Read more" at bounding box center [497, 479] width 55 height 9
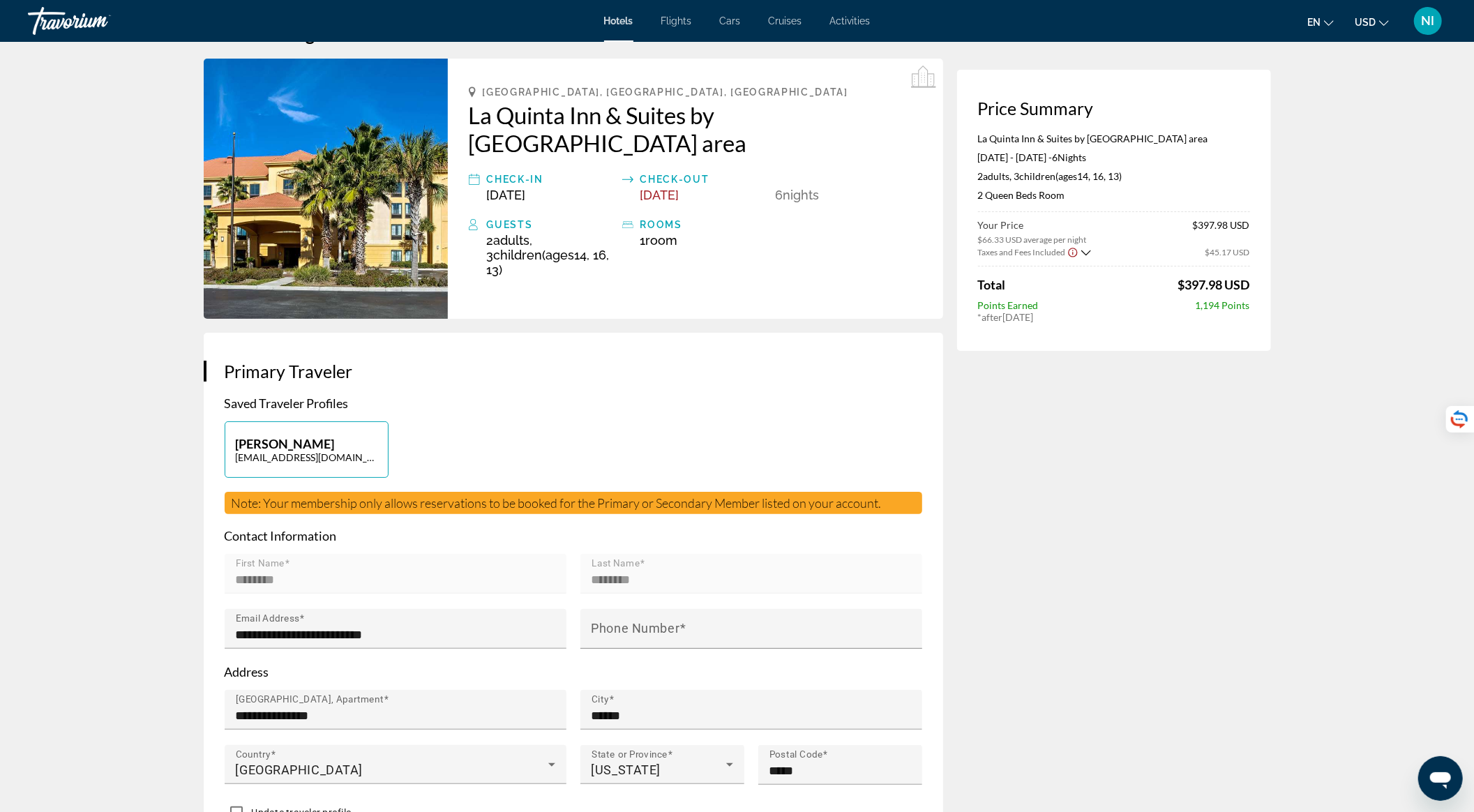
scroll to position [0, 0]
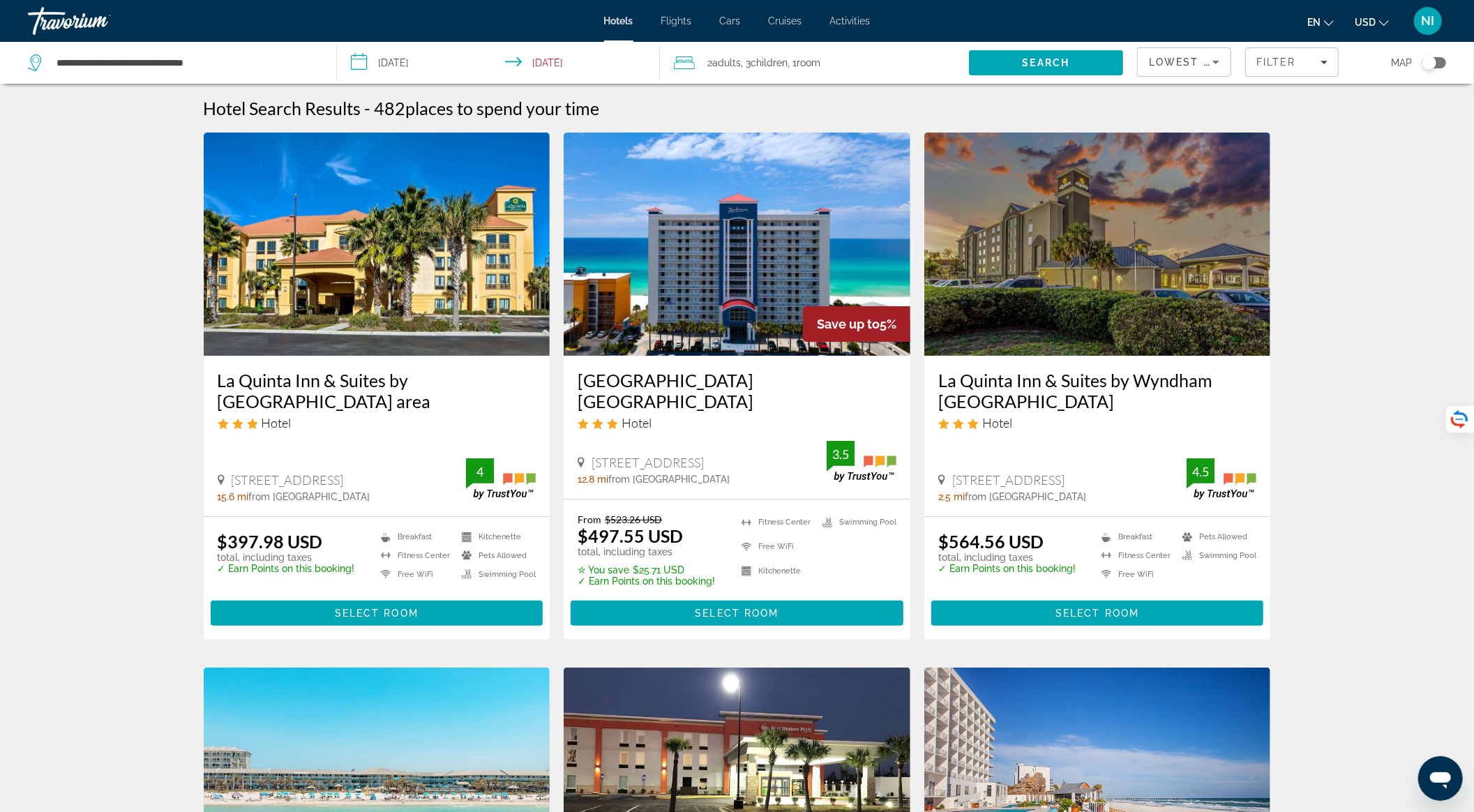
scroll to position [93, 0]
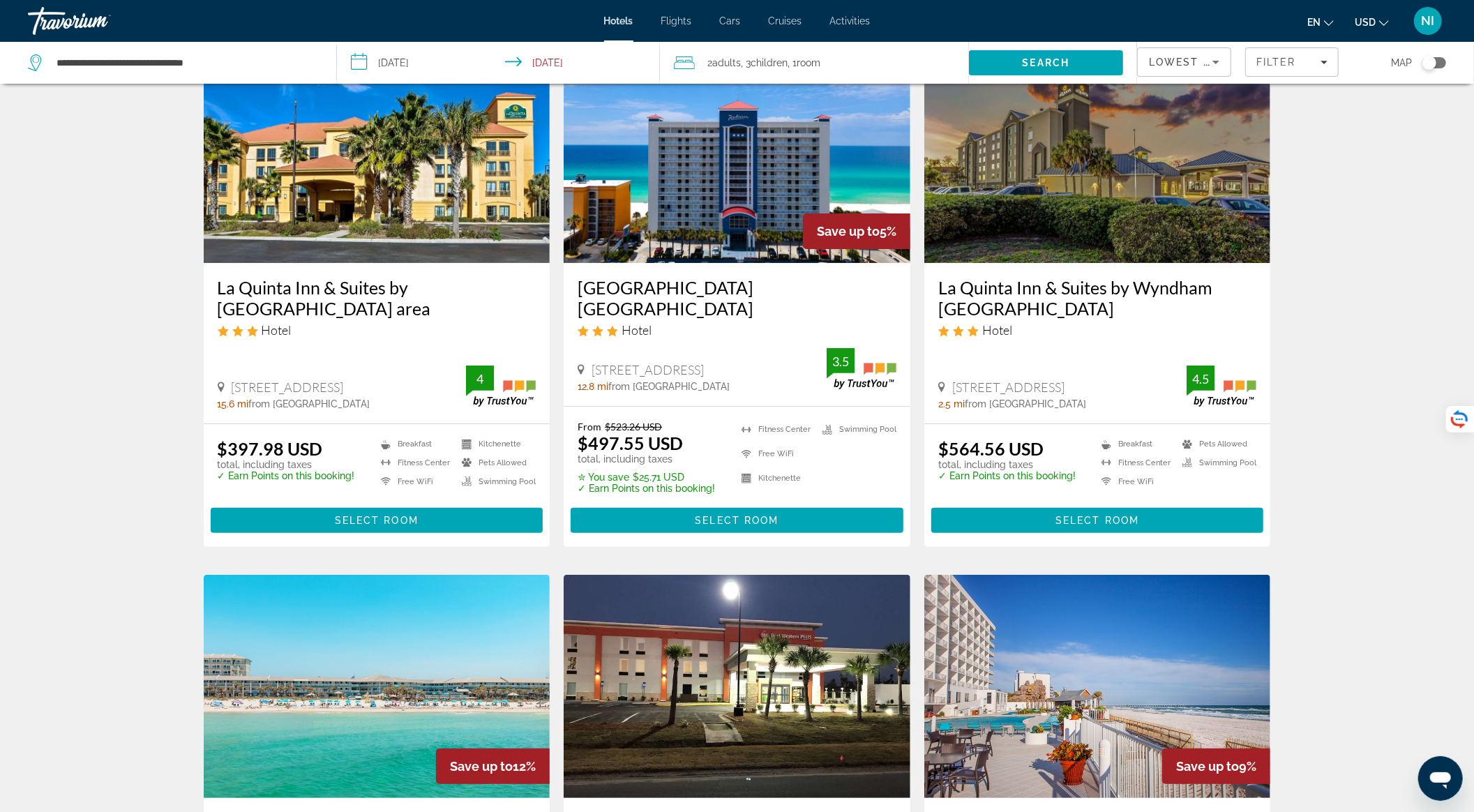
click at [345, 289] on h3 "La Quinta Inn & Suites by [GEOGRAPHIC_DATA] area" at bounding box center [377, 298] width 319 height 42
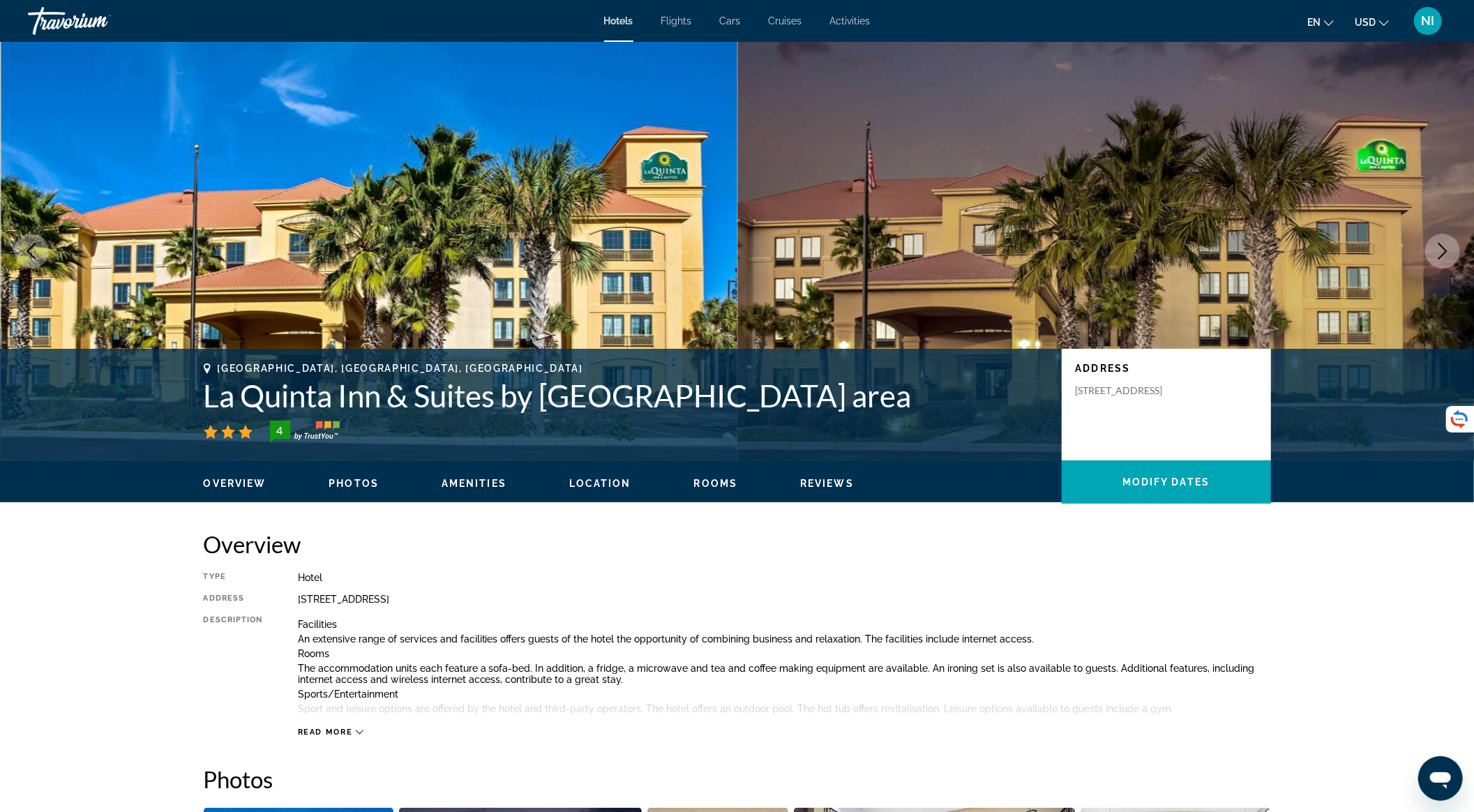
drag, startPoint x: 206, startPoint y: 402, endPoint x: 1055, endPoint y: 383, distance: 849.2
click at [1055, 383] on div "[GEOGRAPHIC_DATA], [GEOGRAPHIC_DATA], [GEOGRAPHIC_DATA] [GEOGRAPHIC_DATA] & Sui…" at bounding box center [737, 405] width 1122 height 84
copy h1 "La Quinta Inn & Suites by [GEOGRAPHIC_DATA] area"
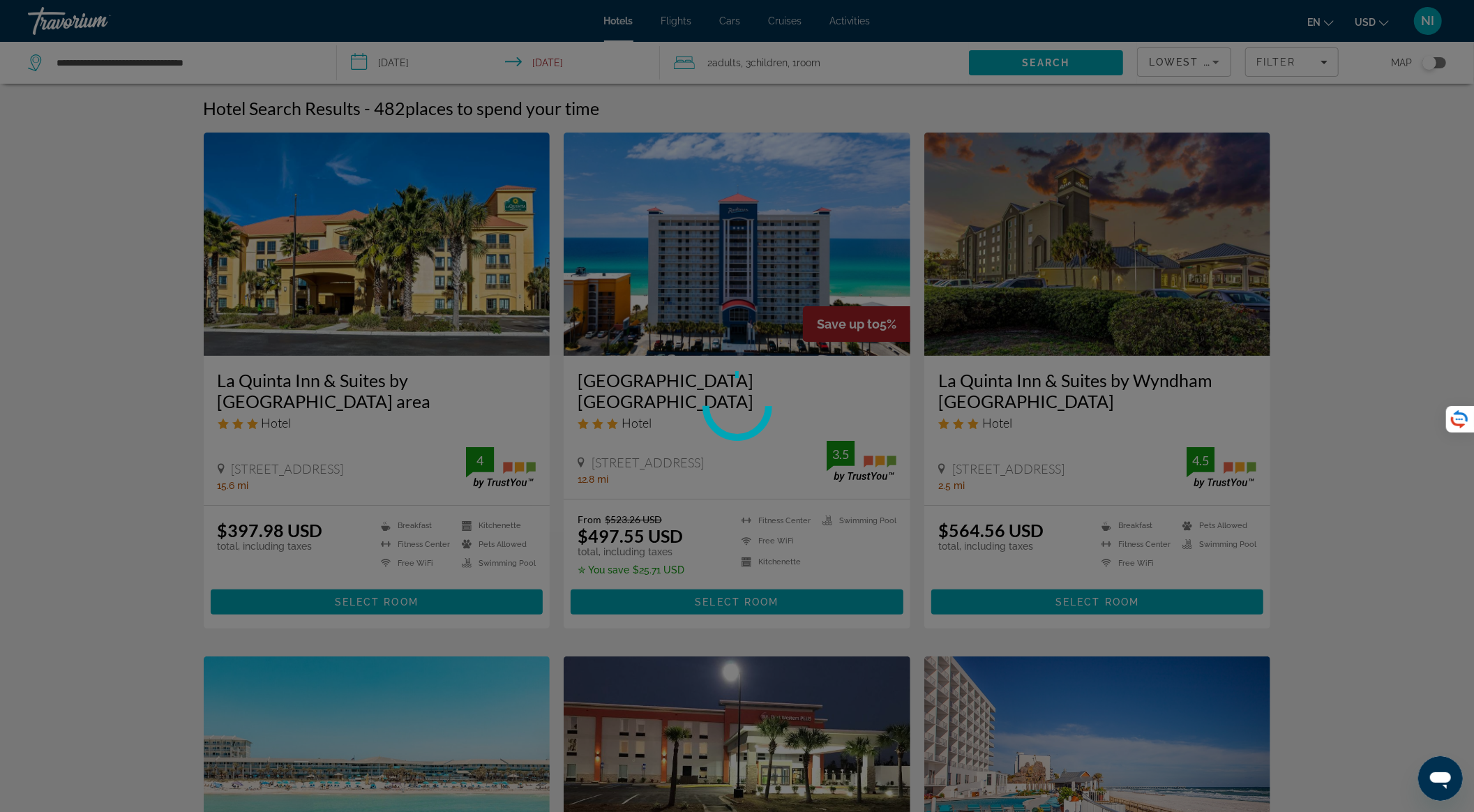
click at [203, 65] on div at bounding box center [737, 406] width 1474 height 812
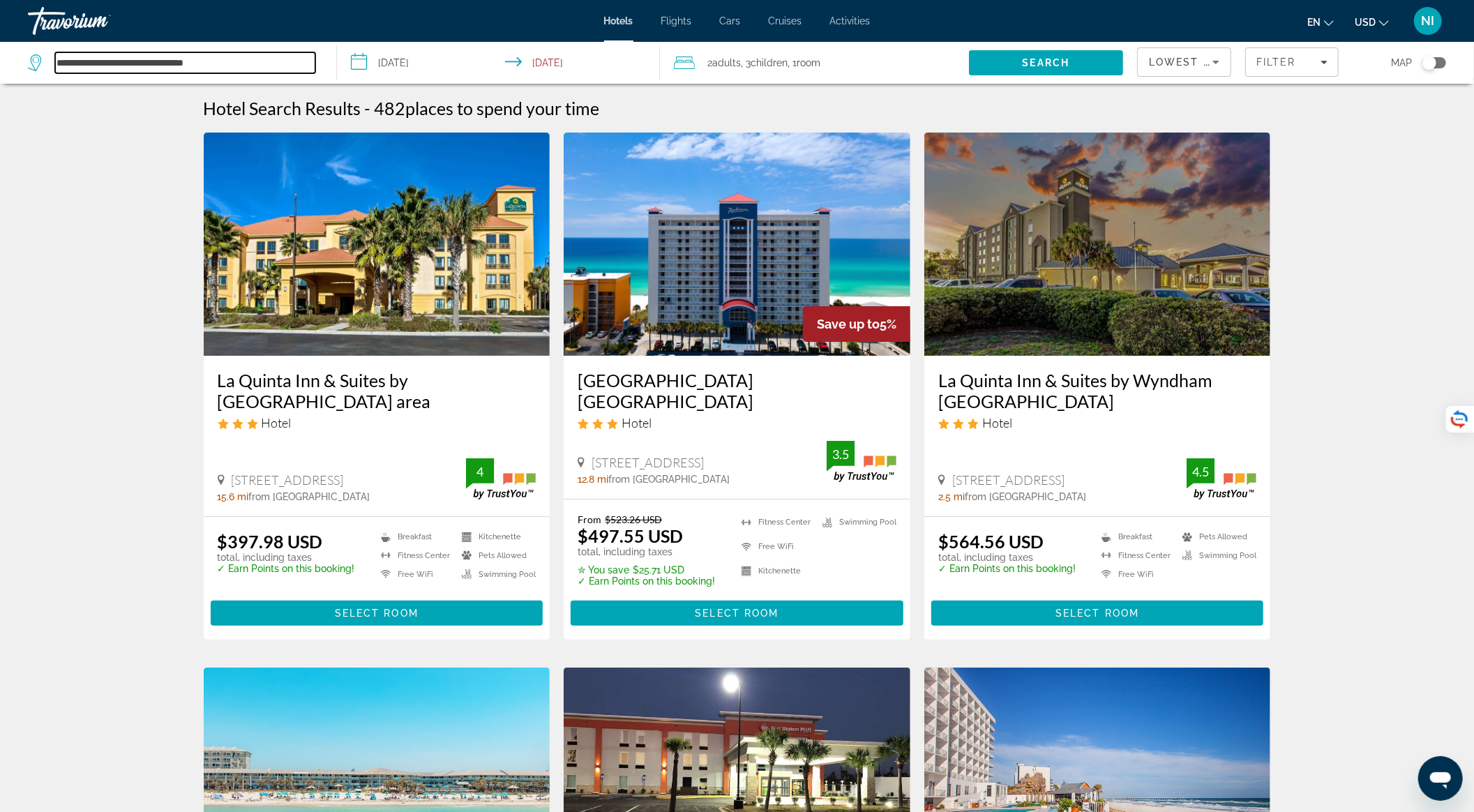
click at [236, 64] on input "**********" at bounding box center [185, 63] width 260 height 21
drag, startPoint x: 236, startPoint y: 64, endPoint x: 46, endPoint y: 74, distance: 190.3
click at [46, 74] on div "**********" at bounding box center [175, 63] width 294 height 42
paste input "Search hotel destination"
drag, startPoint x: 154, startPoint y: 74, endPoint x: 297, endPoint y: 71, distance: 143.0
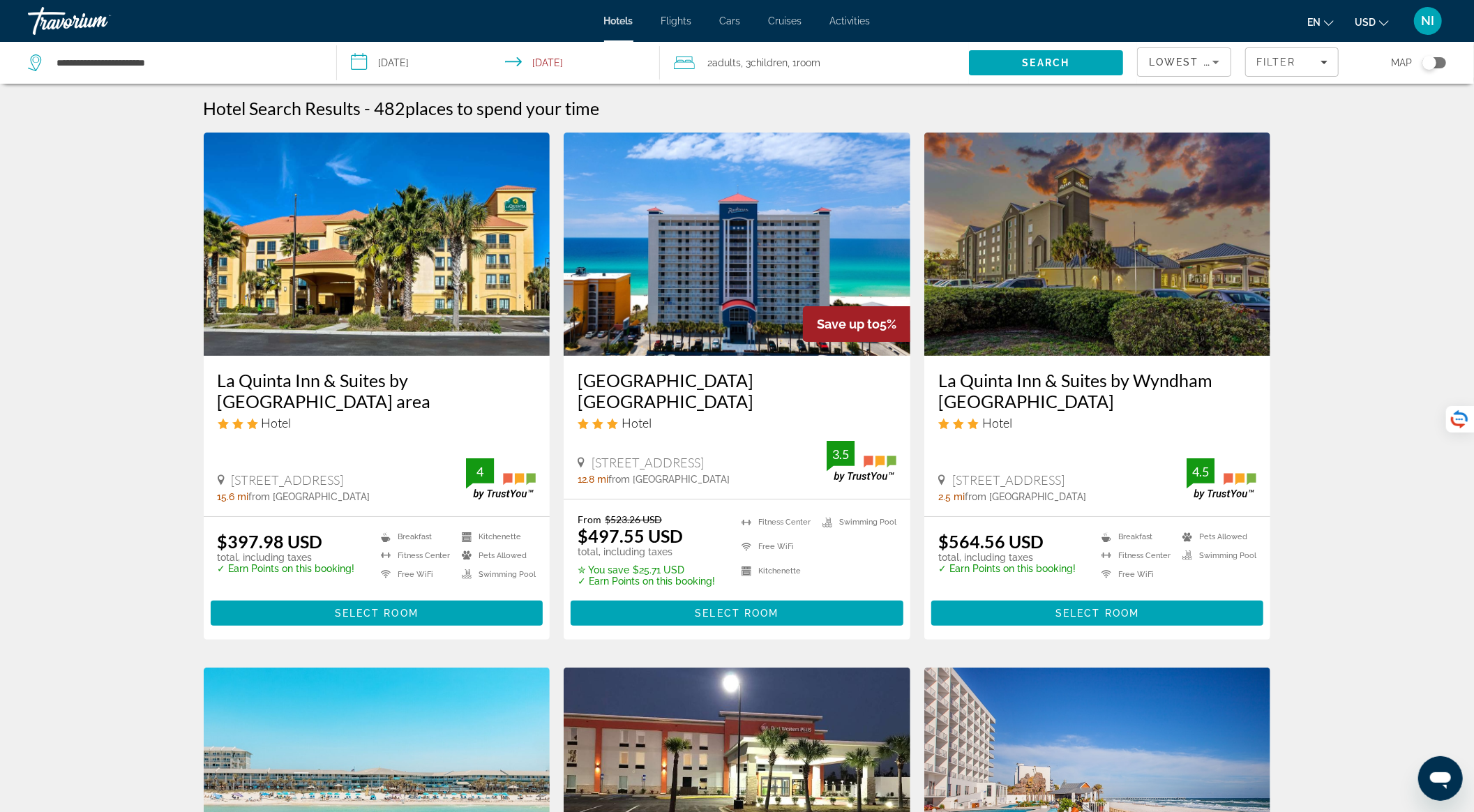
click at [283, 71] on div "**********" at bounding box center [175, 63] width 294 height 42
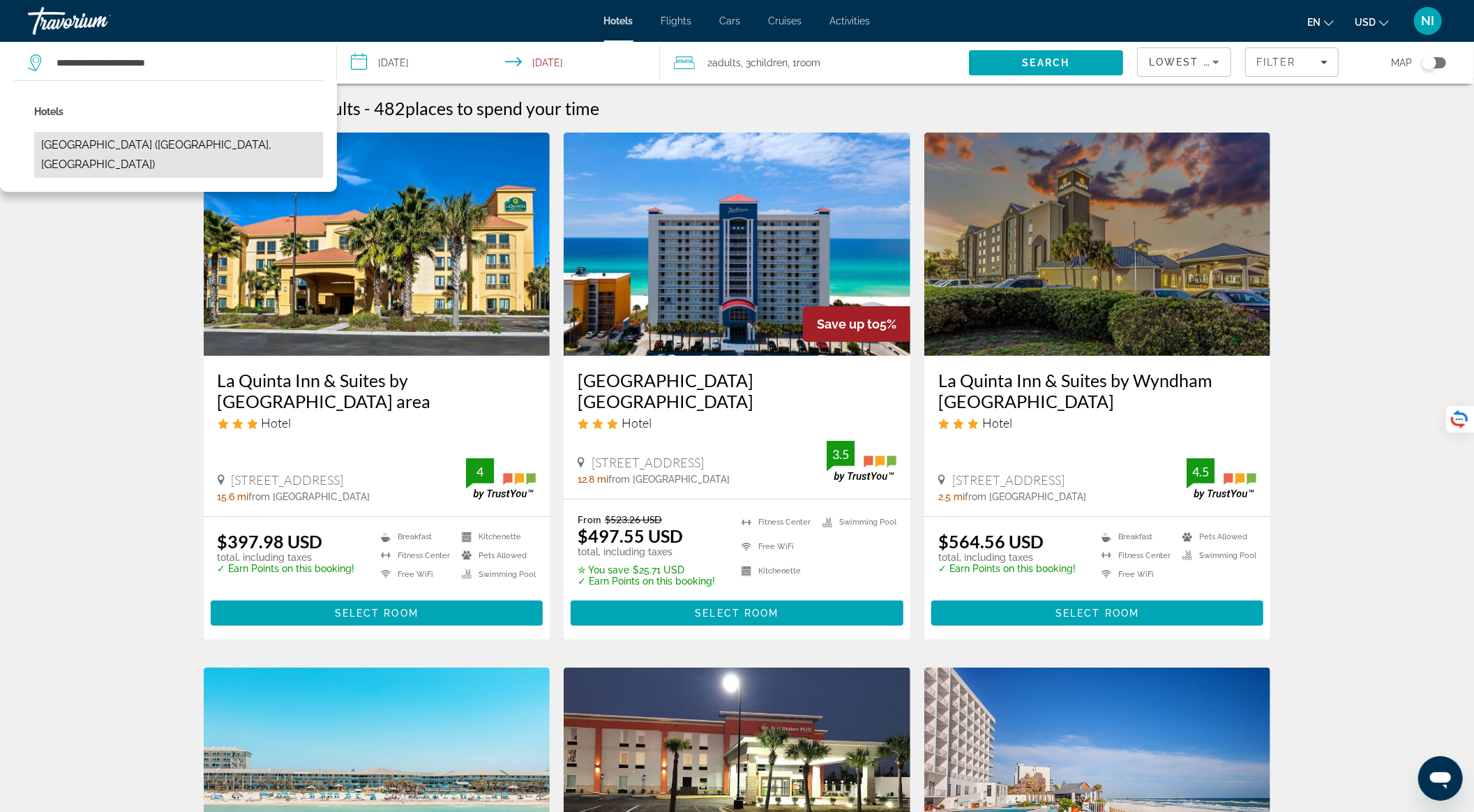
click at [214, 143] on button "[GEOGRAPHIC_DATA] ([GEOGRAPHIC_DATA], [GEOGRAPHIC_DATA])" at bounding box center [179, 155] width 288 height 46
type input "**********"
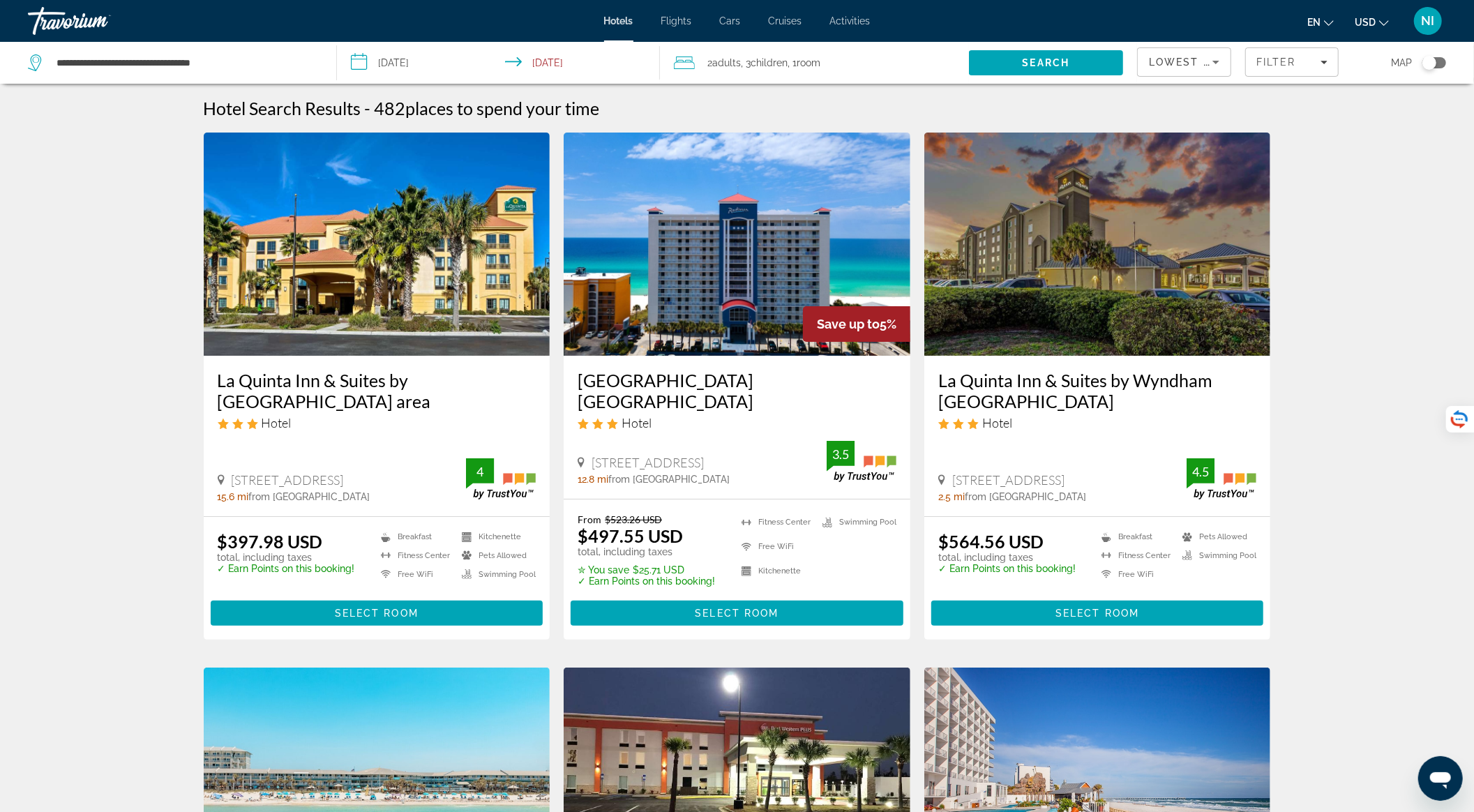
click at [431, 61] on input "**********" at bounding box center [502, 65] width 329 height 46
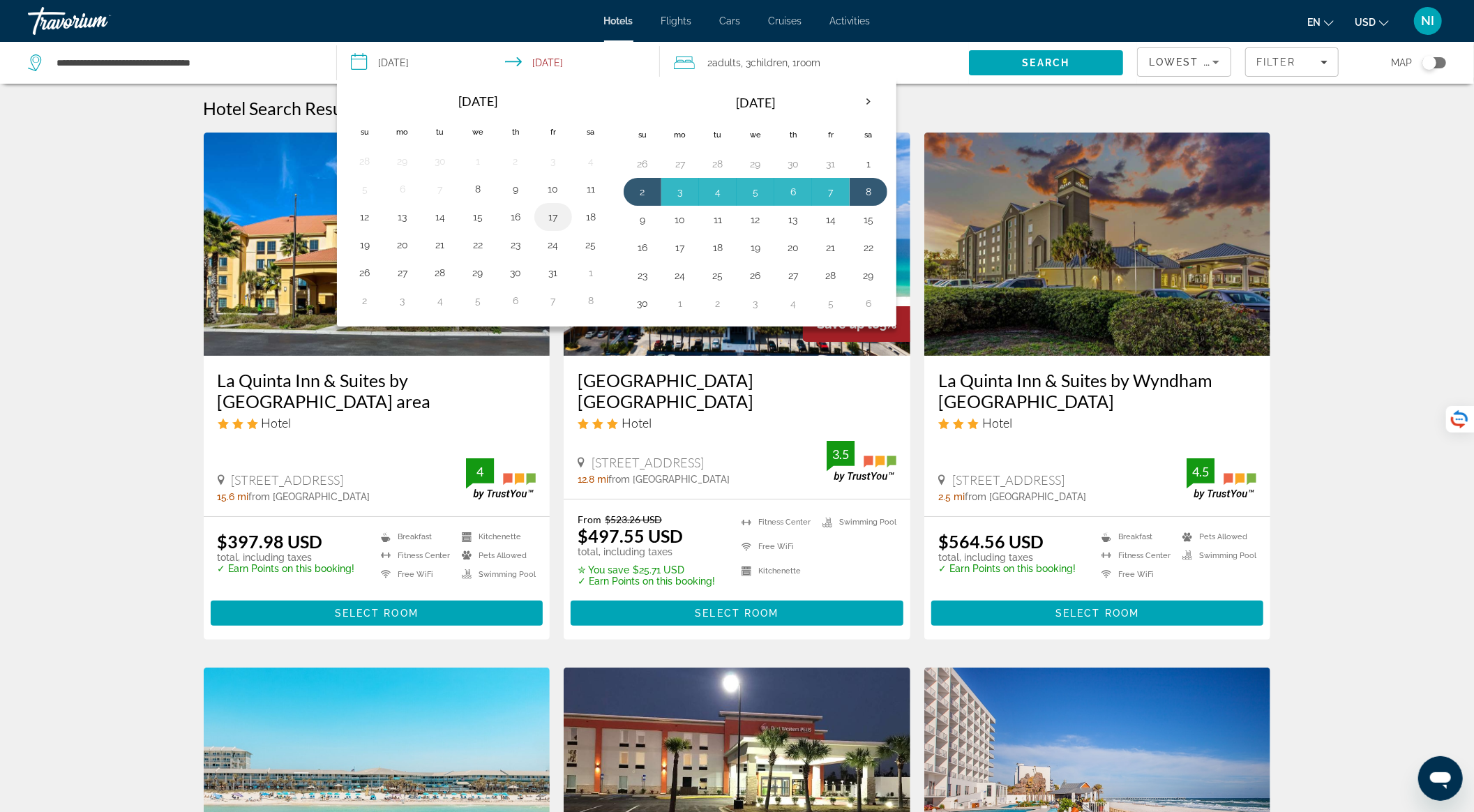
click at [542, 213] on button "17" at bounding box center [552, 217] width 22 height 19
click at [371, 245] on button "19" at bounding box center [364, 245] width 22 height 19
type input "**********"
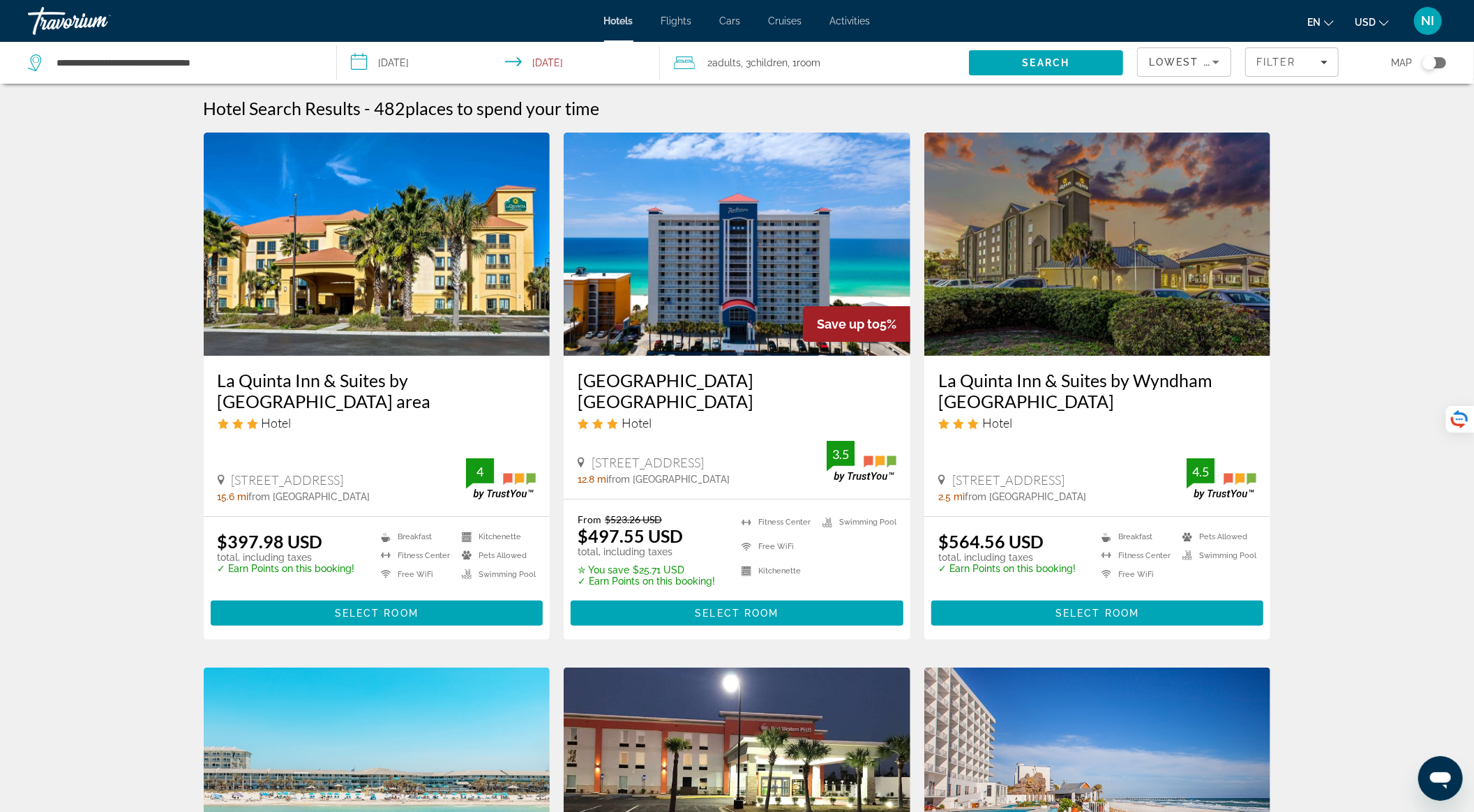
click at [763, 68] on span "Children" at bounding box center [769, 63] width 37 height 11
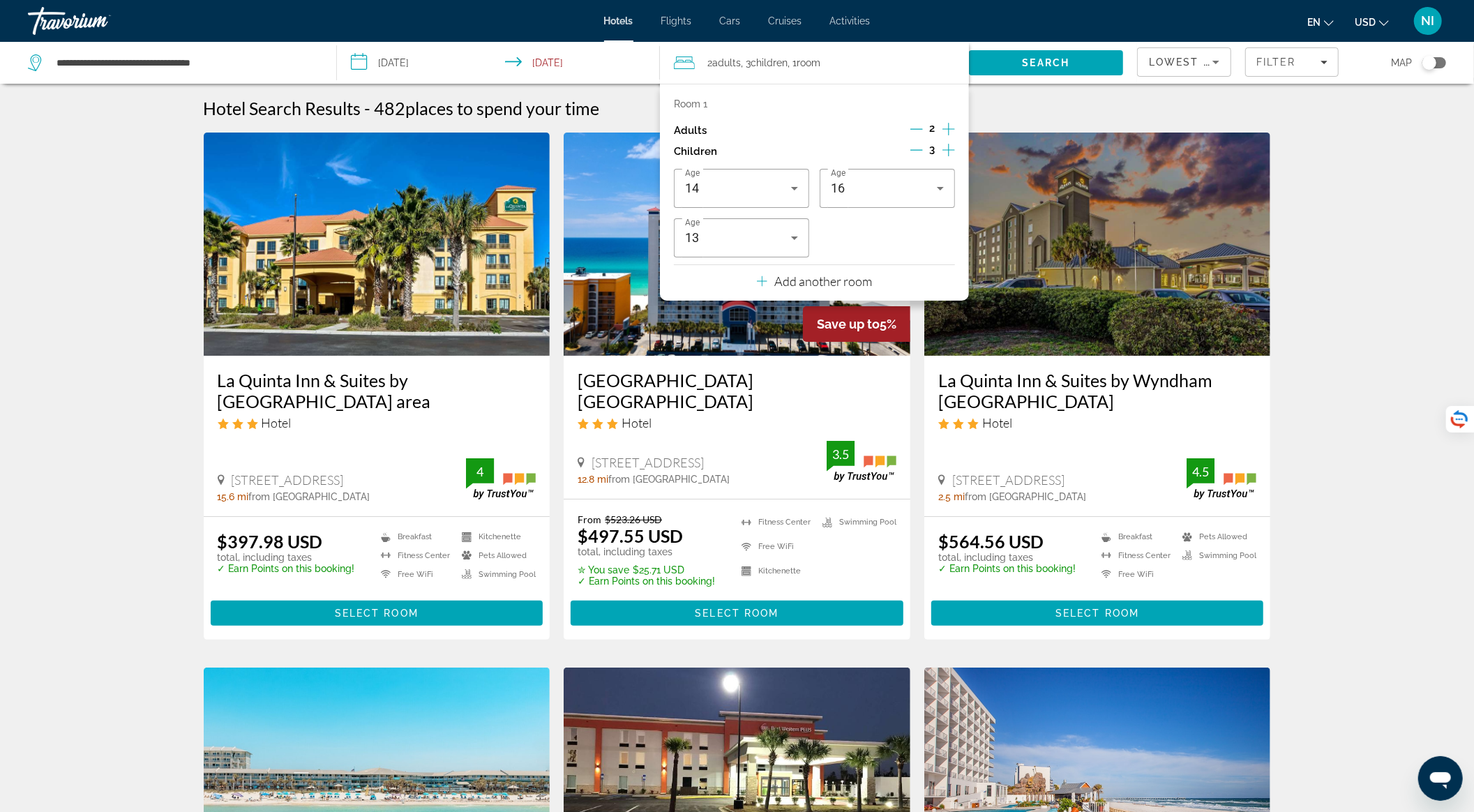
click at [921, 146] on icon "Decrement children" at bounding box center [916, 149] width 12 height 12
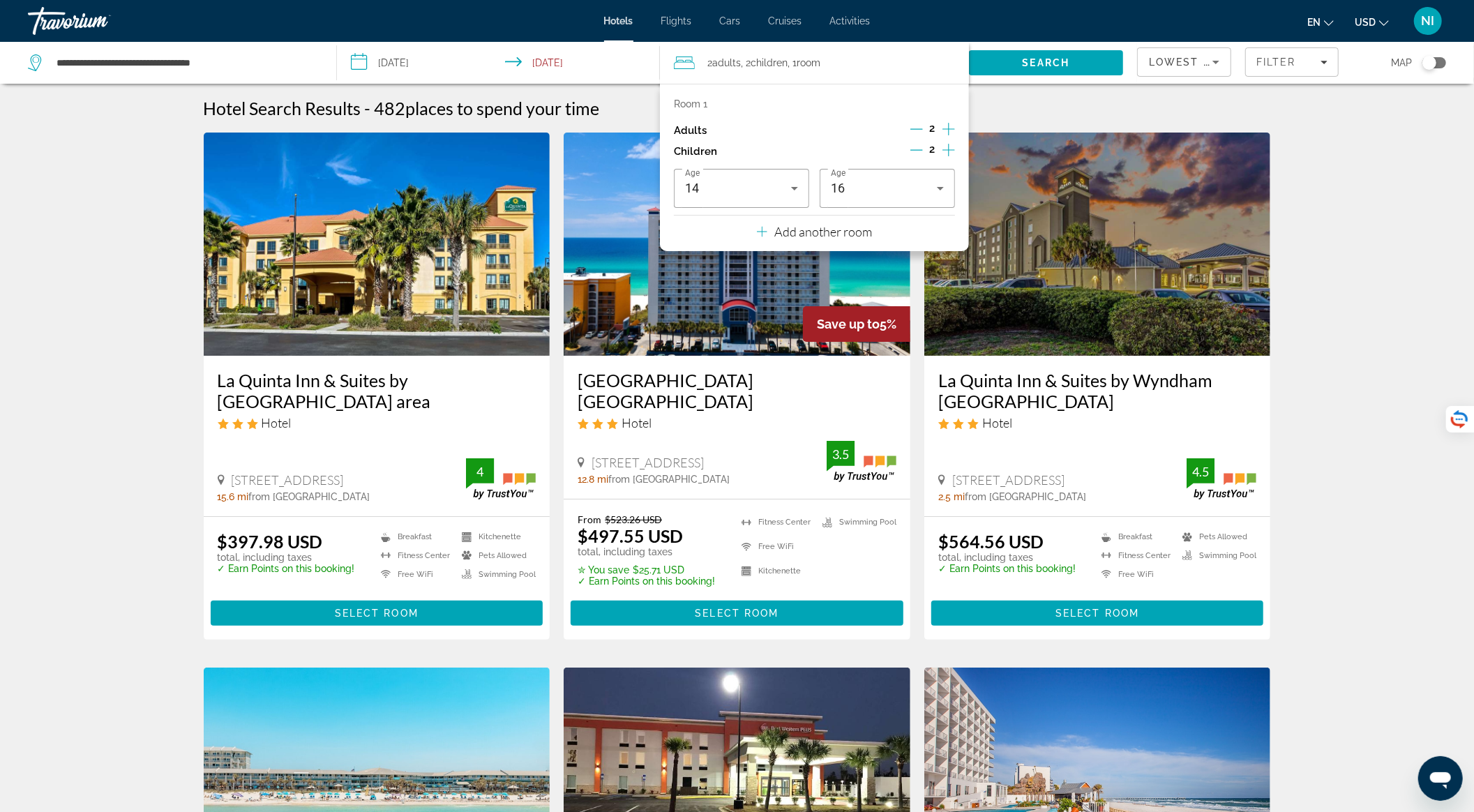
click at [921, 146] on icon "Decrement children" at bounding box center [916, 149] width 12 height 12
click at [758, 183] on div "14" at bounding box center [737, 188] width 106 height 17
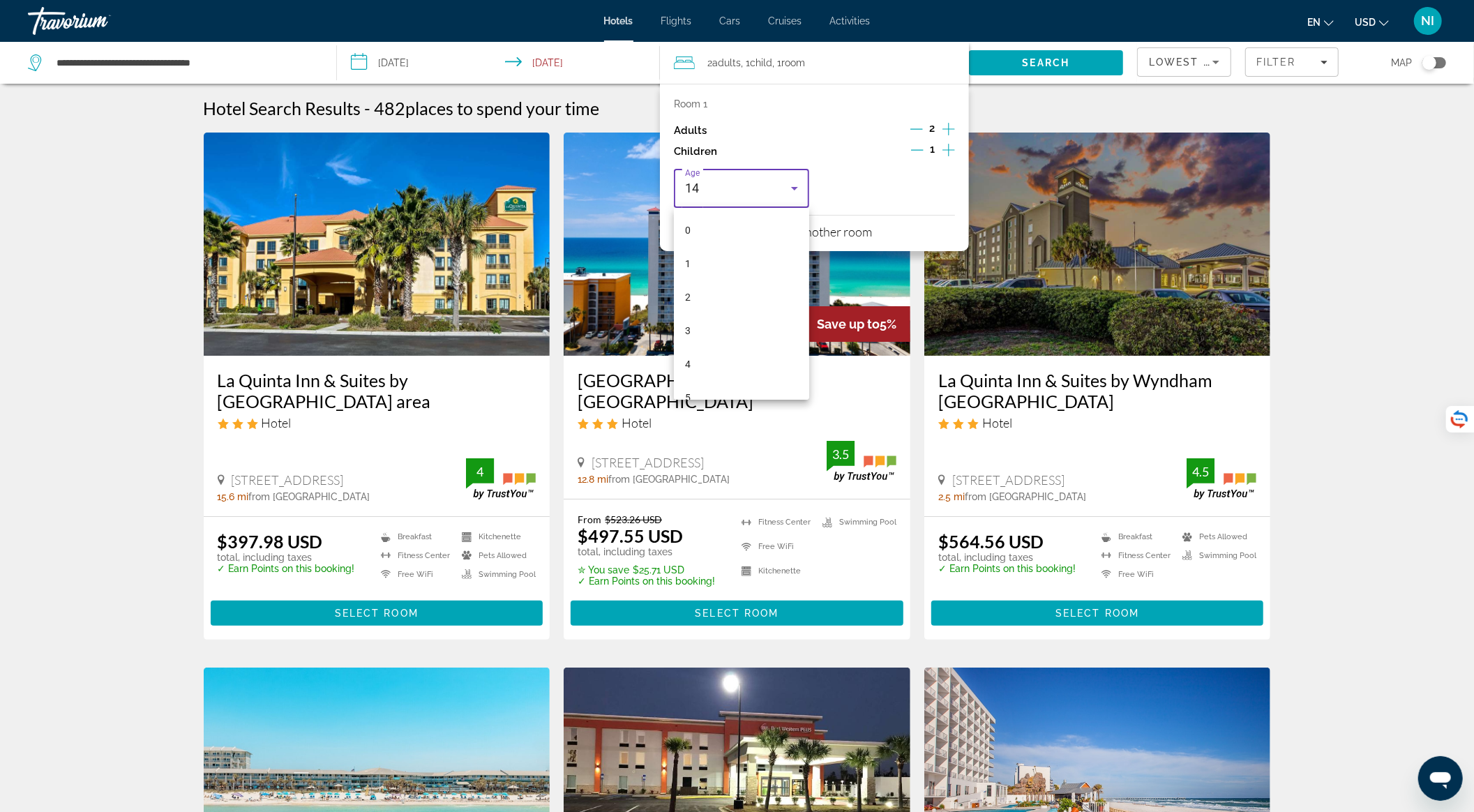
scroll to position [316, 0]
click at [713, 245] on mat-option "10" at bounding box center [741, 248] width 136 height 33
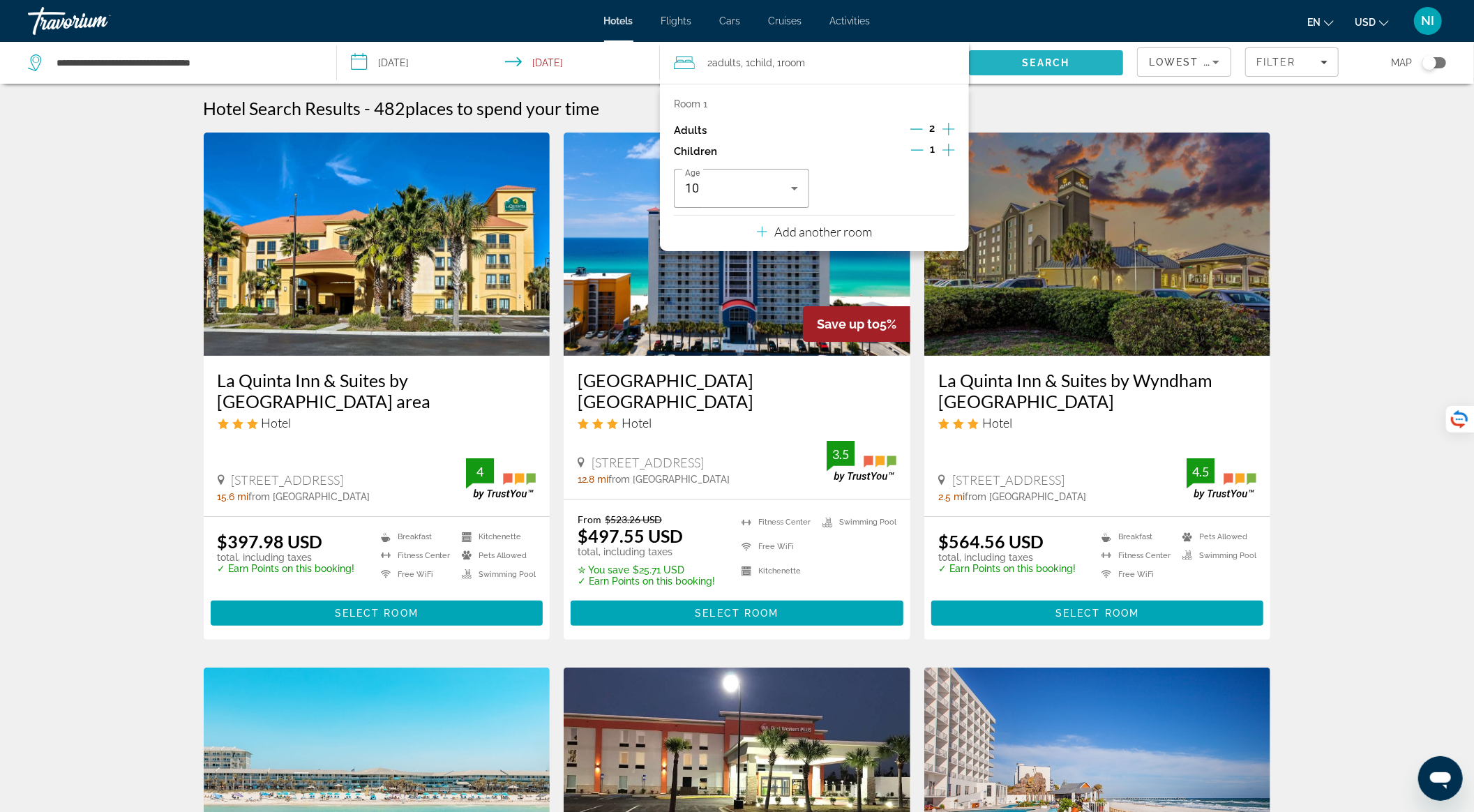
click at [989, 63] on span "Search" at bounding box center [1045, 62] width 154 height 33
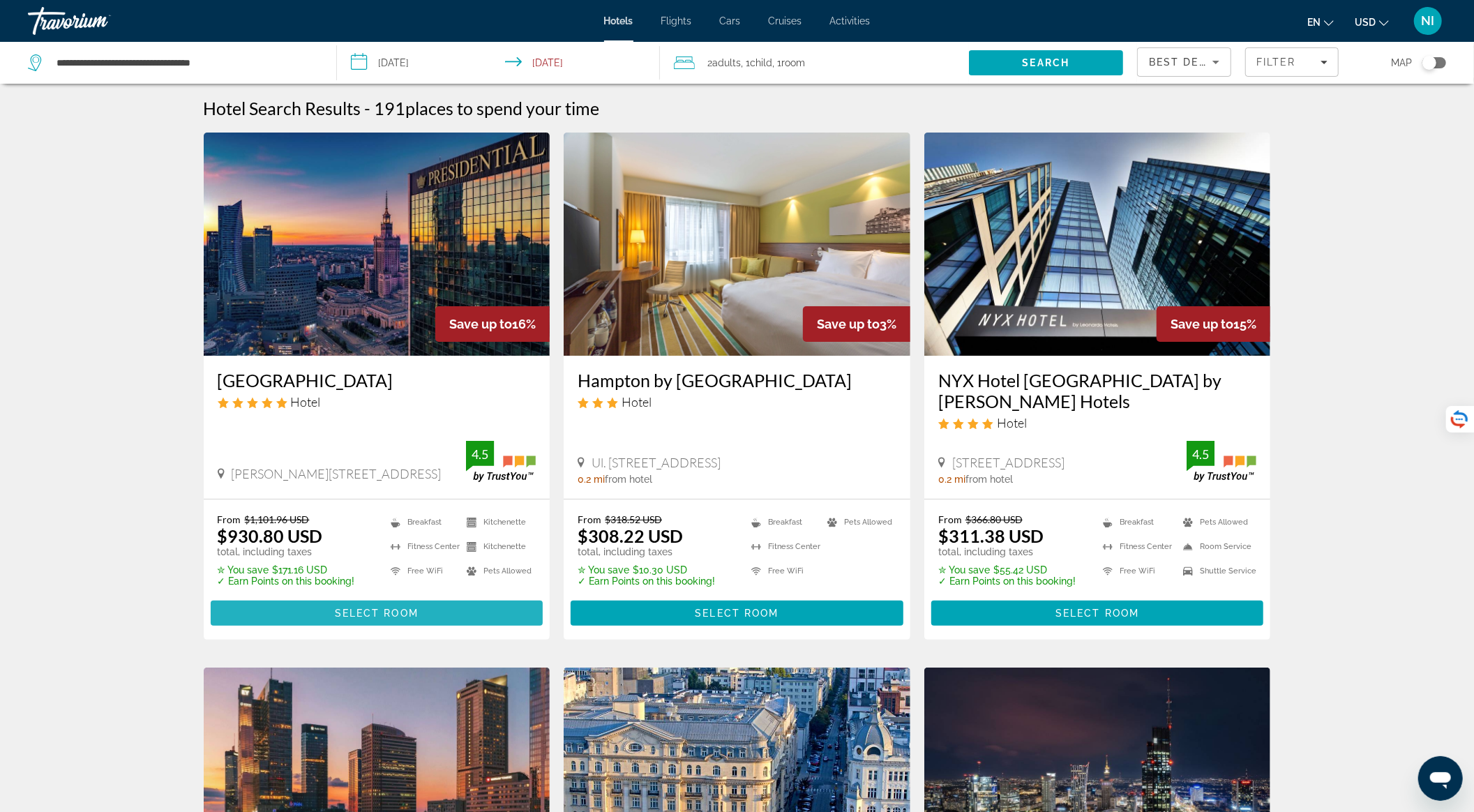
click at [364, 608] on span "Select Room" at bounding box center [376, 613] width 84 height 11
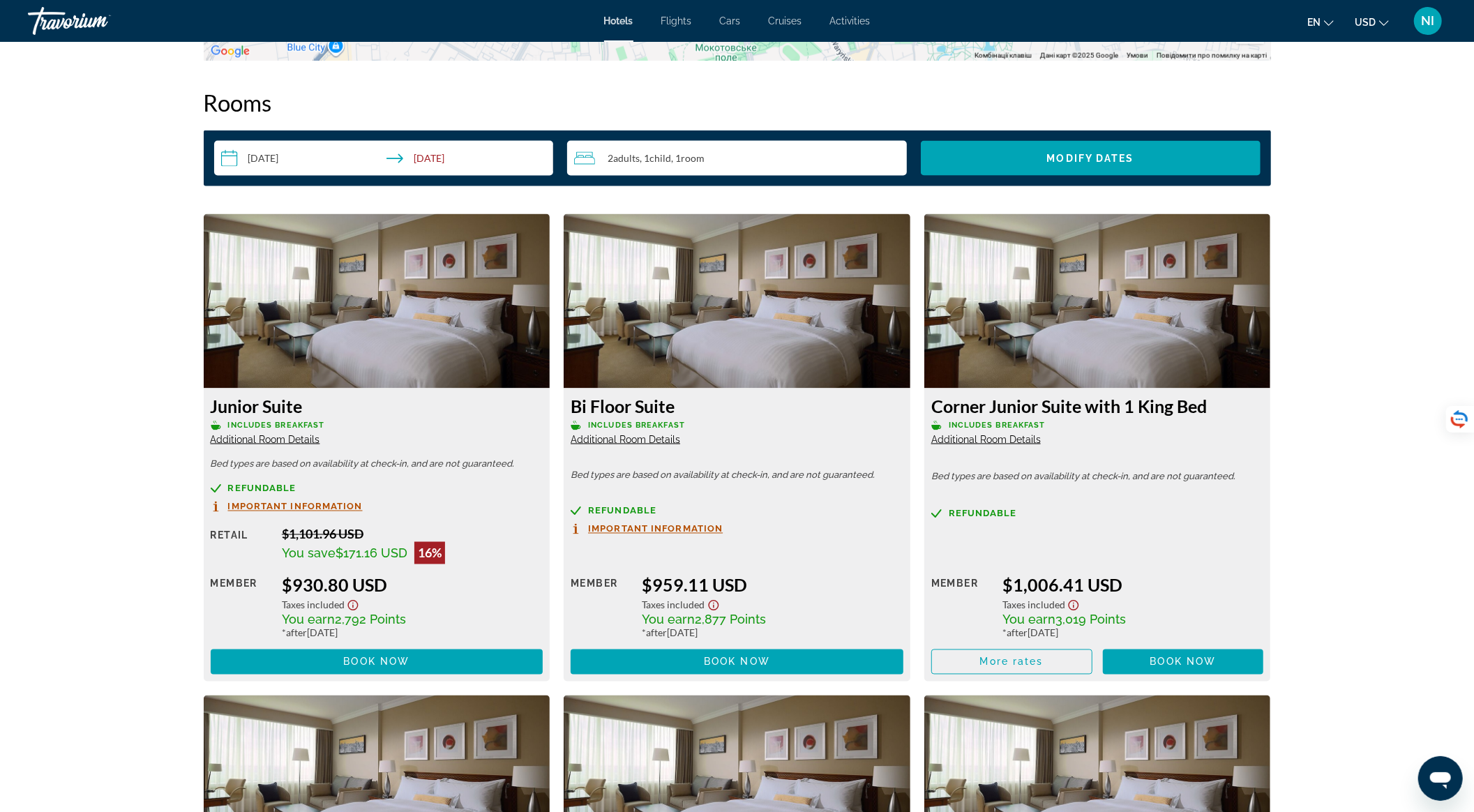
scroll to position [1769, 0]
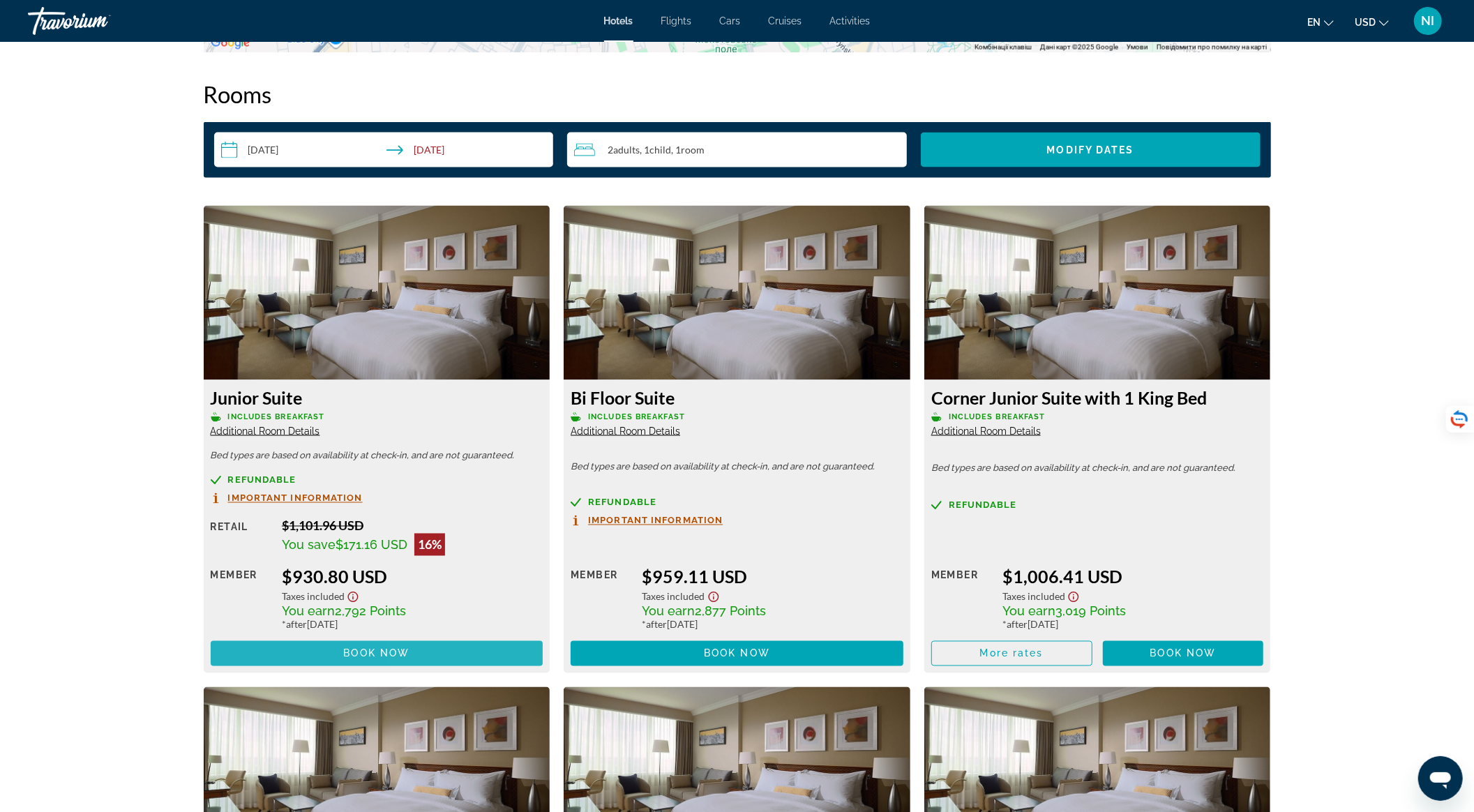
click at [459, 654] on span "Main content" at bounding box center [376, 653] width 332 height 33
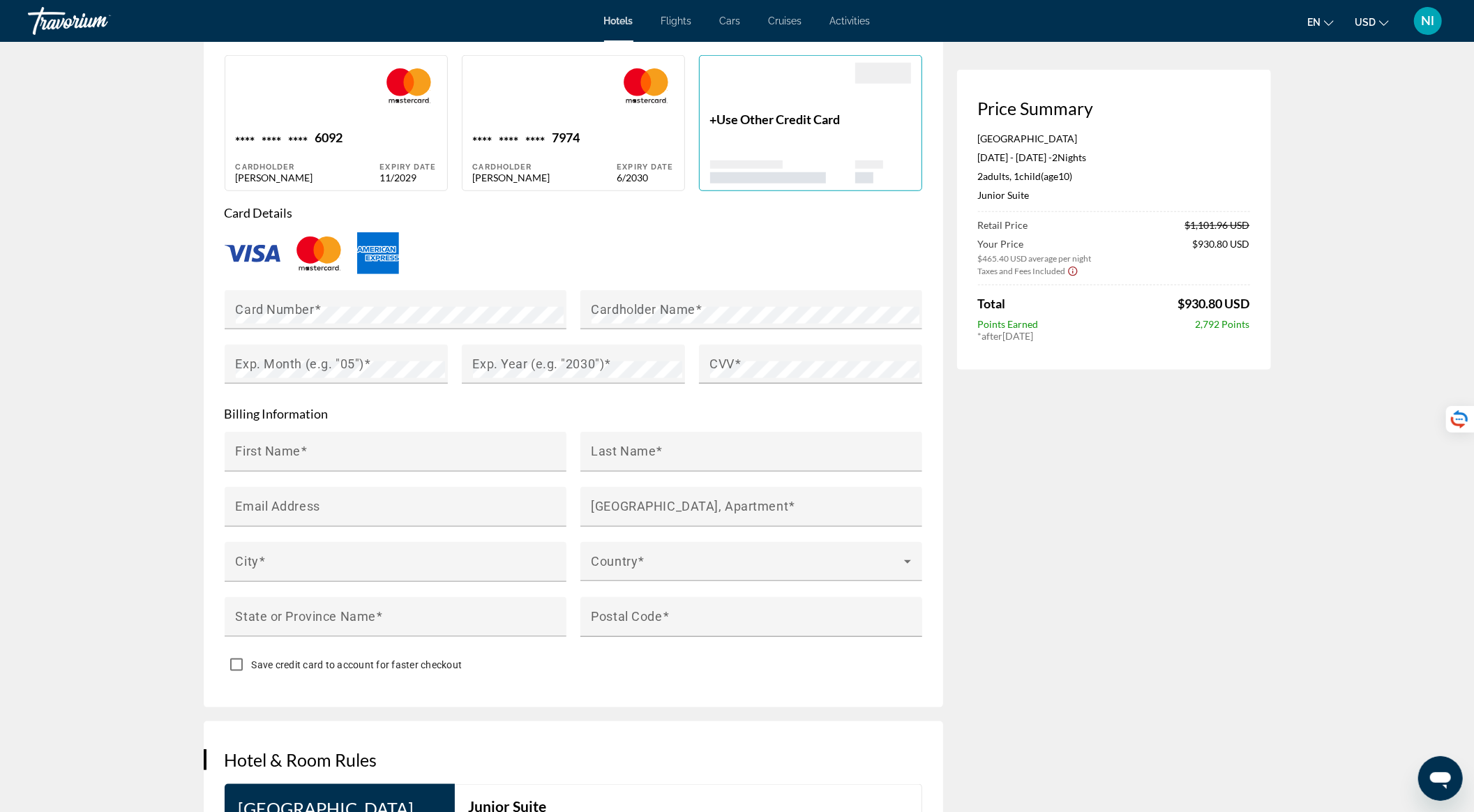
scroll to position [1395, 0]
